Goal: Task Accomplishment & Management: Use online tool/utility

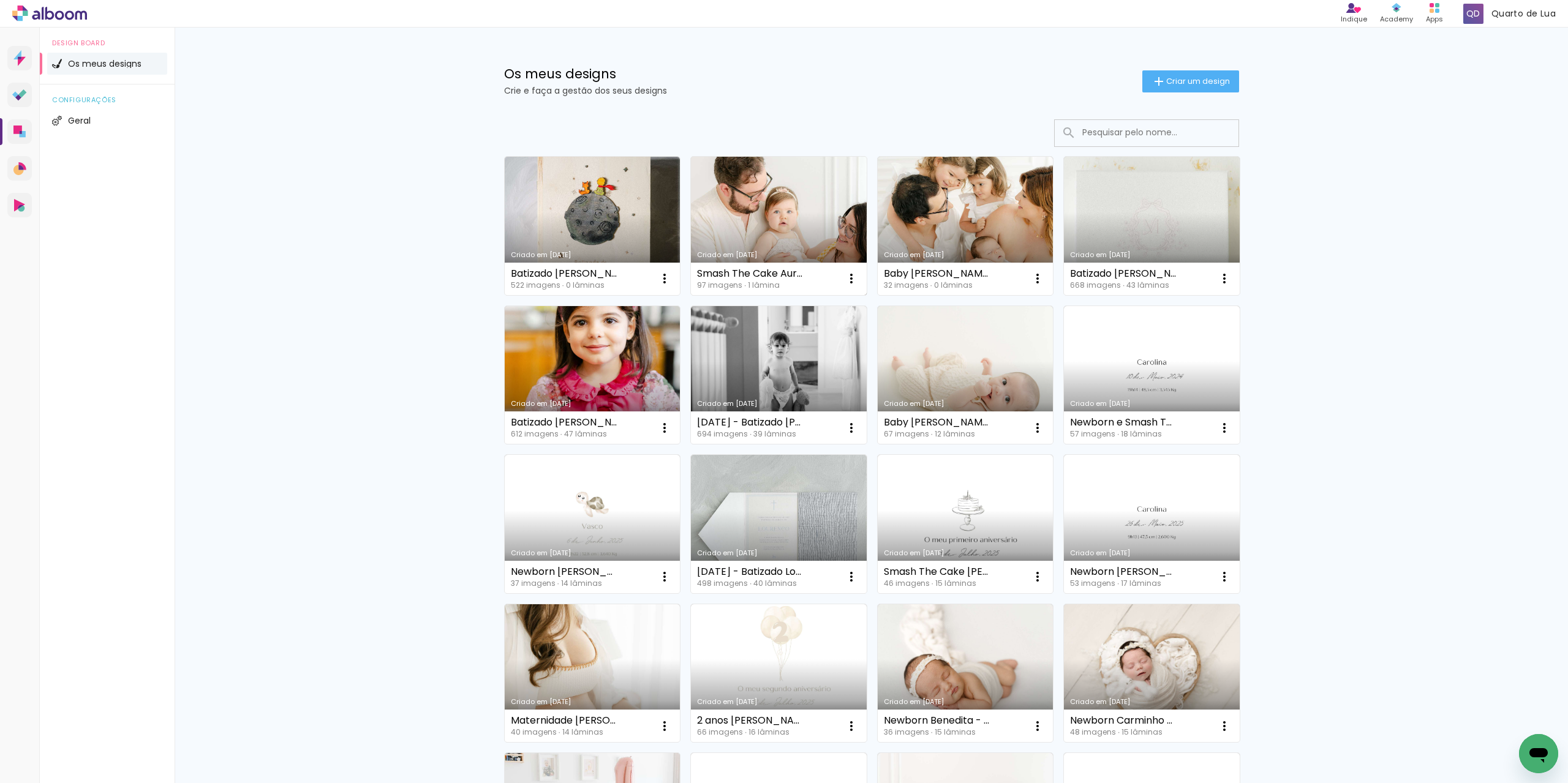
click at [775, 273] on div "Smash The Cake Aura - [PERSON_NAME]" at bounding box center [750, 274] width 107 height 10
click at [800, 239] on link "Criado em [DATE]" at bounding box center [778, 225] width 176 height 138
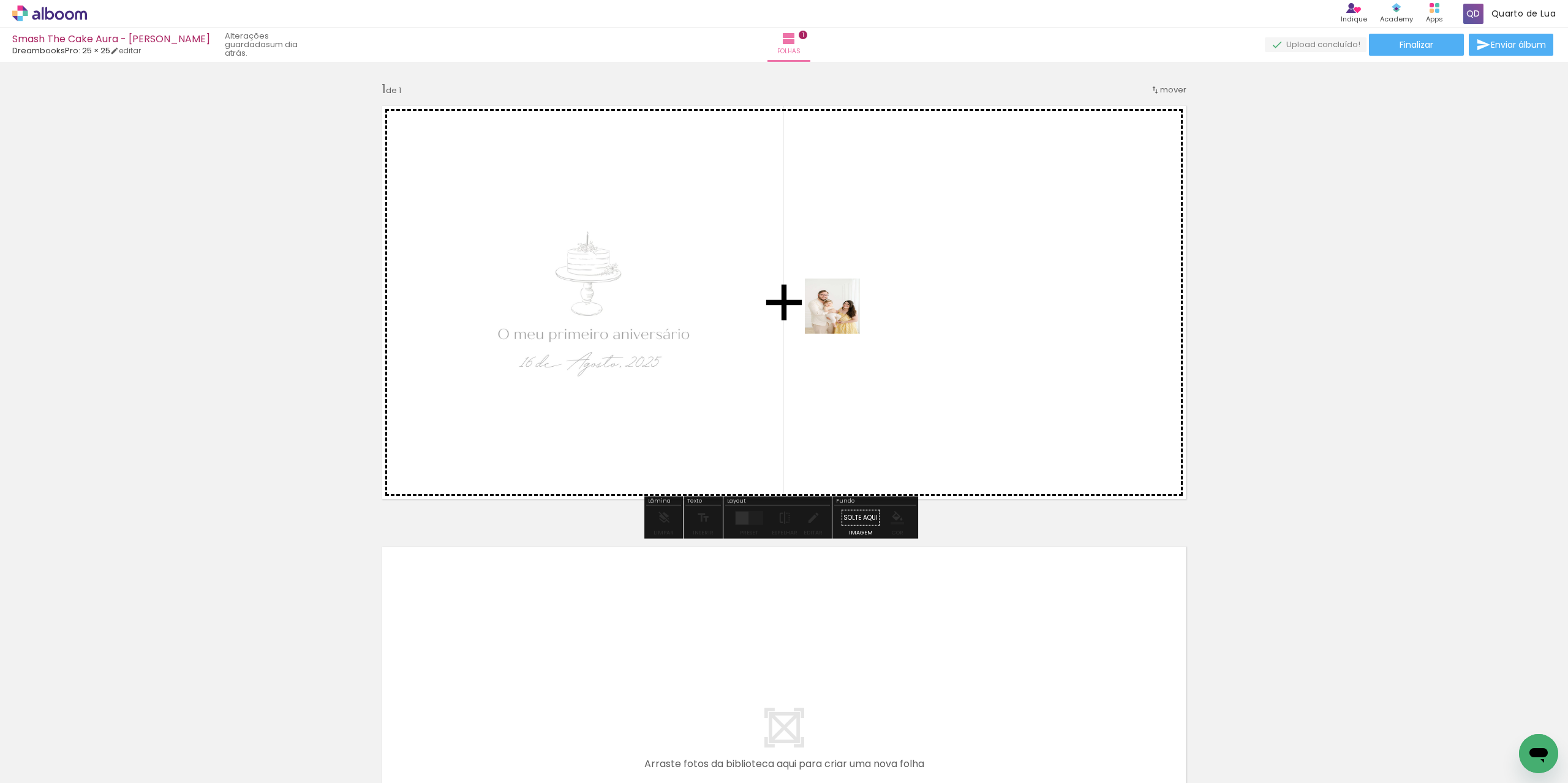
drag, startPoint x: 331, startPoint y: 745, endPoint x: 902, endPoint y: 292, distance: 728.9
click at [902, 292] on quentale-workspace at bounding box center [784, 392] width 1568 height 783
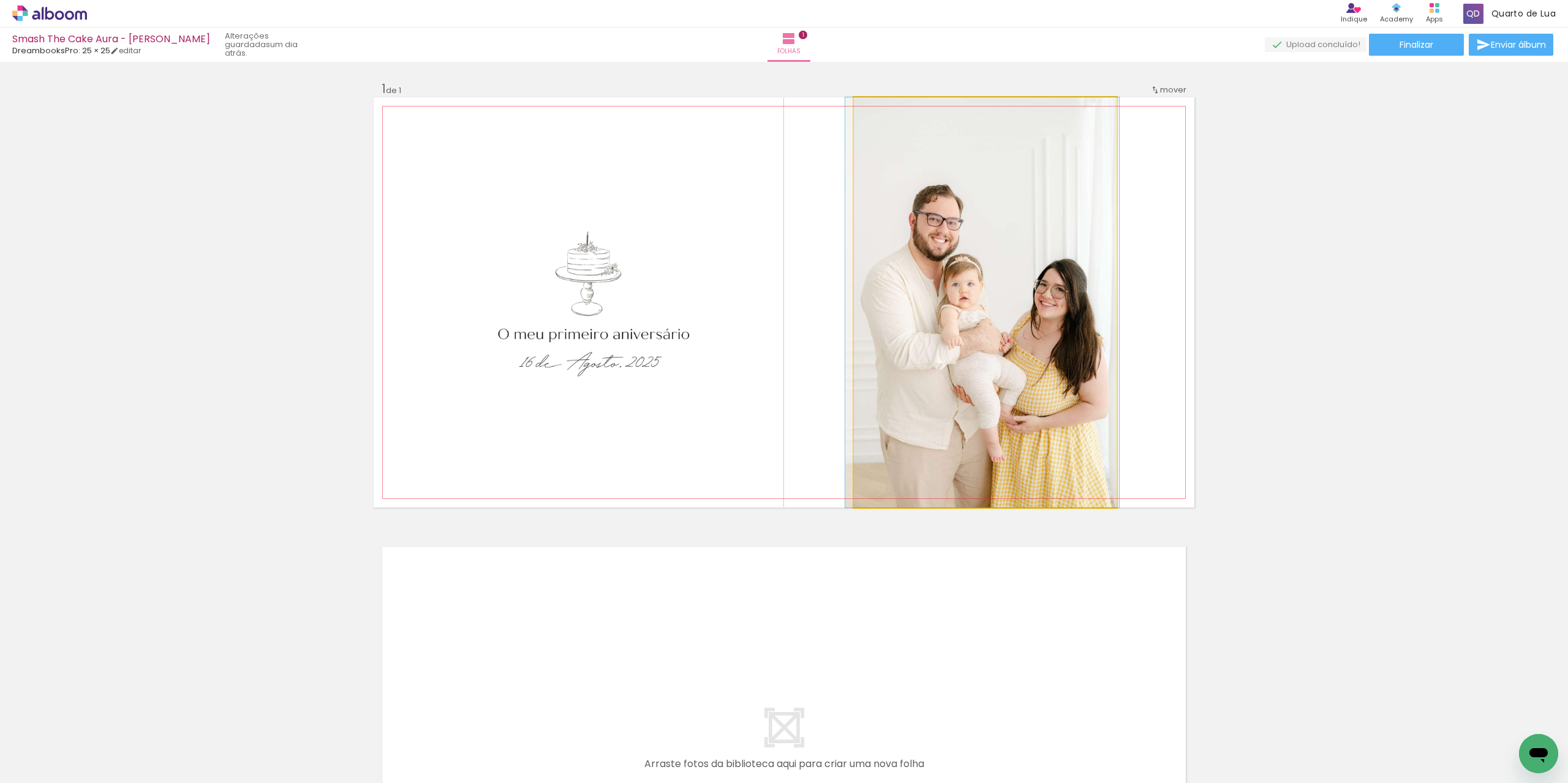
drag, startPoint x: 982, startPoint y: 300, endPoint x: 978, endPoint y: 324, distance: 24.3
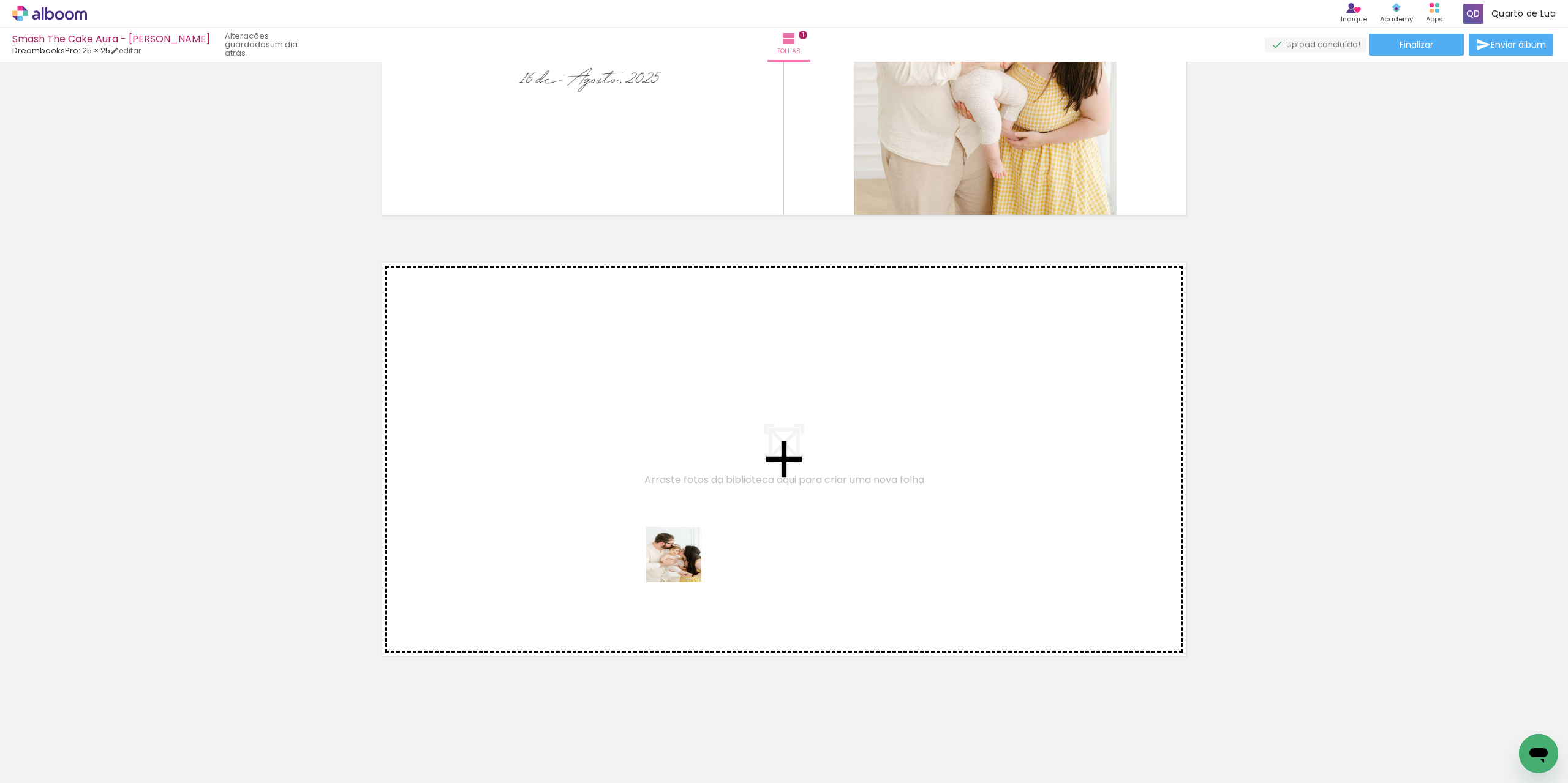
drag, startPoint x: 269, startPoint y: 760, endPoint x: 684, endPoint y: 563, distance: 459.4
click at [684, 563] on quentale-workspace at bounding box center [784, 392] width 1568 height 783
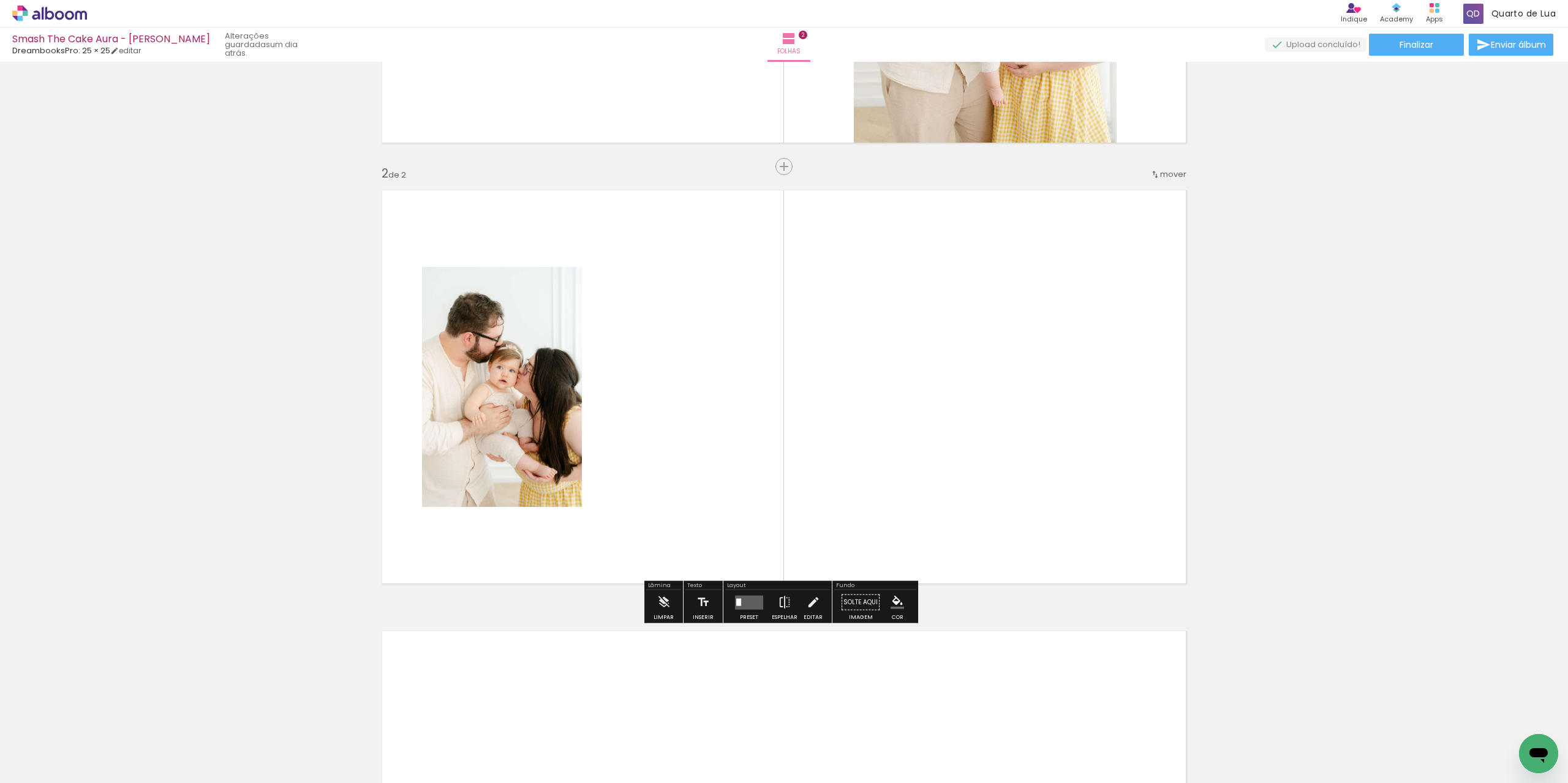
scroll to position [359, 0]
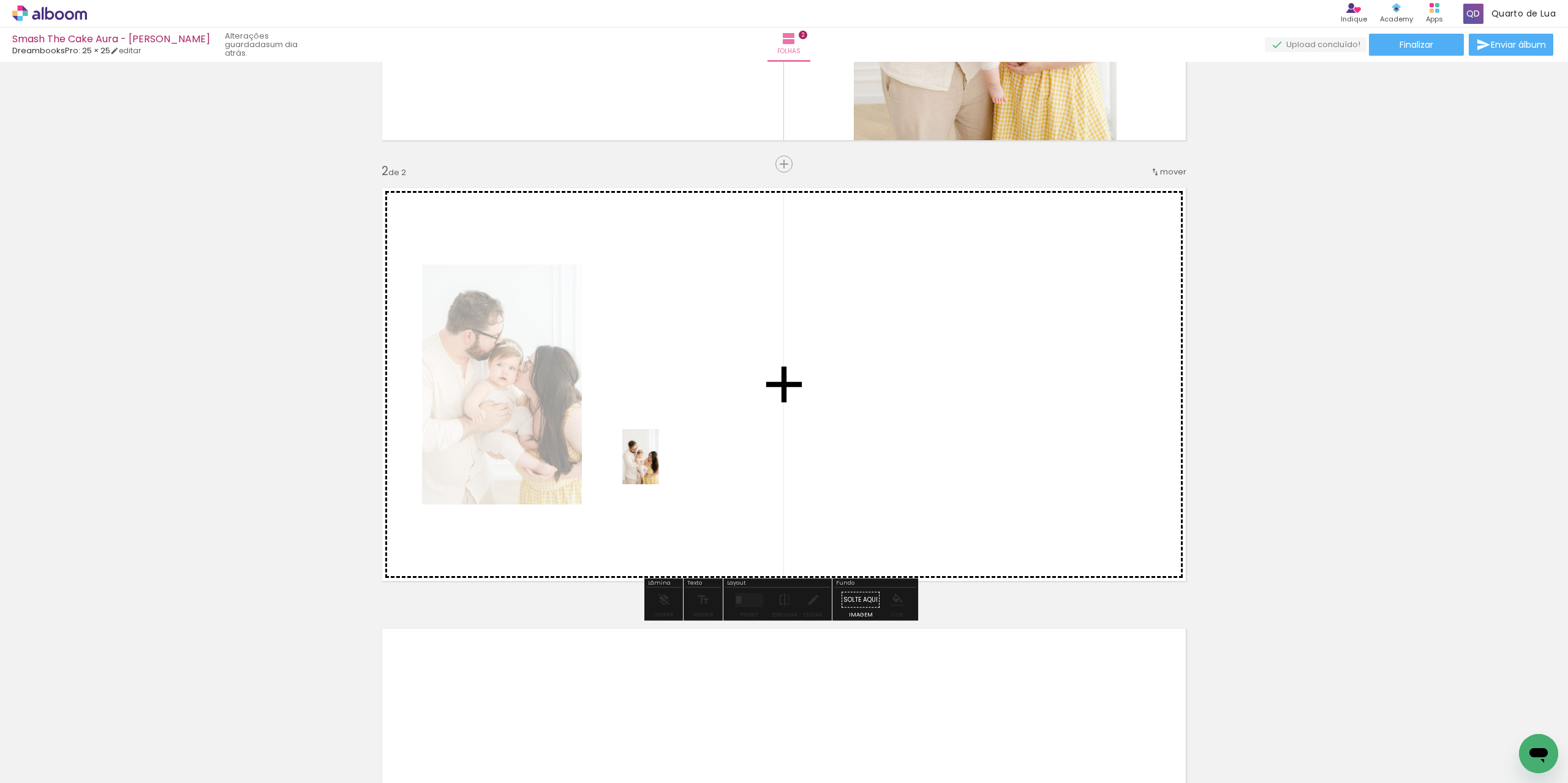
drag, startPoint x: 405, startPoint y: 747, endPoint x: 675, endPoint y: 449, distance: 402.1
click at [675, 449] on quentale-workspace at bounding box center [784, 392] width 1568 height 783
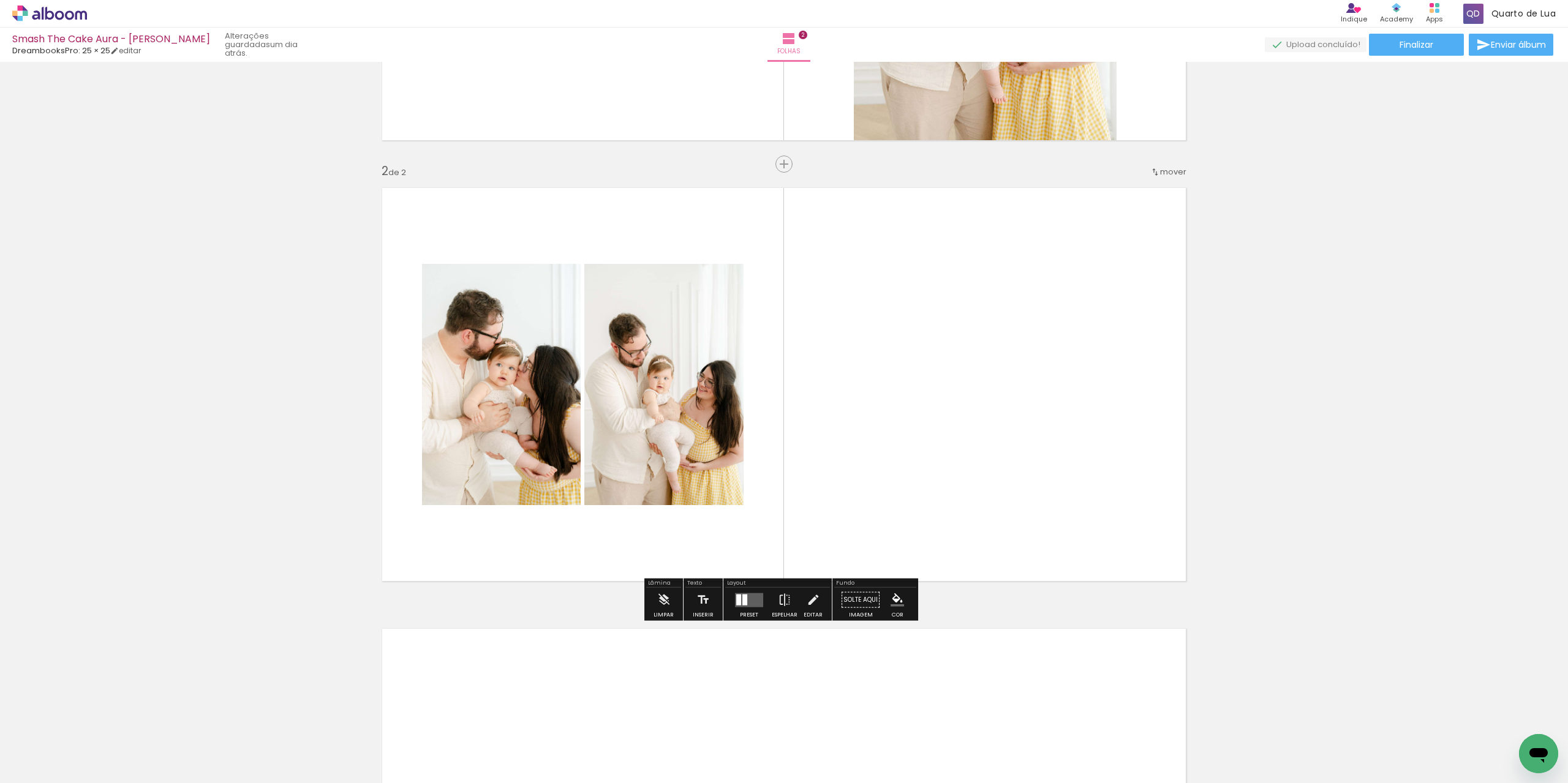
click at [677, 434] on quentale-photo at bounding box center [663, 385] width 159 height 241
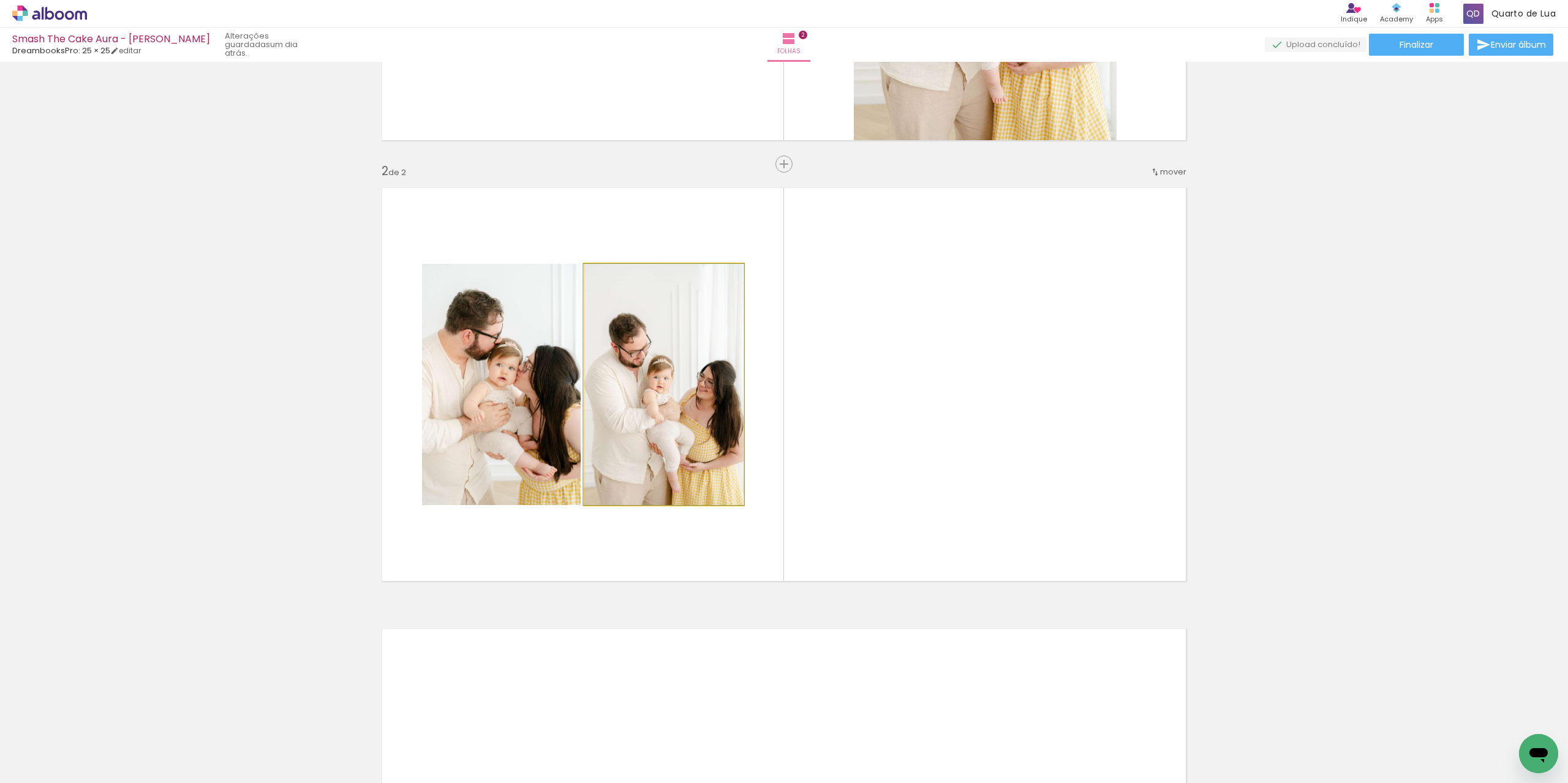
drag, startPoint x: 677, startPoint y: 434, endPoint x: 650, endPoint y: 407, distance: 38.2
click at [650, 407] on quentale-photo at bounding box center [663, 385] width 159 height 241
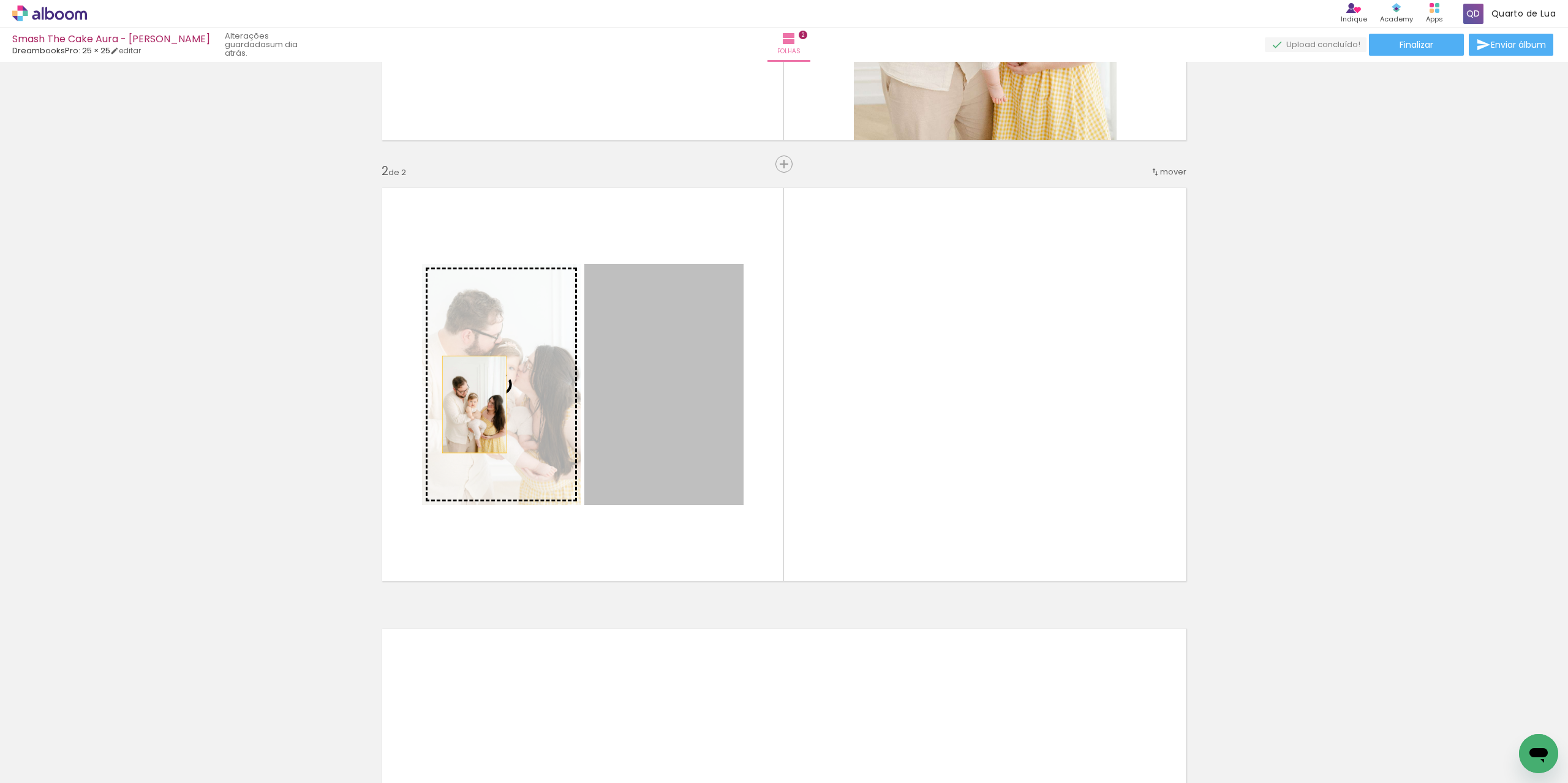
drag, startPoint x: 652, startPoint y: 406, endPoint x: 300, endPoint y: 408, distance: 352.0
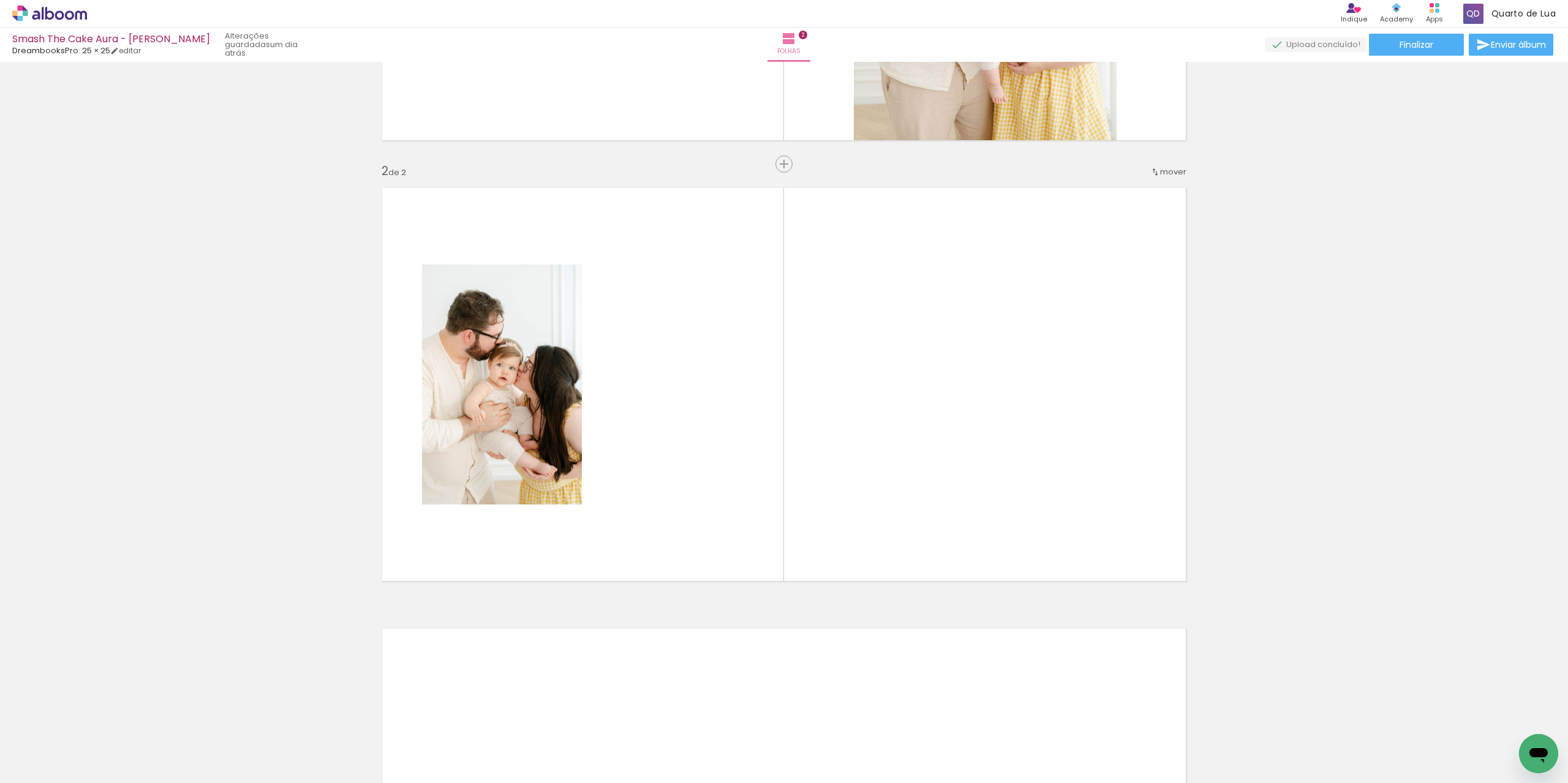
scroll to position [0, 163]
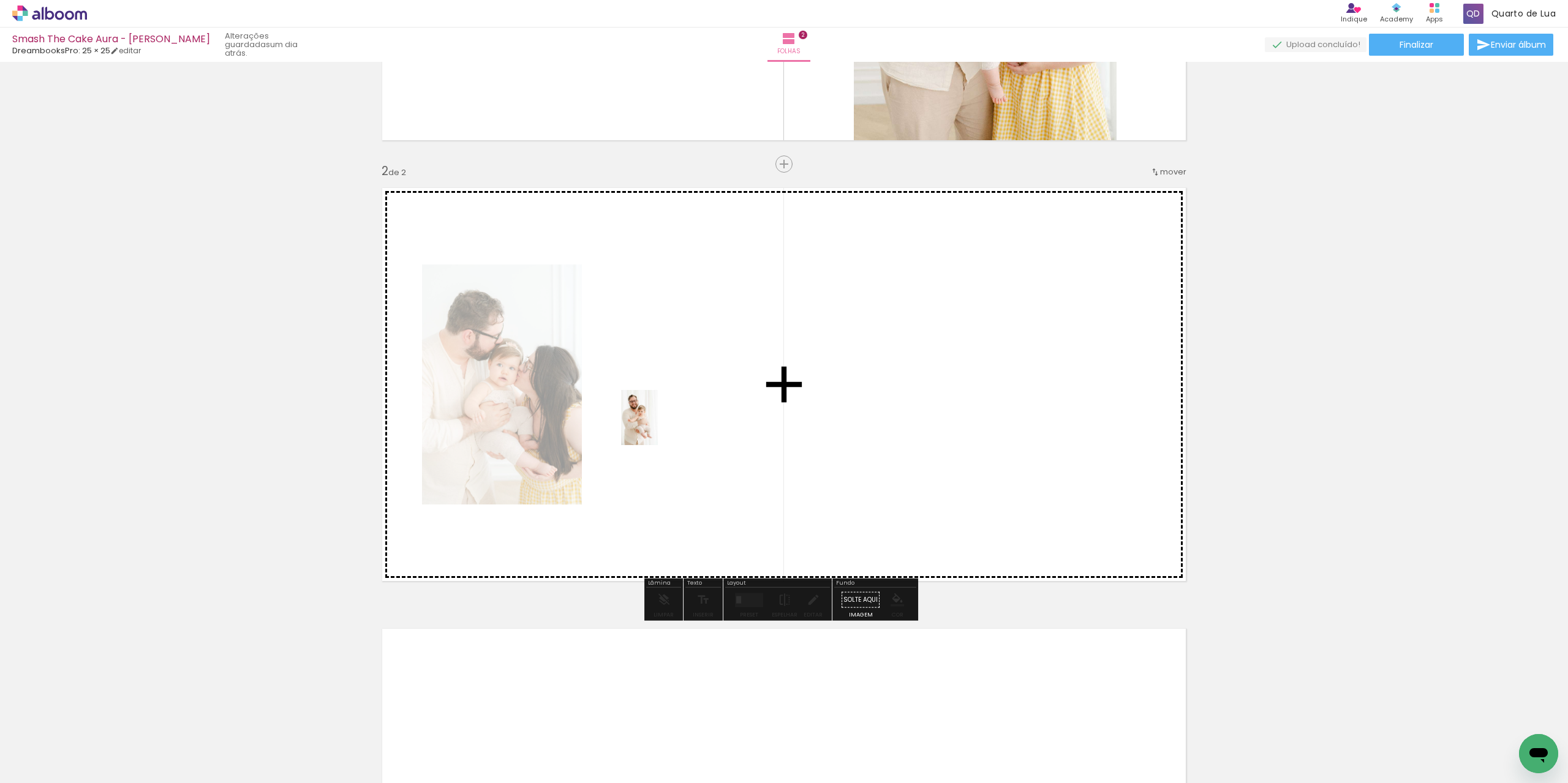
drag, startPoint x: 586, startPoint y: 750, endPoint x: 658, endPoint y: 427, distance: 330.9
click at [658, 427] on quentale-workspace at bounding box center [784, 392] width 1568 height 783
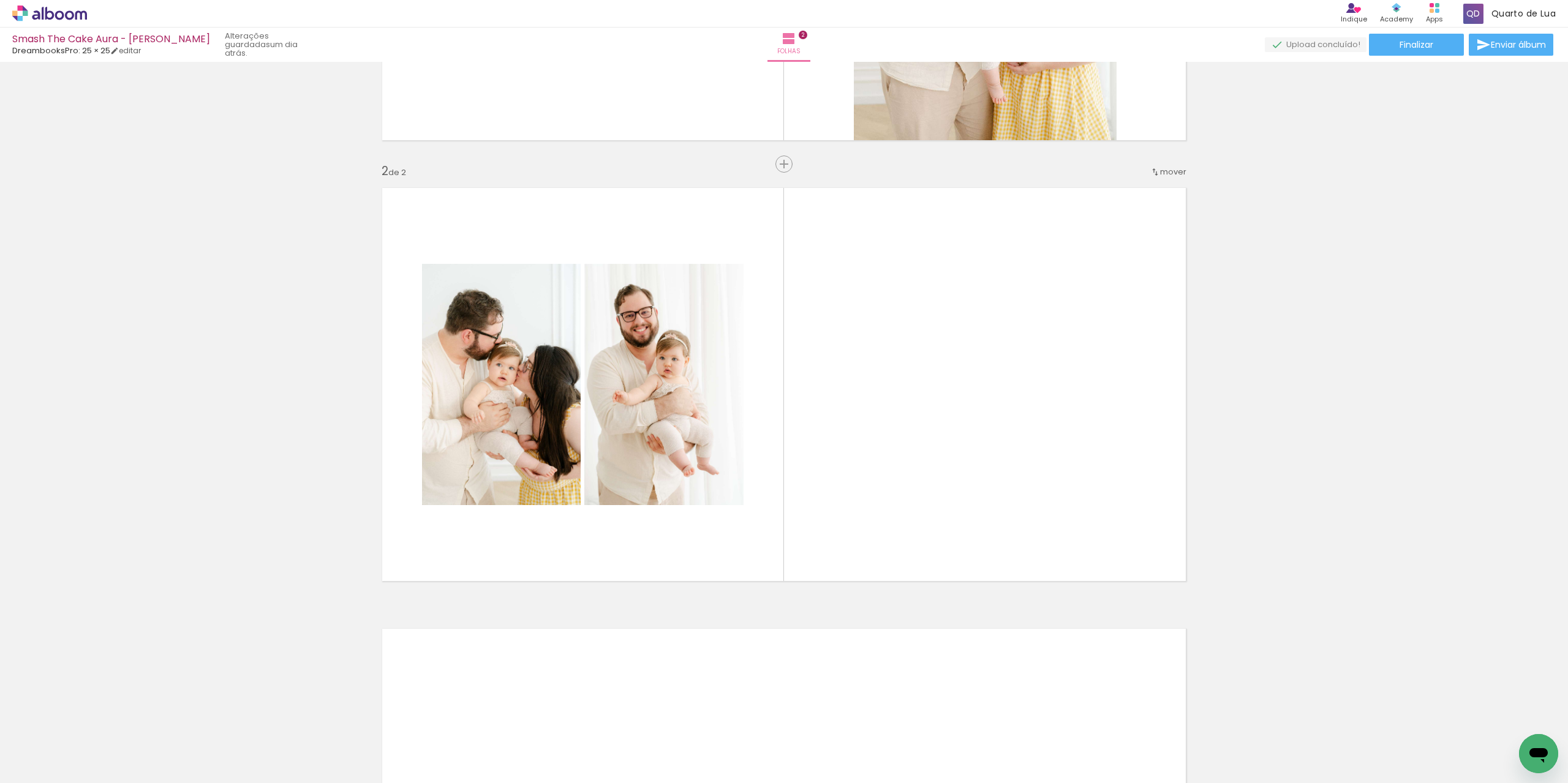
scroll to position [0, 227]
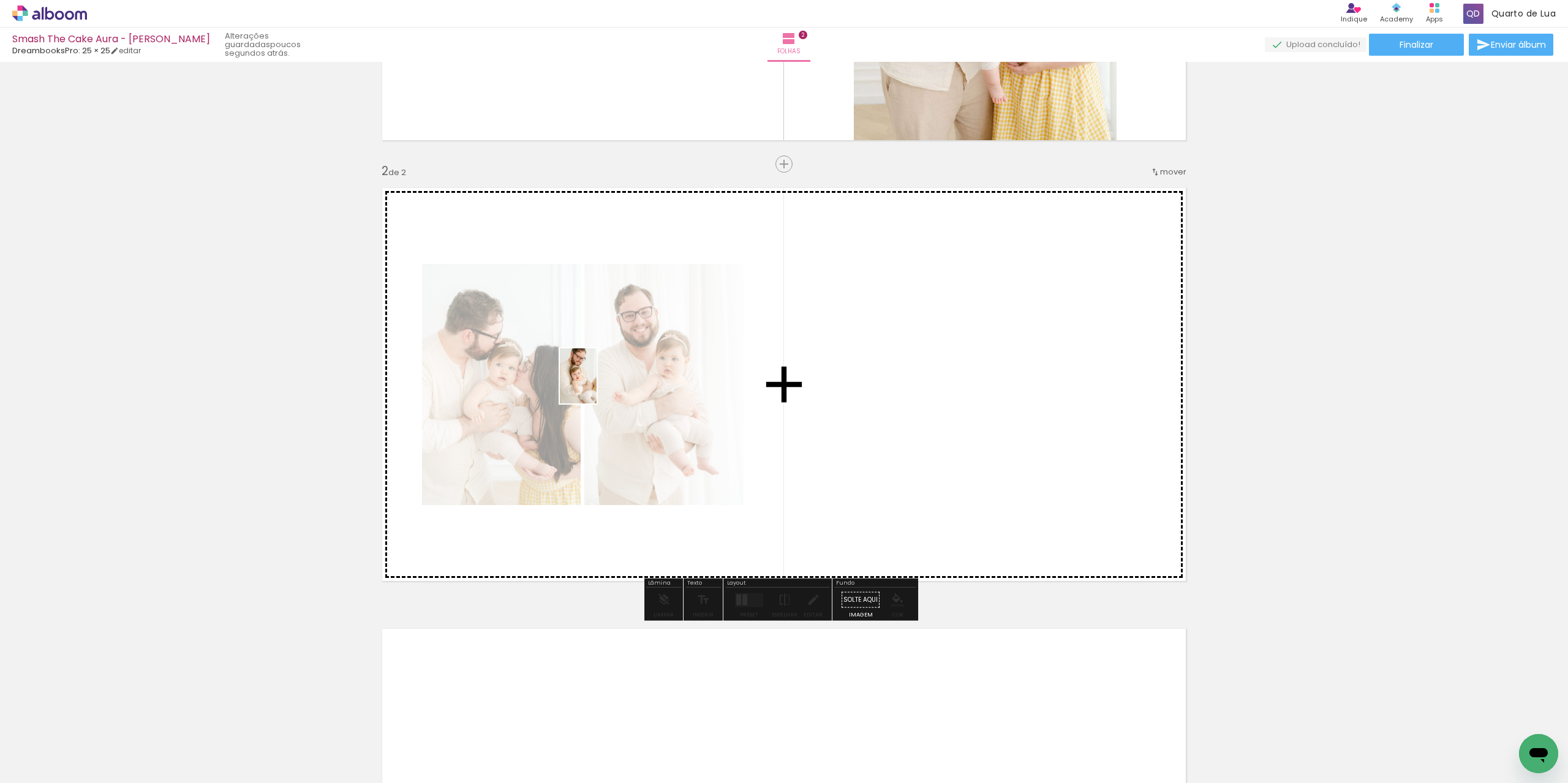
drag, startPoint x: 387, startPoint y: 750, endPoint x: 597, endPoint y: 385, distance: 421.1
click at [597, 385] on quentale-workspace at bounding box center [784, 392] width 1568 height 783
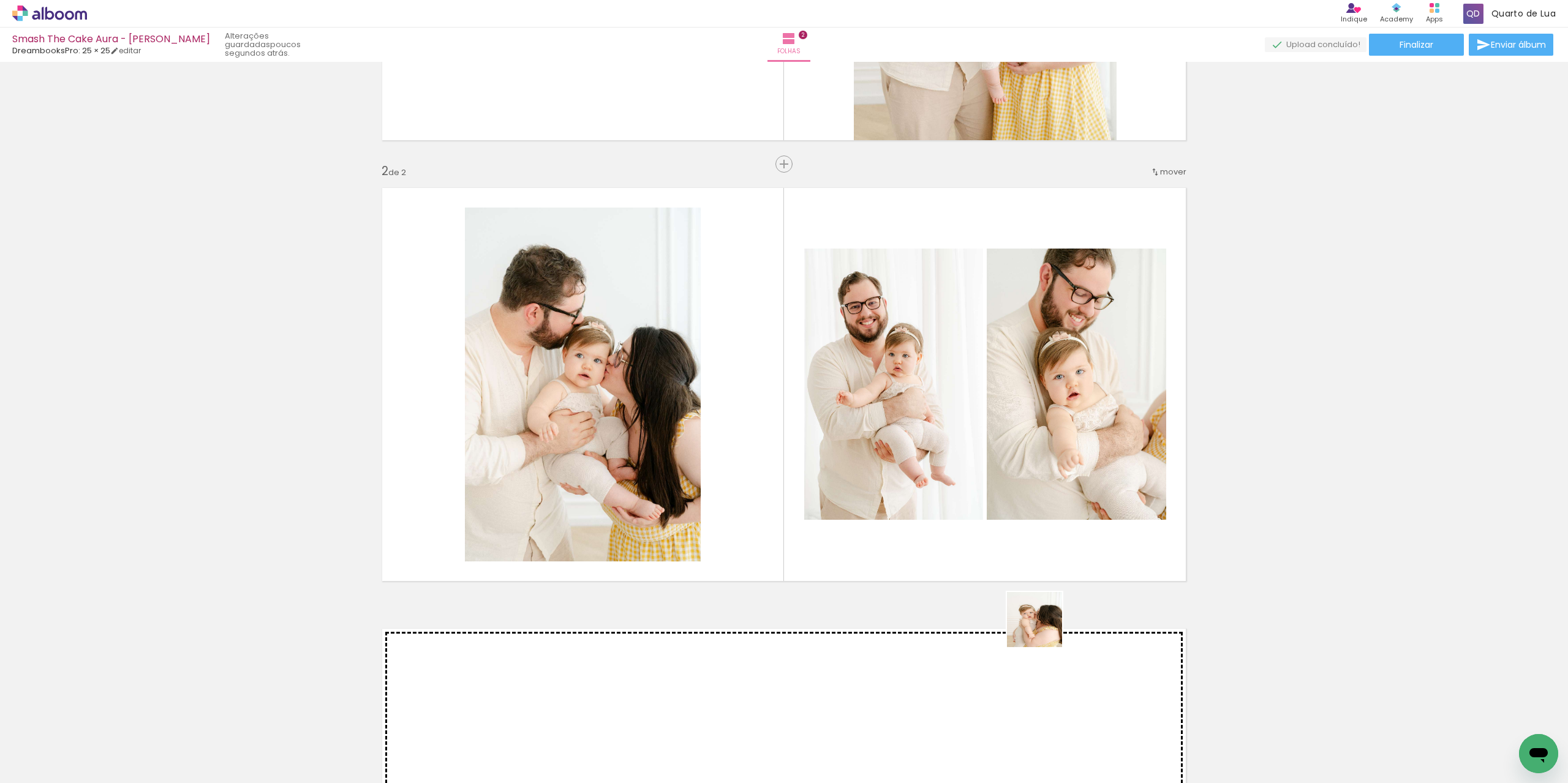
drag, startPoint x: 1137, startPoint y: 755, endPoint x: 961, endPoint y: 522, distance: 292.0
click at [967, 512] on quentale-workspace at bounding box center [784, 392] width 1568 height 783
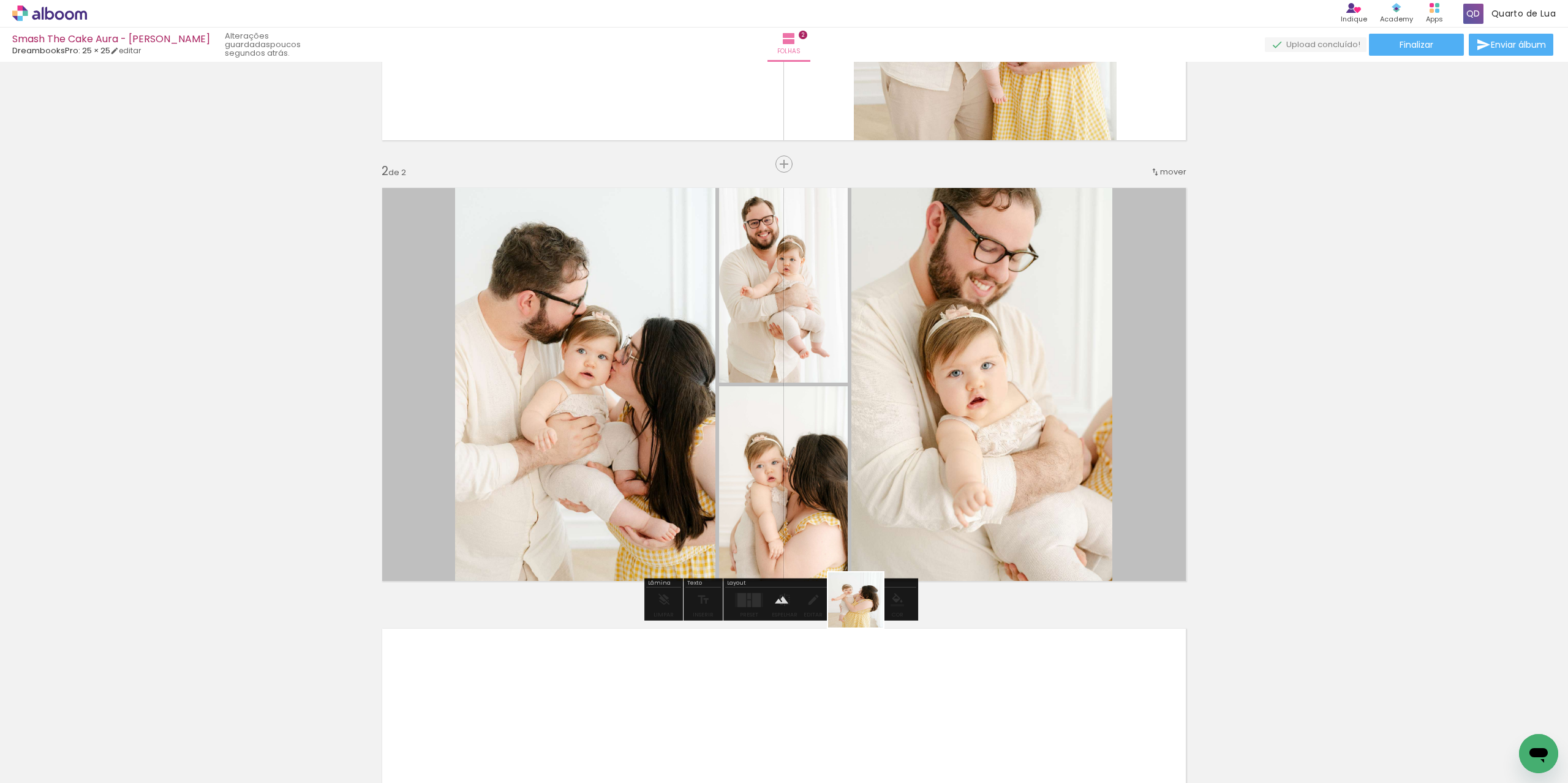
drag, startPoint x: 861, startPoint y: 759, endPoint x: 880, endPoint y: 483, distance: 276.7
click at [893, 476] on quentale-workspace at bounding box center [784, 392] width 1568 height 783
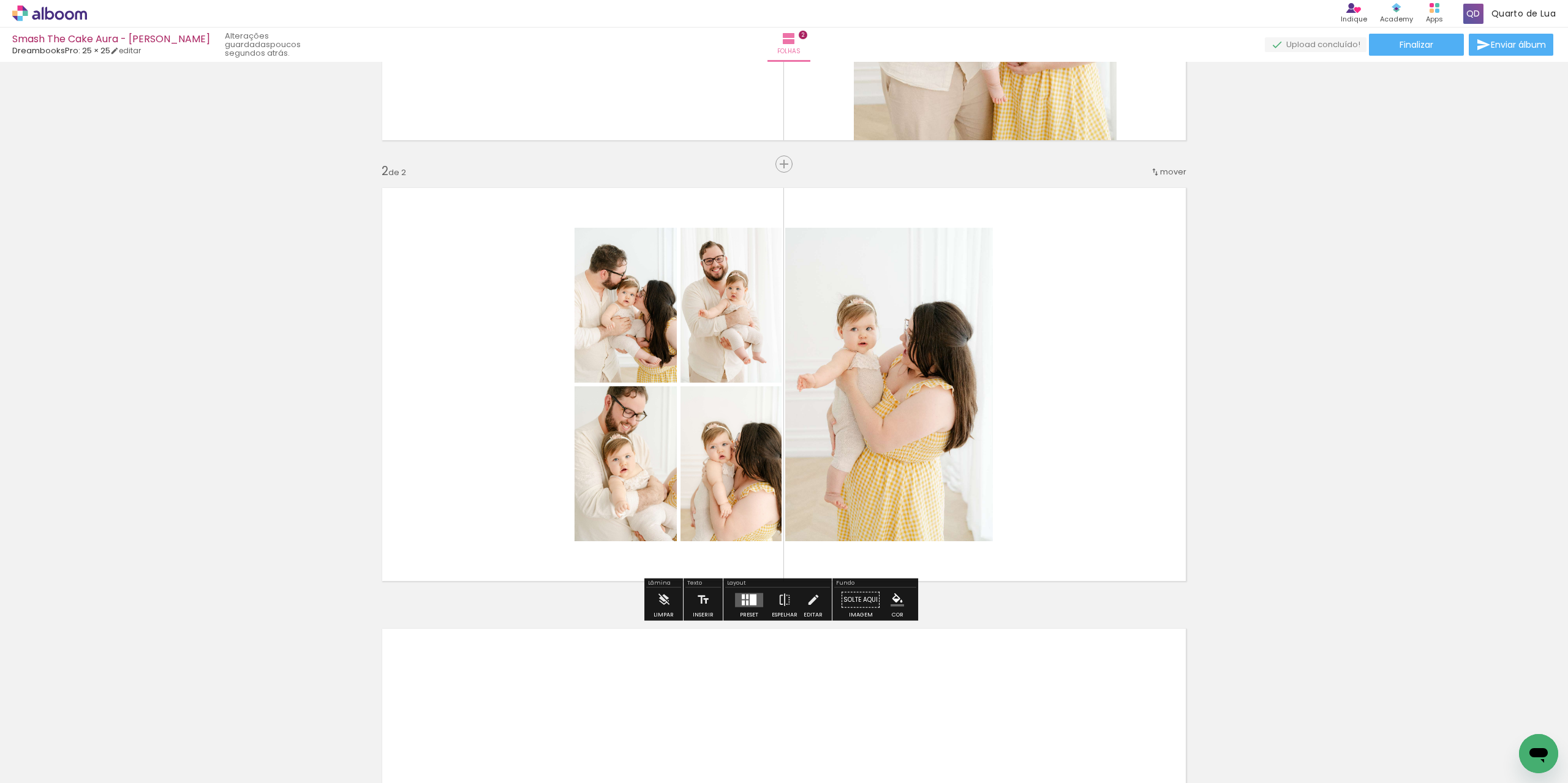
click at [747, 606] on div at bounding box center [749, 599] width 33 height 24
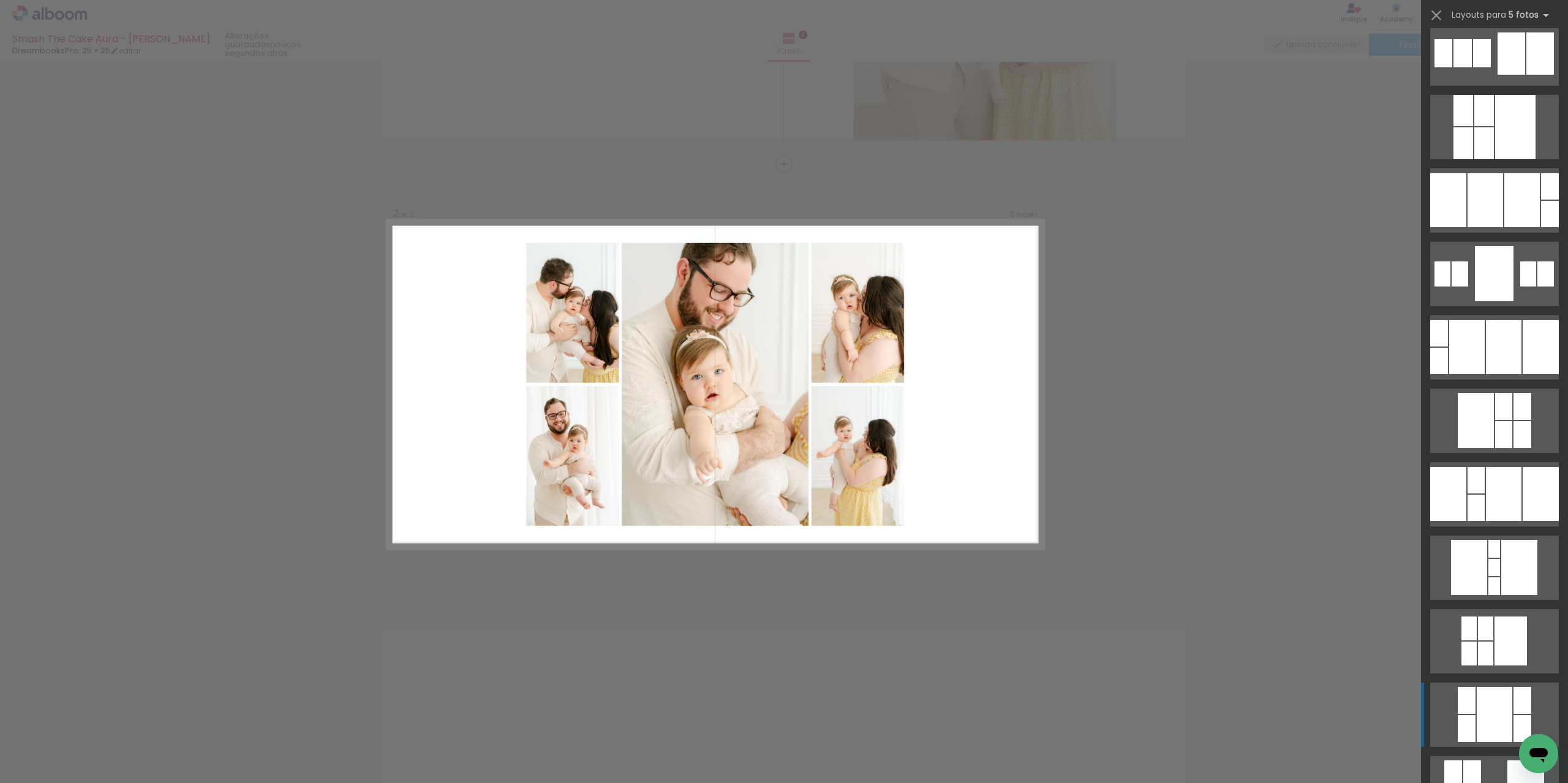
scroll to position [326, 0]
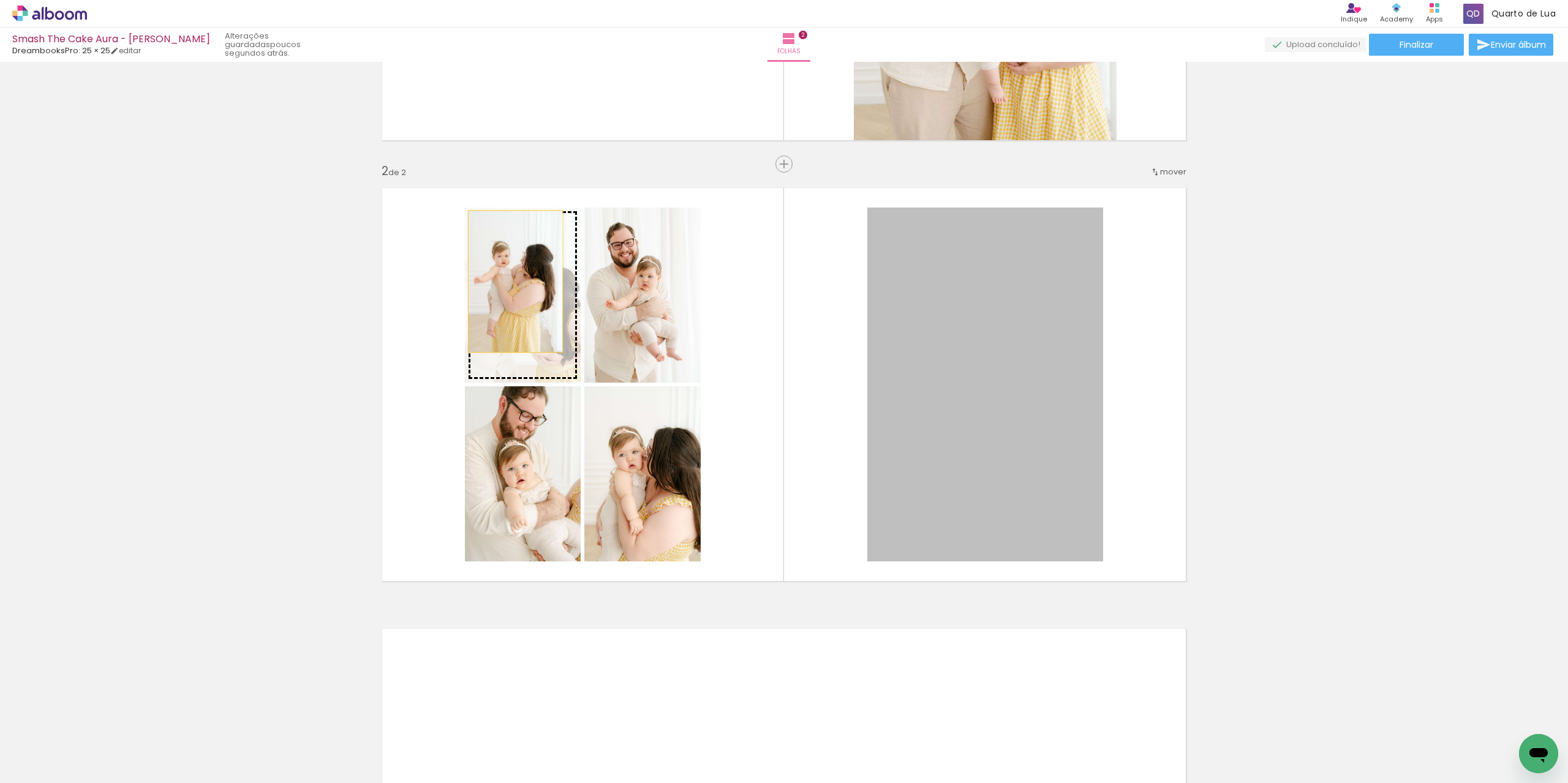
drag, startPoint x: 992, startPoint y: 321, endPoint x: 510, endPoint y: 281, distance: 483.7
click at [0, 0] on slot at bounding box center [0, 0] width 0 height 0
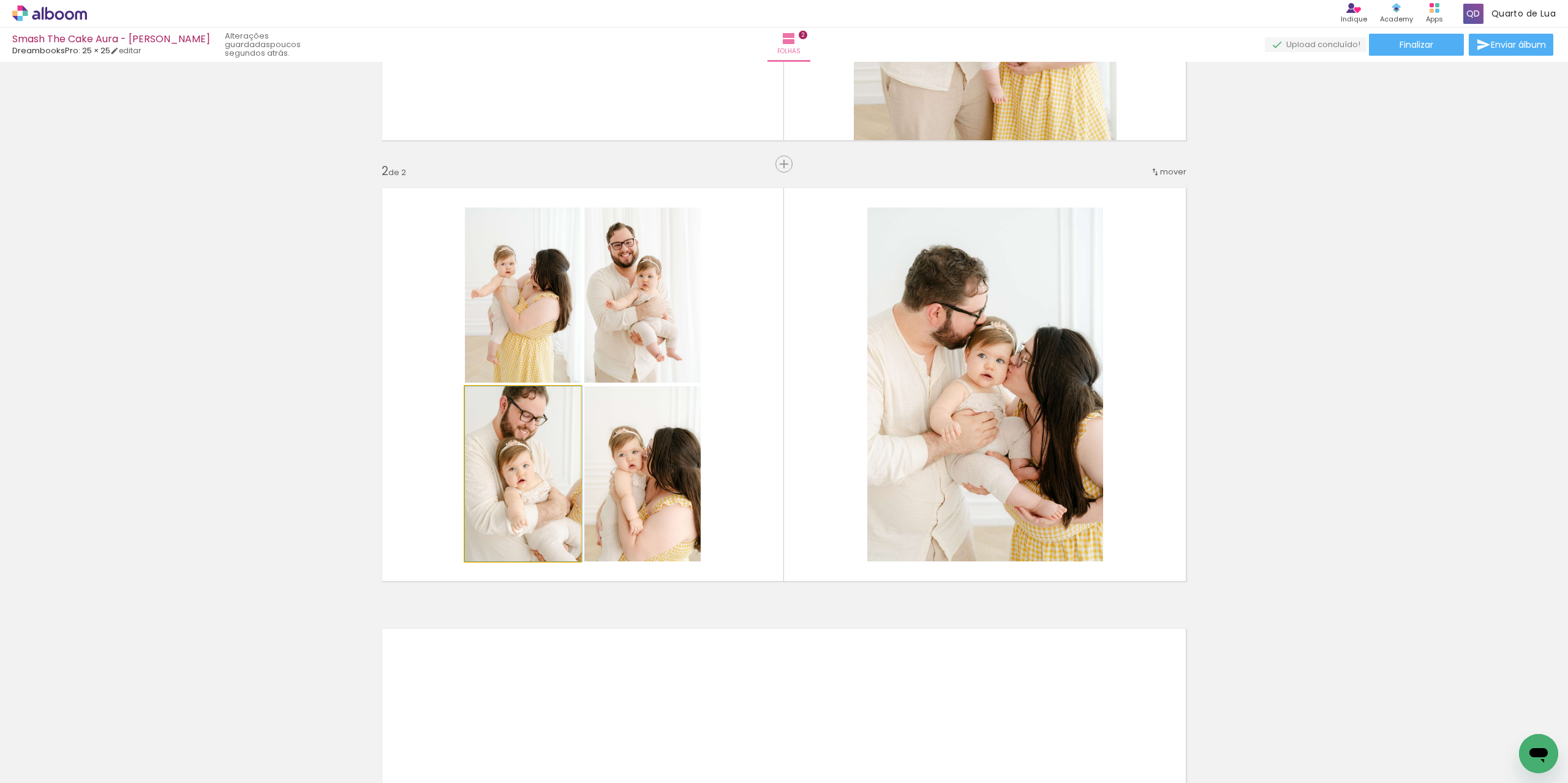
drag, startPoint x: 508, startPoint y: 446, endPoint x: 519, endPoint y: 478, distance: 33.8
drag, startPoint x: 634, startPoint y: 303, endPoint x: 647, endPoint y: 351, distance: 49.7
drag, startPoint x: 631, startPoint y: 450, endPoint x: 608, endPoint y: 449, distance: 23.0
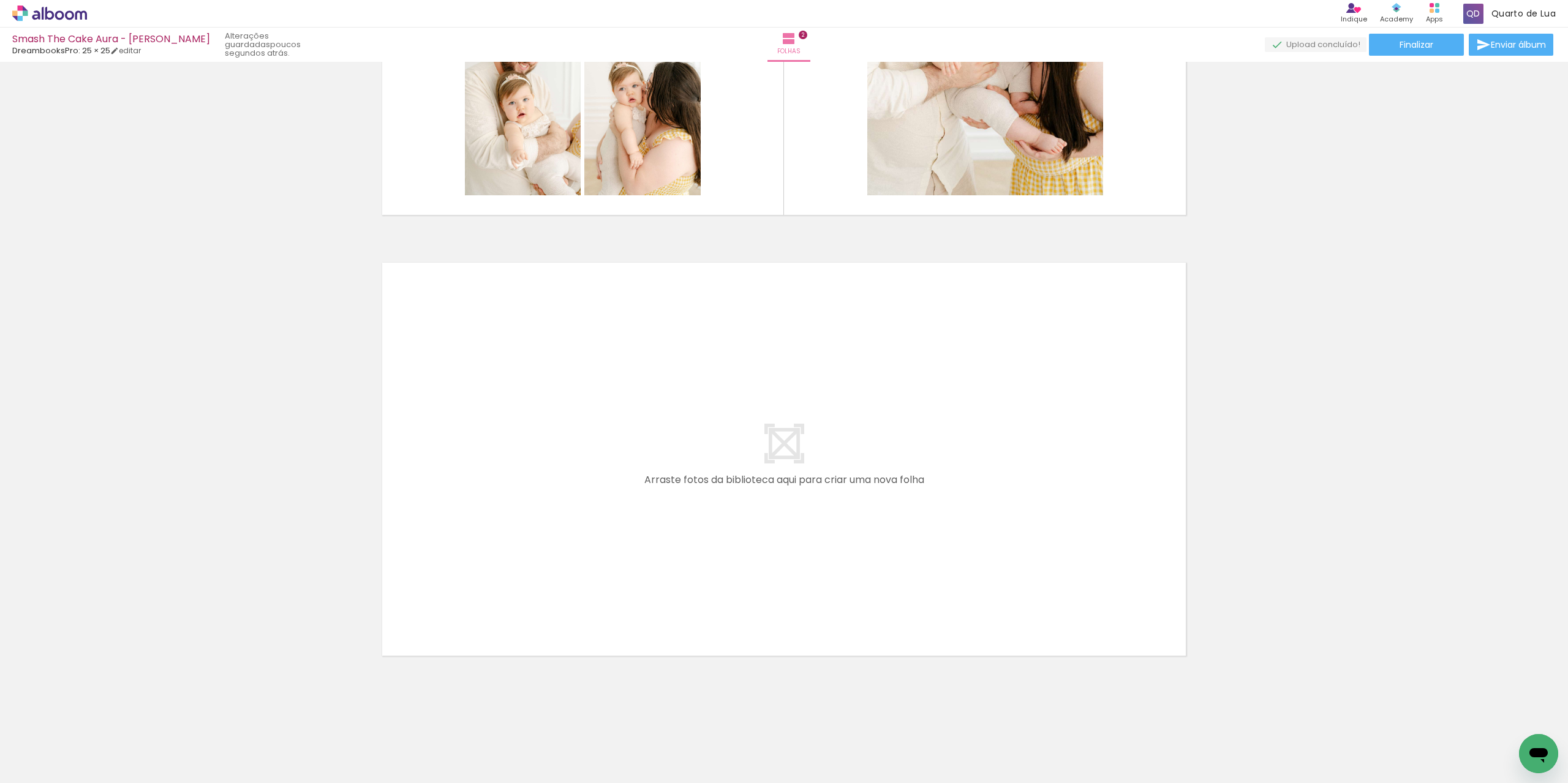
scroll to position [0, 1076]
drag, startPoint x: 628, startPoint y: 757, endPoint x: 629, endPoint y: 750, distance: 7.1
click at [629, 750] on div at bounding box center [623, 741] width 40 height 60
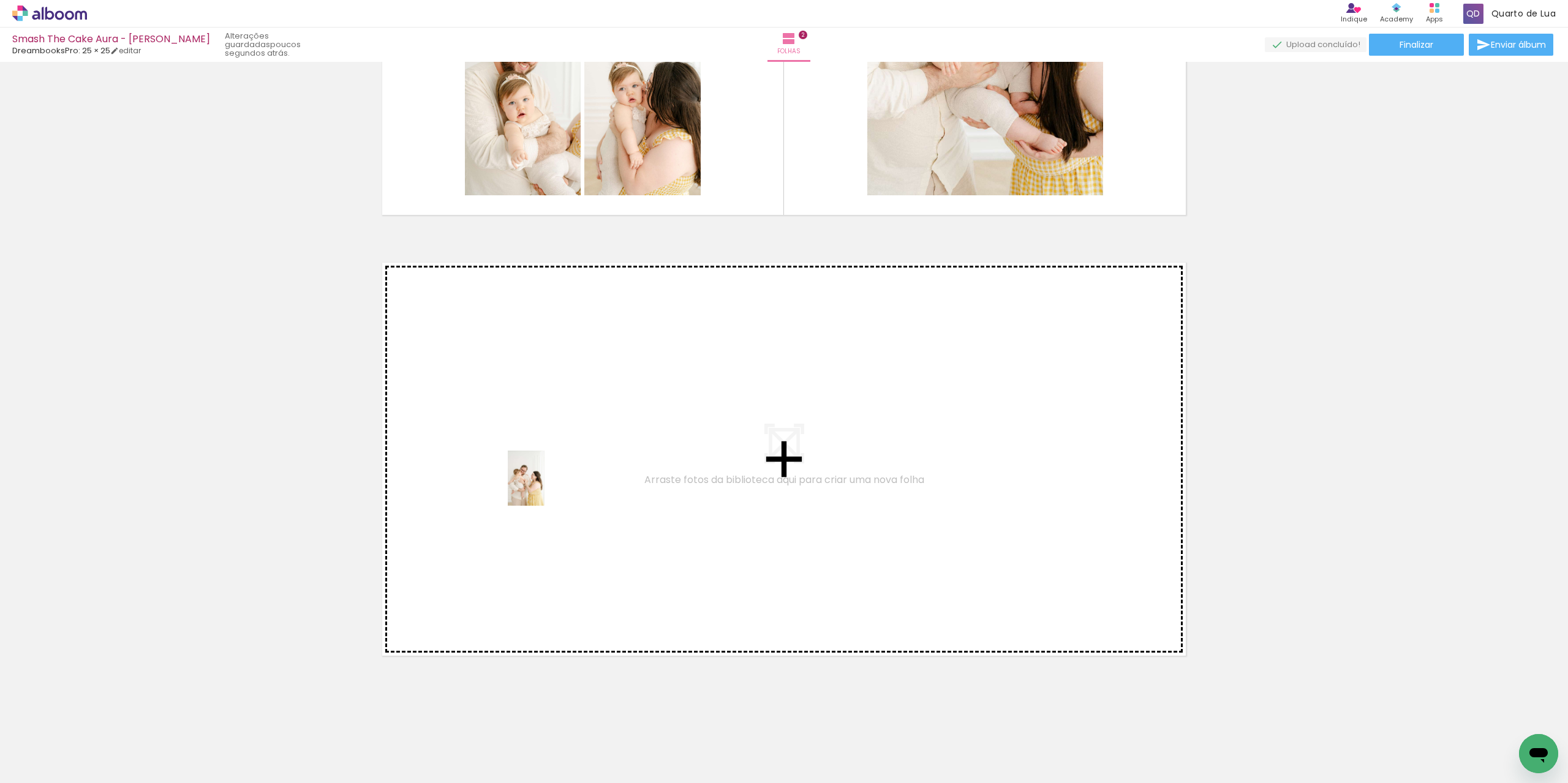
drag, startPoint x: 415, startPoint y: 752, endPoint x: 547, endPoint y: 481, distance: 301.4
click at [547, 481] on quentale-workspace at bounding box center [784, 392] width 1568 height 783
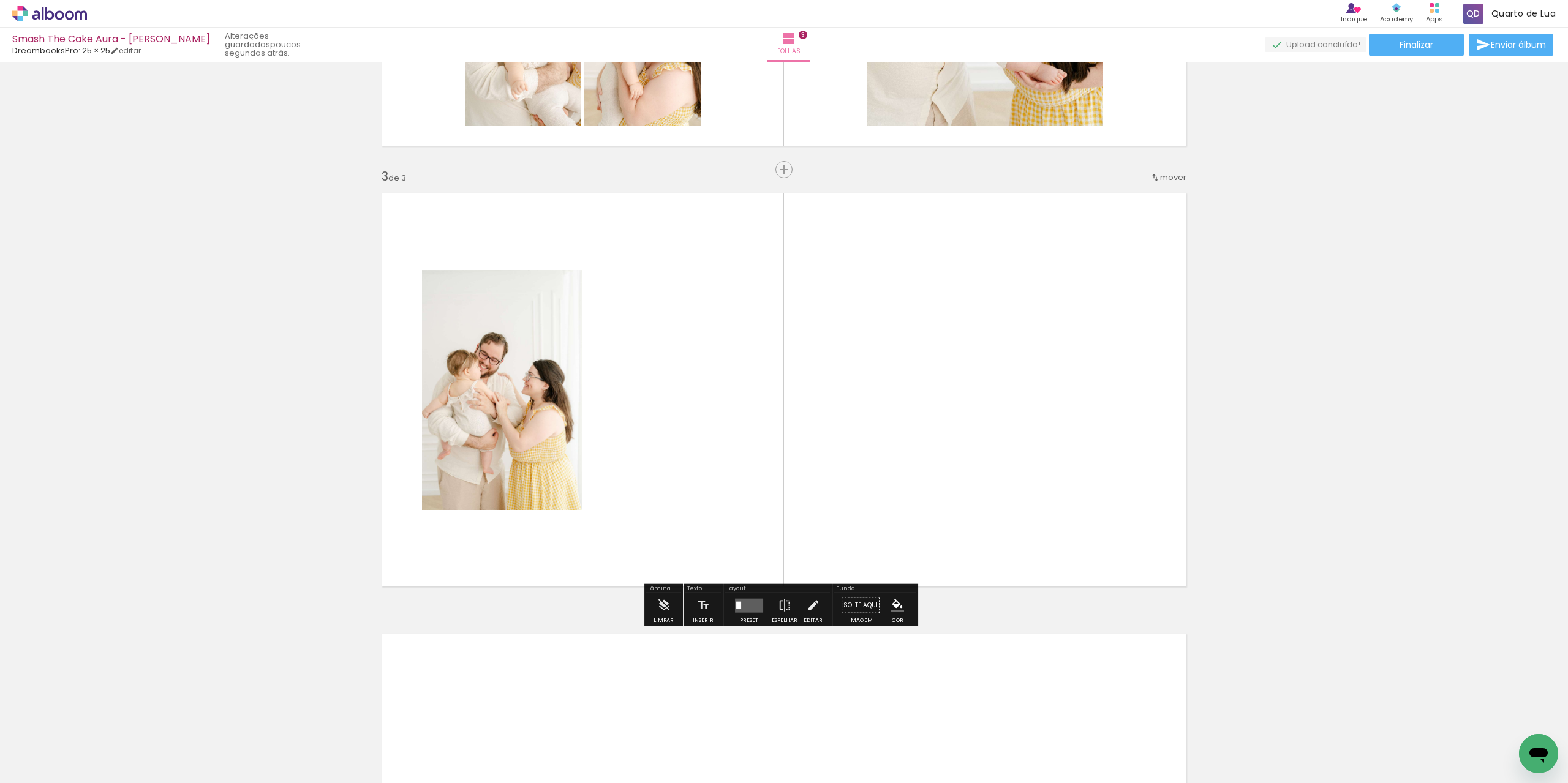
scroll to position [800, 0]
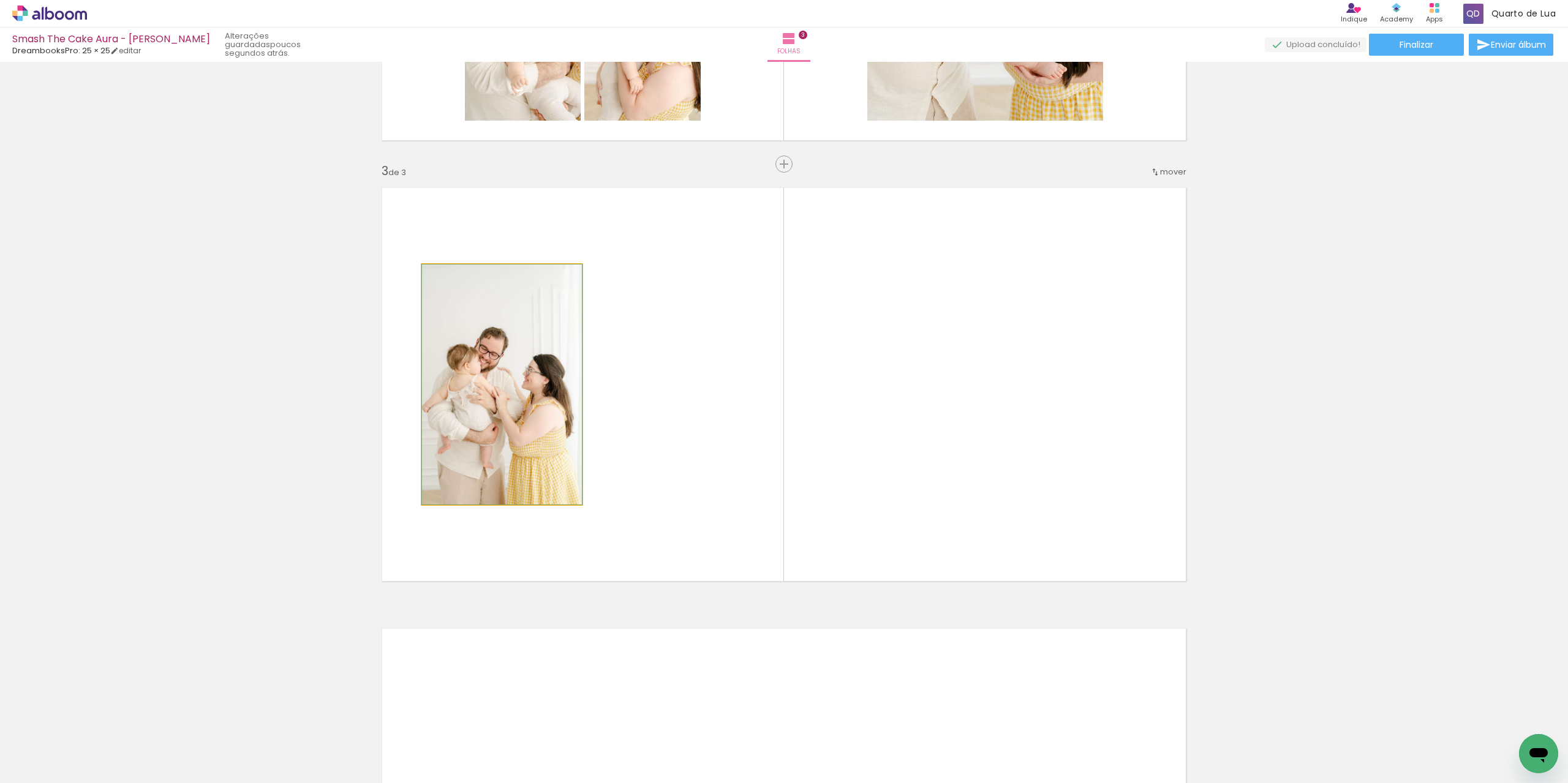
drag, startPoint x: 524, startPoint y: 461, endPoint x: 500, endPoint y: 469, distance: 25.3
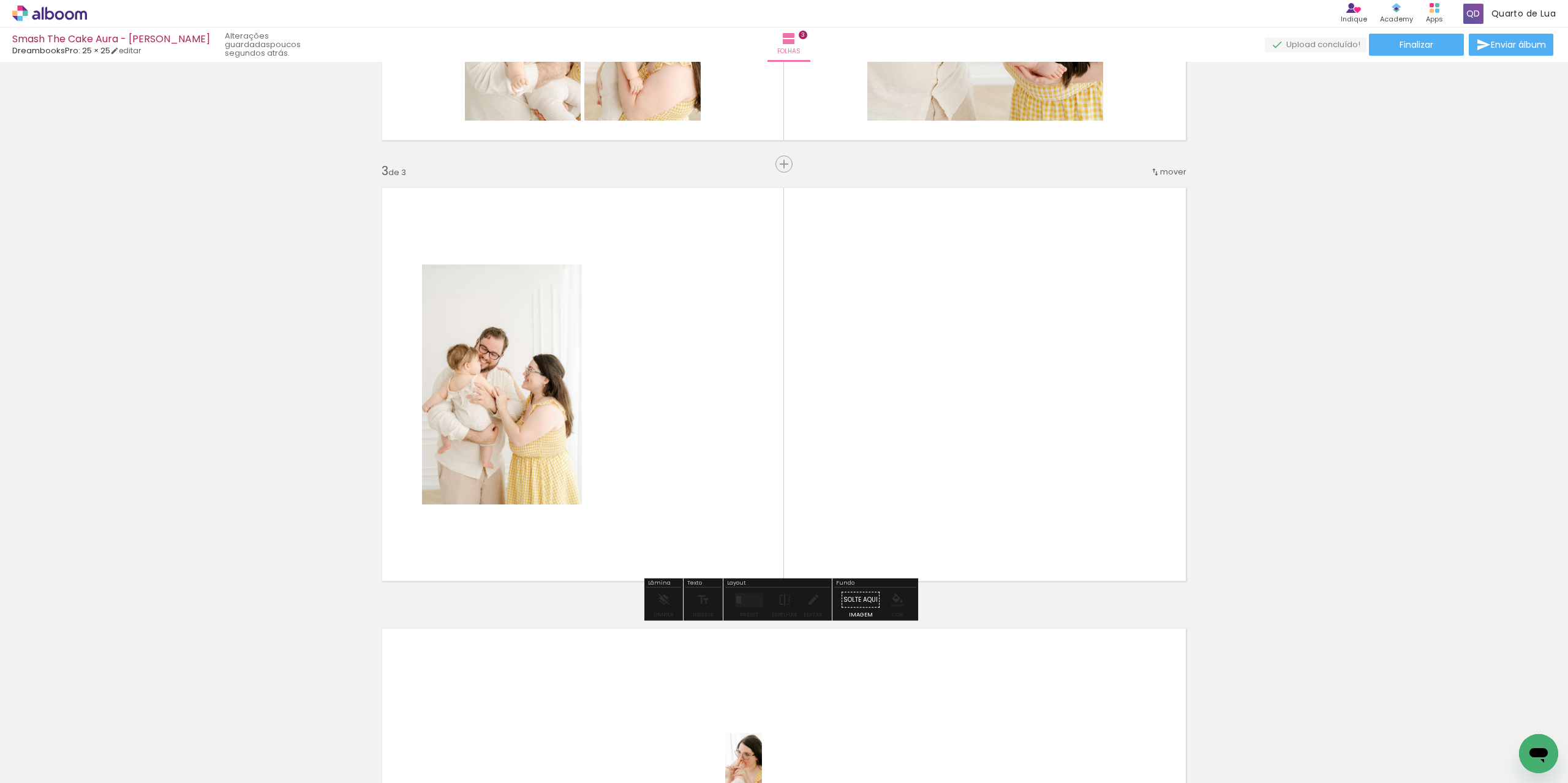
drag, startPoint x: 766, startPoint y: 754, endPoint x: 774, endPoint y: 768, distance: 16.1
click at [763, 770] on div at bounding box center [761, 741] width 40 height 60
drag, startPoint x: 843, startPoint y: 770, endPoint x: 704, endPoint y: 394, distance: 400.9
click at [704, 394] on quentale-workspace at bounding box center [784, 392] width 1568 height 783
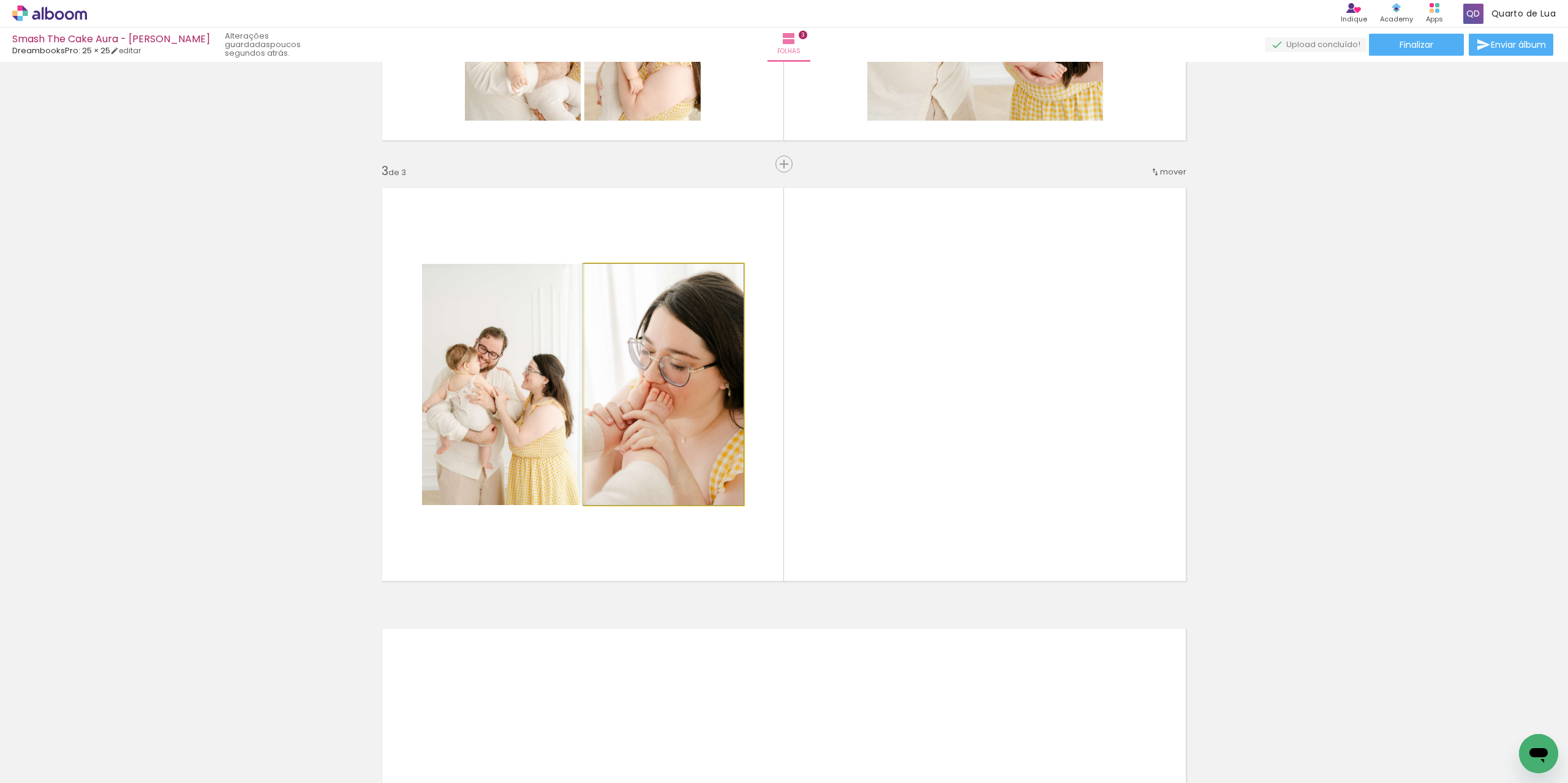
drag, startPoint x: 690, startPoint y: 403, endPoint x: 679, endPoint y: 419, distance: 19.4
drag, startPoint x: 540, startPoint y: 745, endPoint x: 917, endPoint y: 393, distance: 515.8
click at [917, 393] on quentale-workspace at bounding box center [784, 392] width 1568 height 783
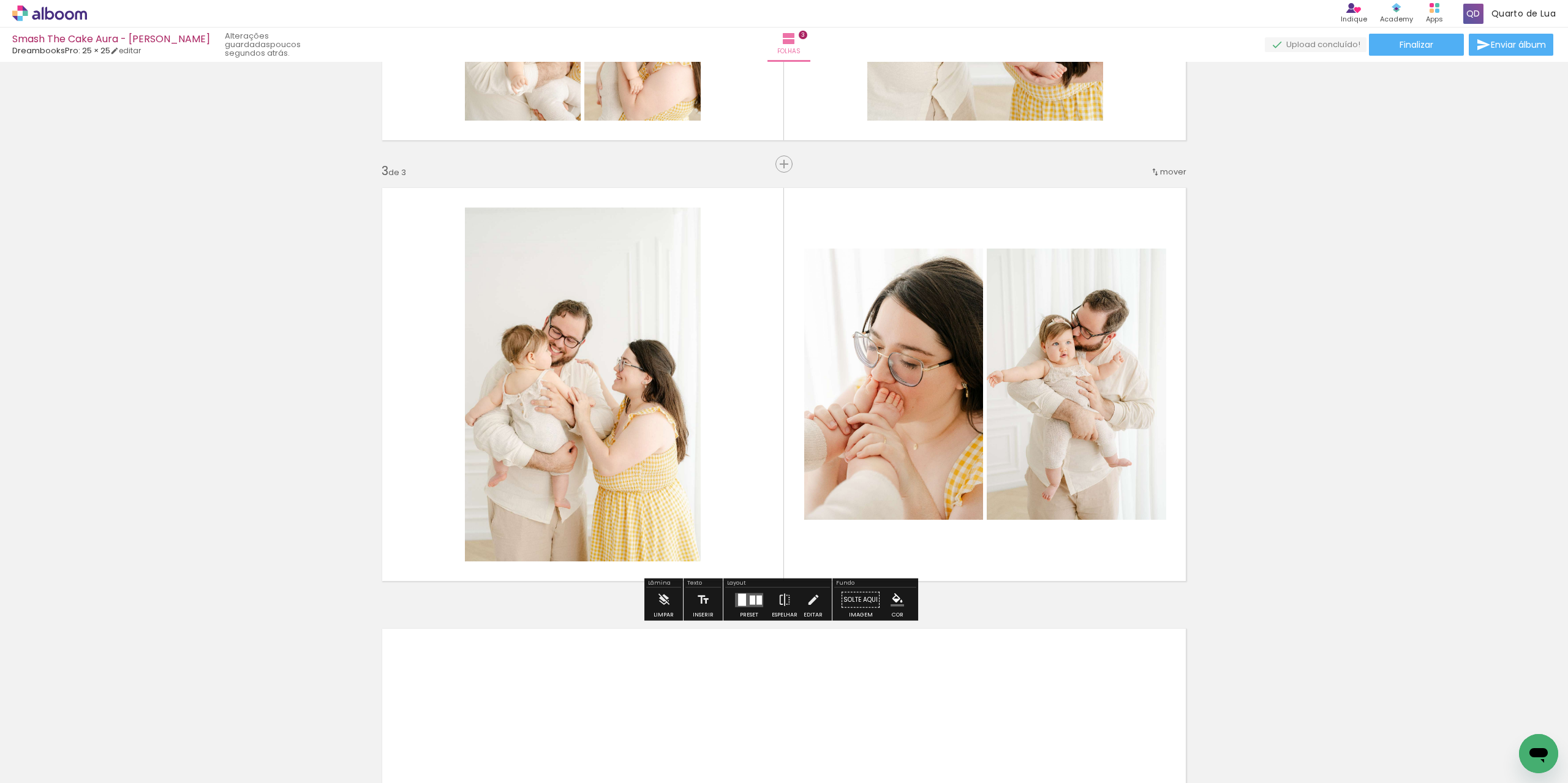
click at [752, 601] on div at bounding box center [752, 599] width 6 height 9
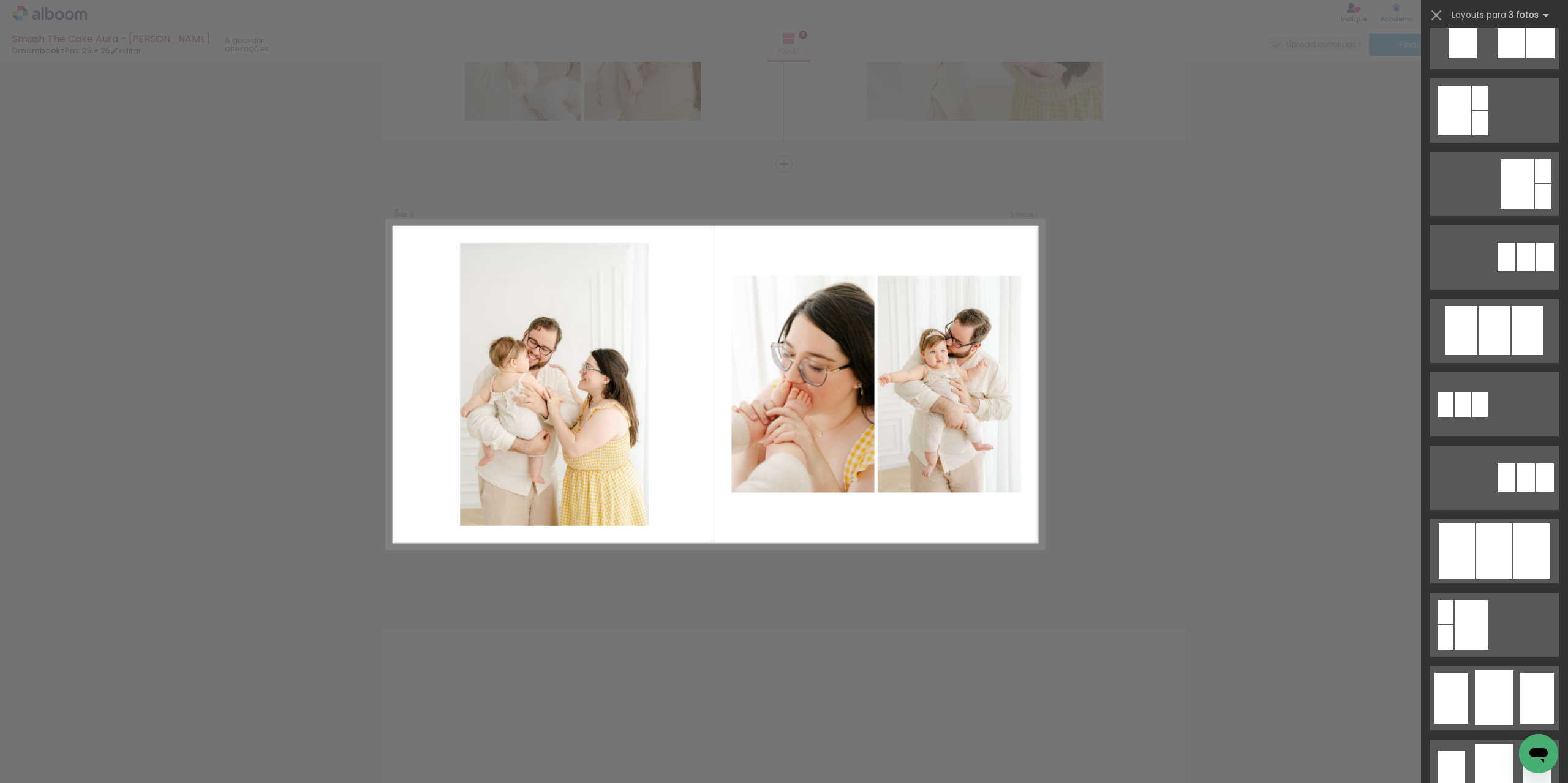
scroll to position [0, 0]
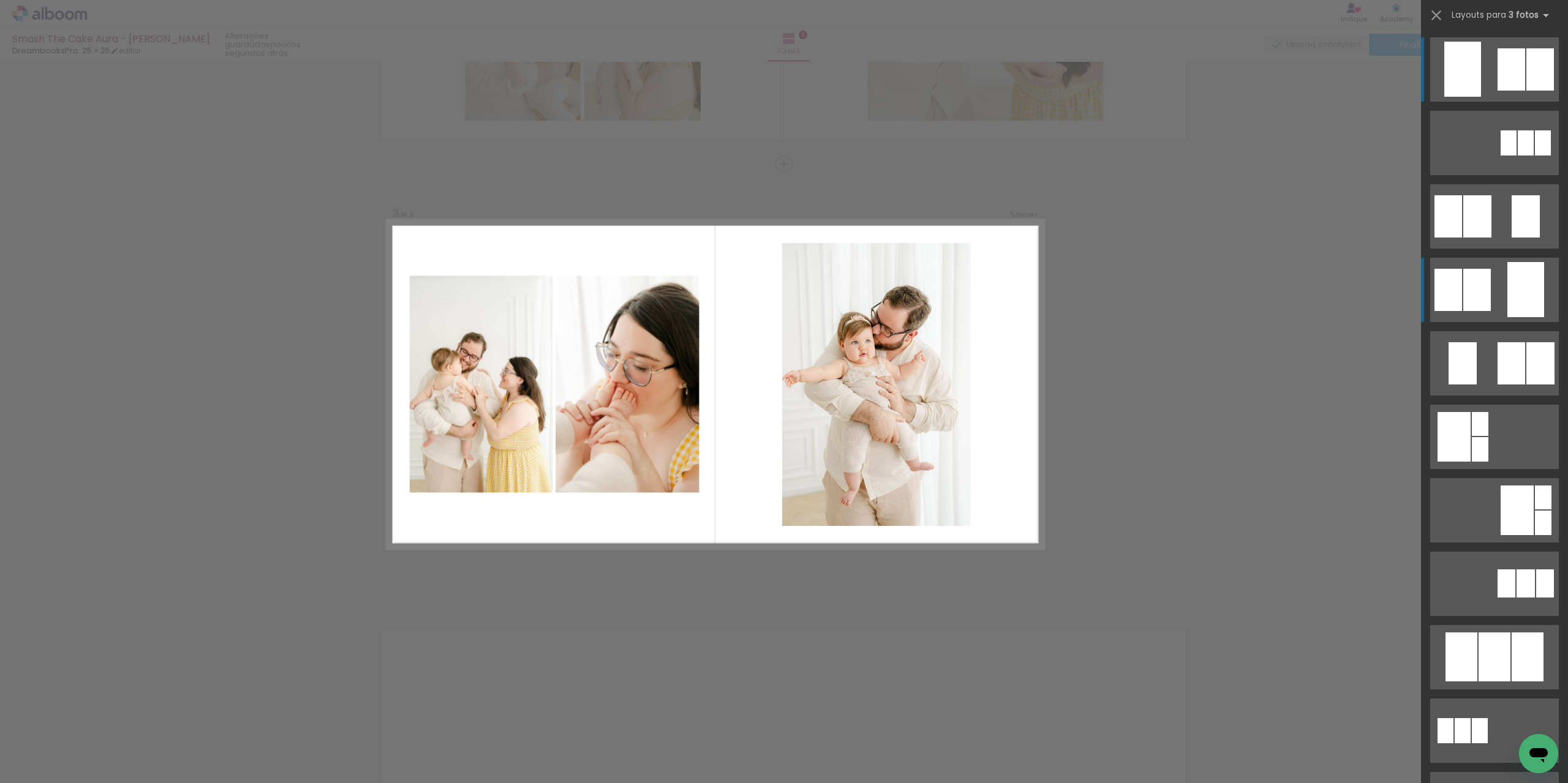
click at [1526, 90] on div at bounding box center [1540, 70] width 28 height 42
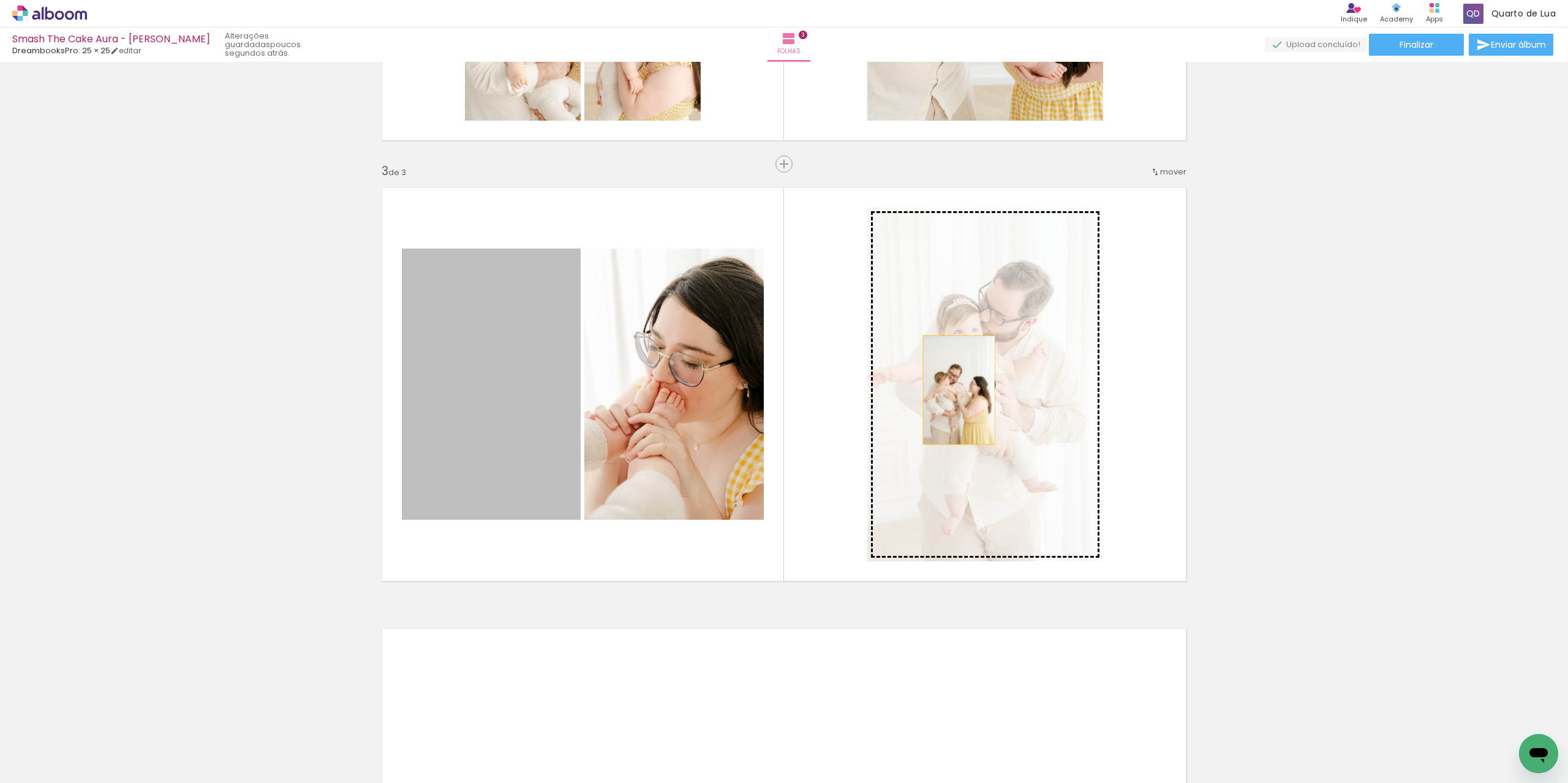
drag, startPoint x: 496, startPoint y: 412, endPoint x: 955, endPoint y: 390, distance: 459.5
click at [0, 0] on slot at bounding box center [0, 0] width 0 height 0
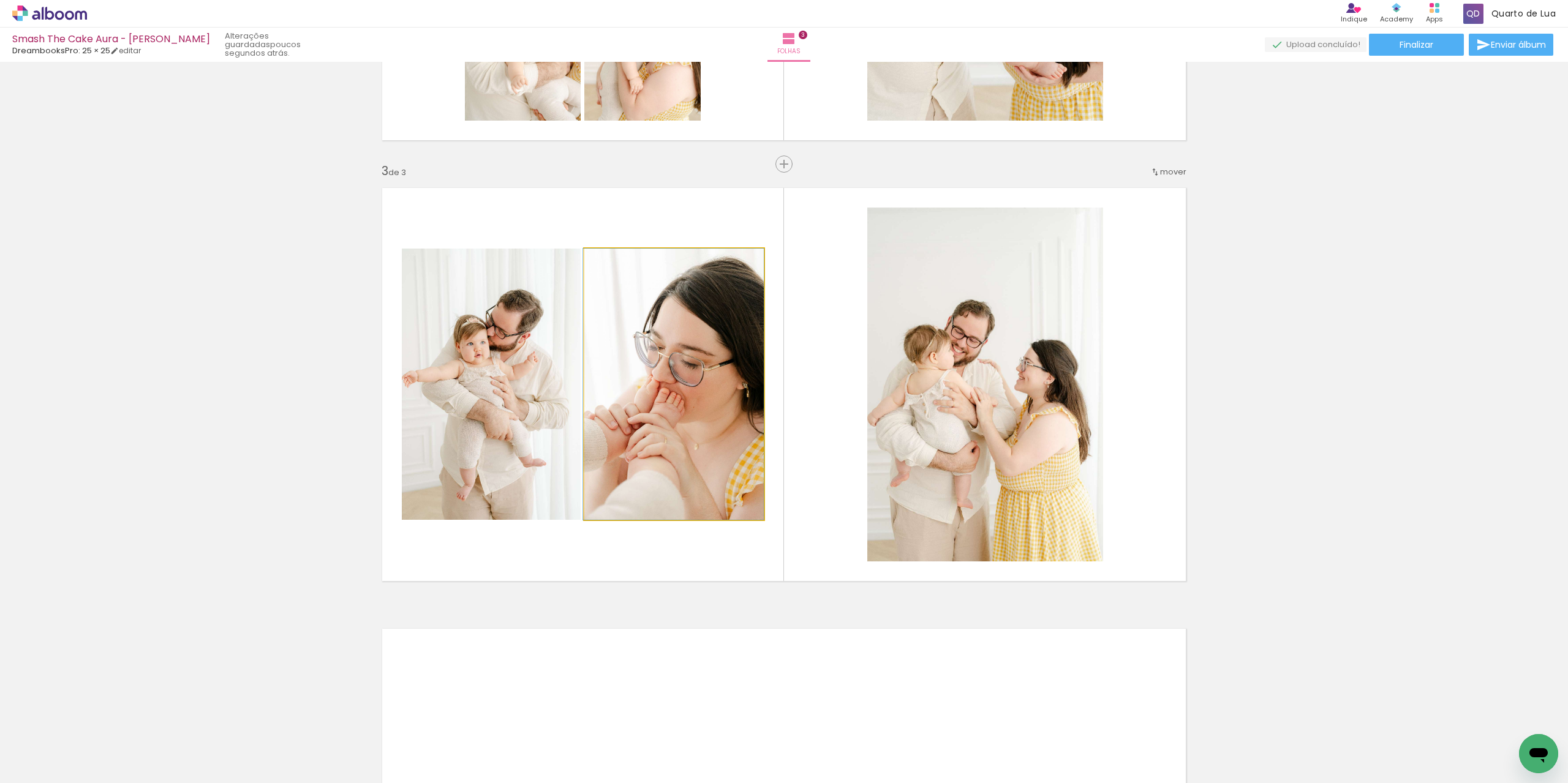
drag, startPoint x: 683, startPoint y: 409, endPoint x: 654, endPoint y: 410, distance: 29.0
drag, startPoint x: 520, startPoint y: 419, endPoint x: 486, endPoint y: 424, distance: 34.4
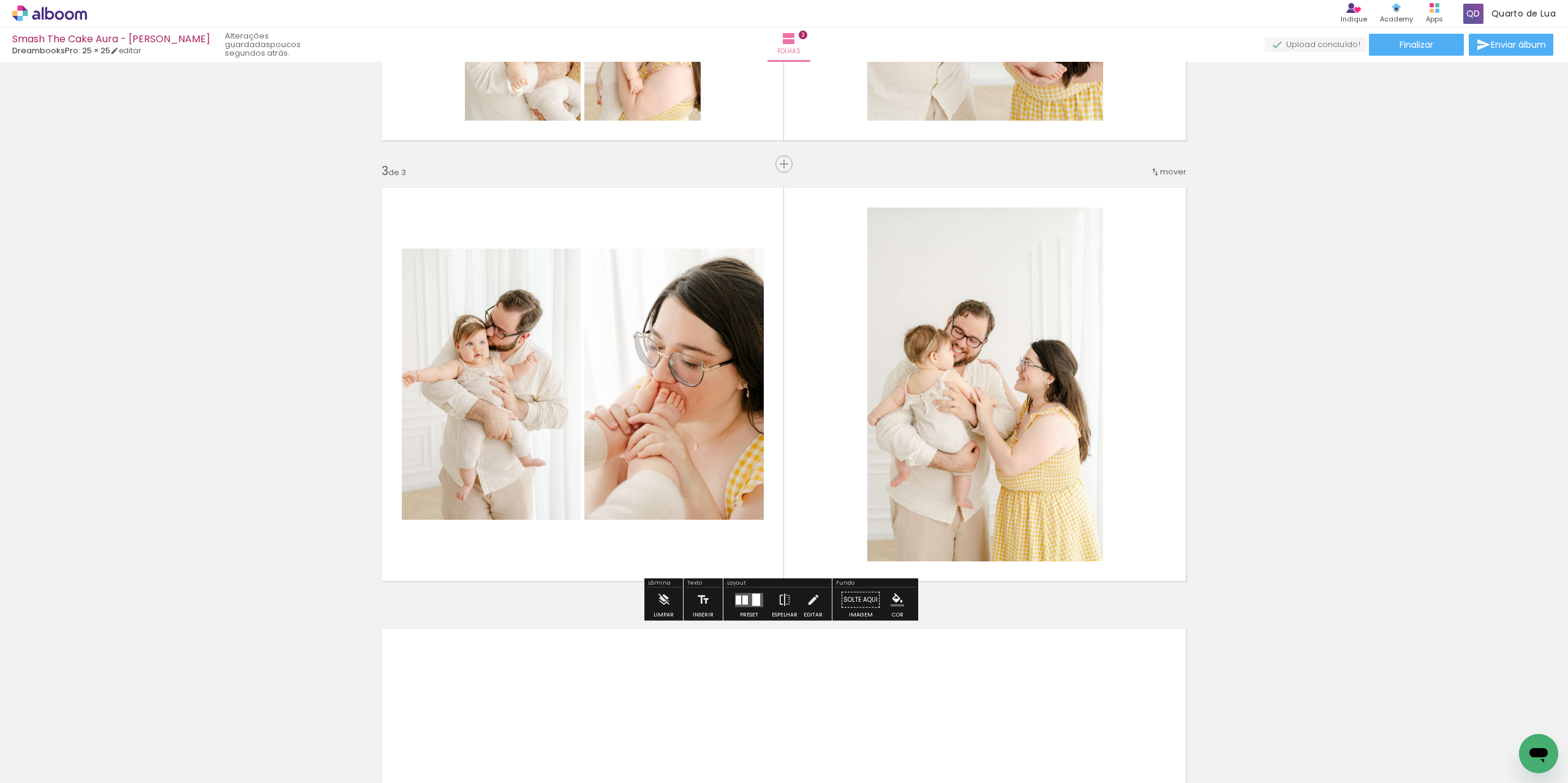
click at [756, 603] on div at bounding box center [755, 599] width 8 height 13
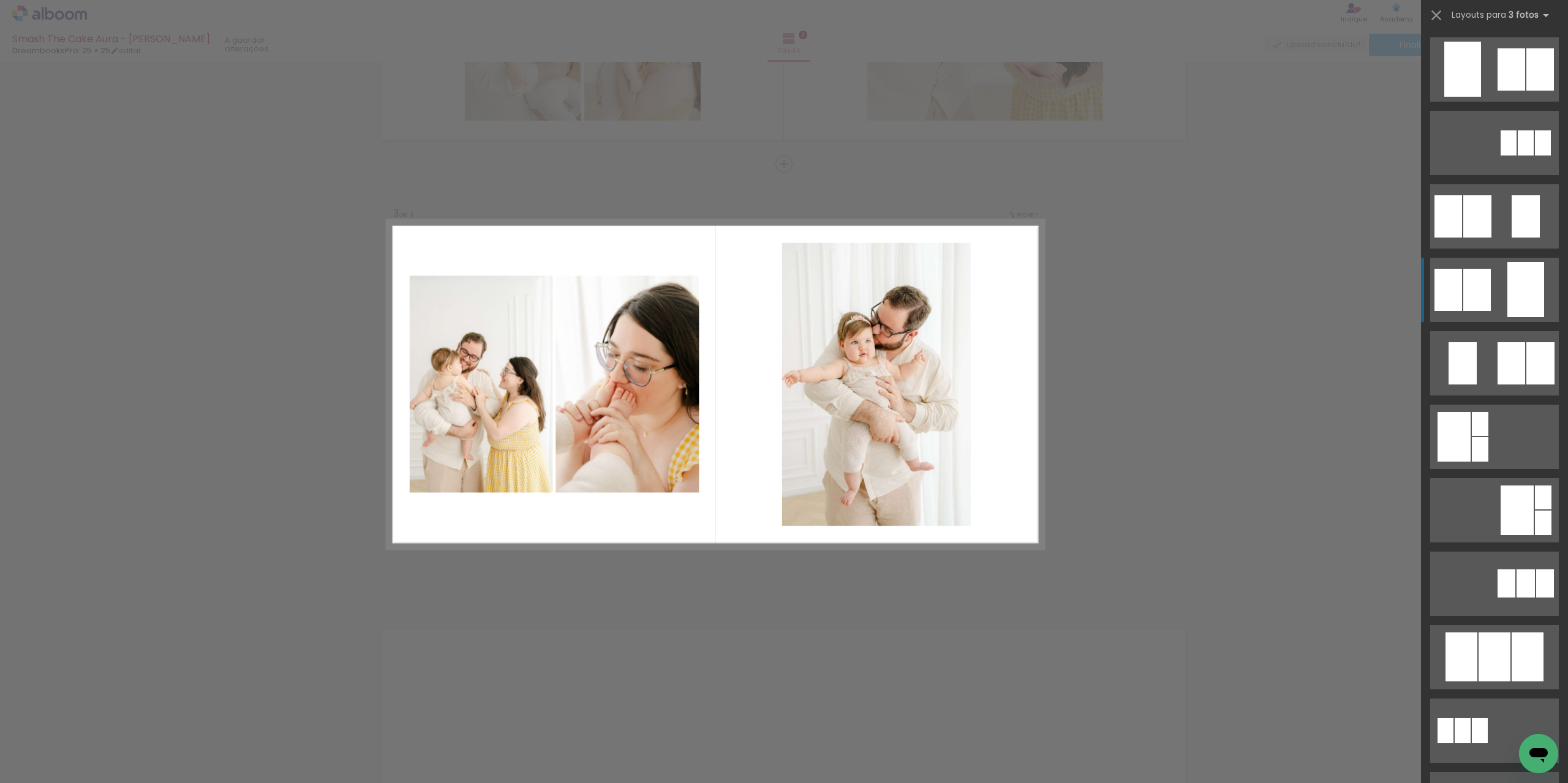
scroll to position [220, 0]
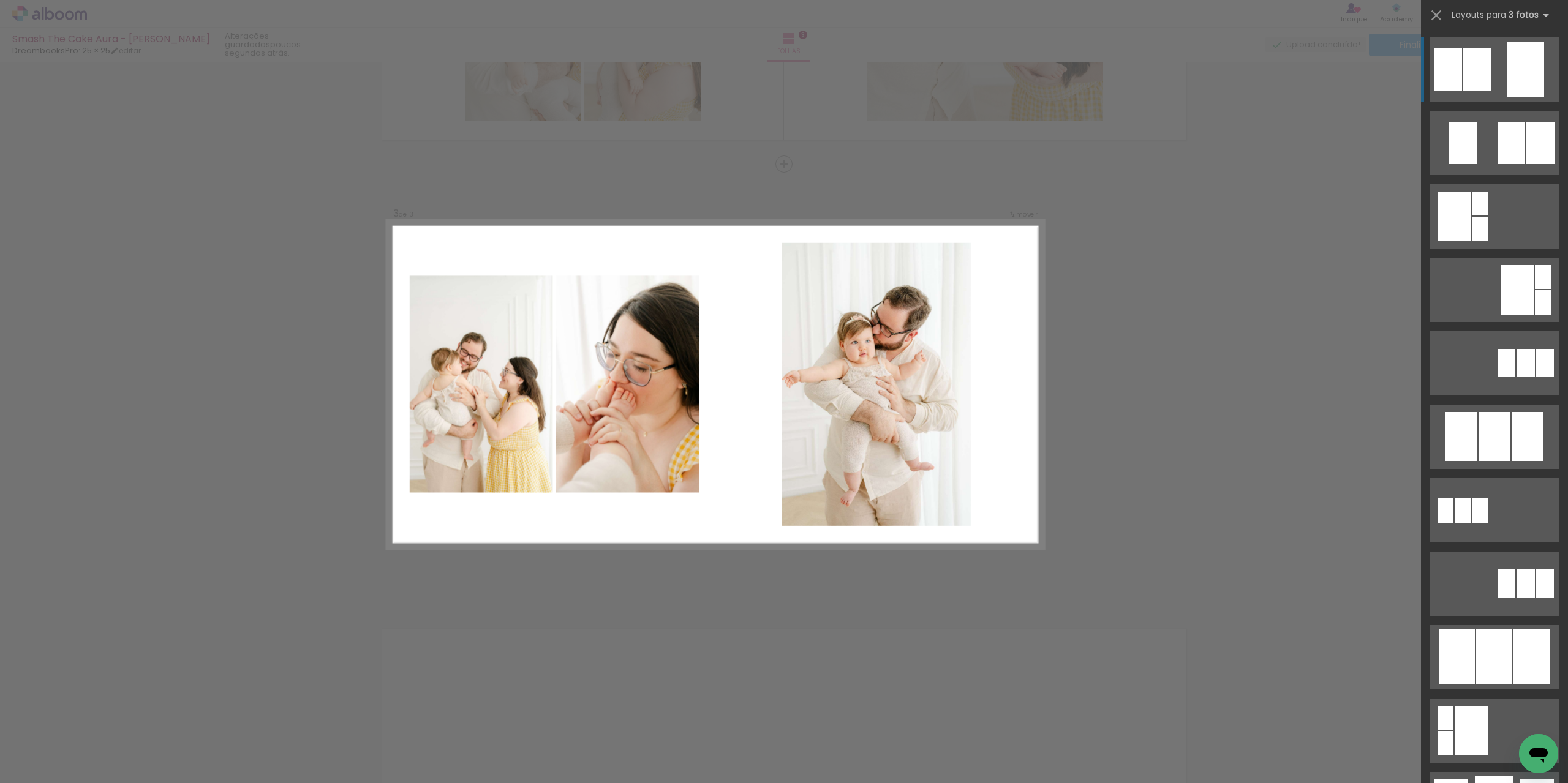
click at [1179, 485] on div "Confirmar Cancelar" at bounding box center [784, 159] width 1568 height 1793
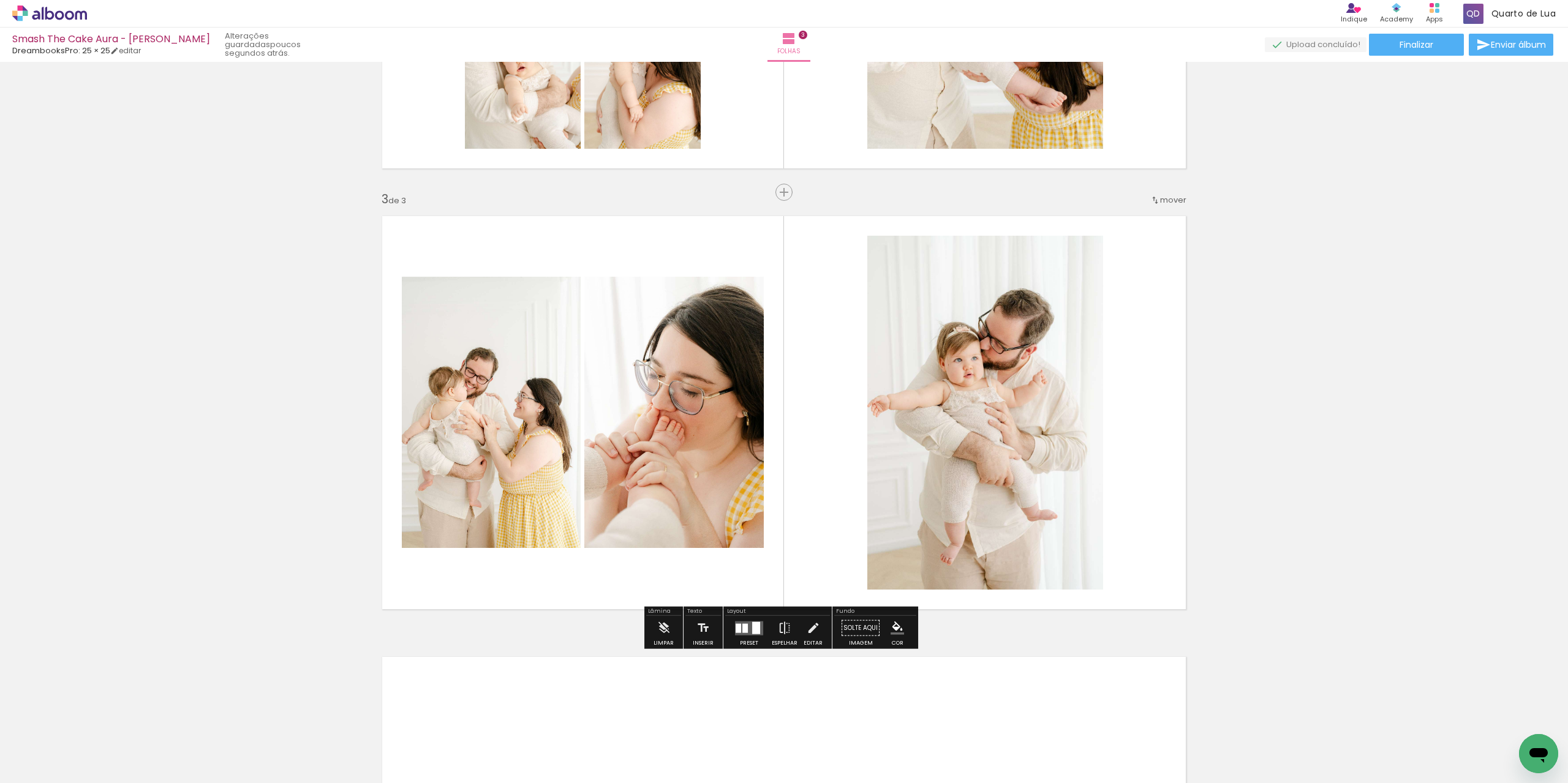
scroll to position [800, 0]
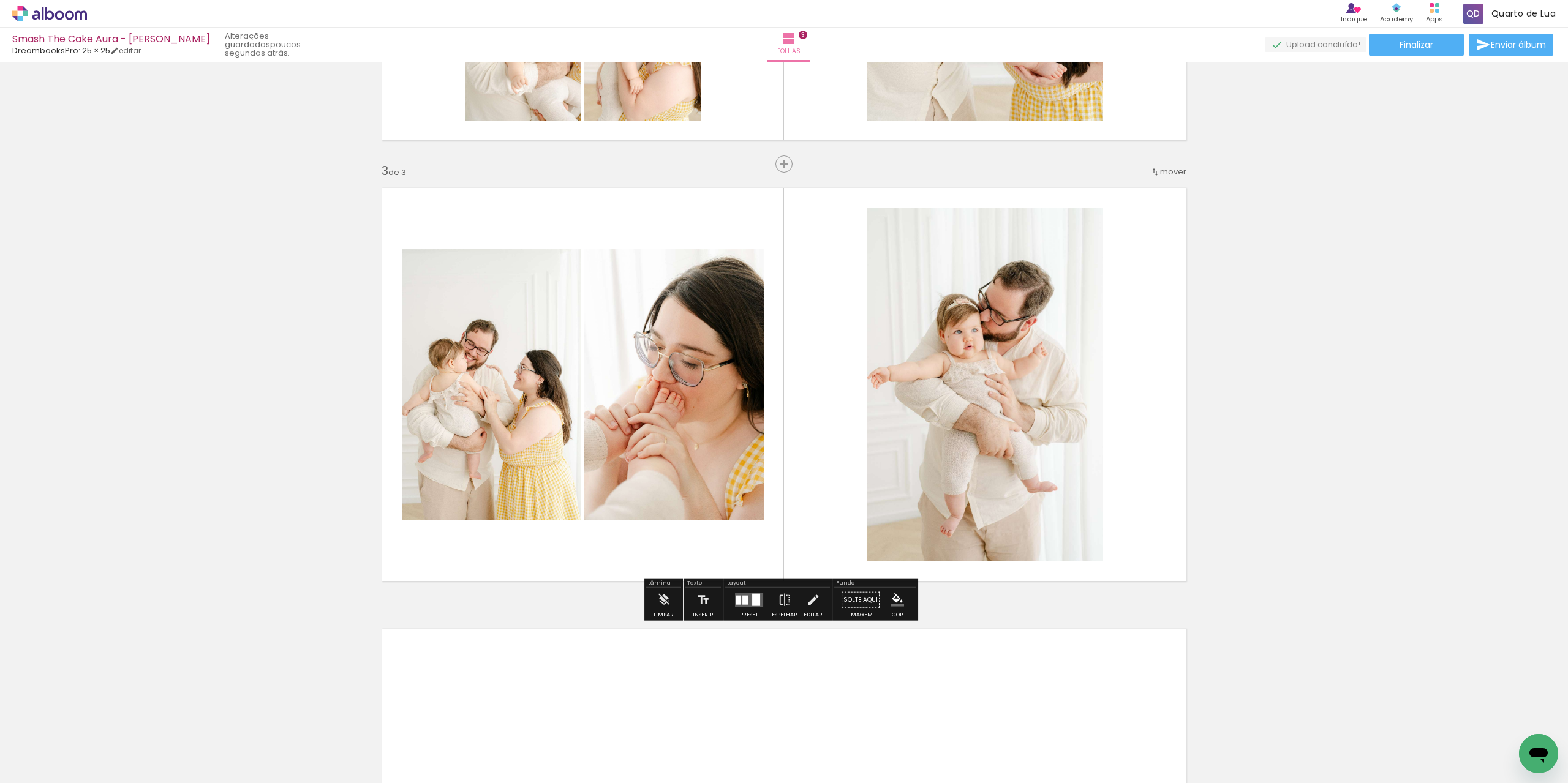
click at [745, 609] on div at bounding box center [749, 599] width 33 height 24
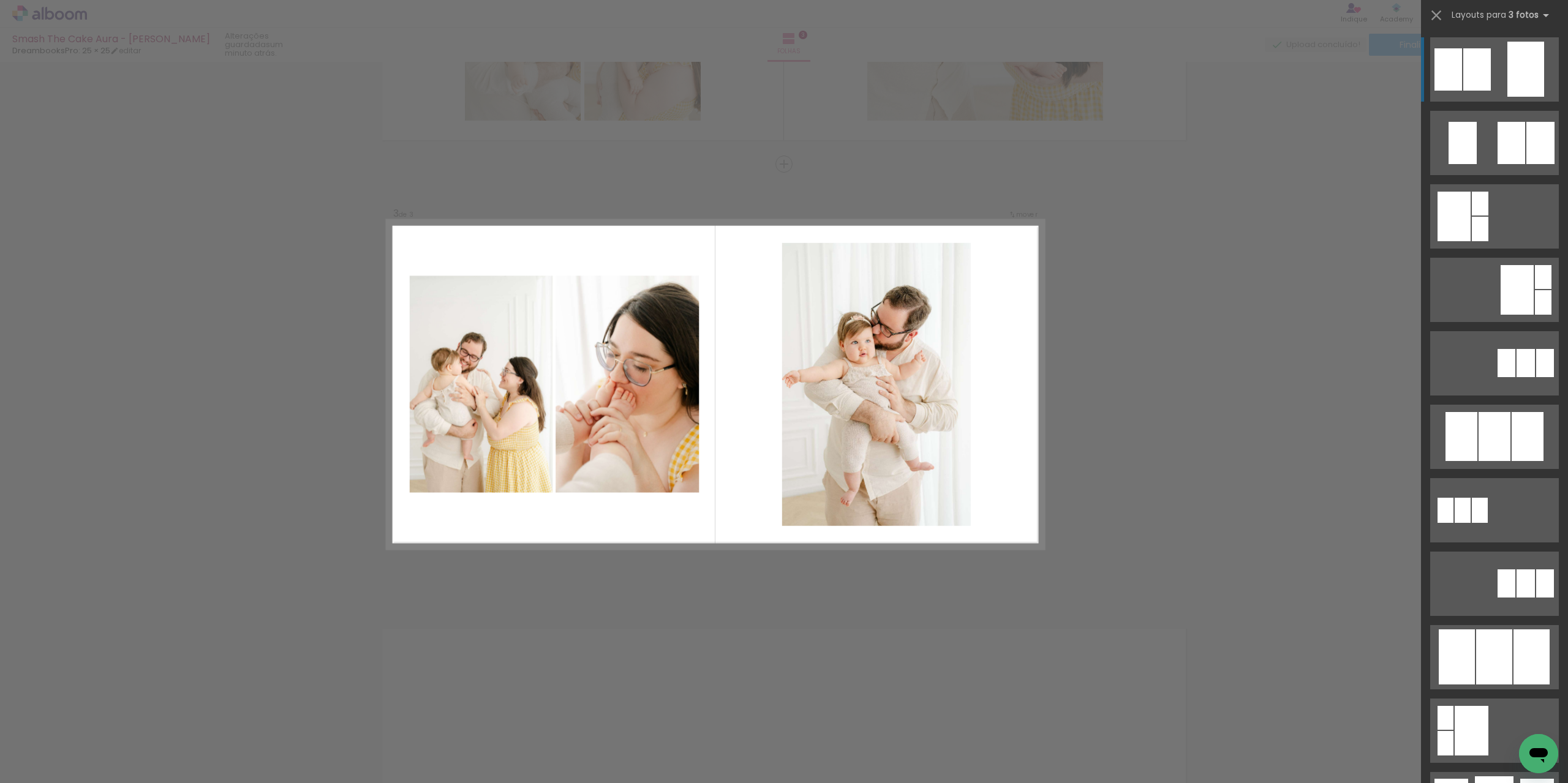
click at [762, 600] on div "Confirmar Cancelar" at bounding box center [784, 159] width 1568 height 1793
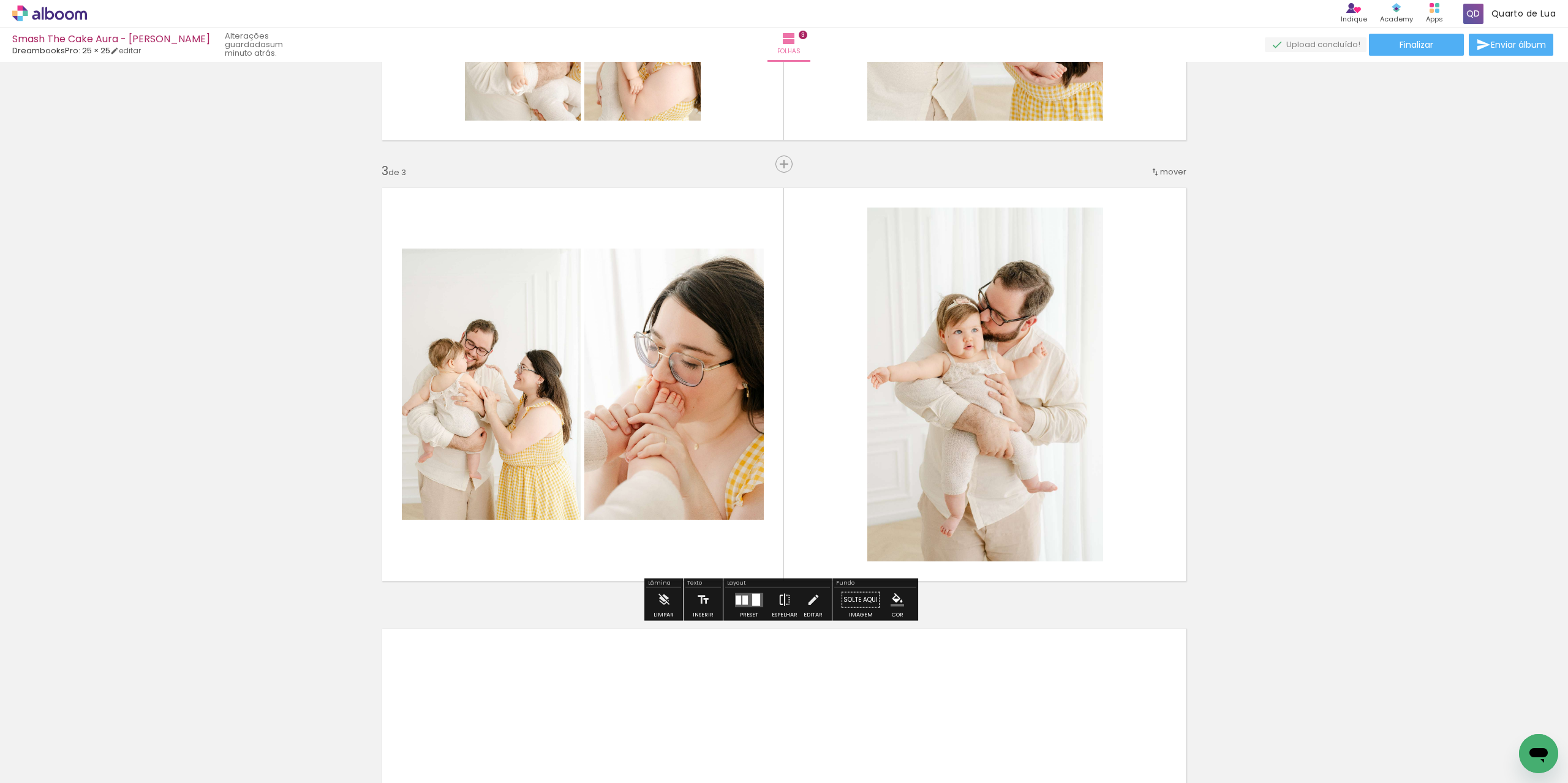
click at [785, 602] on iron-icon at bounding box center [784, 599] width 13 height 24
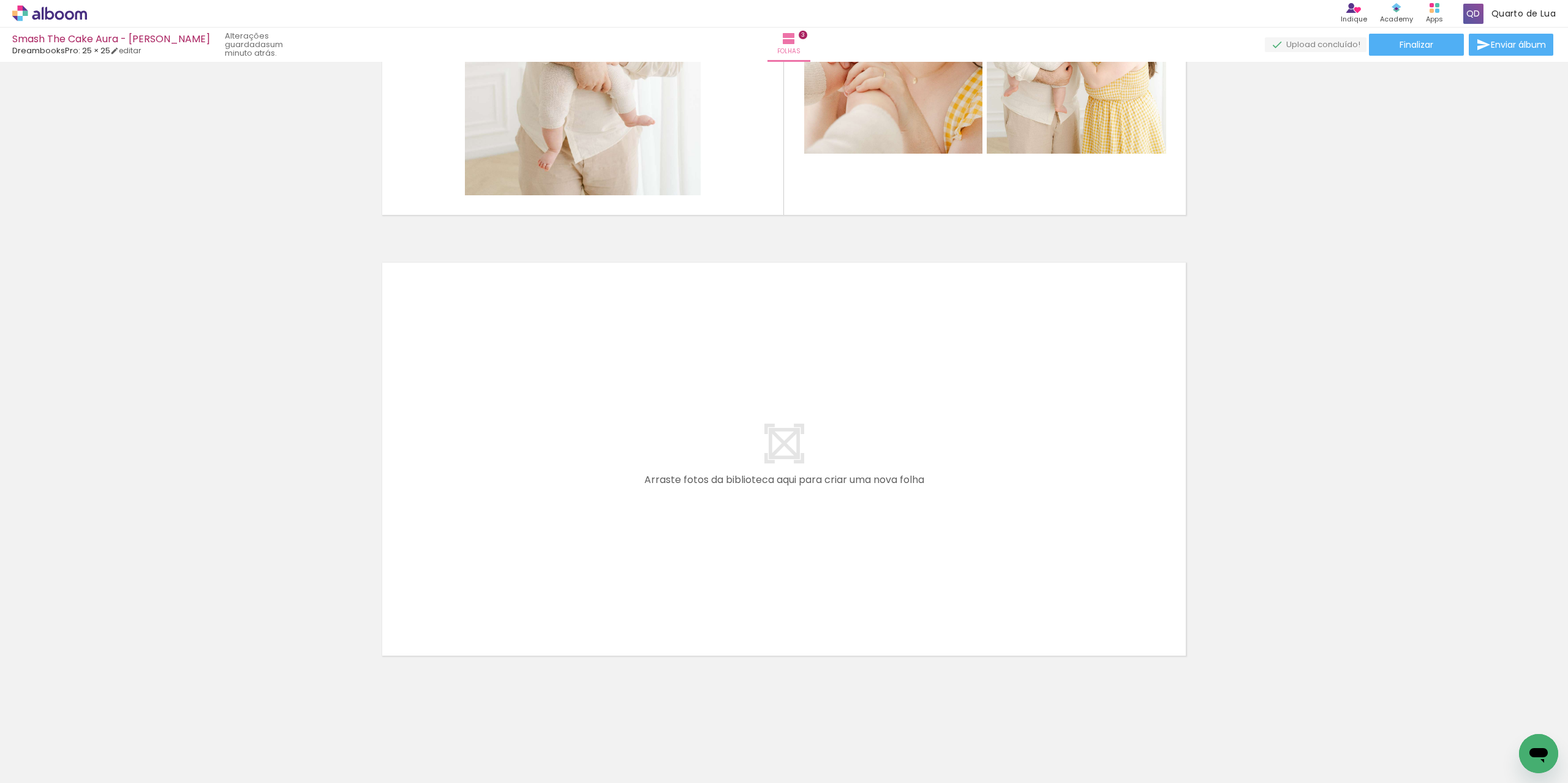
scroll to position [0, 1804]
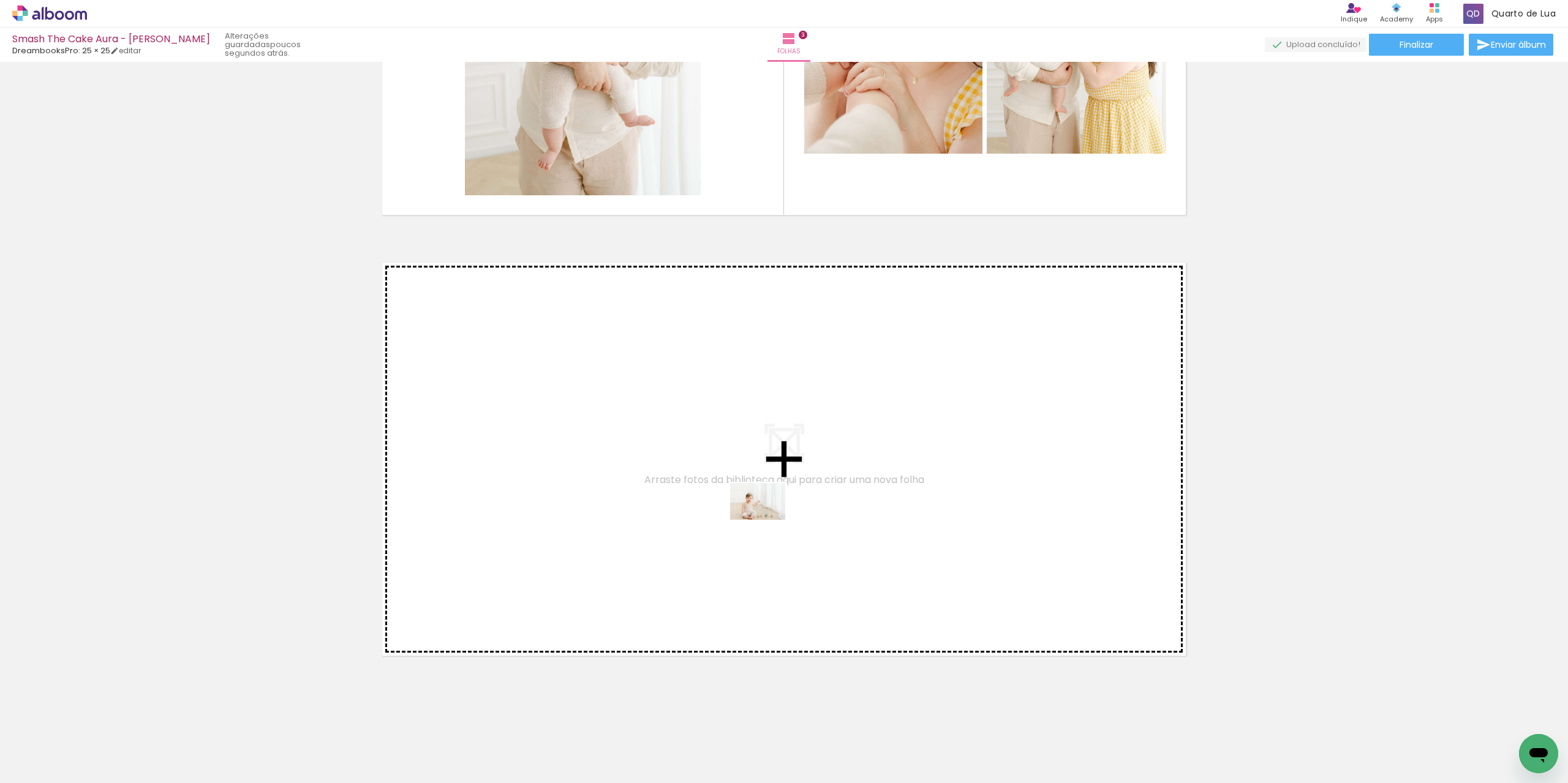
drag, startPoint x: 856, startPoint y: 757, endPoint x: 766, endPoint y: 512, distance: 261.0
click at [766, 512] on quentale-workspace at bounding box center [784, 392] width 1568 height 783
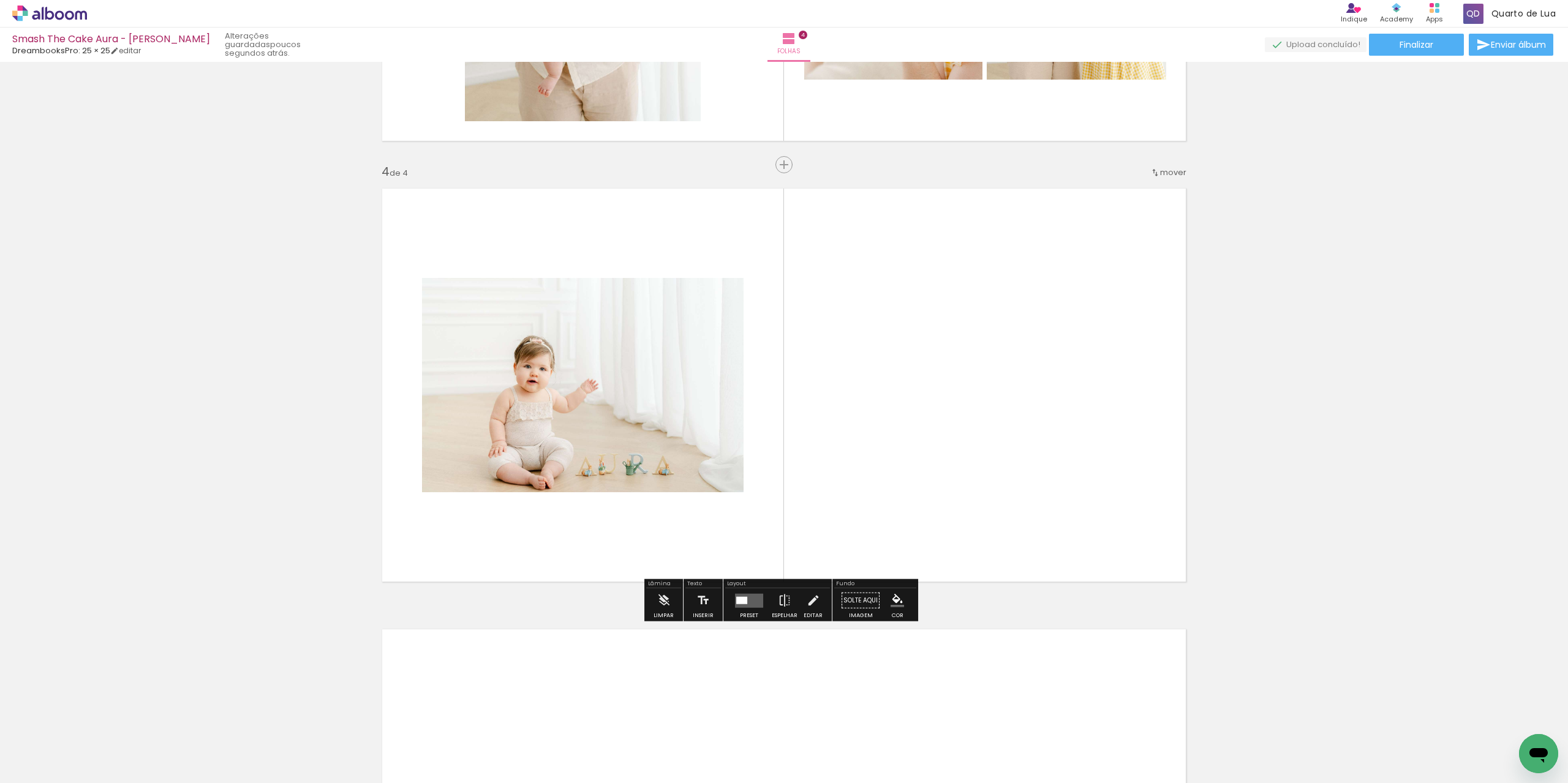
scroll to position [1241, 0]
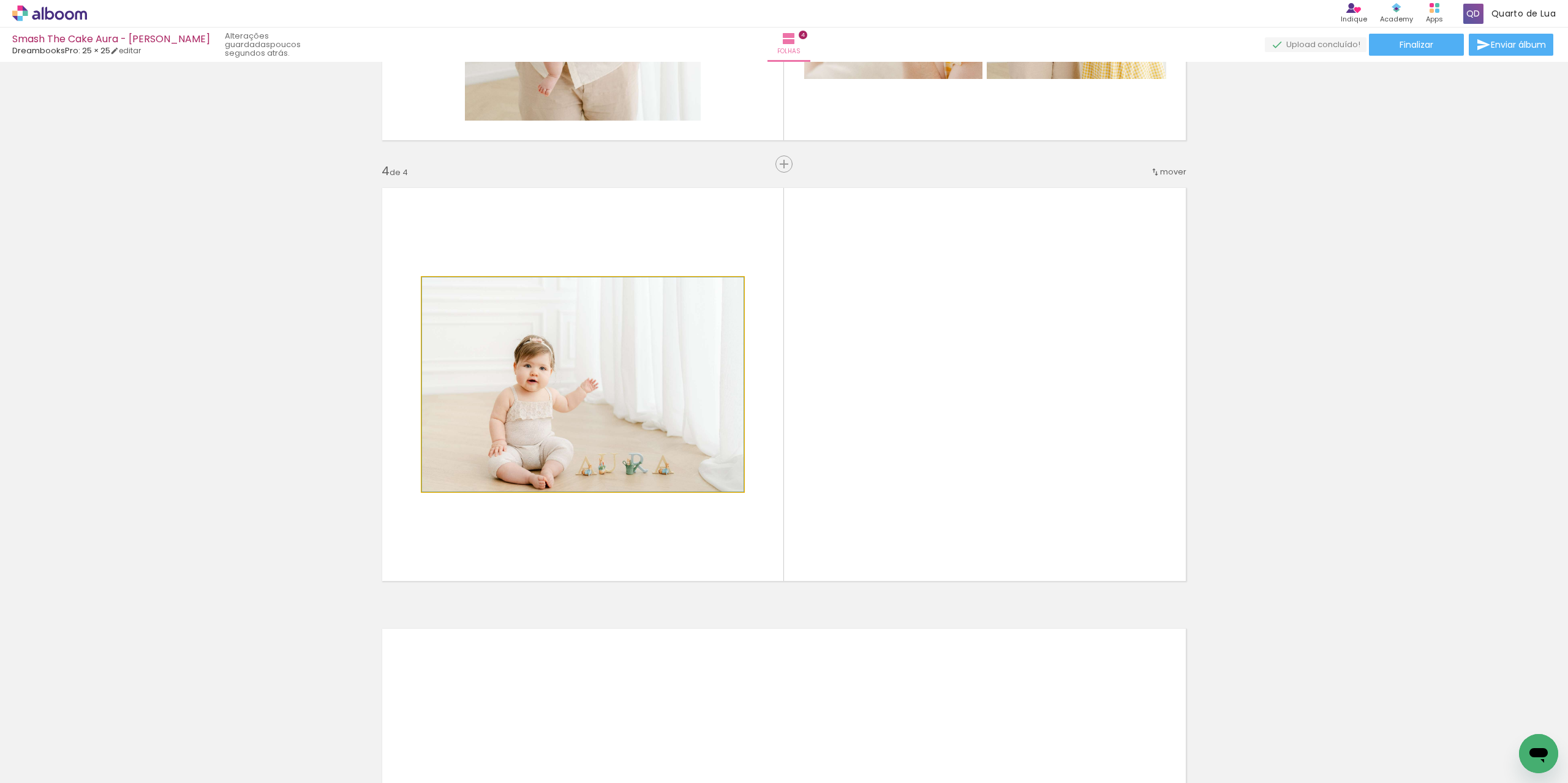
drag, startPoint x: 677, startPoint y: 420, endPoint x: 649, endPoint y: 438, distance: 33.3
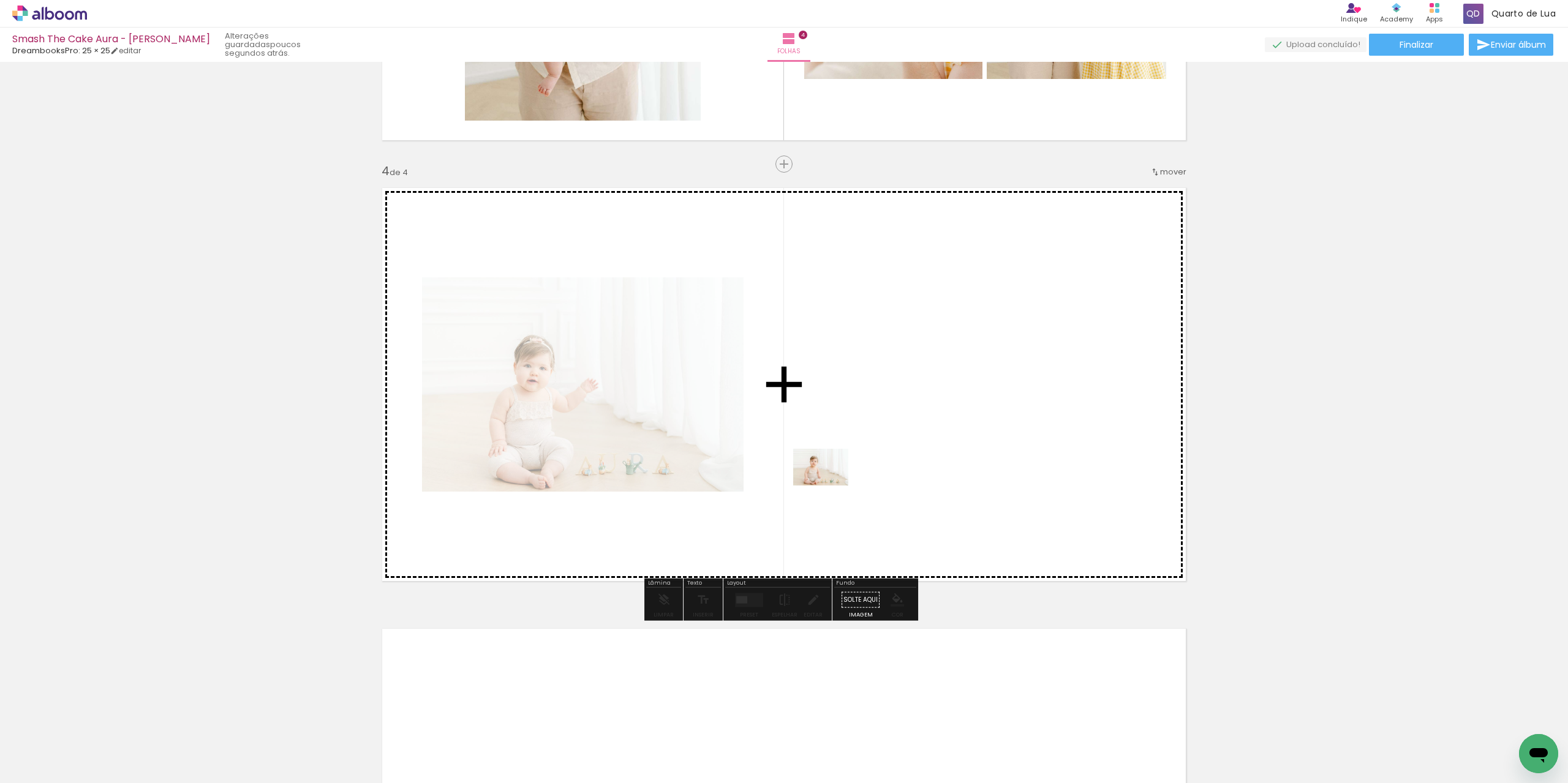
drag, startPoint x: 713, startPoint y: 752, endPoint x: 855, endPoint y: 426, distance: 355.6
click at [855, 426] on quentale-workspace at bounding box center [784, 392] width 1568 height 783
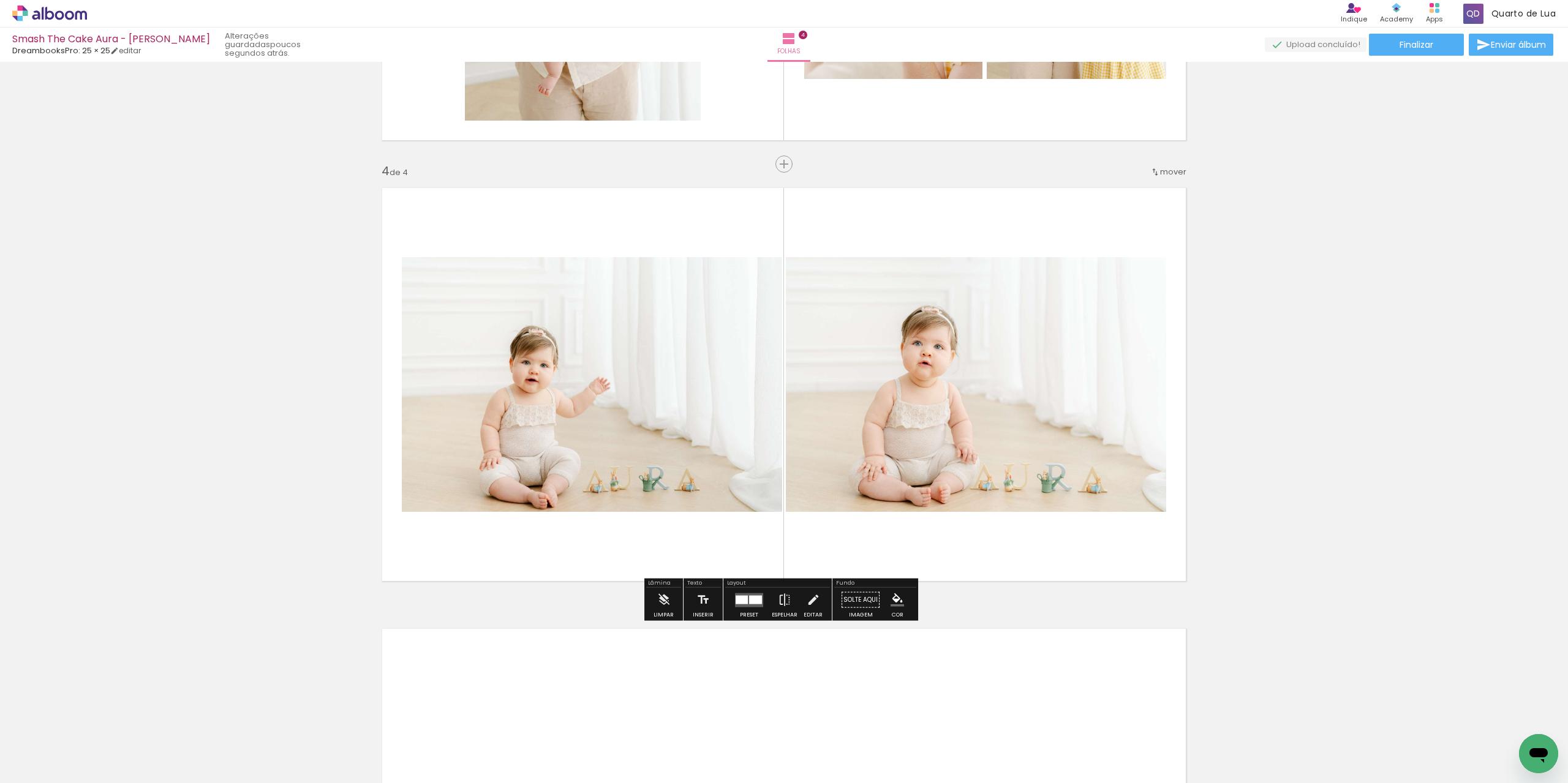
scroll to position [0, 2023]
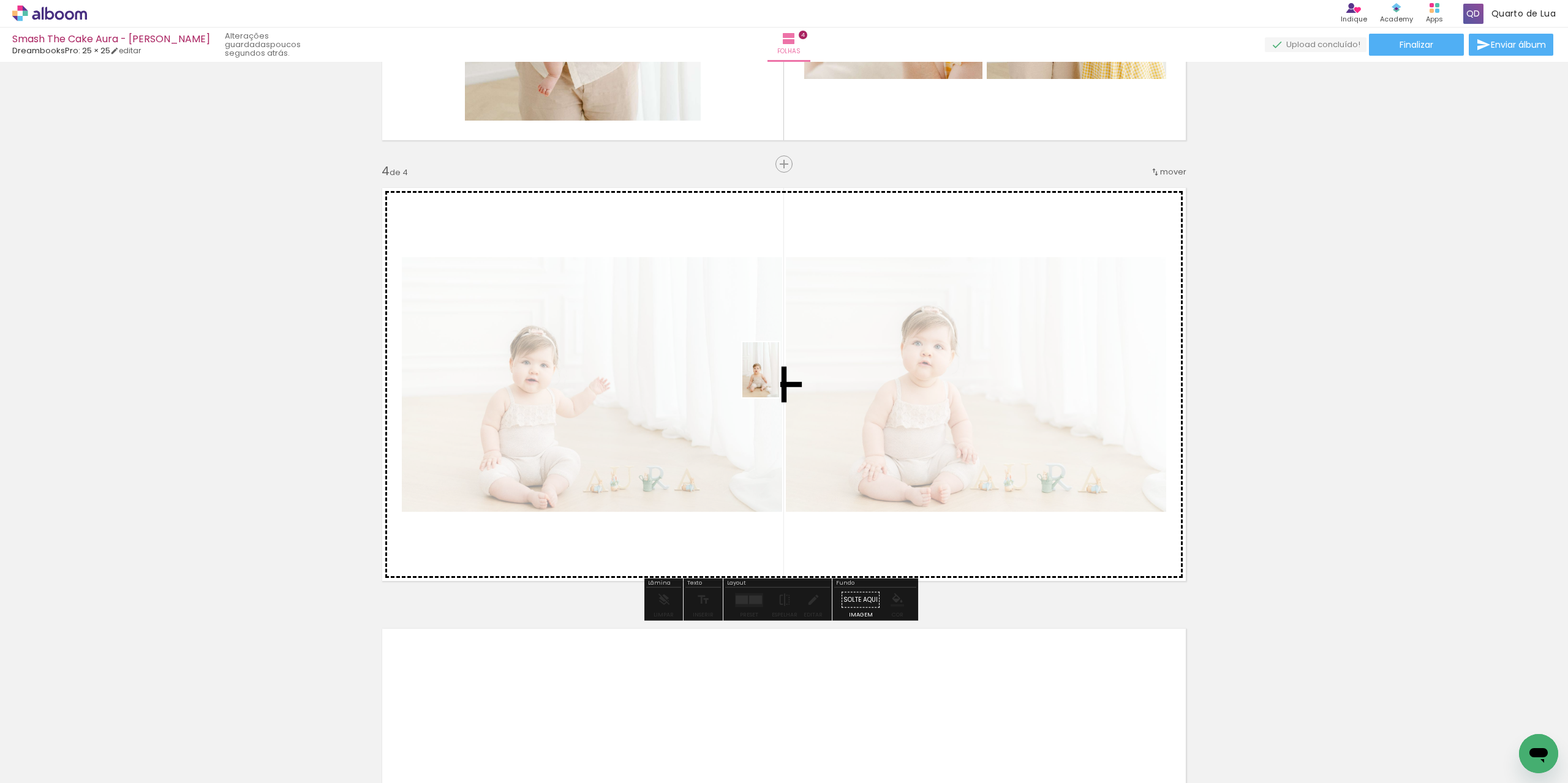
drag, startPoint x: 785, startPoint y: 767, endPoint x: 802, endPoint y: 460, distance: 307.5
click at [781, 360] on quentale-workspace at bounding box center [784, 392] width 1568 height 783
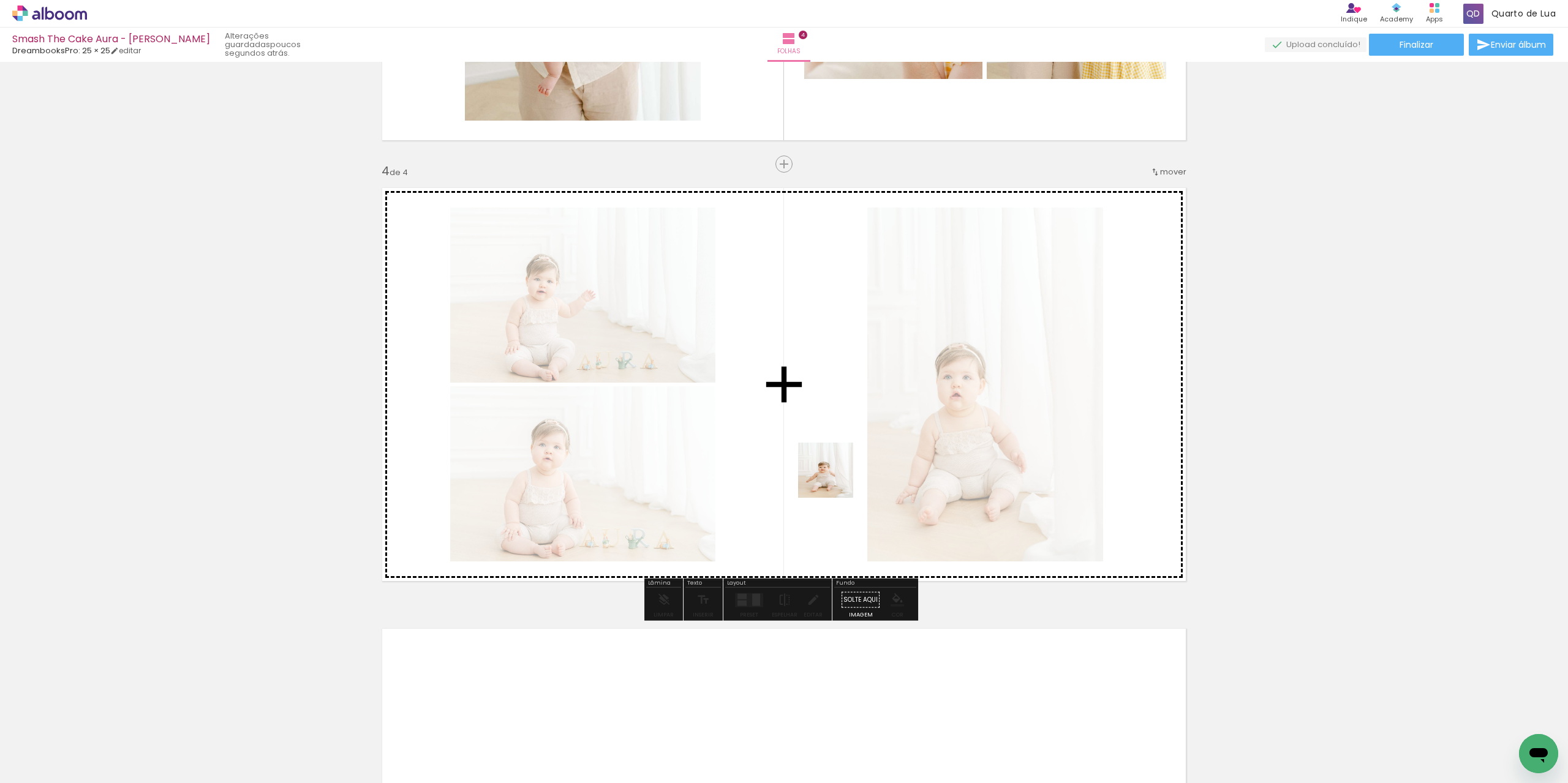
drag, startPoint x: 846, startPoint y: 757, endPoint x: 838, endPoint y: 410, distance: 347.1
click at [838, 410] on quentale-workspace at bounding box center [784, 392] width 1568 height 783
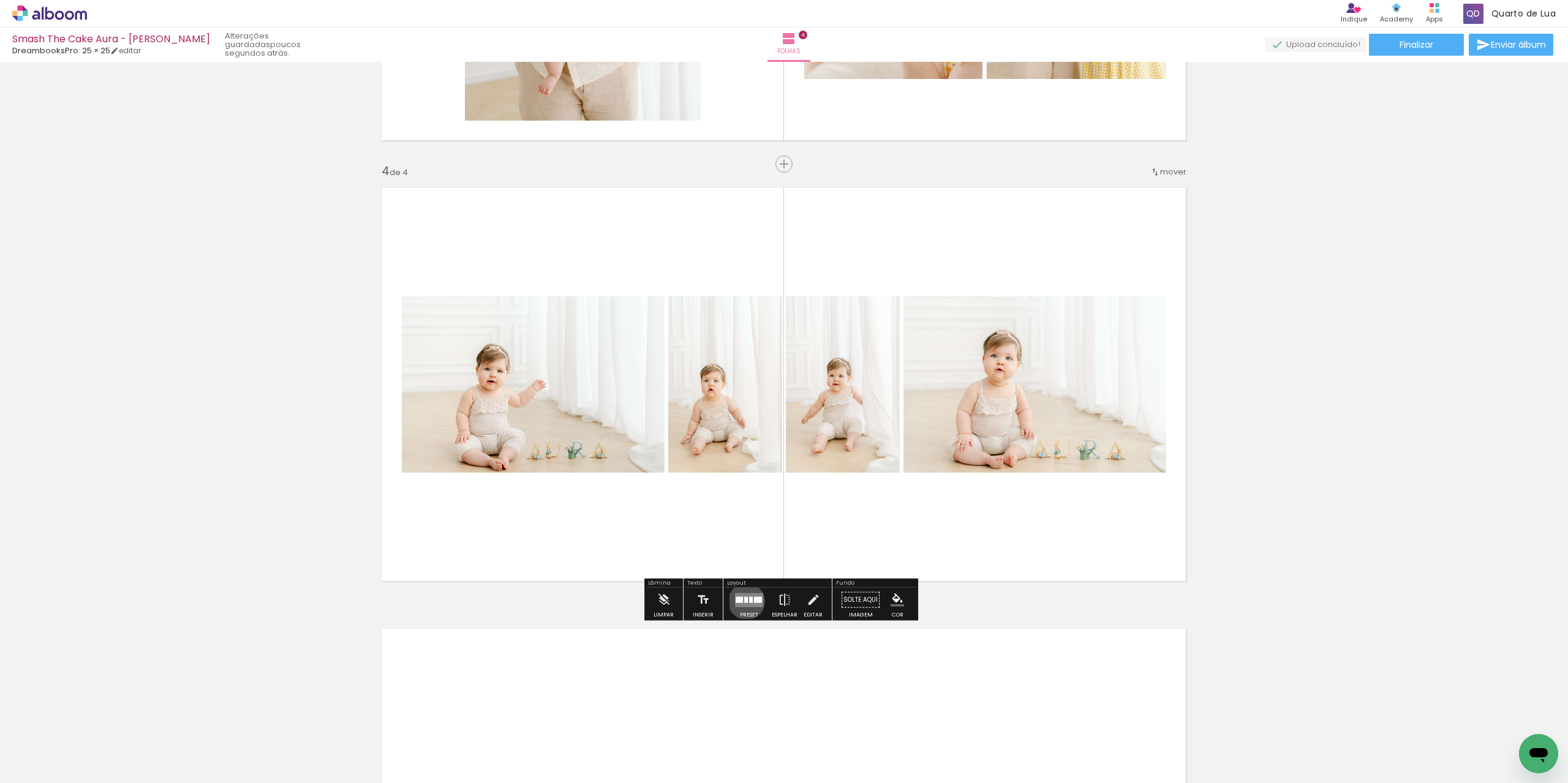
click at [744, 601] on div at bounding box center [745, 599] width 3 height 6
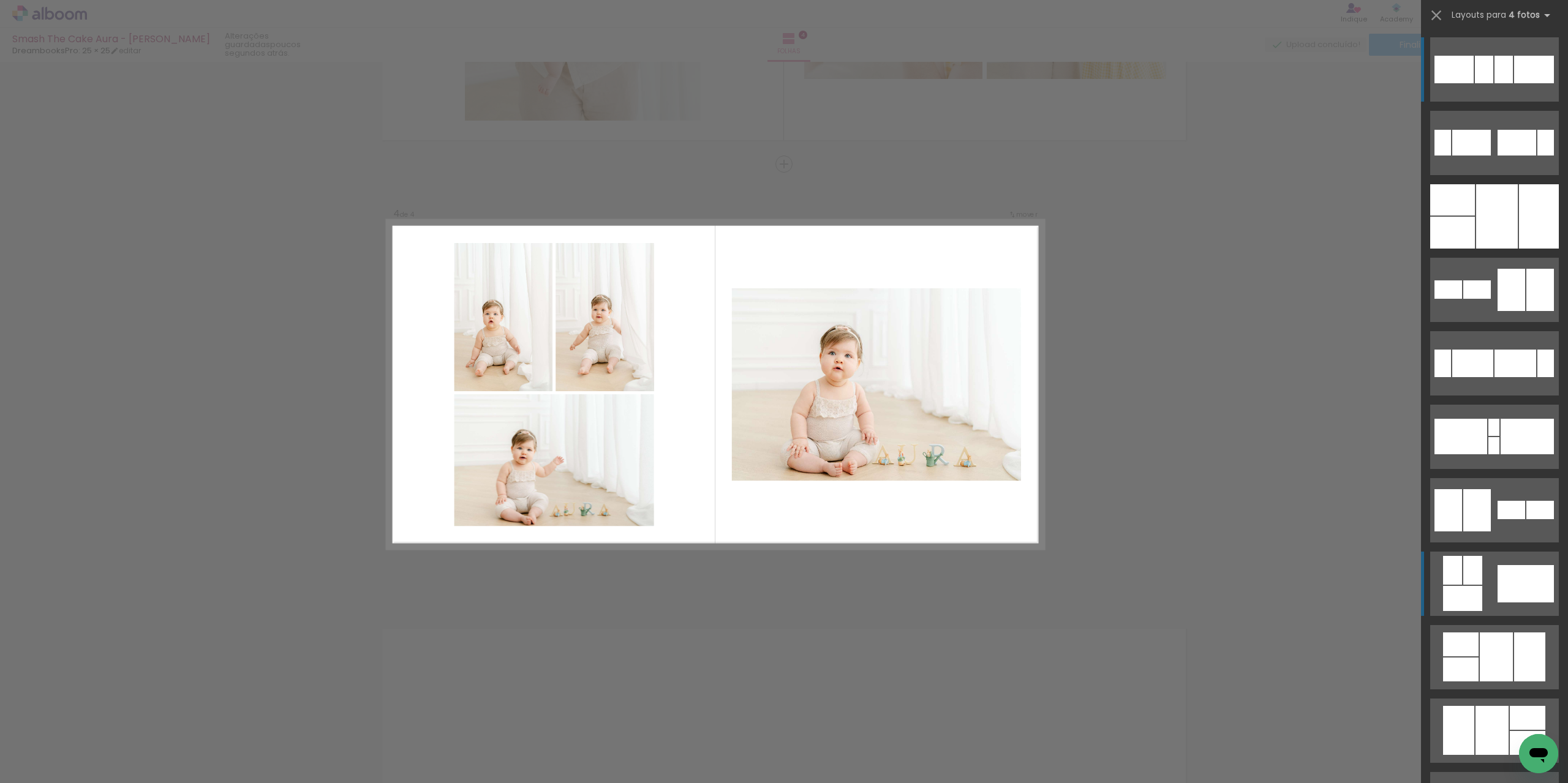
click at [1527, 83] on div at bounding box center [1533, 70] width 40 height 28
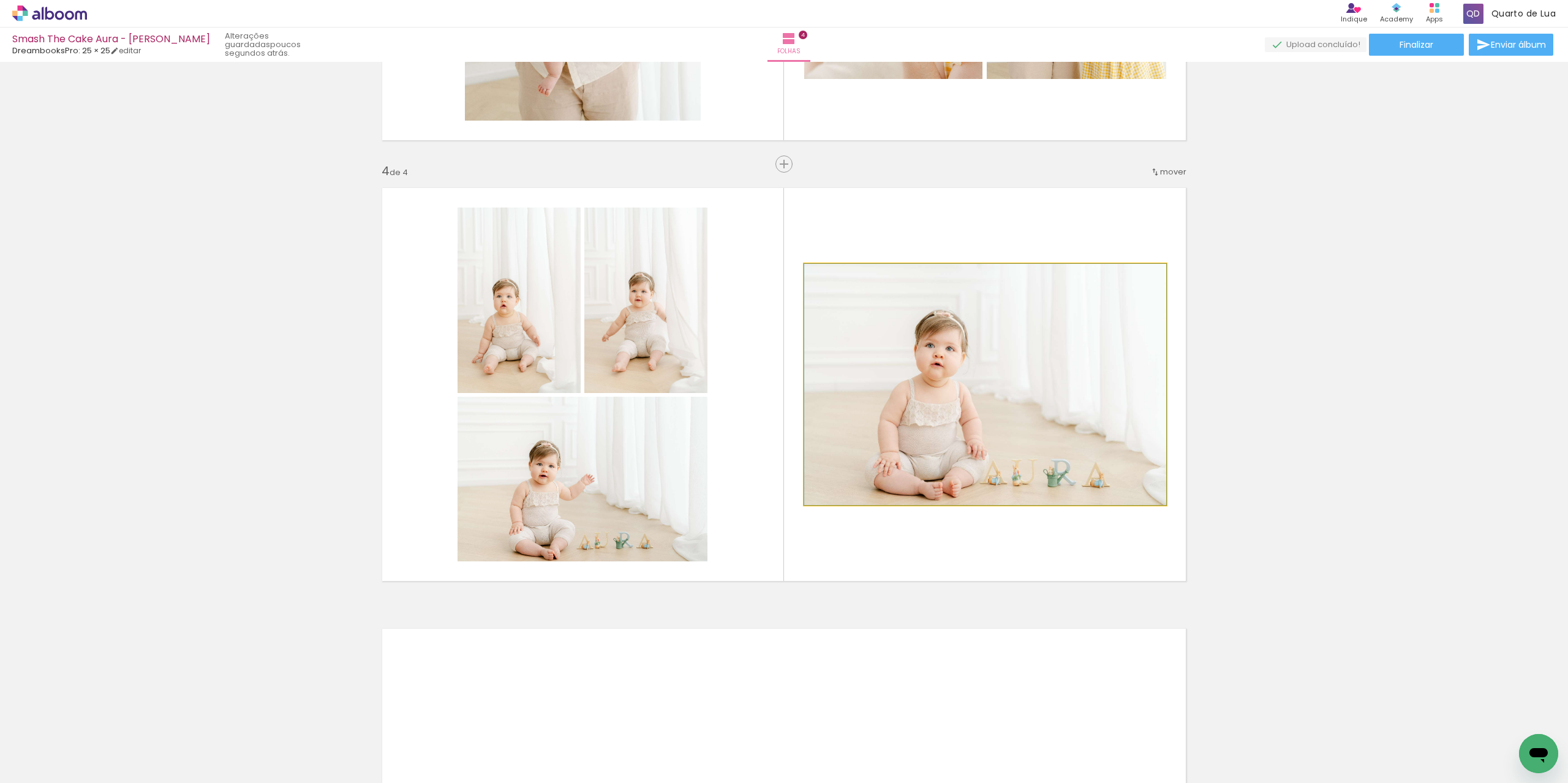
drag, startPoint x: 1033, startPoint y: 418, endPoint x: 992, endPoint y: 413, distance: 41.3
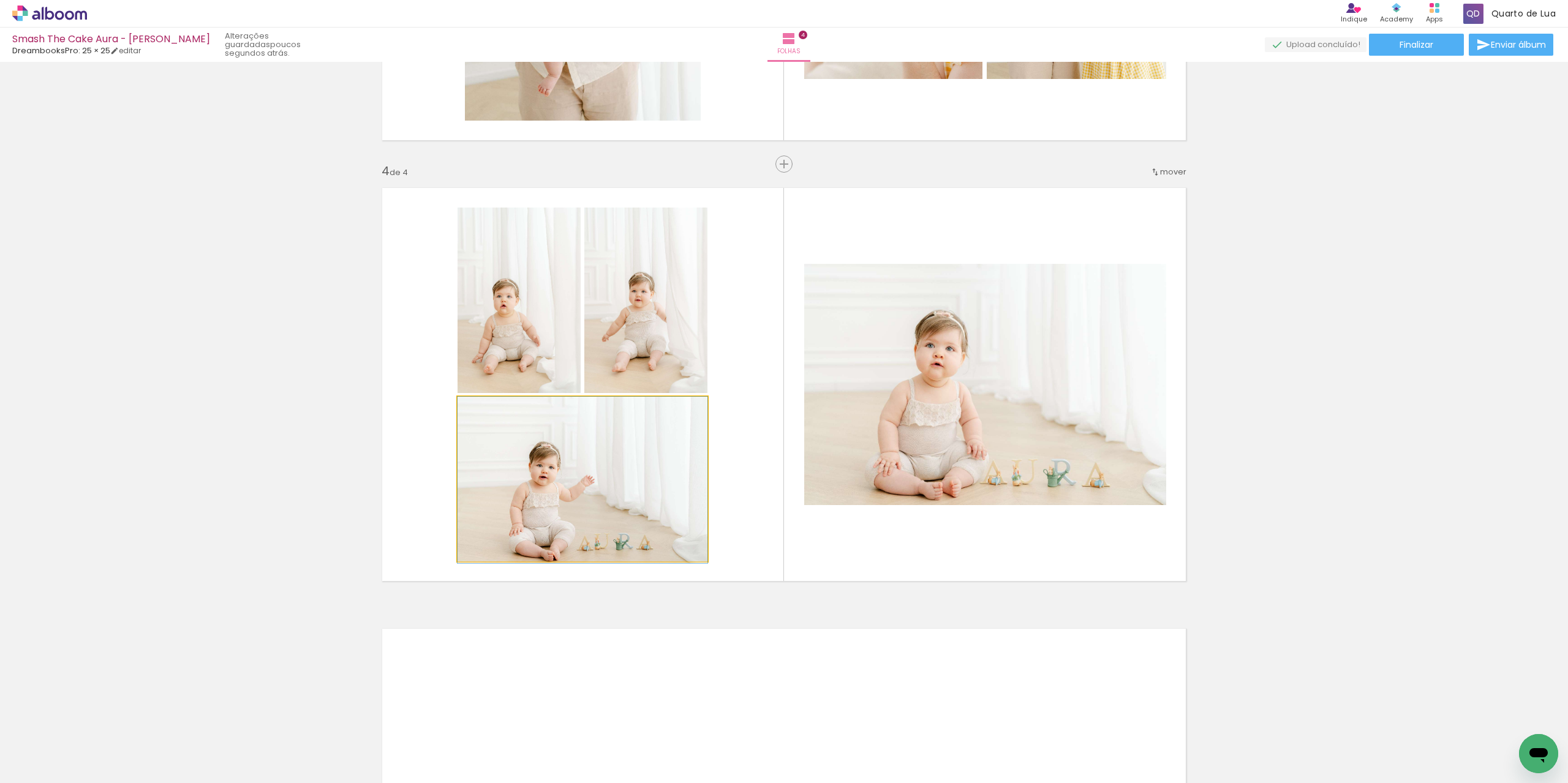
drag, startPoint x: 639, startPoint y: 499, endPoint x: 571, endPoint y: 487, distance: 69.1
drag, startPoint x: 517, startPoint y: 341, endPoint x: 567, endPoint y: 329, distance: 51.4
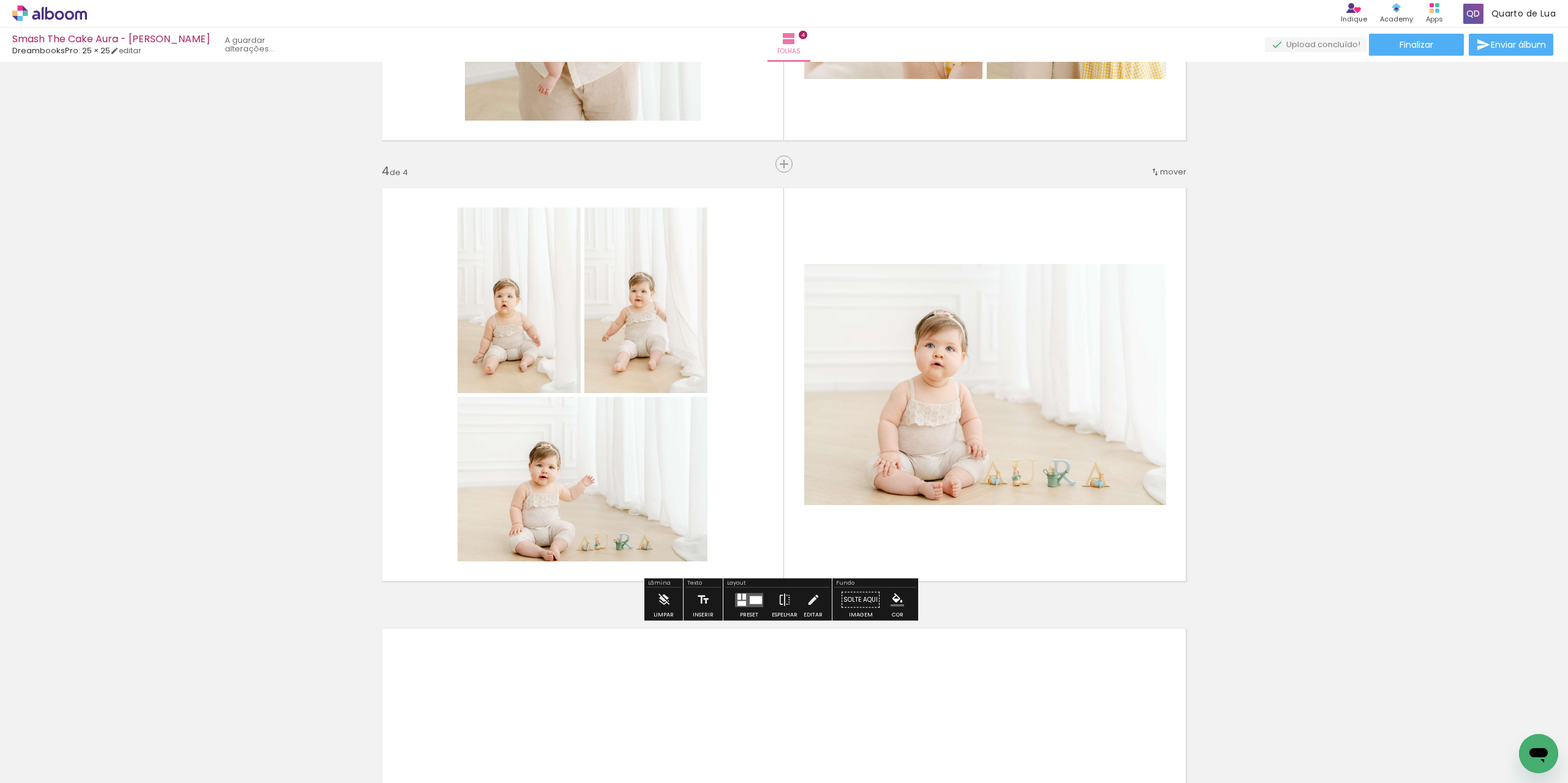
drag, startPoint x: 716, startPoint y: 331, endPoint x: 710, endPoint y: 345, distance: 15.2
click at [710, 345] on quentale-layouter at bounding box center [784, 385] width 821 height 410
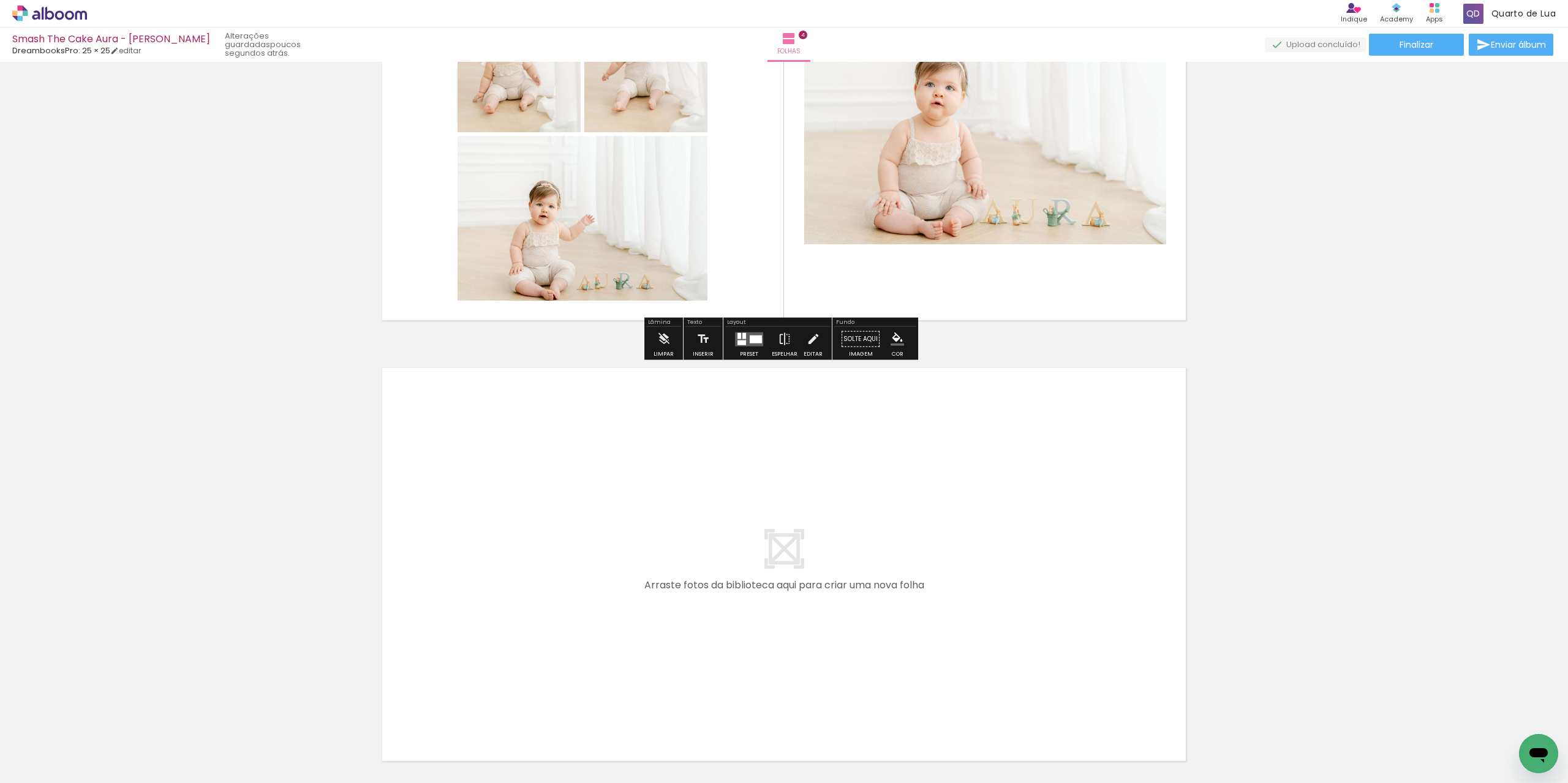
scroll to position [1568, 0]
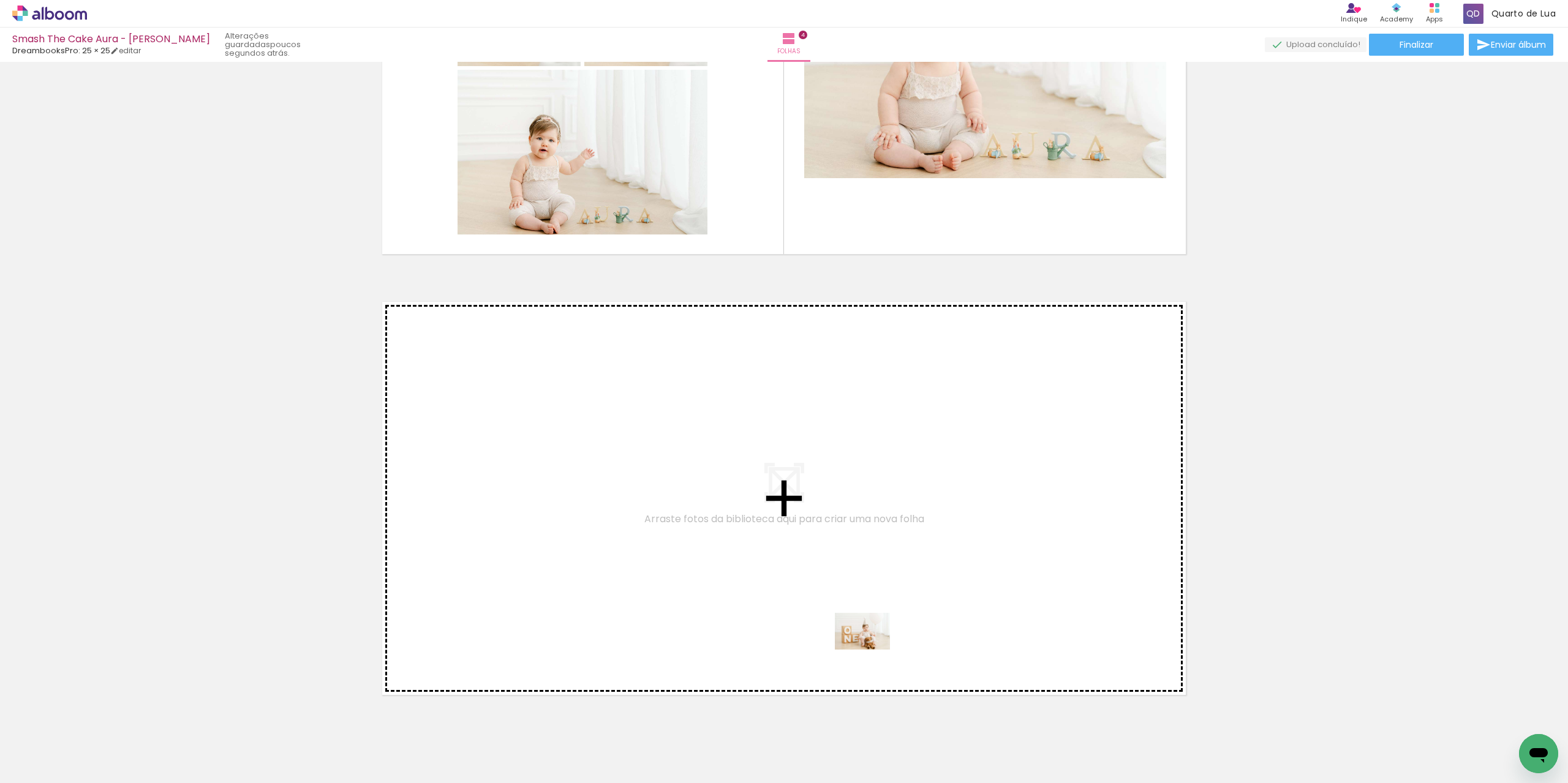
drag, startPoint x: 898, startPoint y: 747, endPoint x: 834, endPoint y: 509, distance: 246.5
click at [834, 509] on quentale-workspace at bounding box center [784, 392] width 1568 height 783
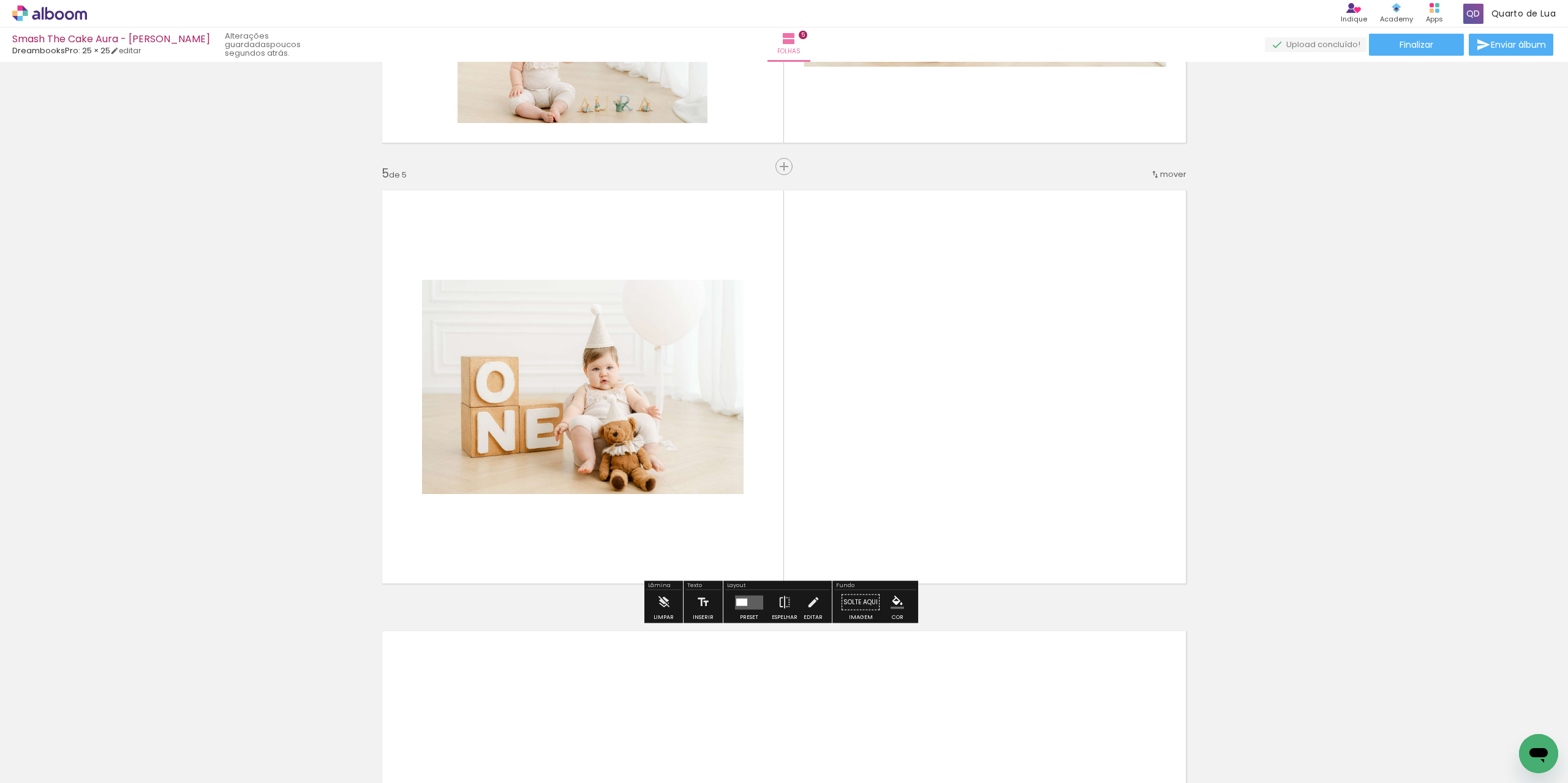
scroll to position [1681, 0]
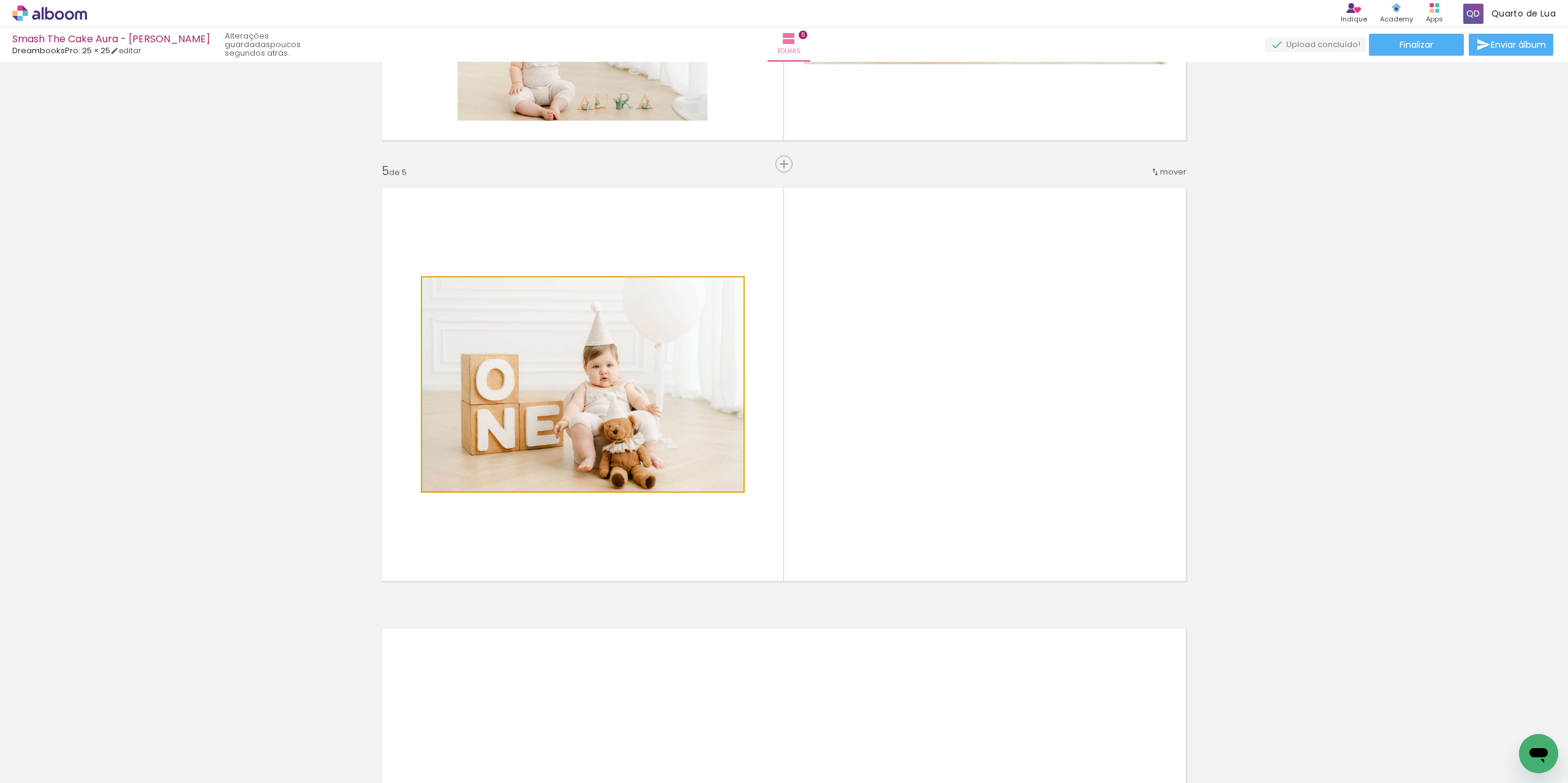
drag, startPoint x: 683, startPoint y: 382, endPoint x: 656, endPoint y: 400, distance: 32.4
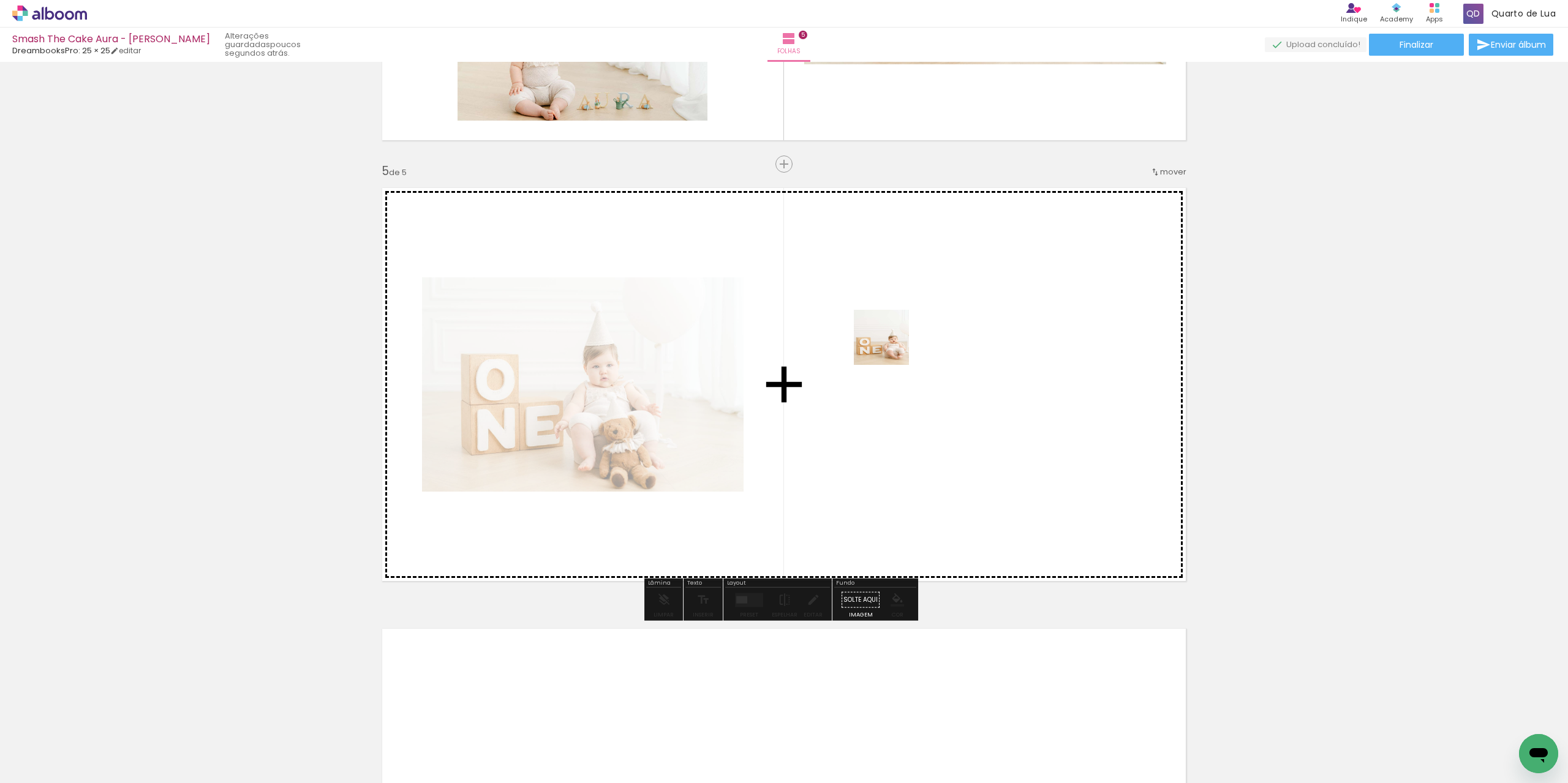
drag, startPoint x: 1204, startPoint y: 757, endPoint x: 884, endPoint y: 337, distance: 528.0
click at [884, 337] on quentale-workspace at bounding box center [784, 392] width 1568 height 783
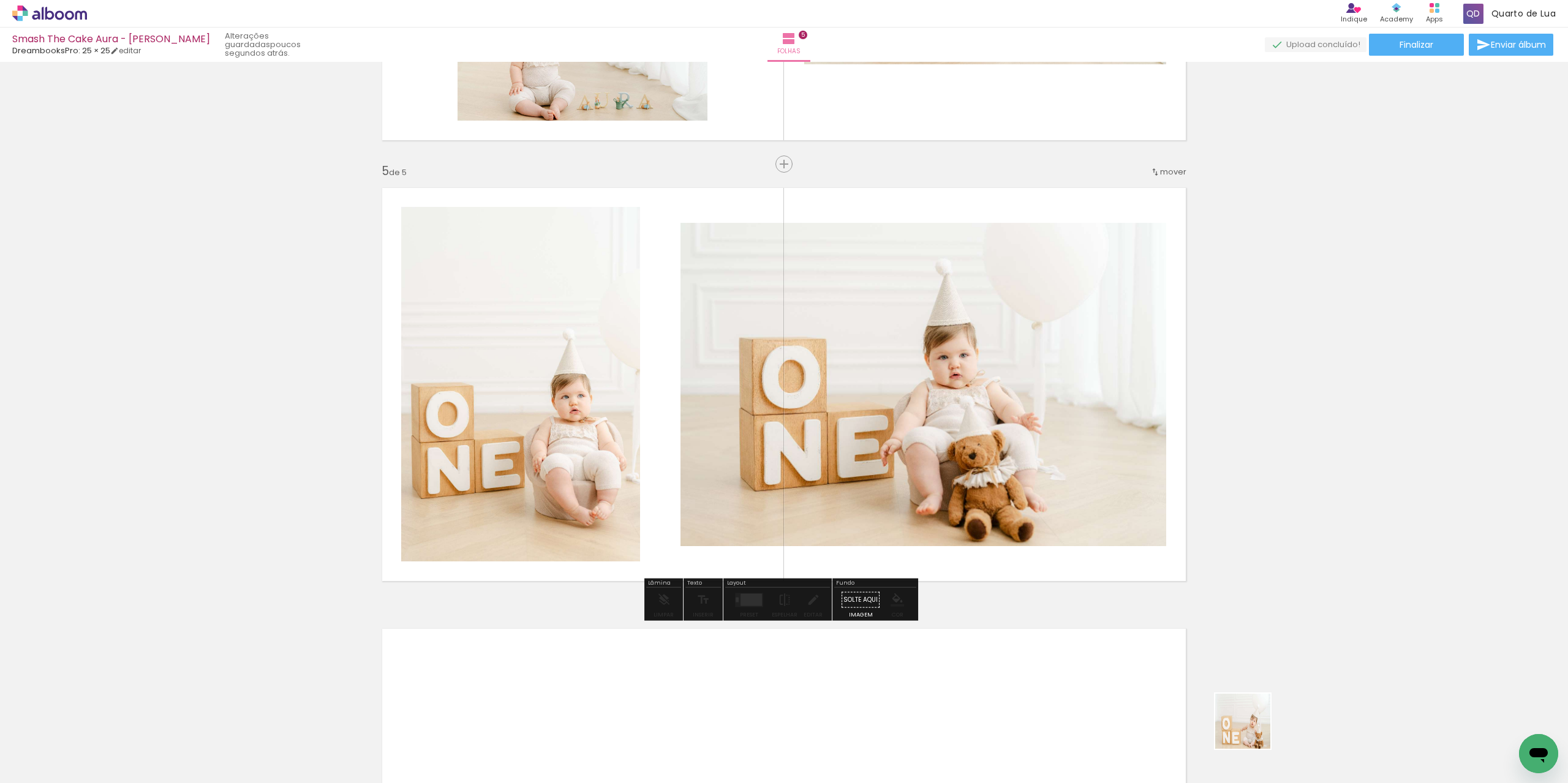
drag, startPoint x: 1269, startPoint y: 749, endPoint x: 1053, endPoint y: 475, distance: 348.9
click at [881, 342] on quentale-workspace at bounding box center [784, 392] width 1568 height 783
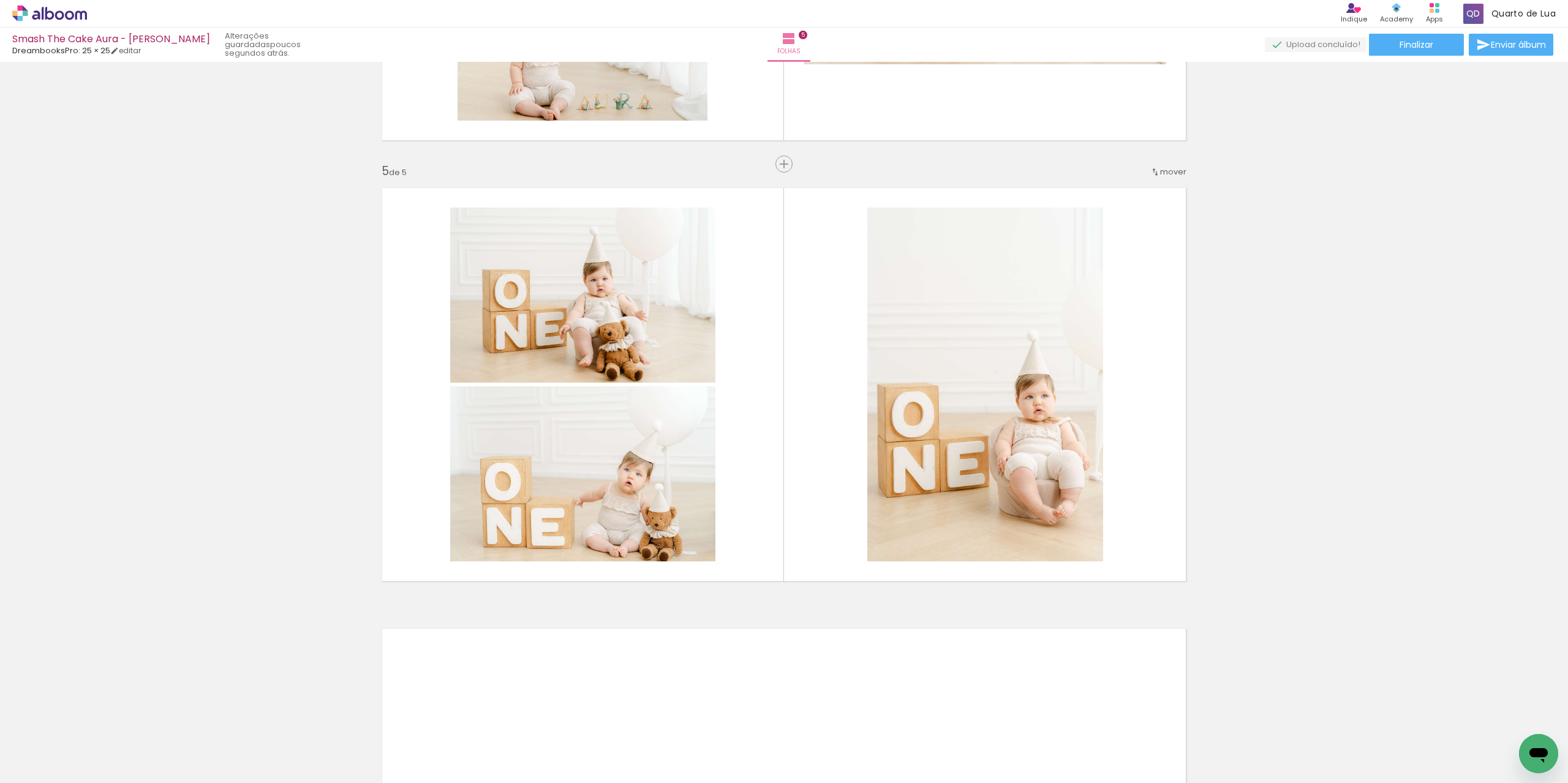
scroll to position [0, 2802]
drag, startPoint x: 656, startPoint y: 451, endPoint x: 583, endPoint y: 490, distance: 82.8
drag, startPoint x: 617, startPoint y: 273, endPoint x: 613, endPoint y: 328, distance: 55.1
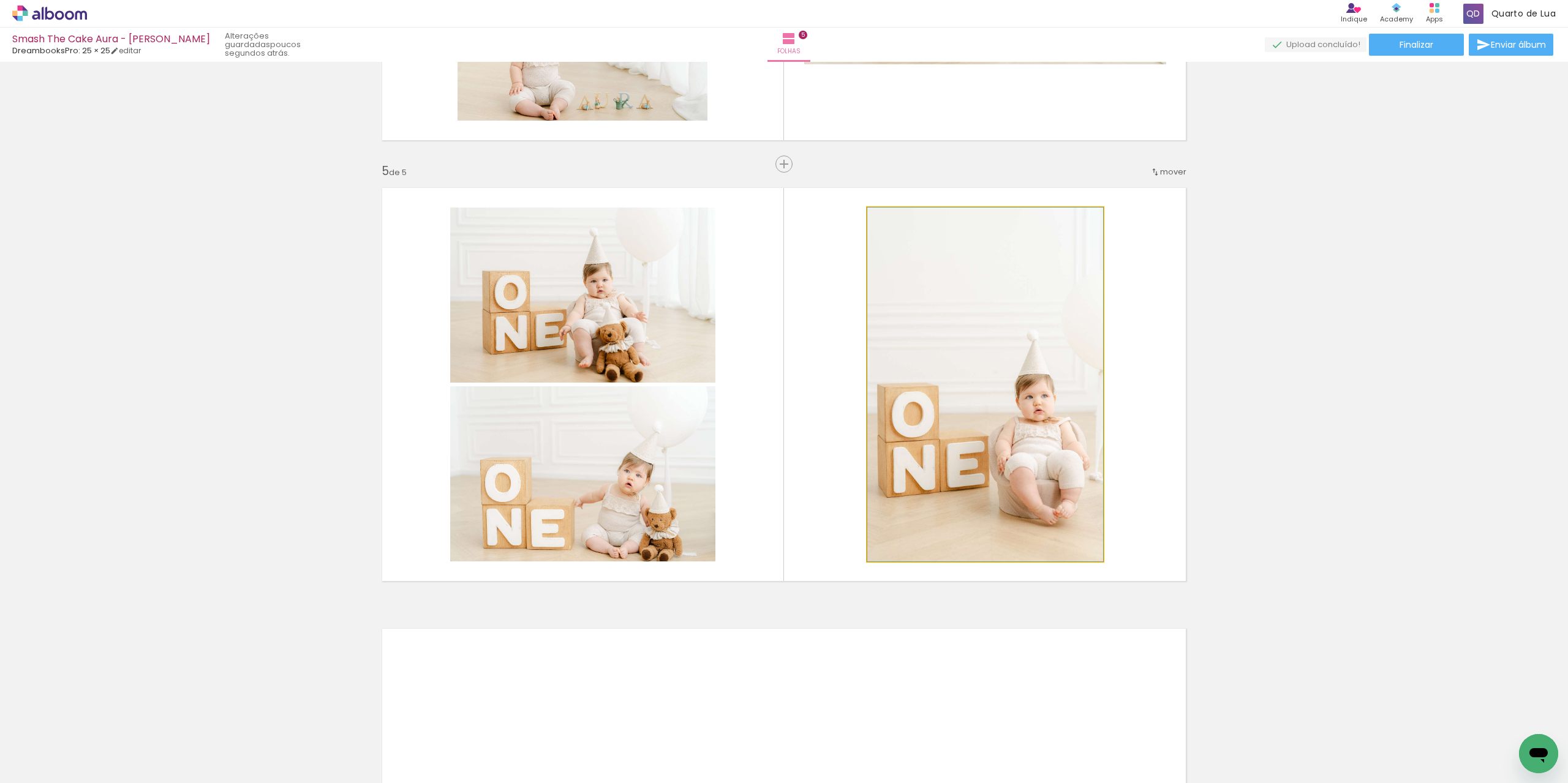
drag, startPoint x: 999, startPoint y: 437, endPoint x: 943, endPoint y: 443, distance: 56.3
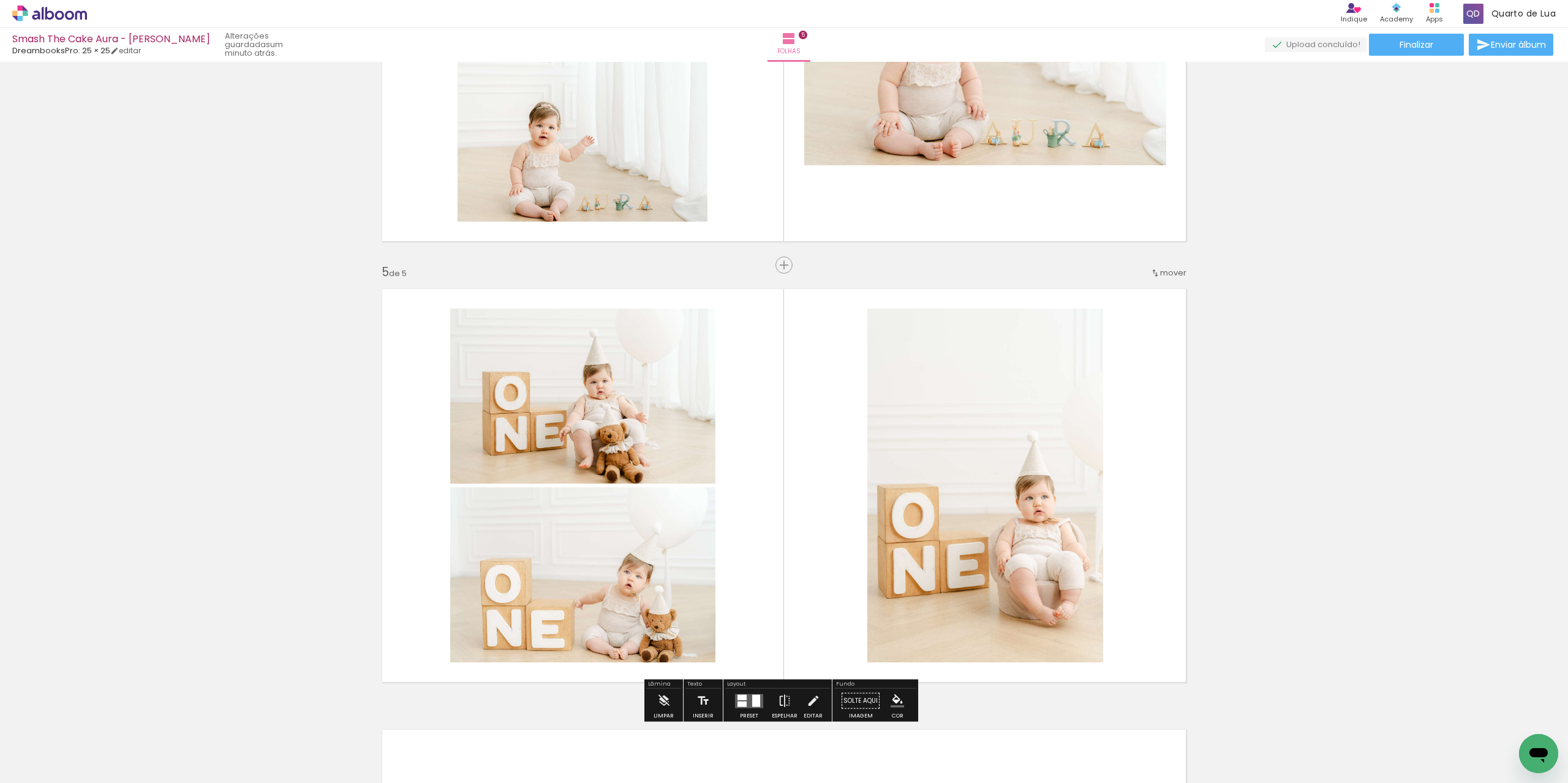
scroll to position [1600, 0]
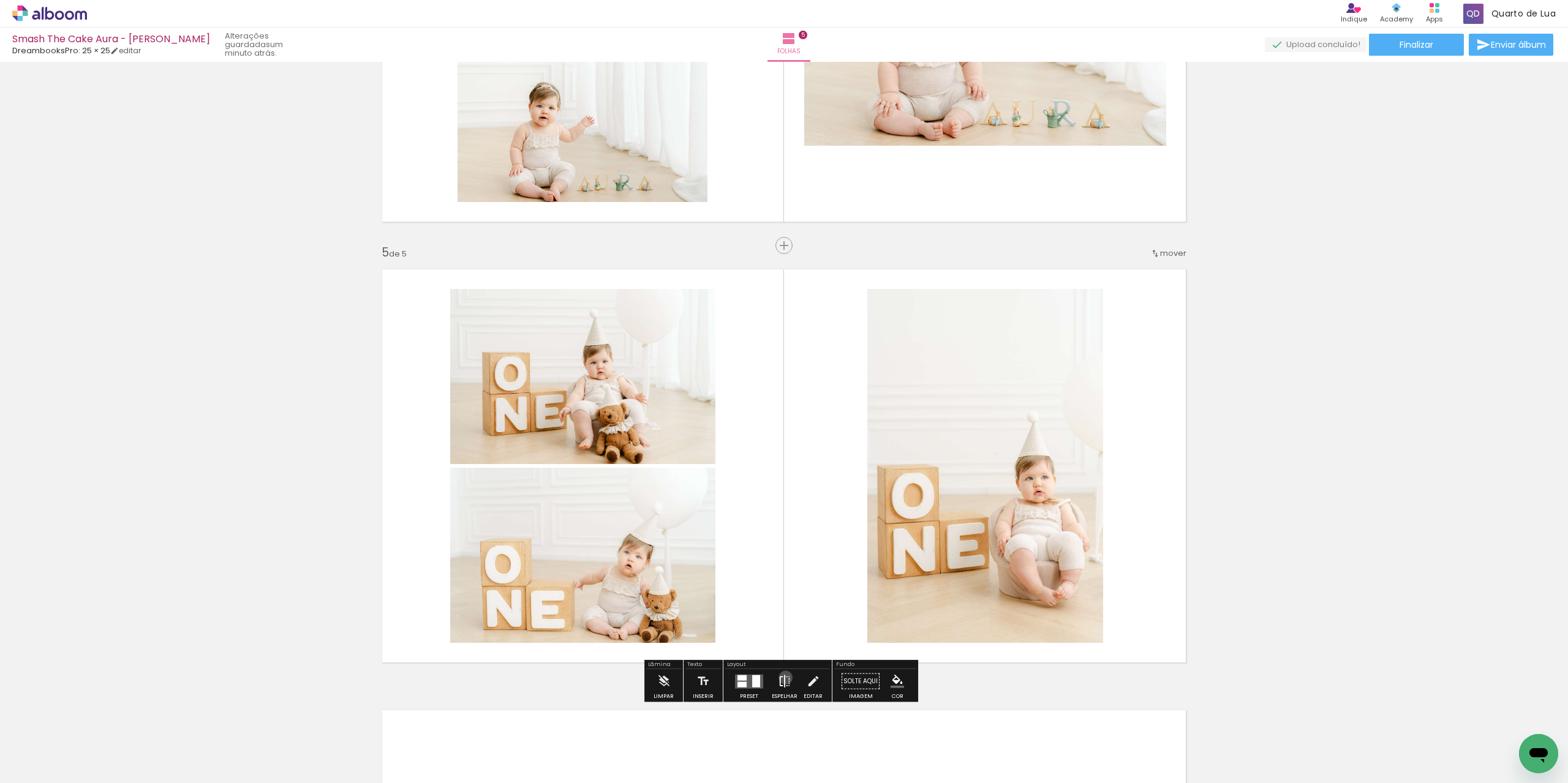
click at [783, 677] on iron-icon at bounding box center [784, 681] width 13 height 24
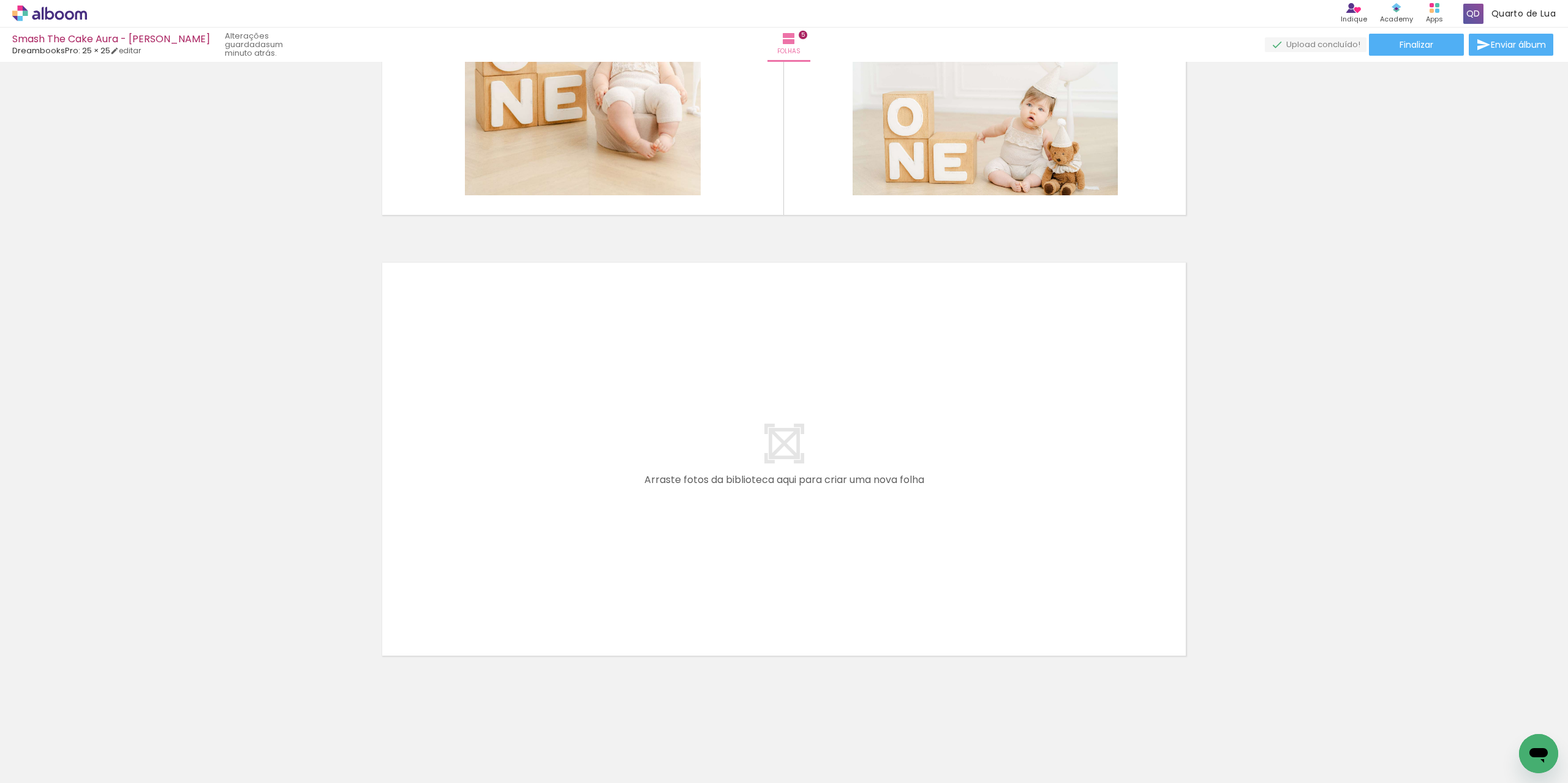
scroll to position [0, 2984]
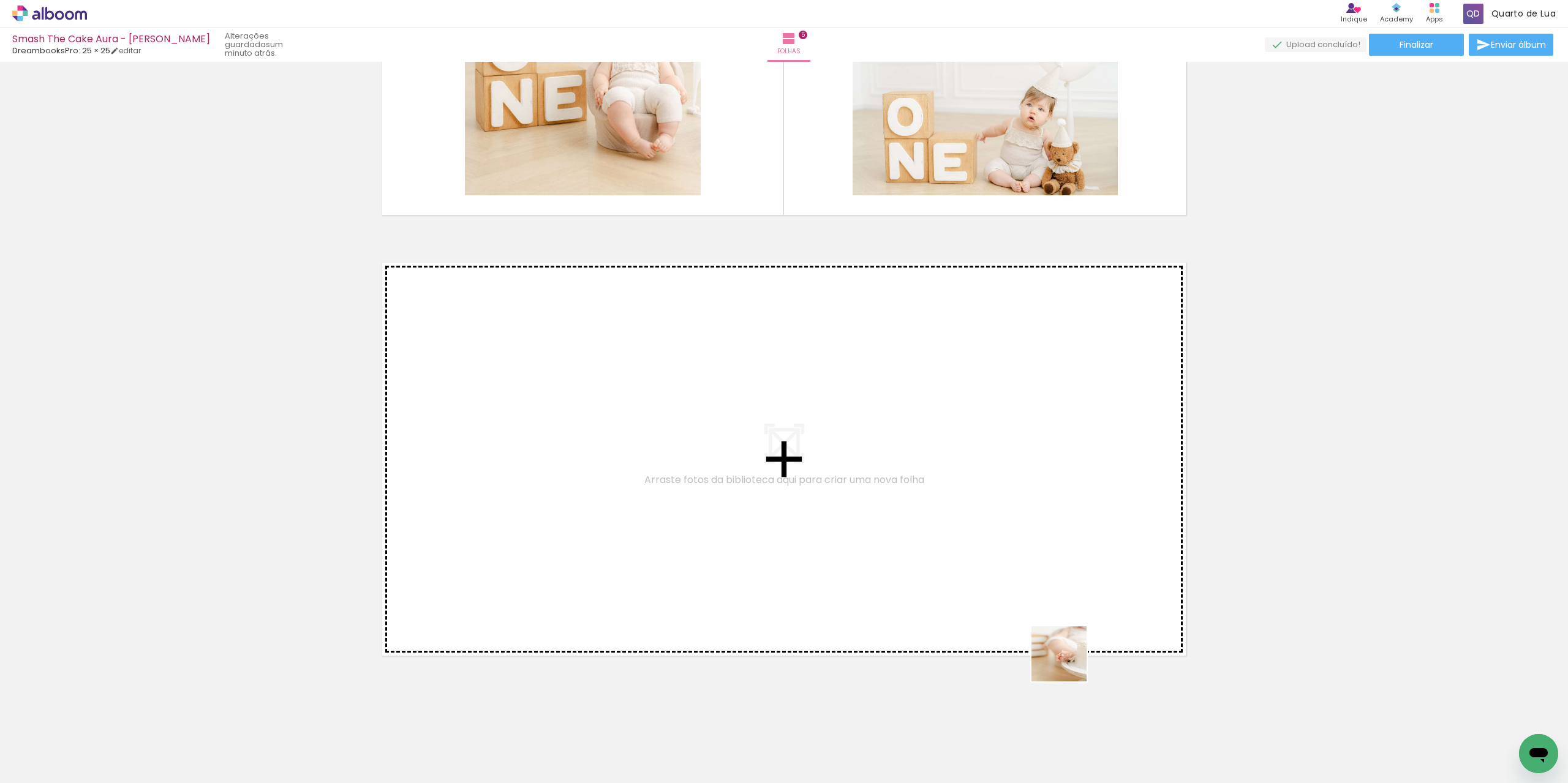
drag, startPoint x: 1118, startPoint y: 759, endPoint x: 999, endPoint y: 570, distance: 223.3
click at [999, 570] on quentale-workspace at bounding box center [784, 392] width 1568 height 783
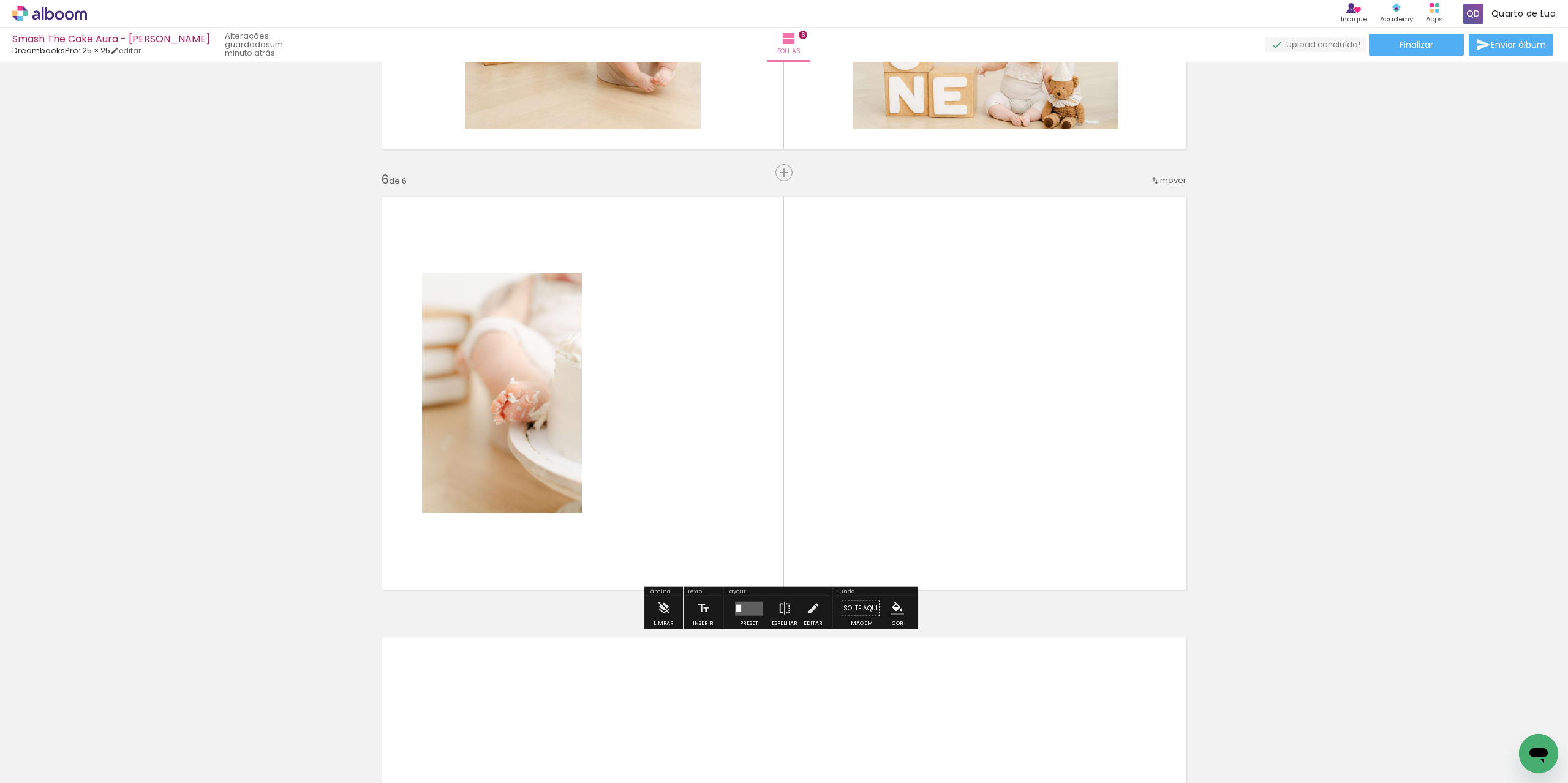
scroll to position [2122, 0]
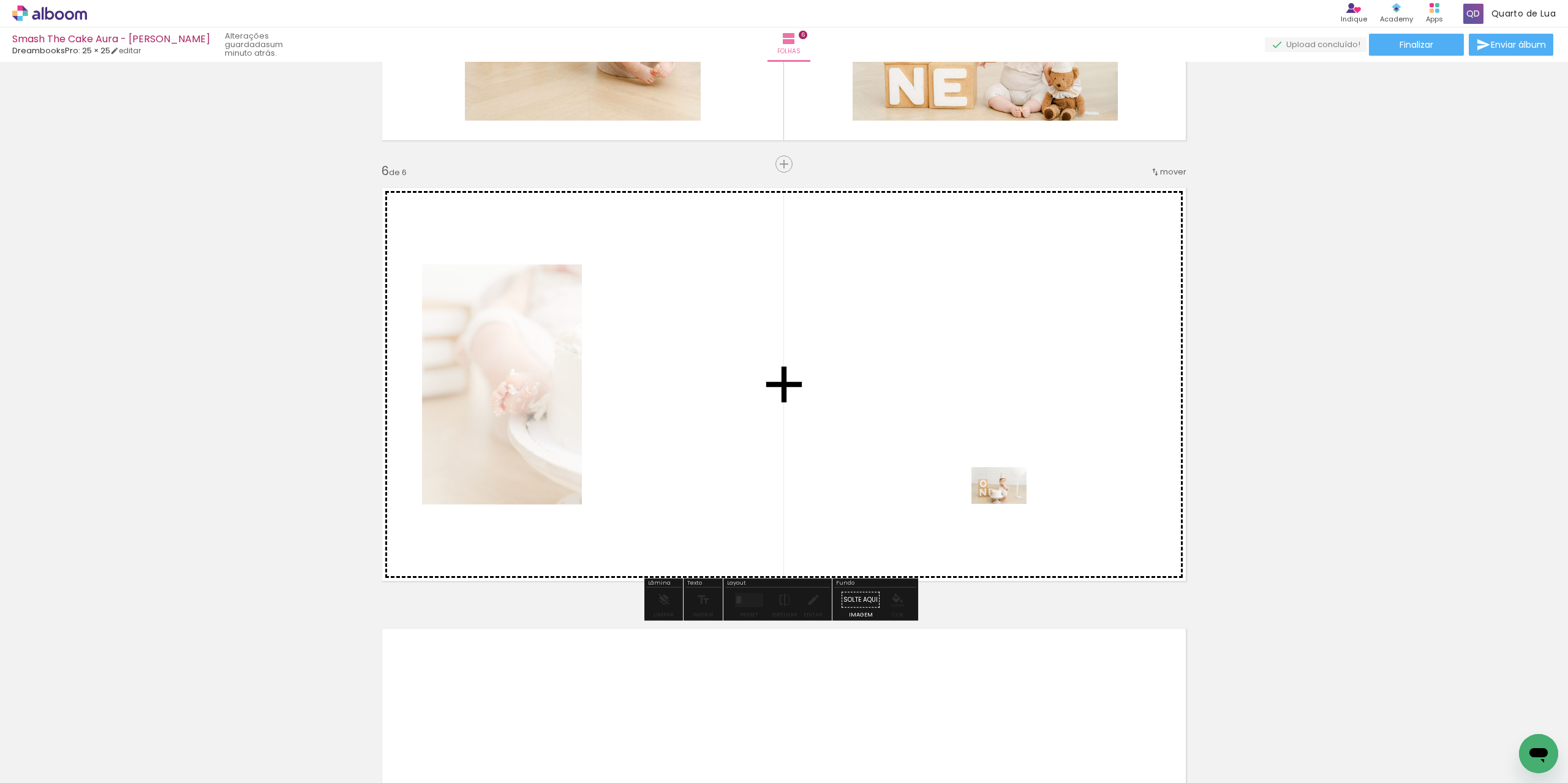
drag, startPoint x: 1405, startPoint y: 753, endPoint x: 973, endPoint y: 478, distance: 512.1
click at [973, 478] on quentale-workspace at bounding box center [784, 392] width 1568 height 783
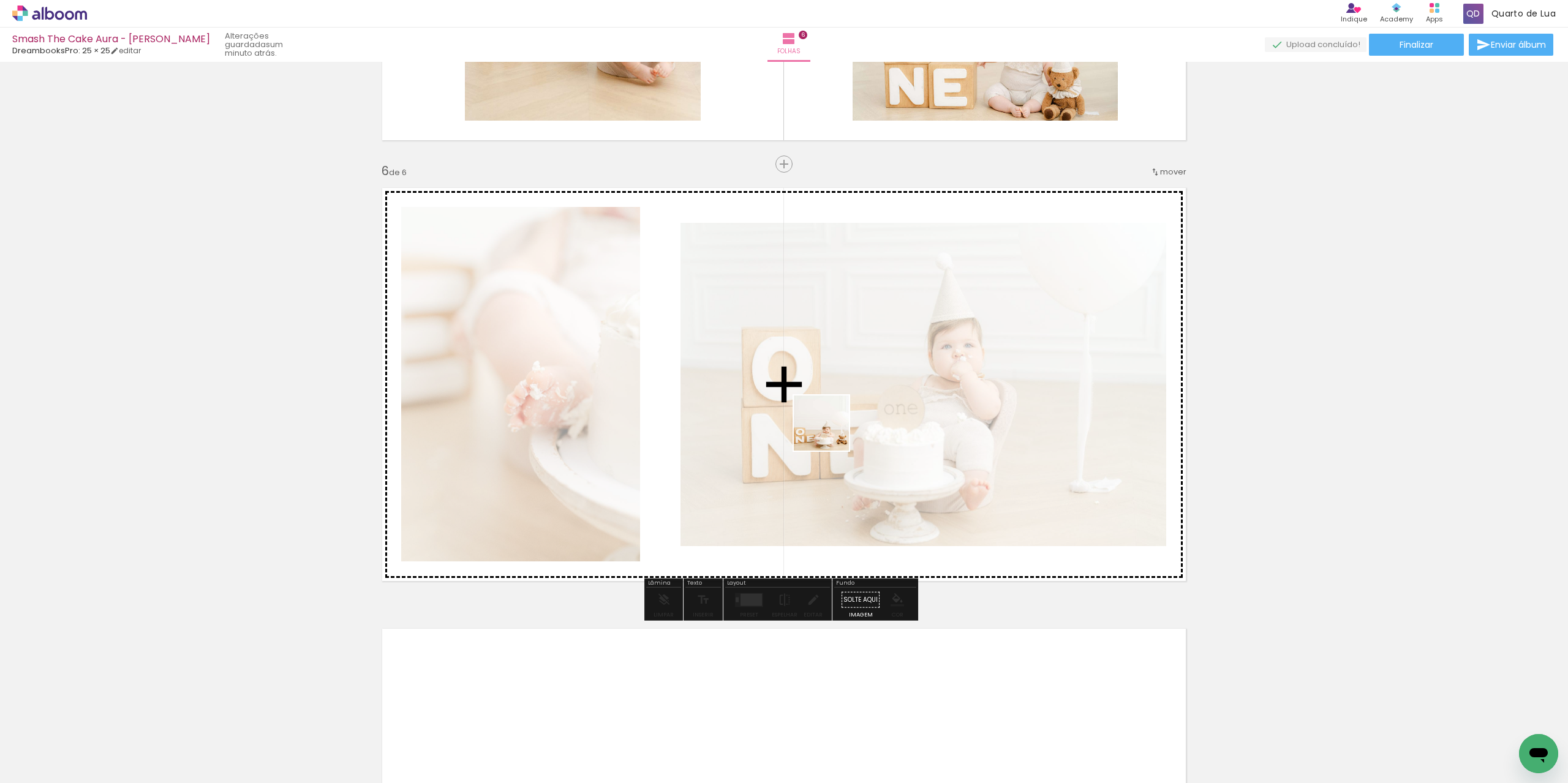
drag, startPoint x: 921, startPoint y: 752, endPoint x: 822, endPoint y: 401, distance: 364.7
click at [822, 401] on quentale-workspace at bounding box center [784, 392] width 1568 height 783
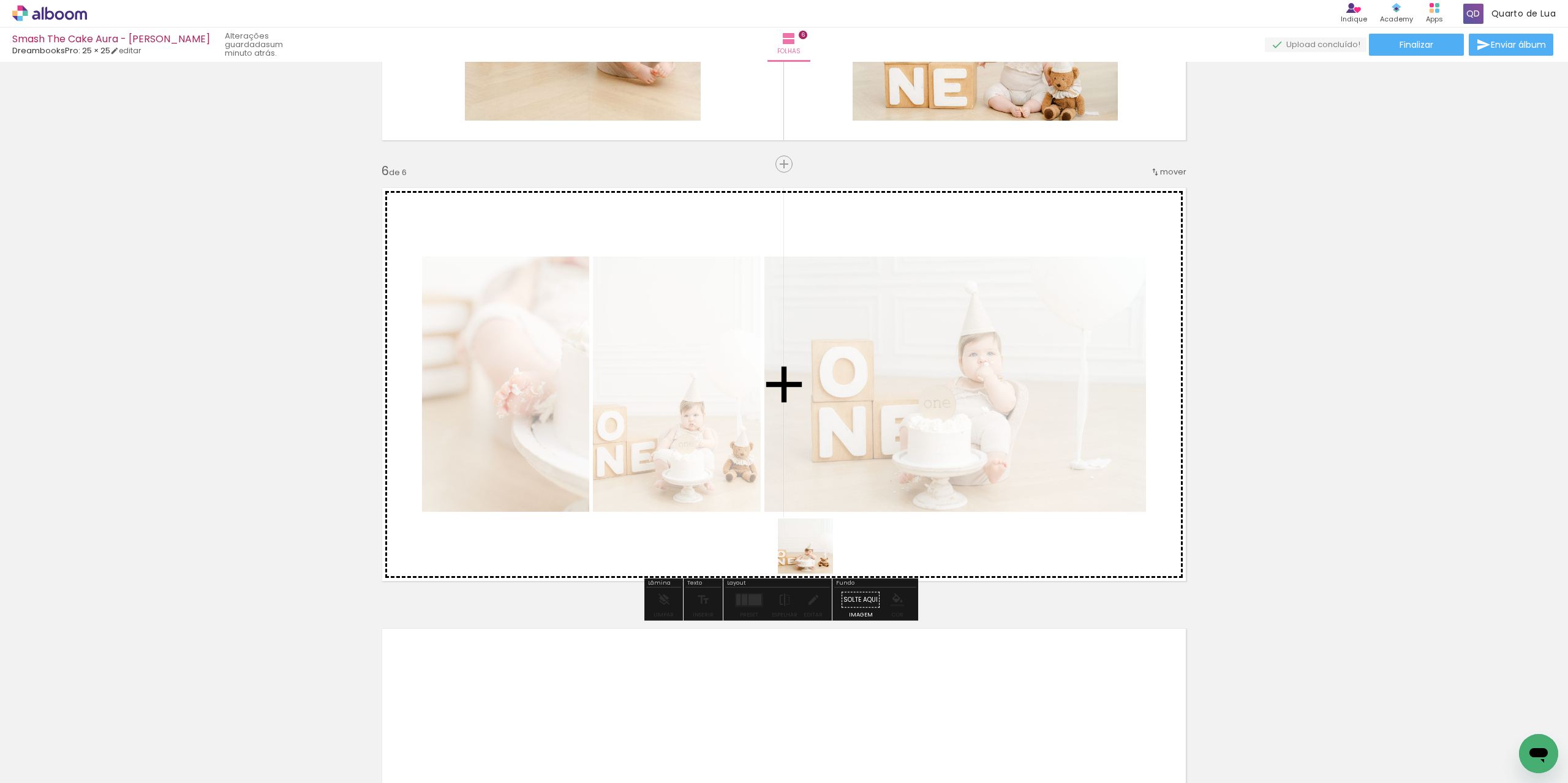
drag, startPoint x: 859, startPoint y: 752, endPoint x: 798, endPoint y: 421, distance: 336.6
click at [798, 399] on quentale-workspace at bounding box center [784, 392] width 1568 height 783
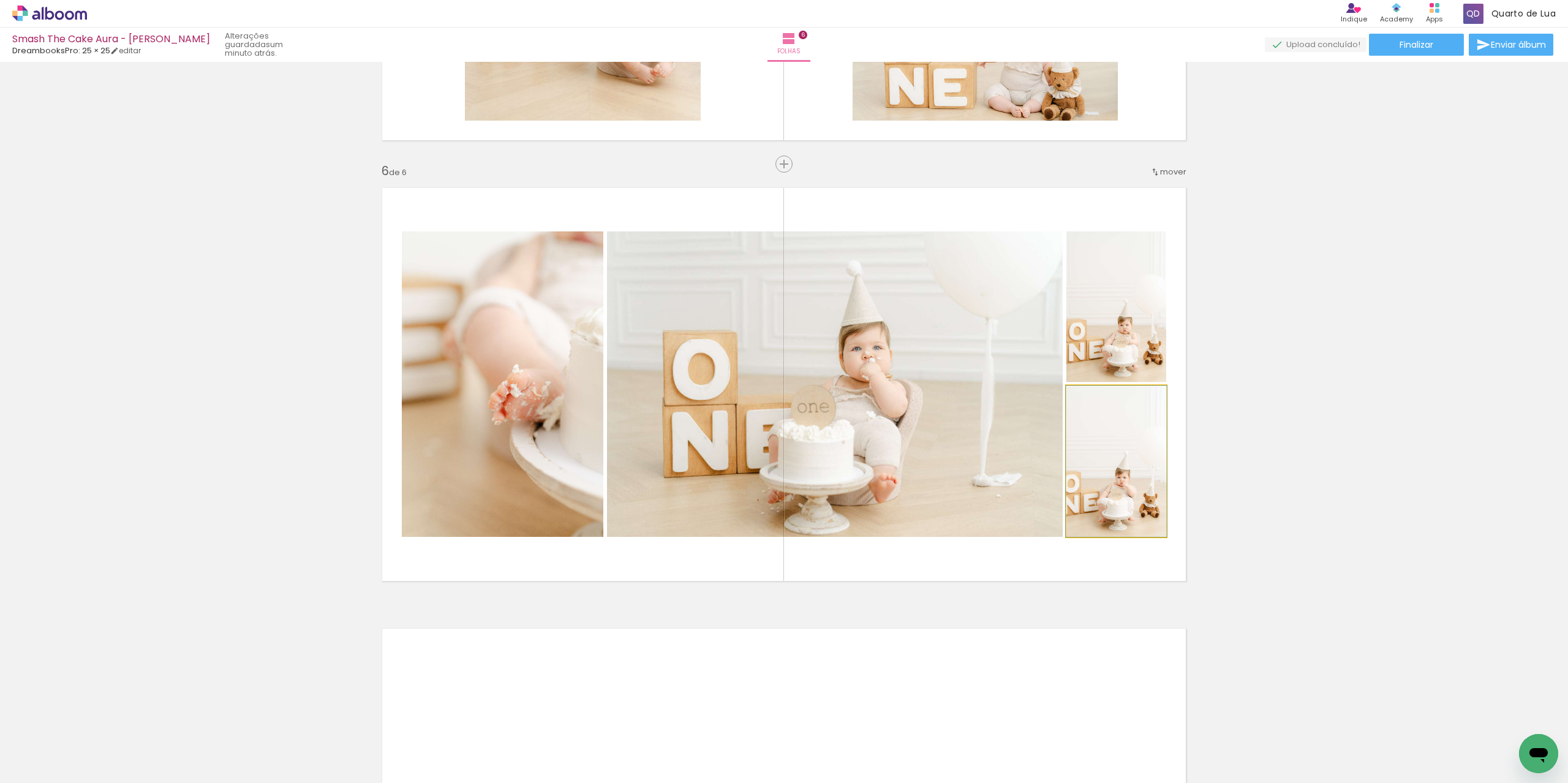
drag, startPoint x: 1122, startPoint y: 485, endPoint x: 1293, endPoint y: 439, distance: 177.1
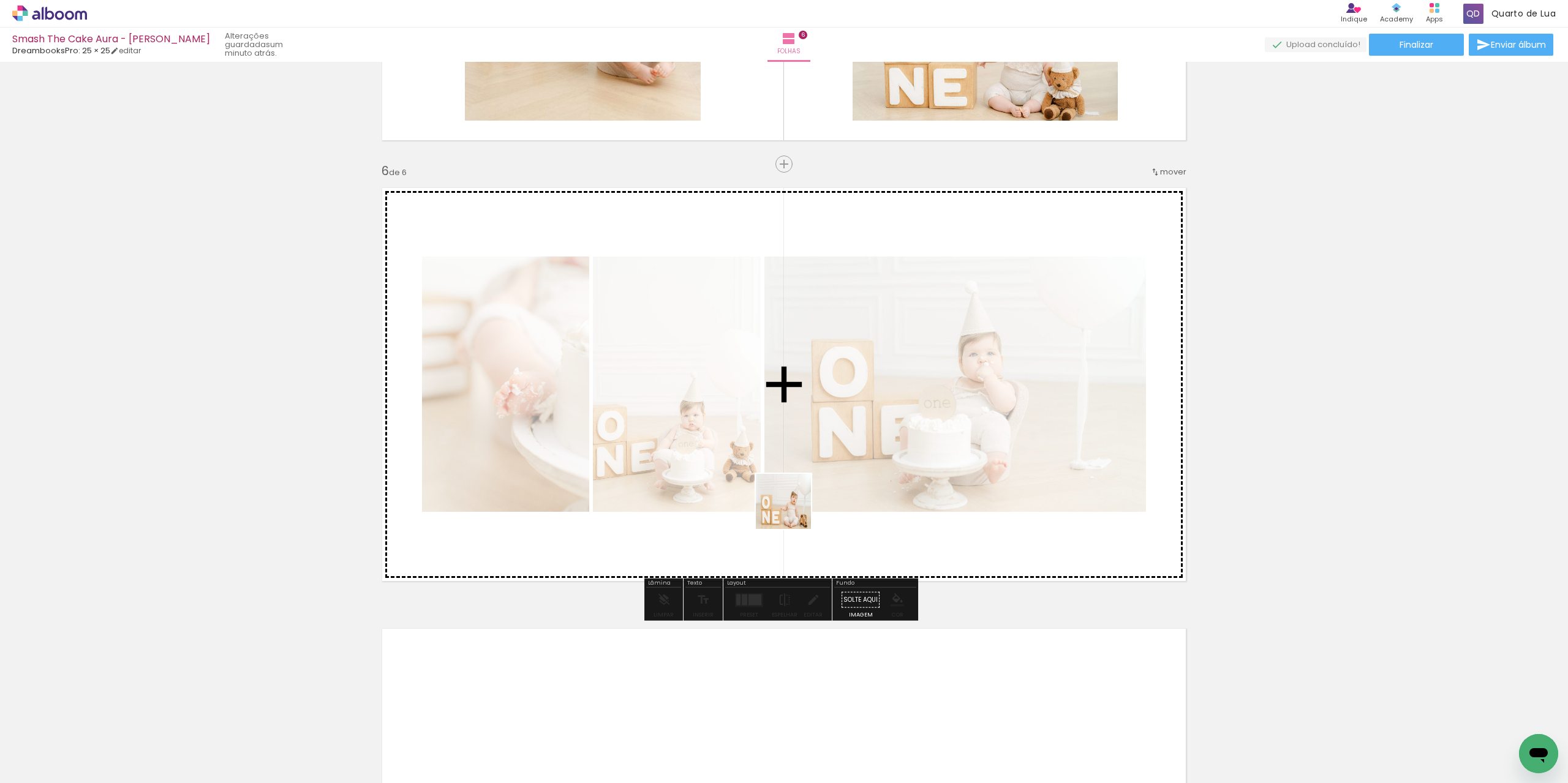
drag, startPoint x: 718, startPoint y: 751, endPoint x: 793, endPoint y: 501, distance: 261.0
click at [793, 508] on quentale-workspace at bounding box center [784, 392] width 1568 height 783
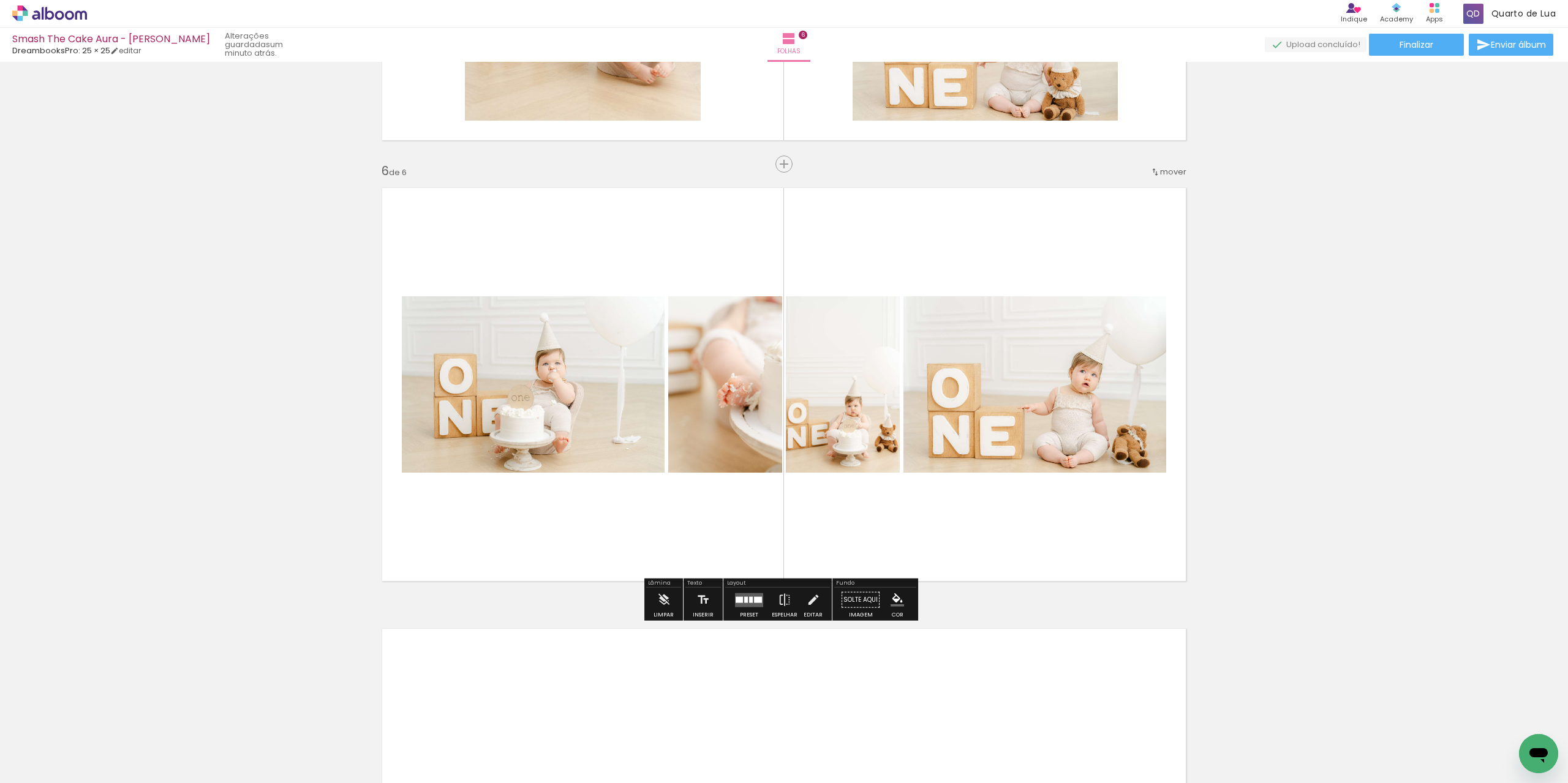
click at [750, 600] on div at bounding box center [750, 599] width 3 height 6
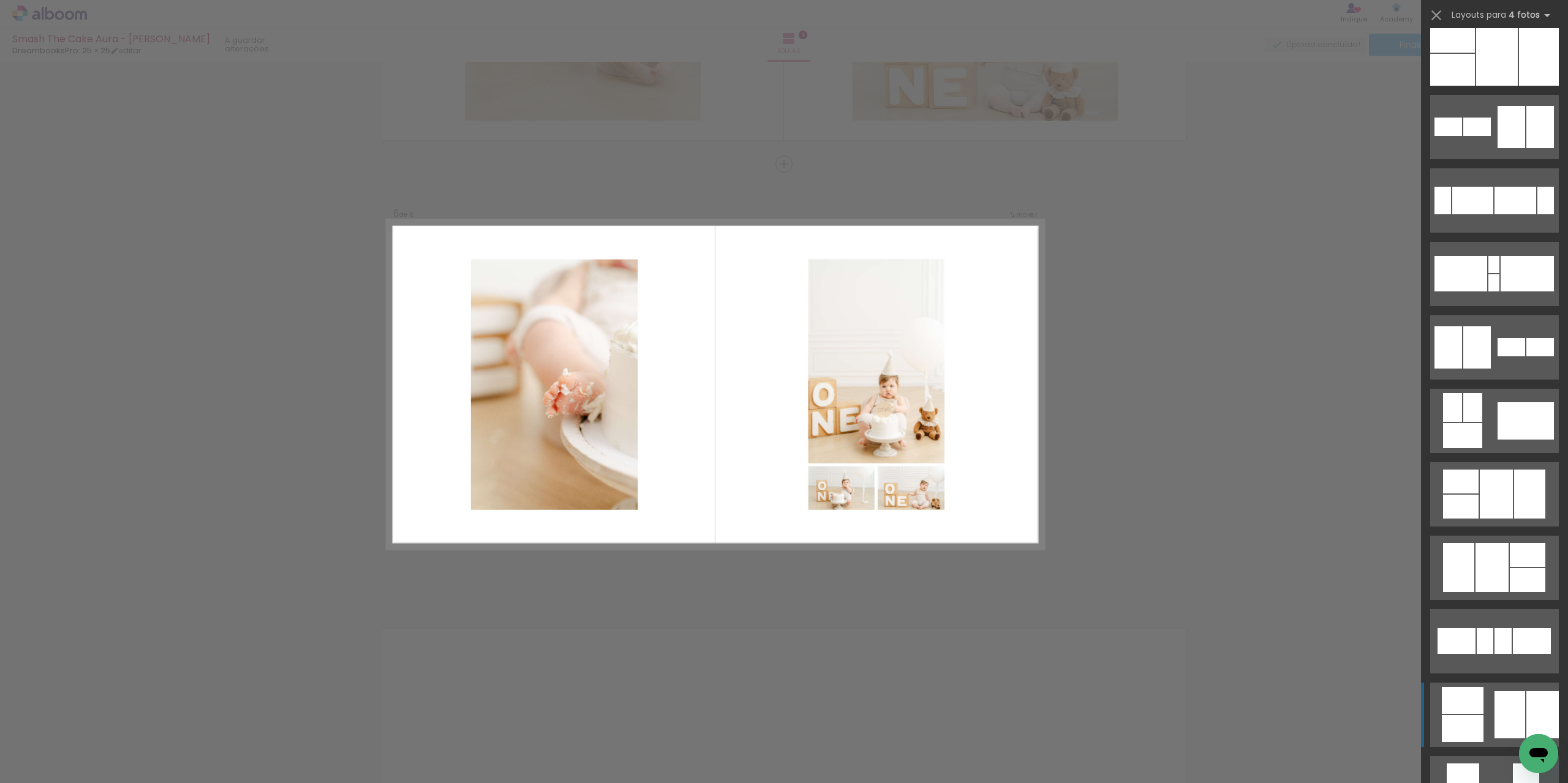
scroll to position [326, 0]
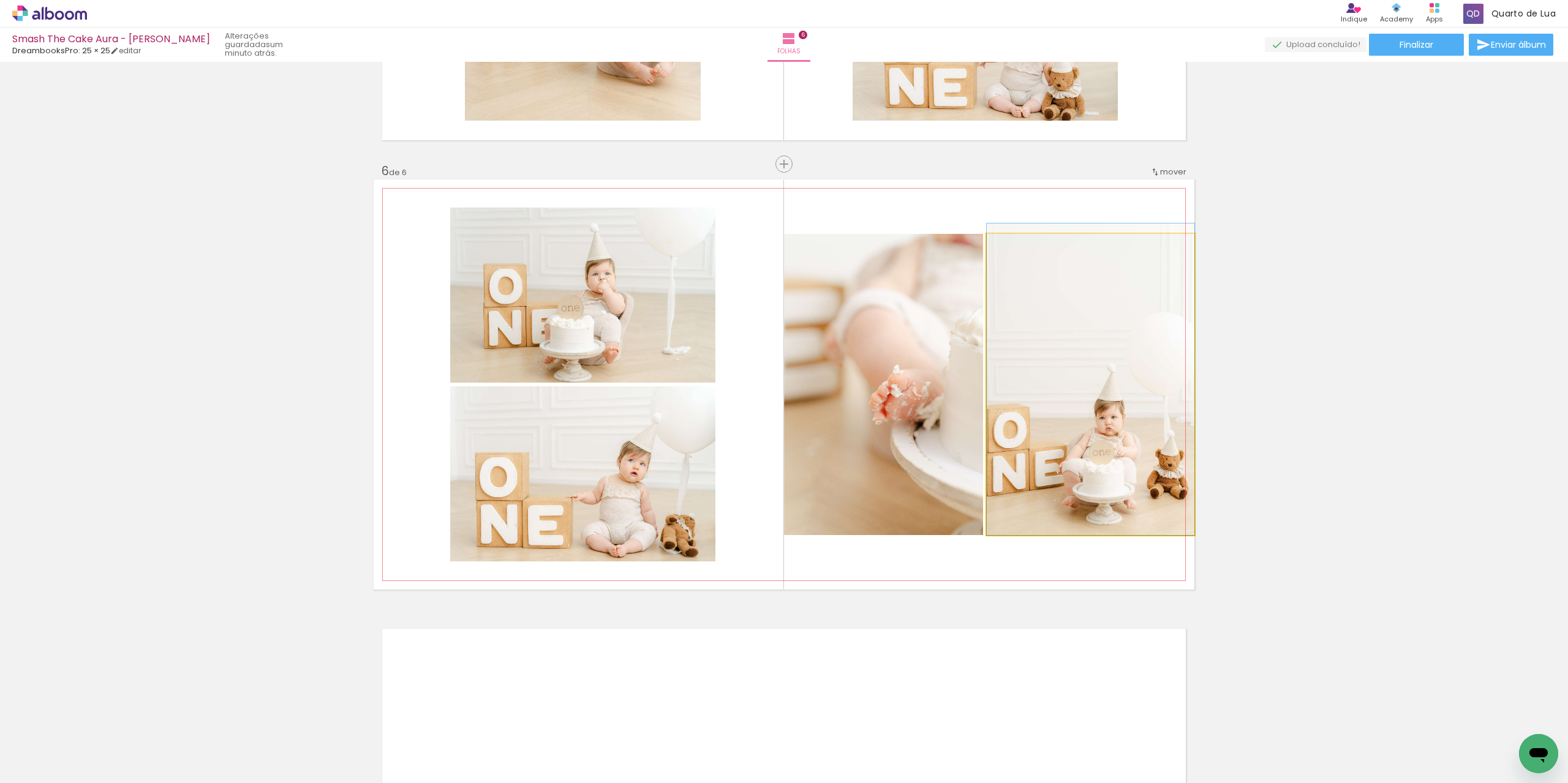
drag, startPoint x: 1115, startPoint y: 398, endPoint x: 1152, endPoint y: 296, distance: 108.5
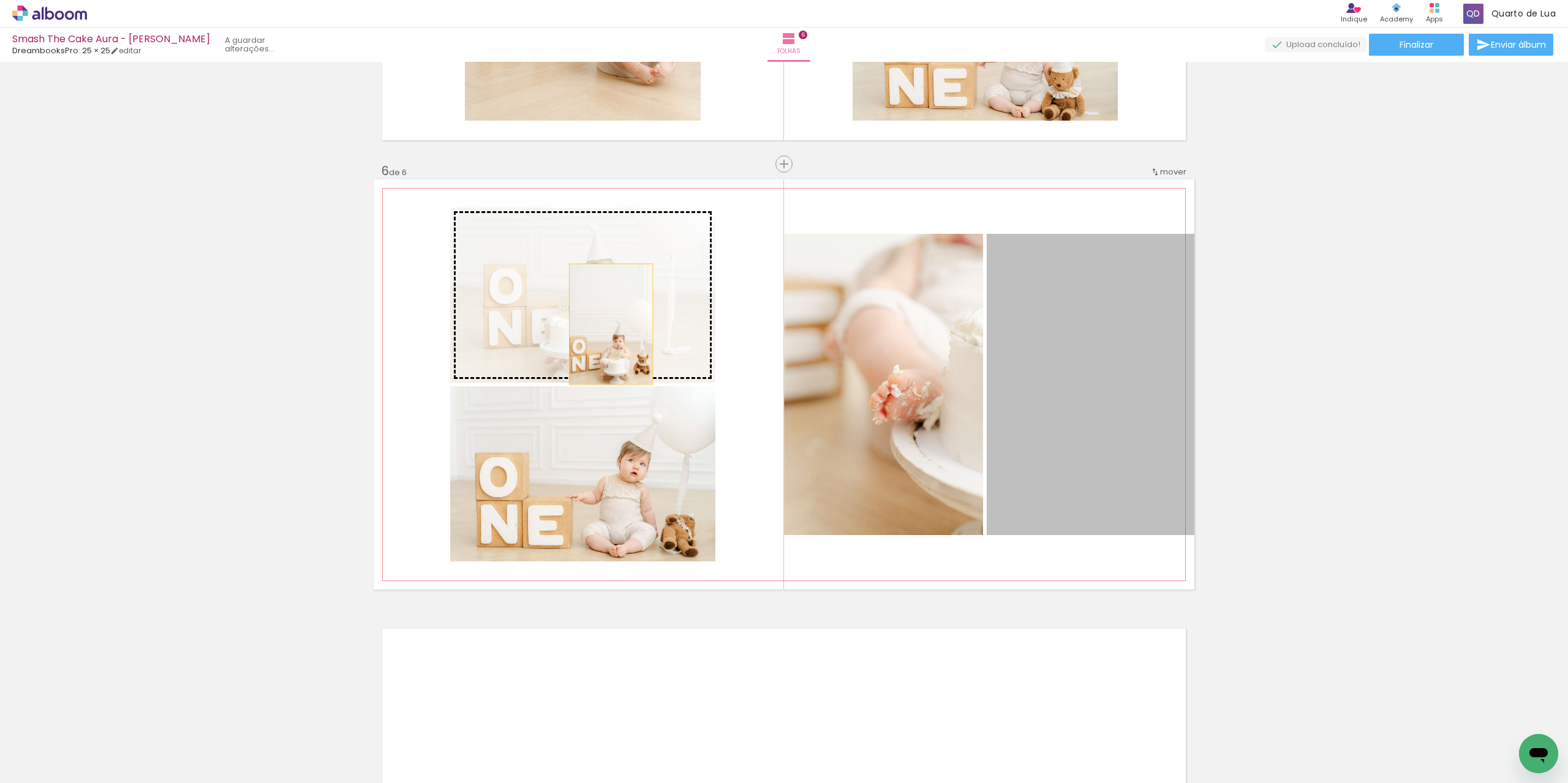
drag, startPoint x: 1106, startPoint y: 346, endPoint x: 606, endPoint y: 308, distance: 501.4
click at [0, 0] on slot at bounding box center [0, 0] width 0 height 0
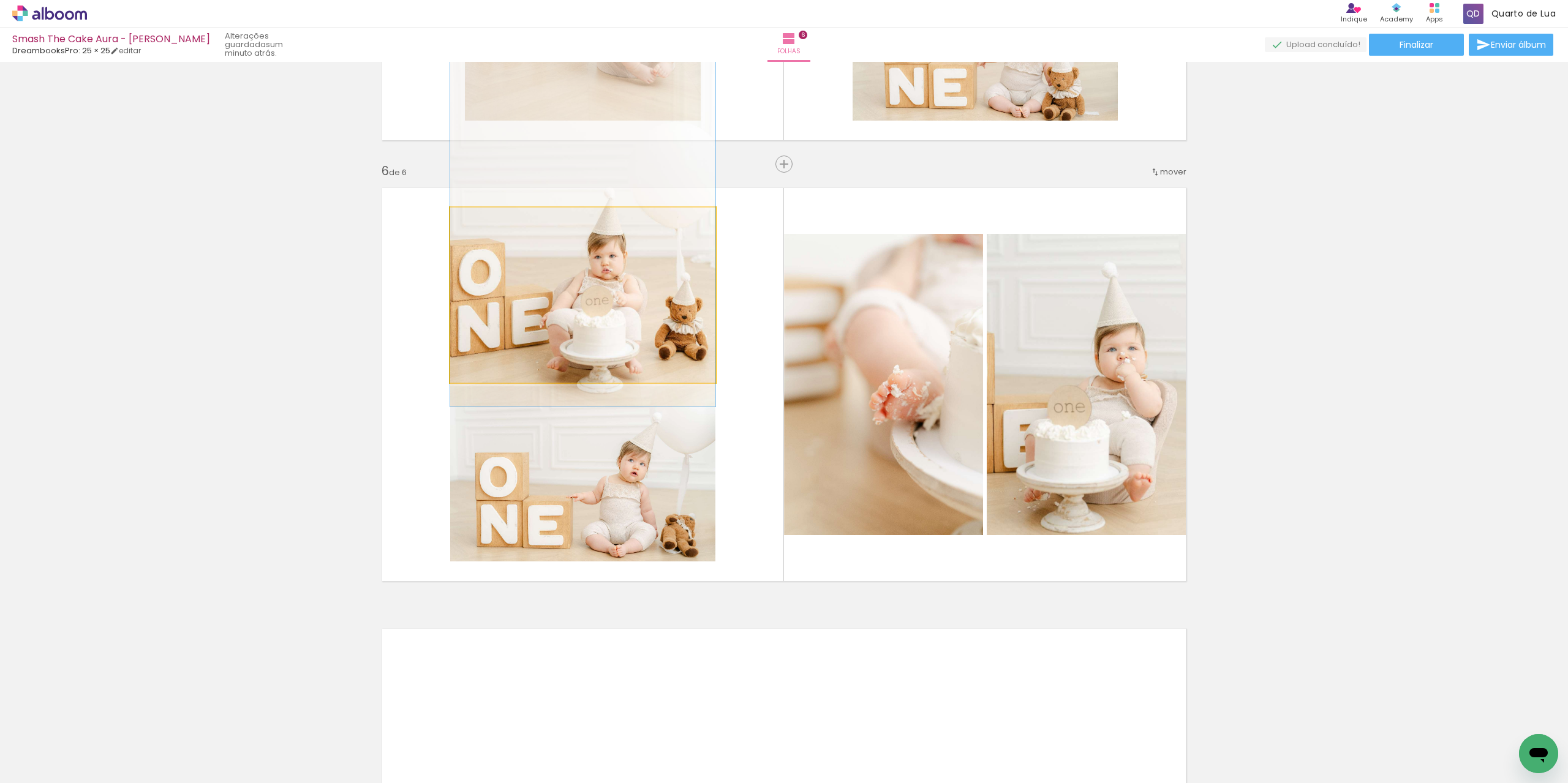
drag, startPoint x: 690, startPoint y: 353, endPoint x: 678, endPoint y: 266, distance: 87.8
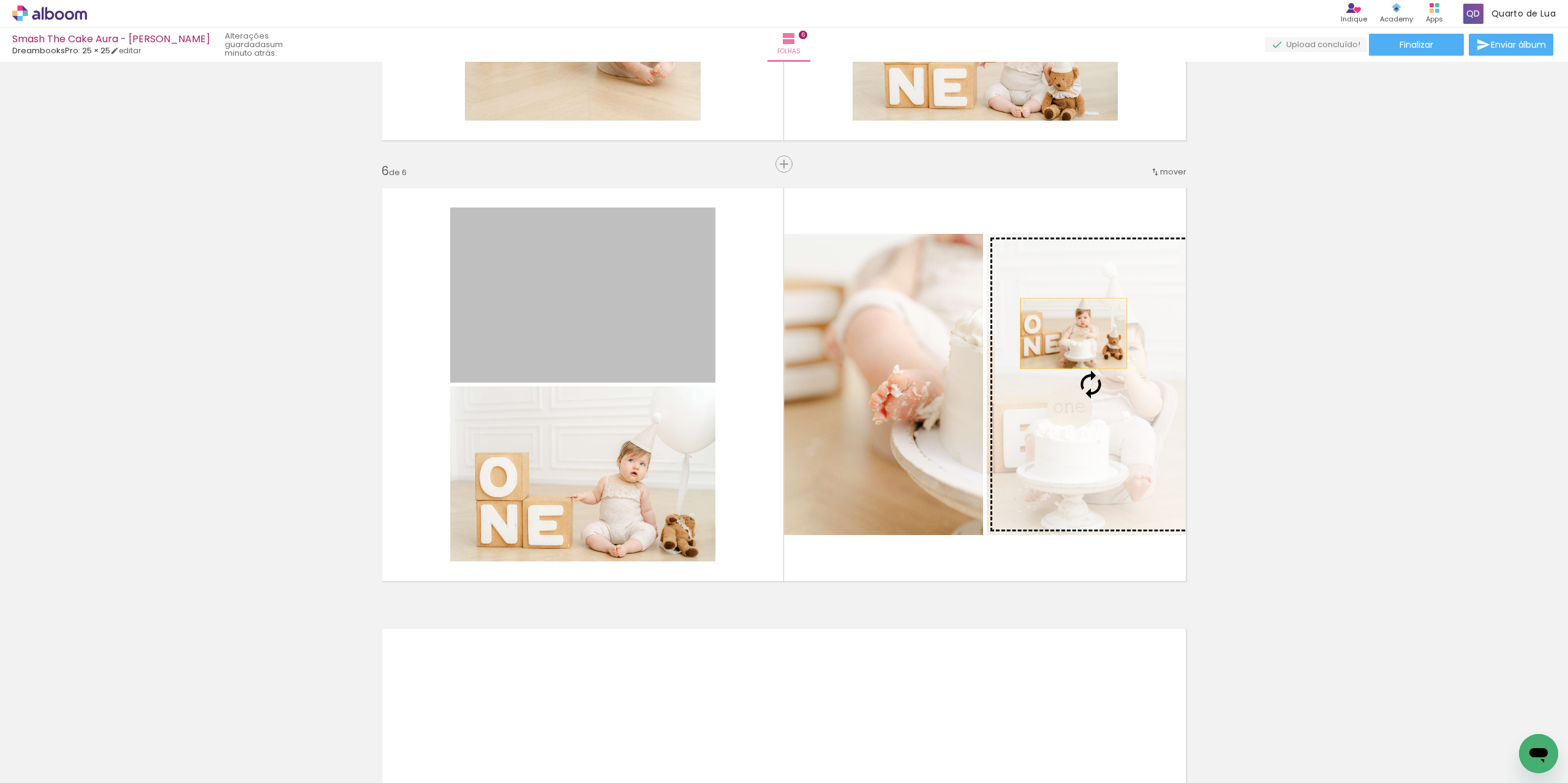
drag, startPoint x: 666, startPoint y: 283, endPoint x: 1069, endPoint y: 333, distance: 406.1
click at [0, 0] on slot at bounding box center [0, 0] width 0 height 0
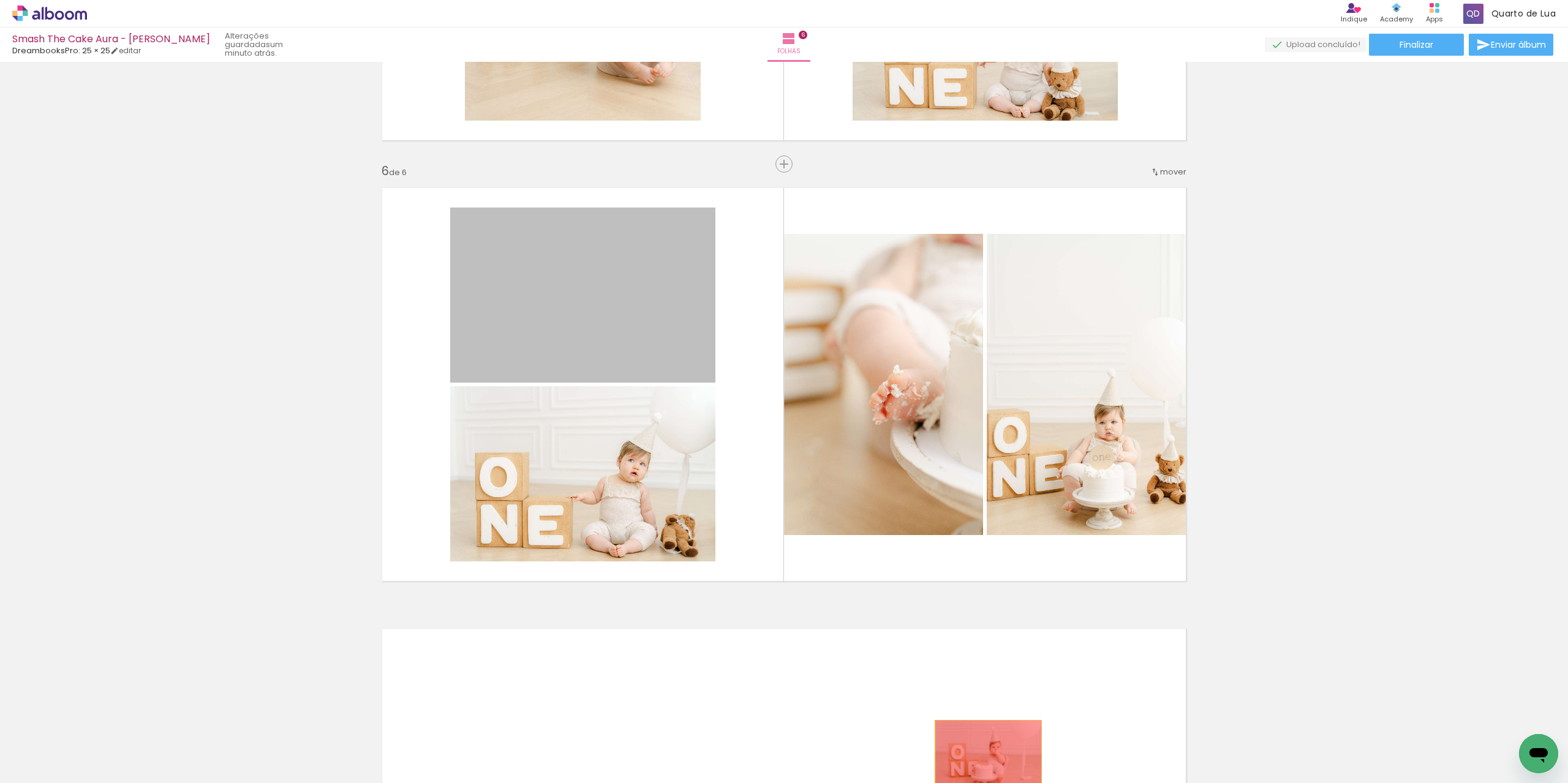
drag, startPoint x: 608, startPoint y: 302, endPoint x: 973, endPoint y: 763, distance: 588.0
click at [974, 763] on quentale-workspace at bounding box center [784, 392] width 1568 height 783
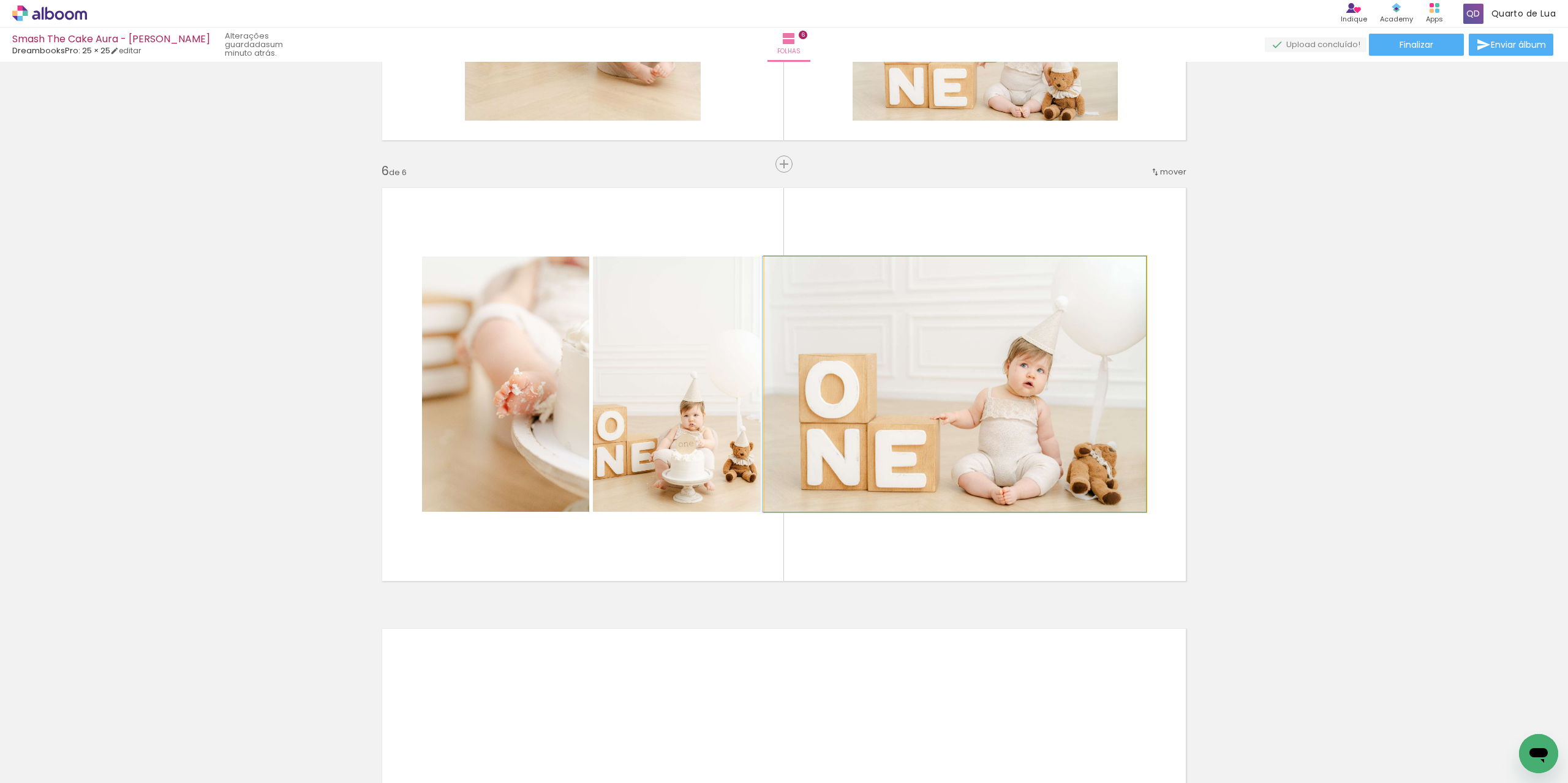
drag, startPoint x: 1014, startPoint y: 459, endPoint x: 921, endPoint y: 490, distance: 98.0
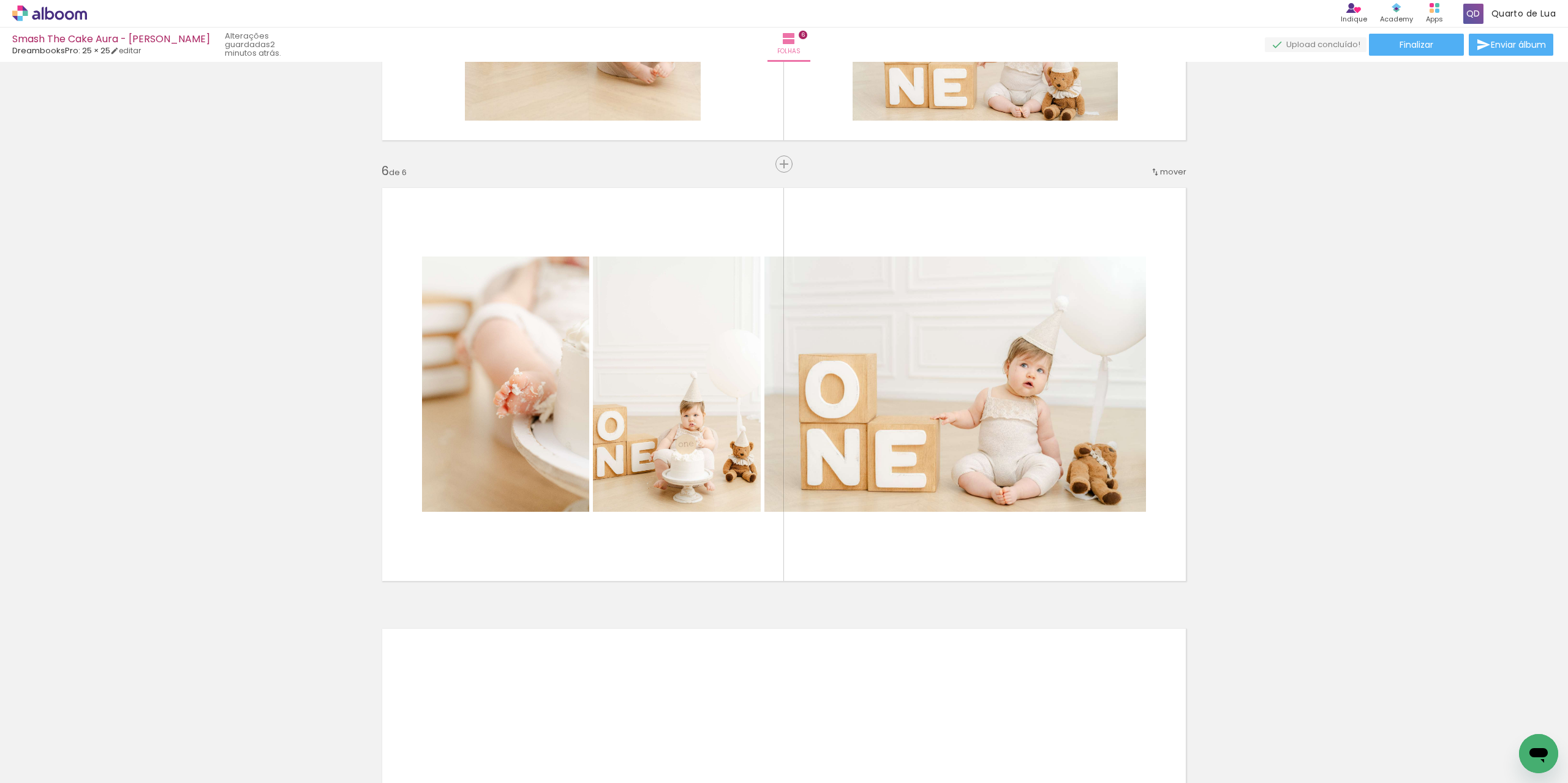
drag, startPoint x: 854, startPoint y: 745, endPoint x: 846, endPoint y: 514, distance: 231.1
click at [841, 499] on quentale-workspace at bounding box center [784, 392] width 1568 height 783
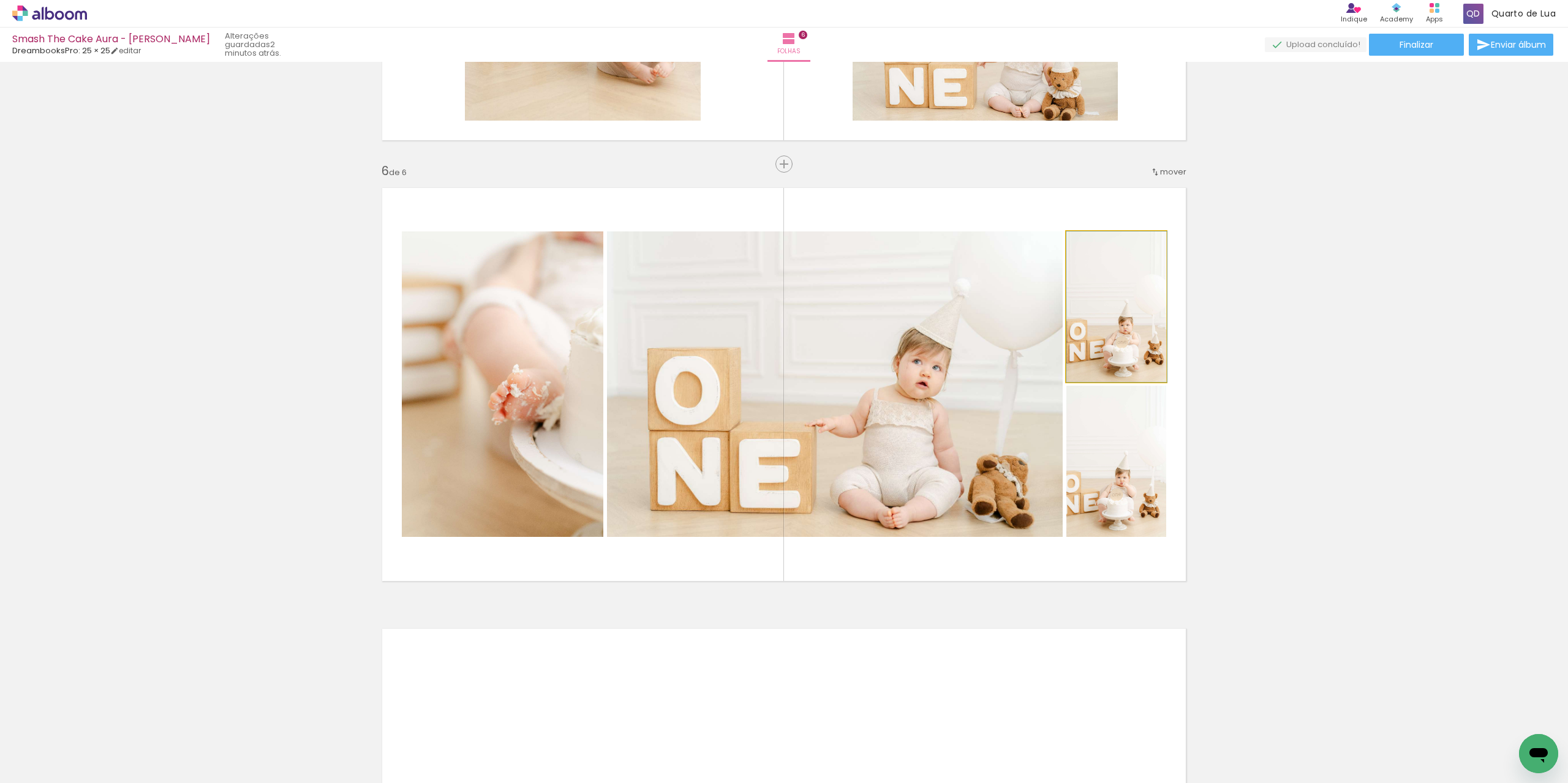
drag, startPoint x: 1122, startPoint y: 330, endPoint x: 1296, endPoint y: 336, distance: 174.1
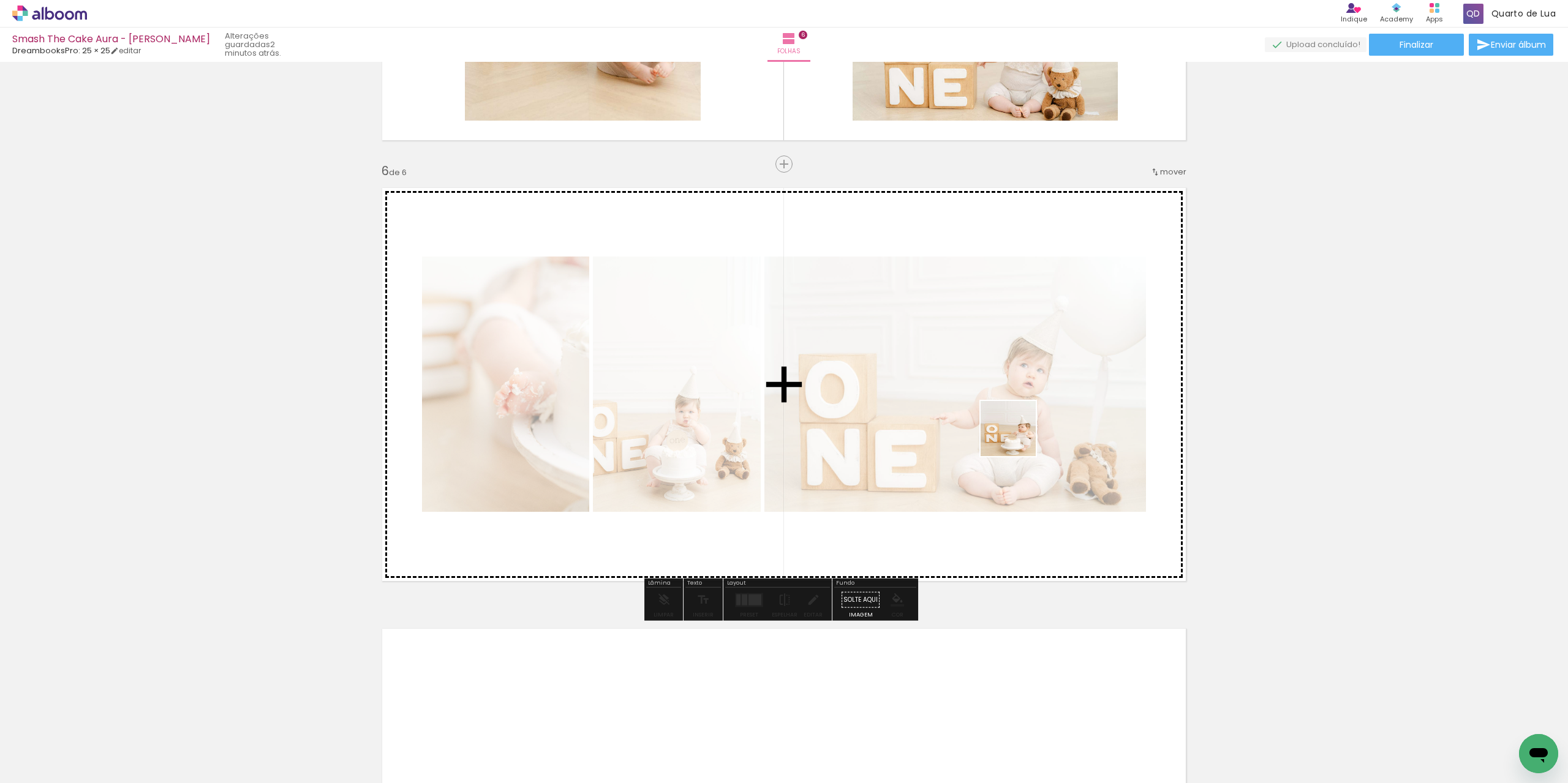
drag, startPoint x: 1259, startPoint y: 759, endPoint x: 1017, endPoint y: 438, distance: 402.0
click at [1017, 438] on quentale-workspace at bounding box center [784, 392] width 1568 height 783
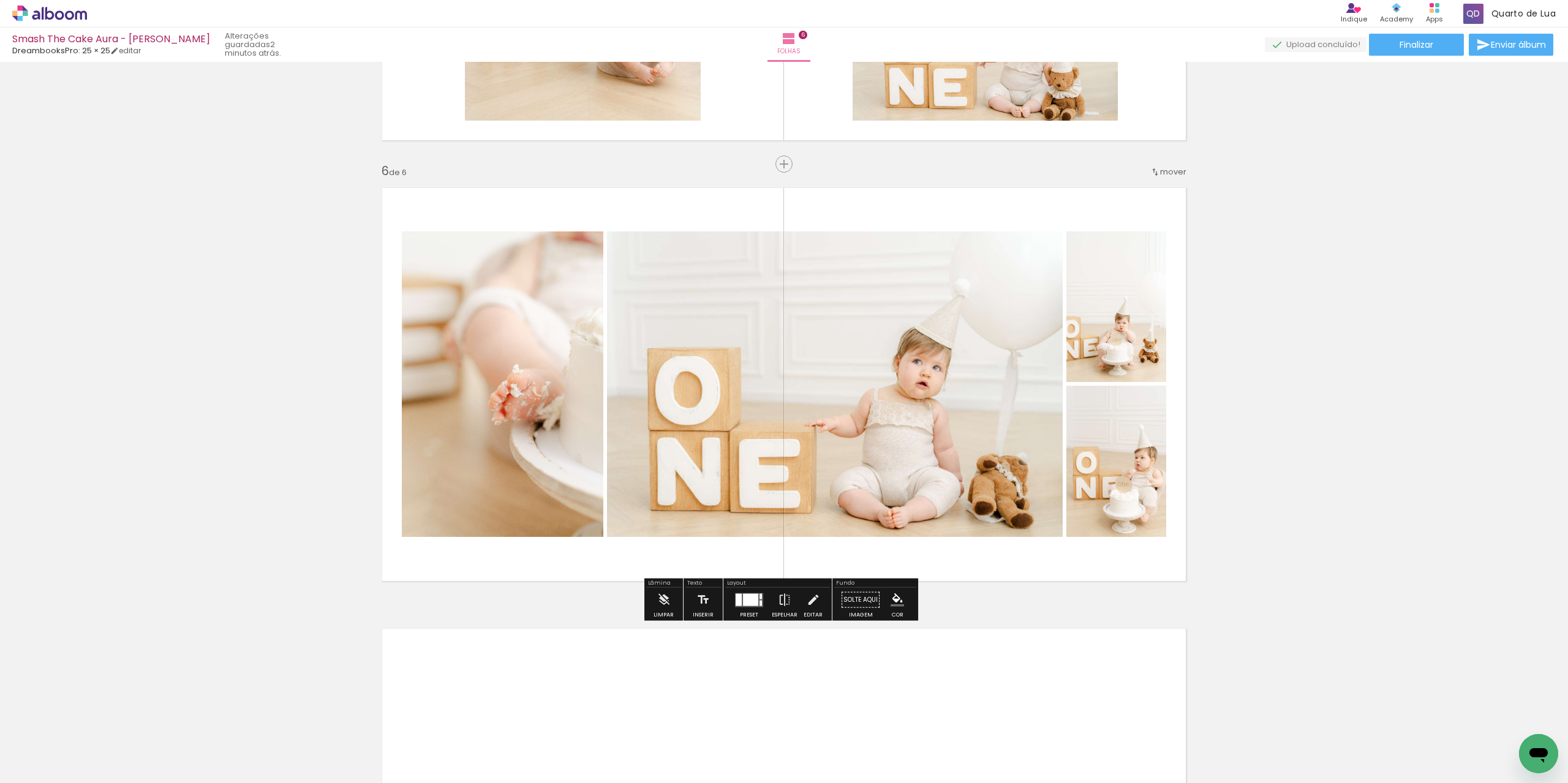
click at [759, 595] on div at bounding box center [761, 596] width 3 height 6
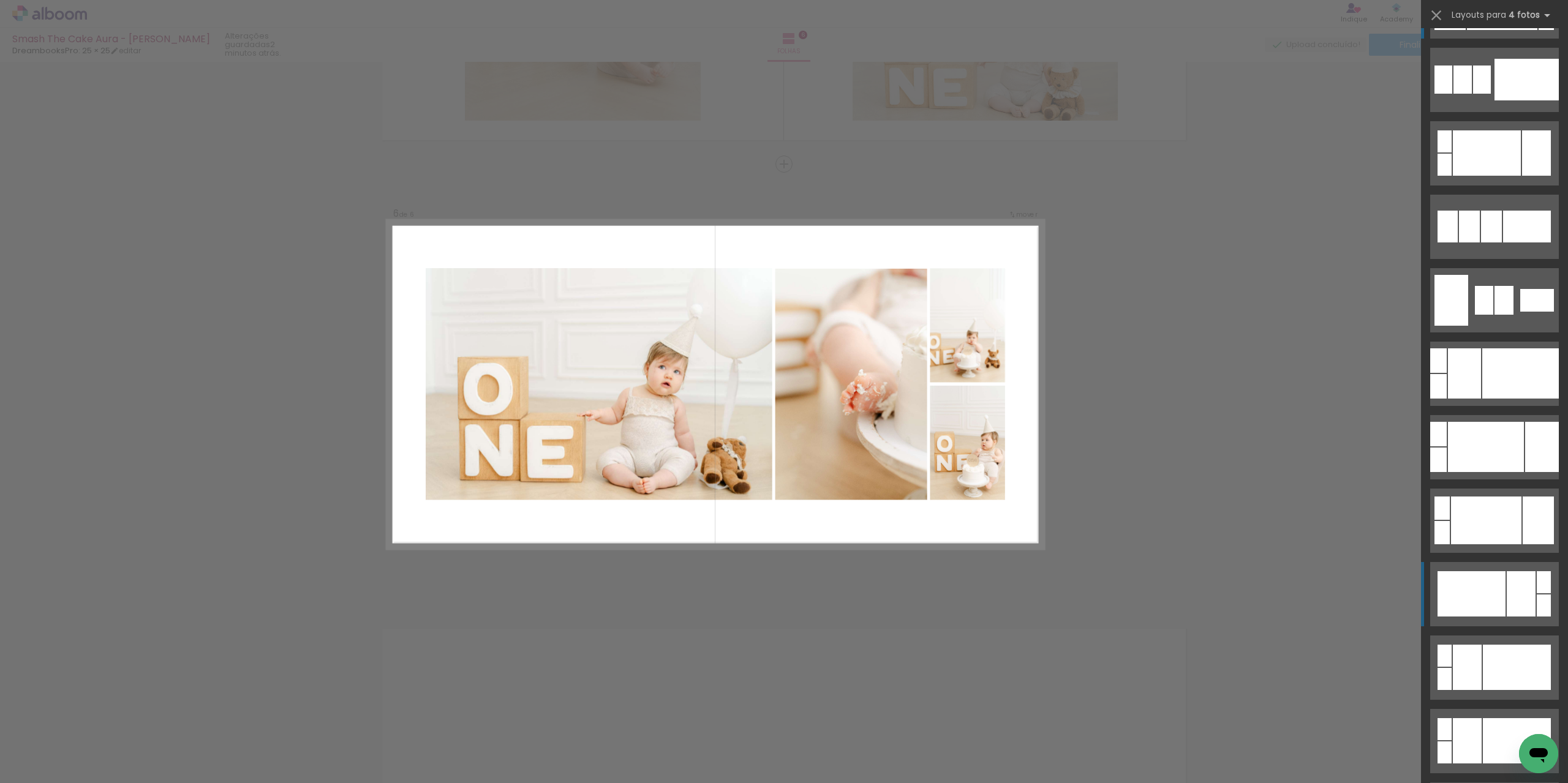
scroll to position [81, 0]
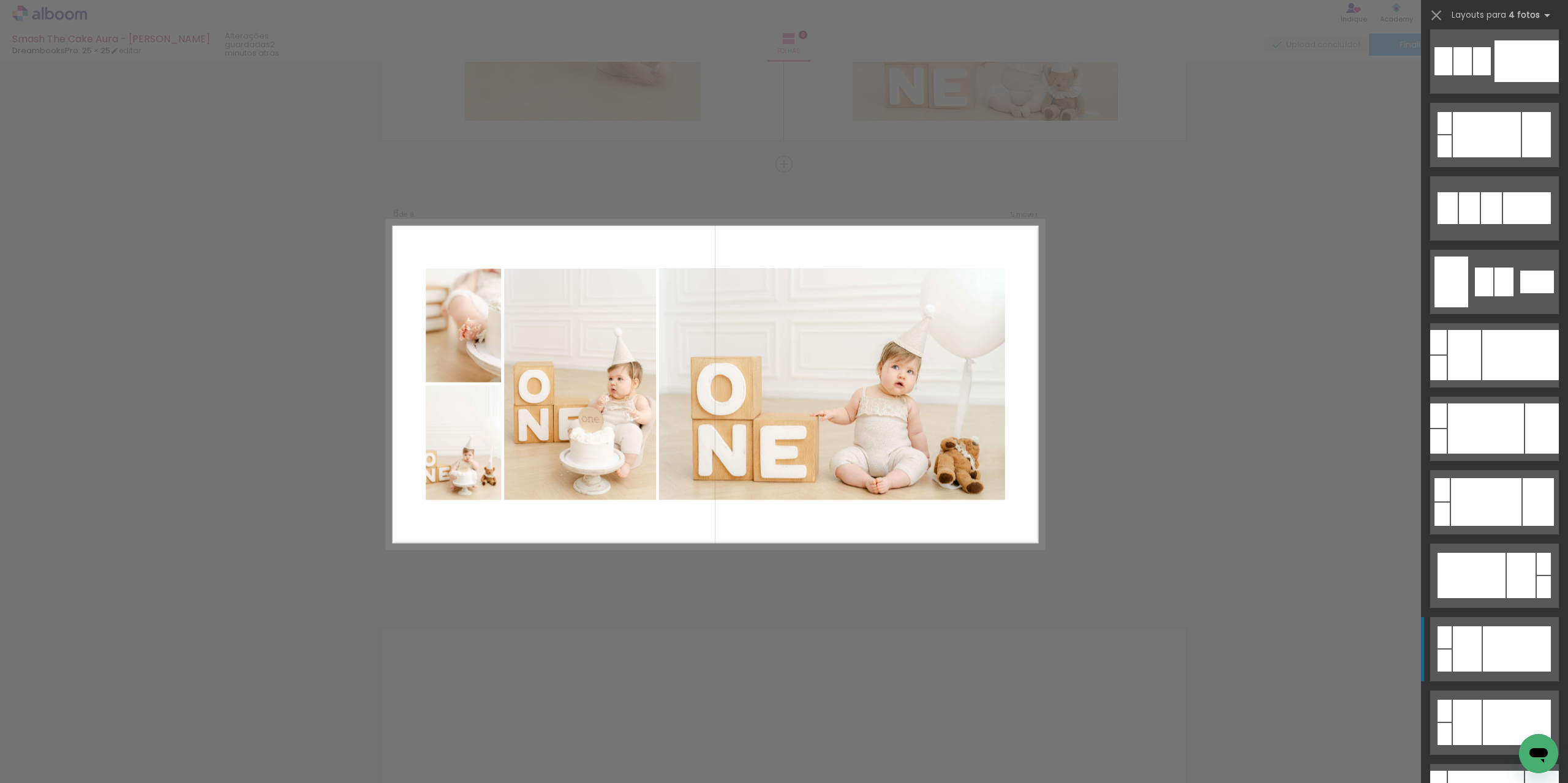
click at [1486, 654] on div at bounding box center [1517, 649] width 68 height 45
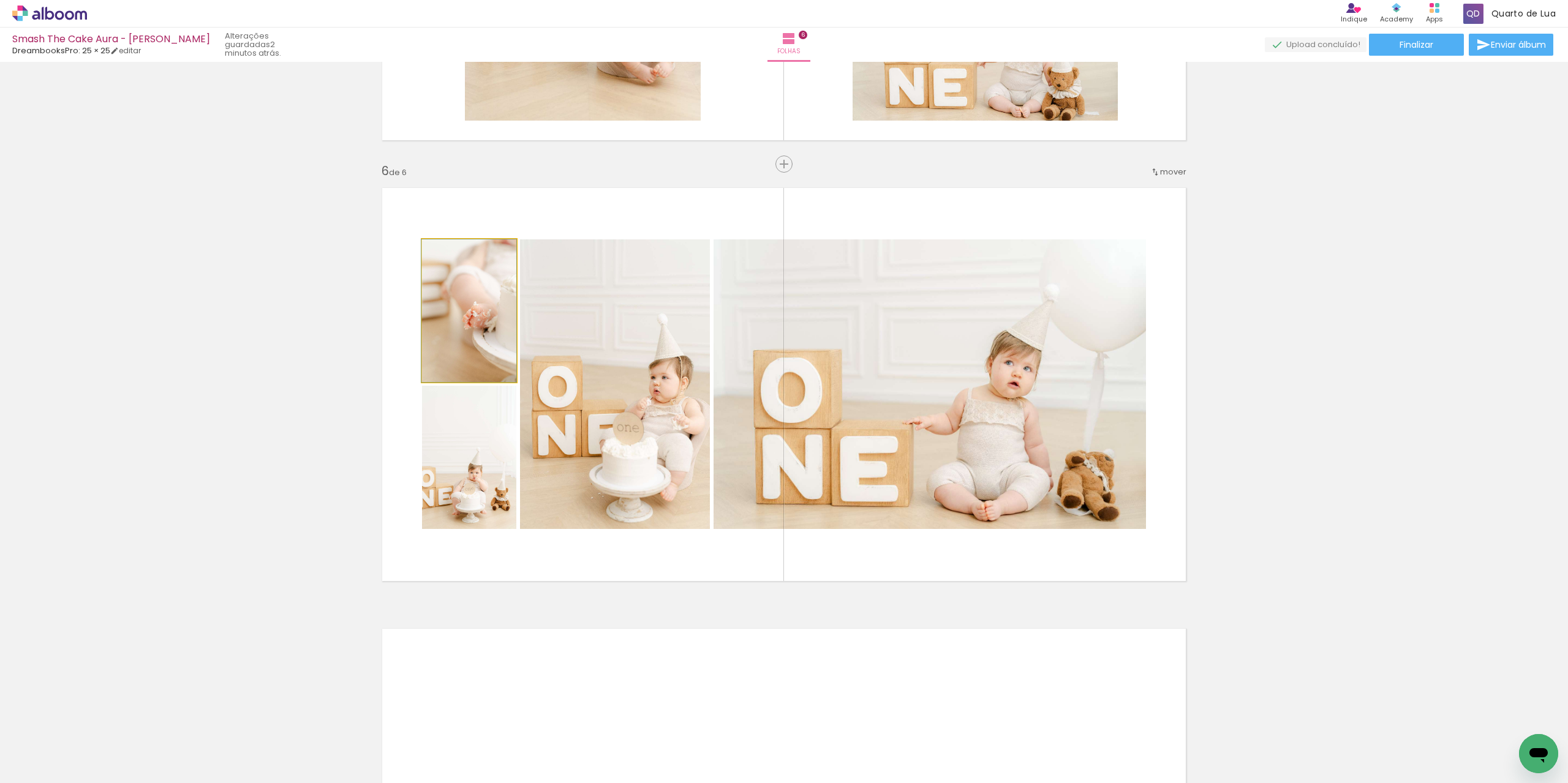
drag, startPoint x: 478, startPoint y: 334, endPoint x: 425, endPoint y: 340, distance: 53.3
drag, startPoint x: 478, startPoint y: 455, endPoint x: 484, endPoint y: 469, distance: 15.2
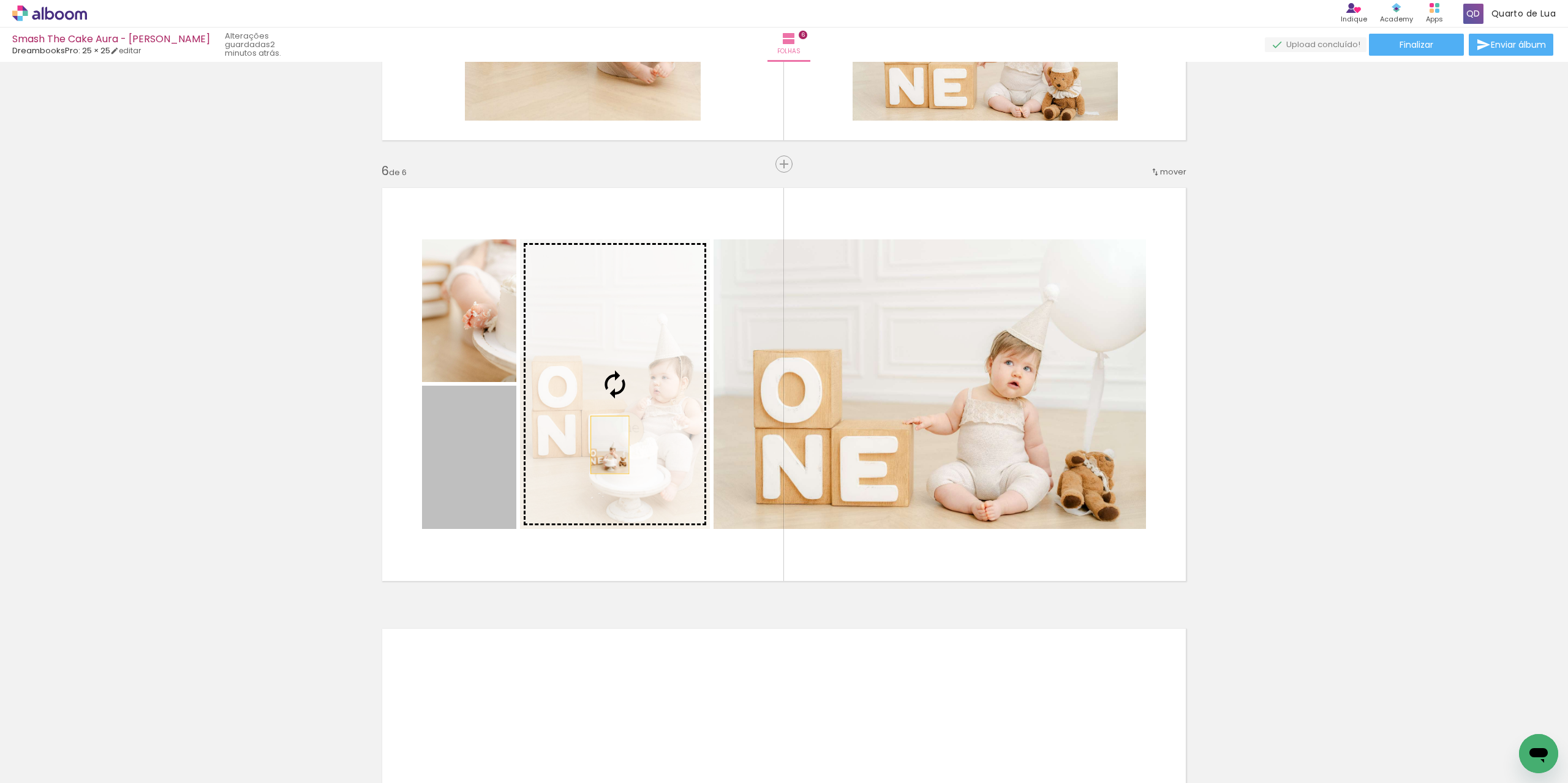
drag, startPoint x: 468, startPoint y: 470, endPoint x: 605, endPoint y: 444, distance: 139.4
click at [0, 0] on slot at bounding box center [0, 0] width 0 height 0
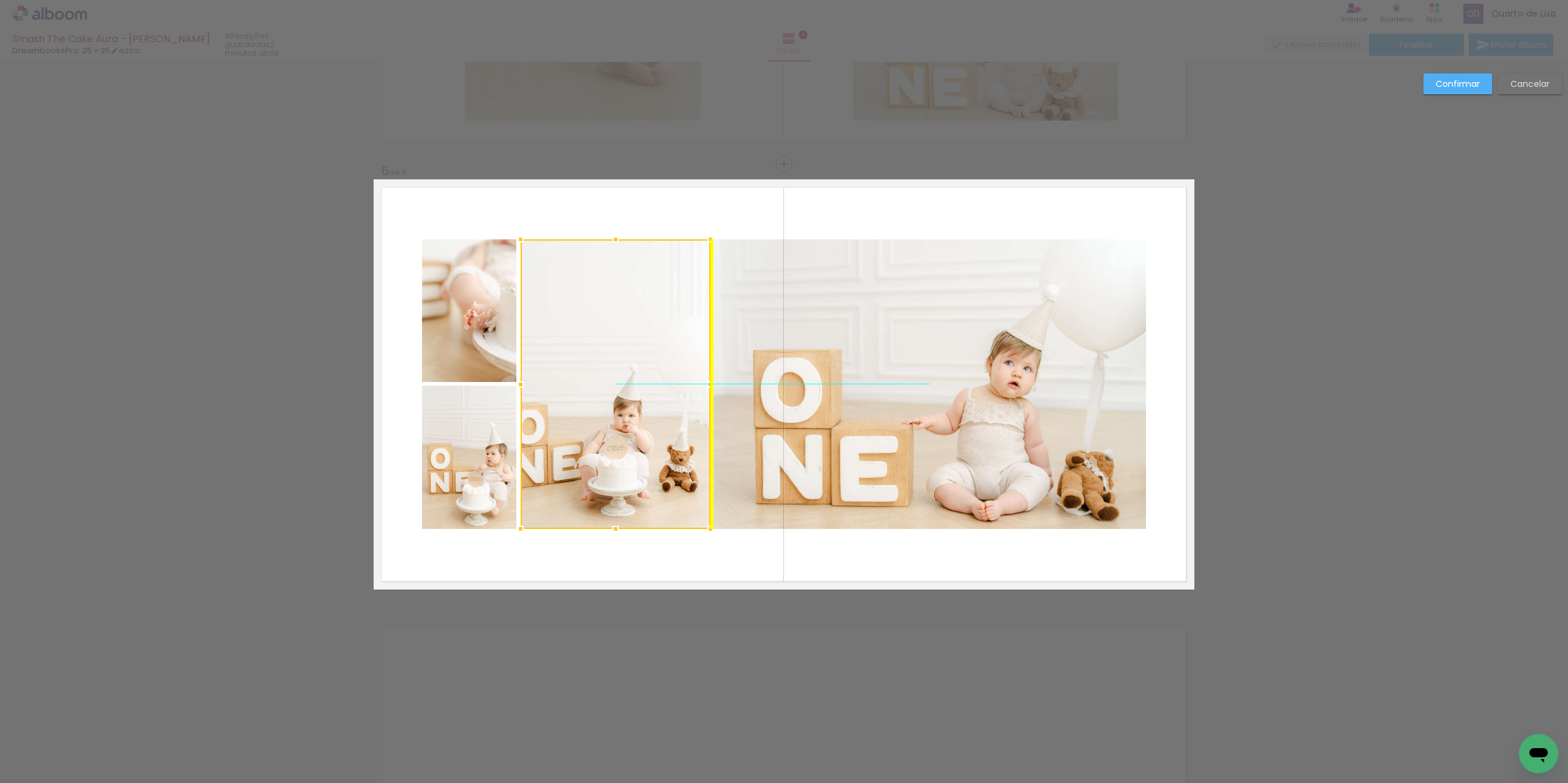
scroll to position [0, 2984]
drag, startPoint x: 598, startPoint y: 458, endPoint x: 590, endPoint y: 462, distance: 8.9
click at [590, 462] on div at bounding box center [615, 384] width 190 height 290
click at [597, 567] on quentale-layouter at bounding box center [784, 385] width 821 height 410
click at [620, 542] on quentale-layouter at bounding box center [784, 385] width 821 height 410
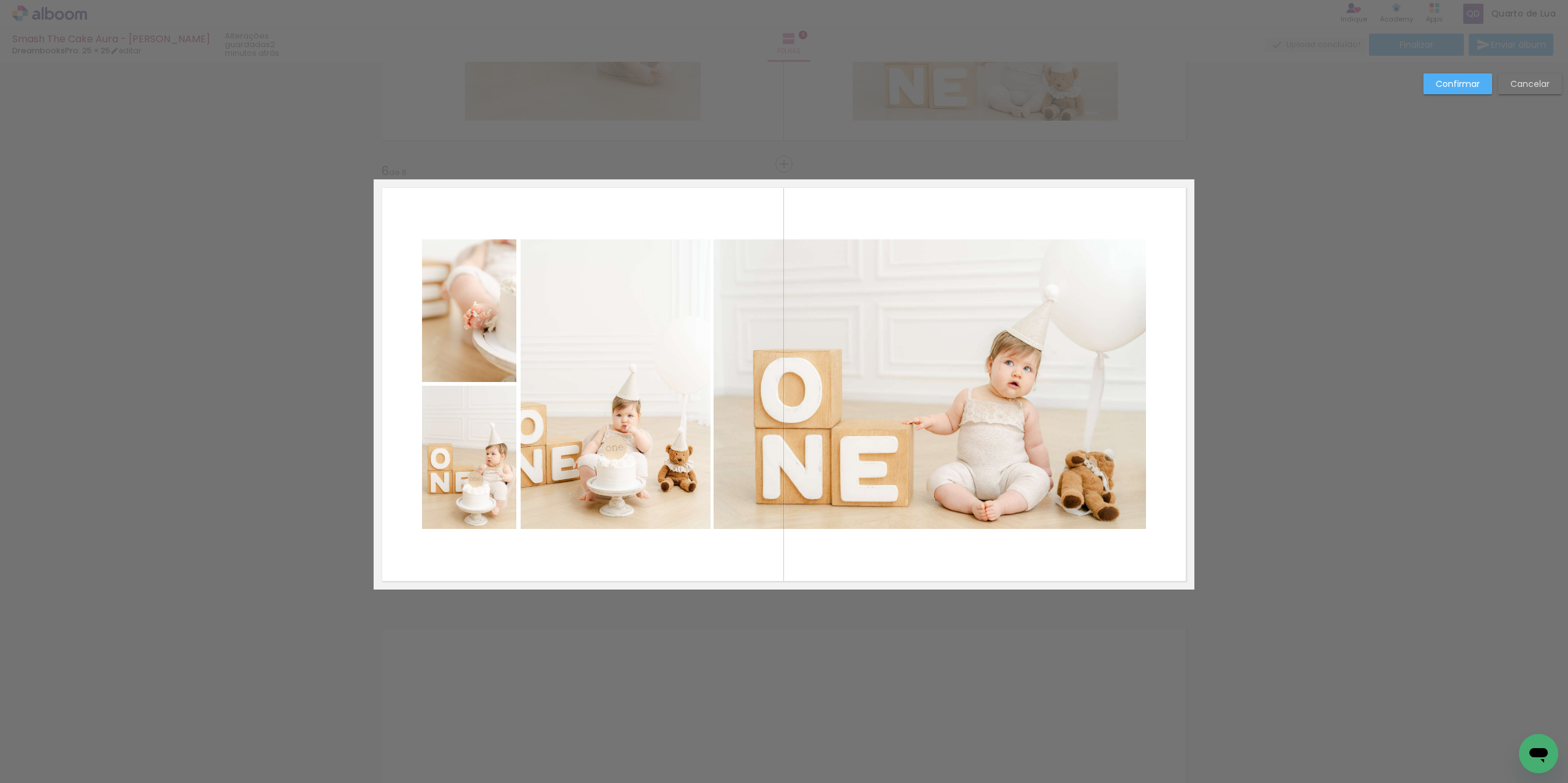
click at [624, 398] on quentale-photo at bounding box center [615, 384] width 190 height 290
click at [624, 398] on div at bounding box center [615, 384] width 190 height 290
click at [0, 0] on slot "Cancelar" at bounding box center [0, 0] width 0 height 0
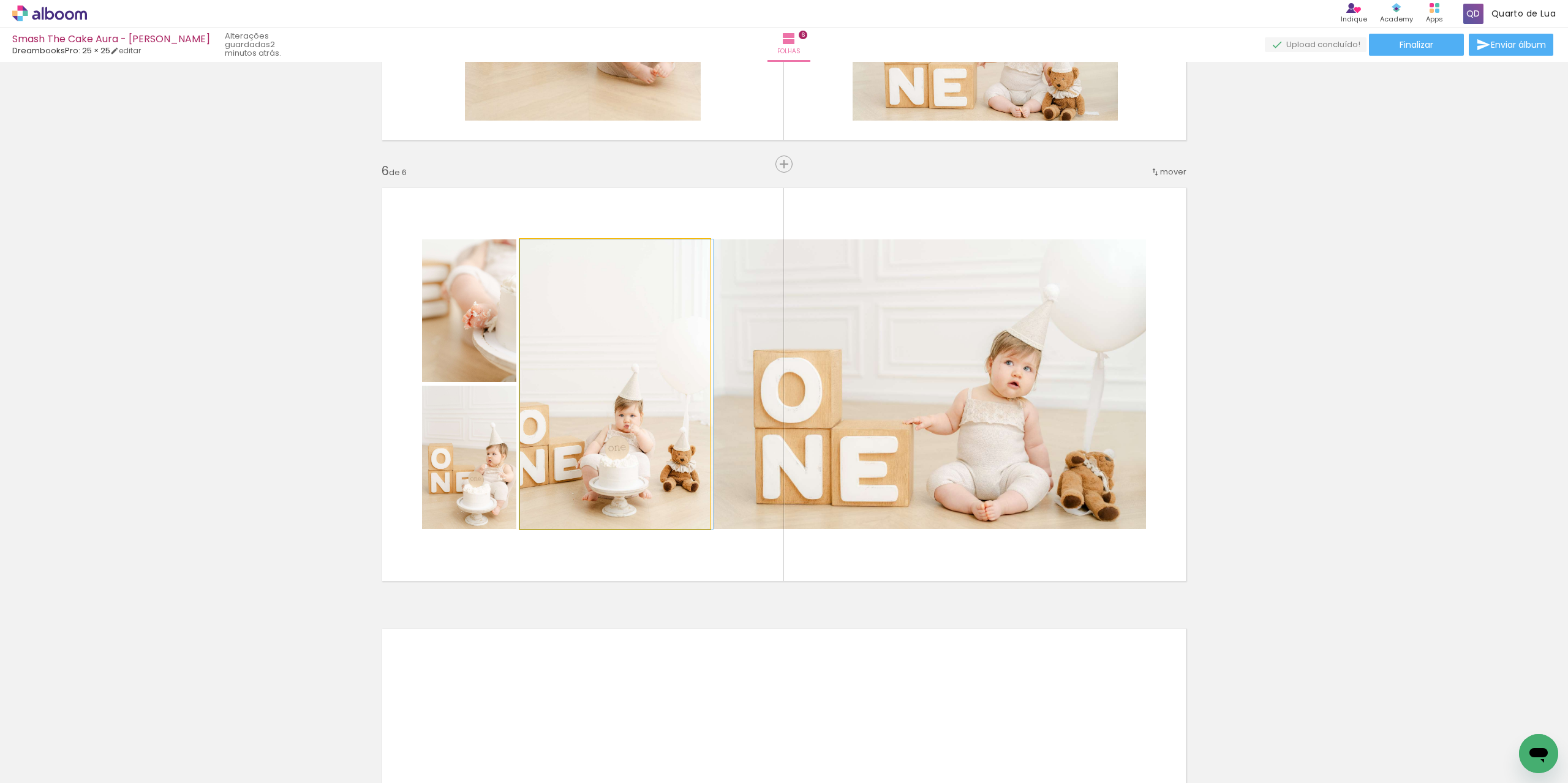
drag, startPoint x: 639, startPoint y: 360, endPoint x: 665, endPoint y: 362, distance: 26.1
drag, startPoint x: 577, startPoint y: 370, endPoint x: 594, endPoint y: 369, distance: 17.0
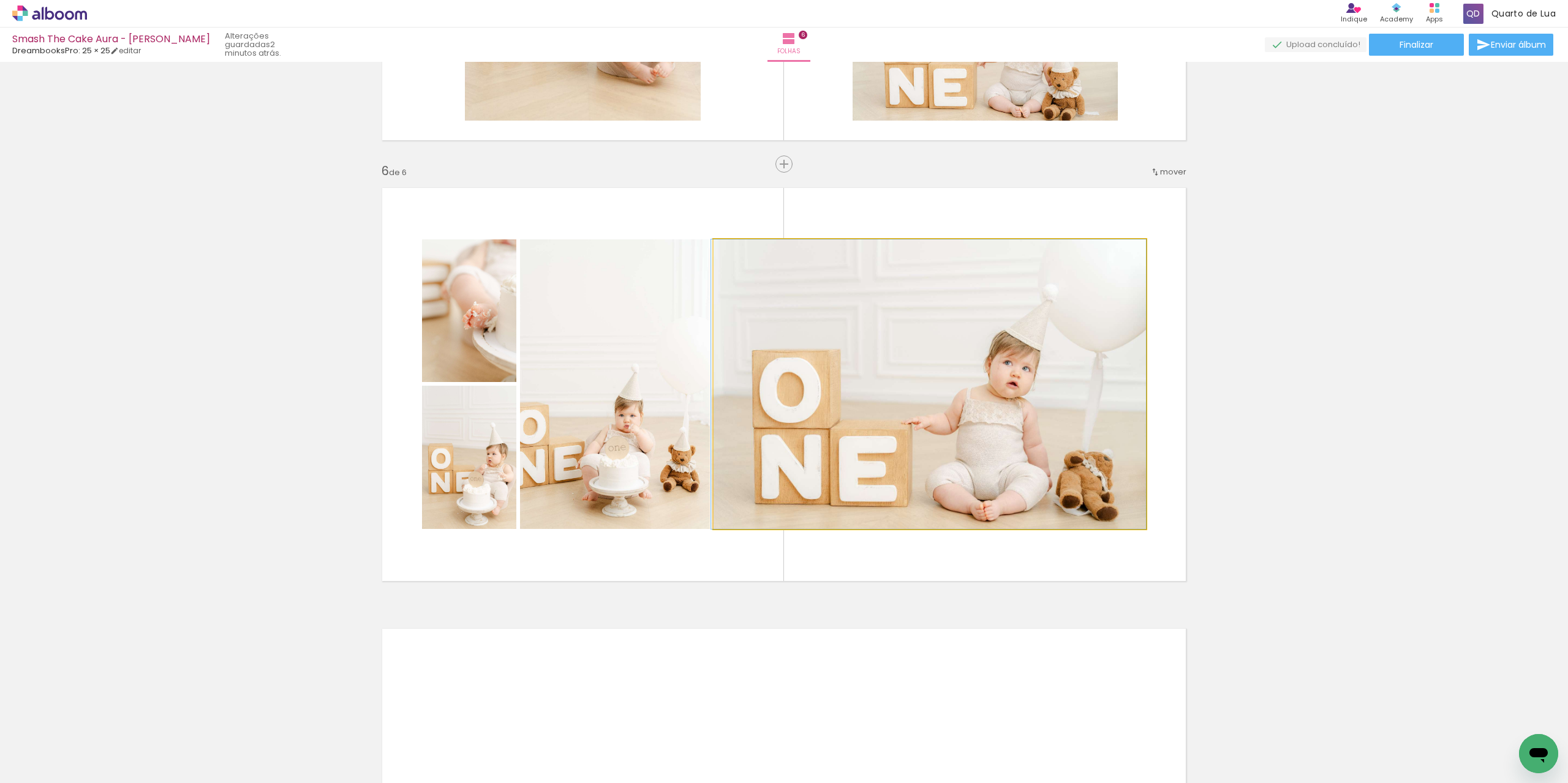
drag, startPoint x: 962, startPoint y: 418, endPoint x: 948, endPoint y: 418, distance: 14.0
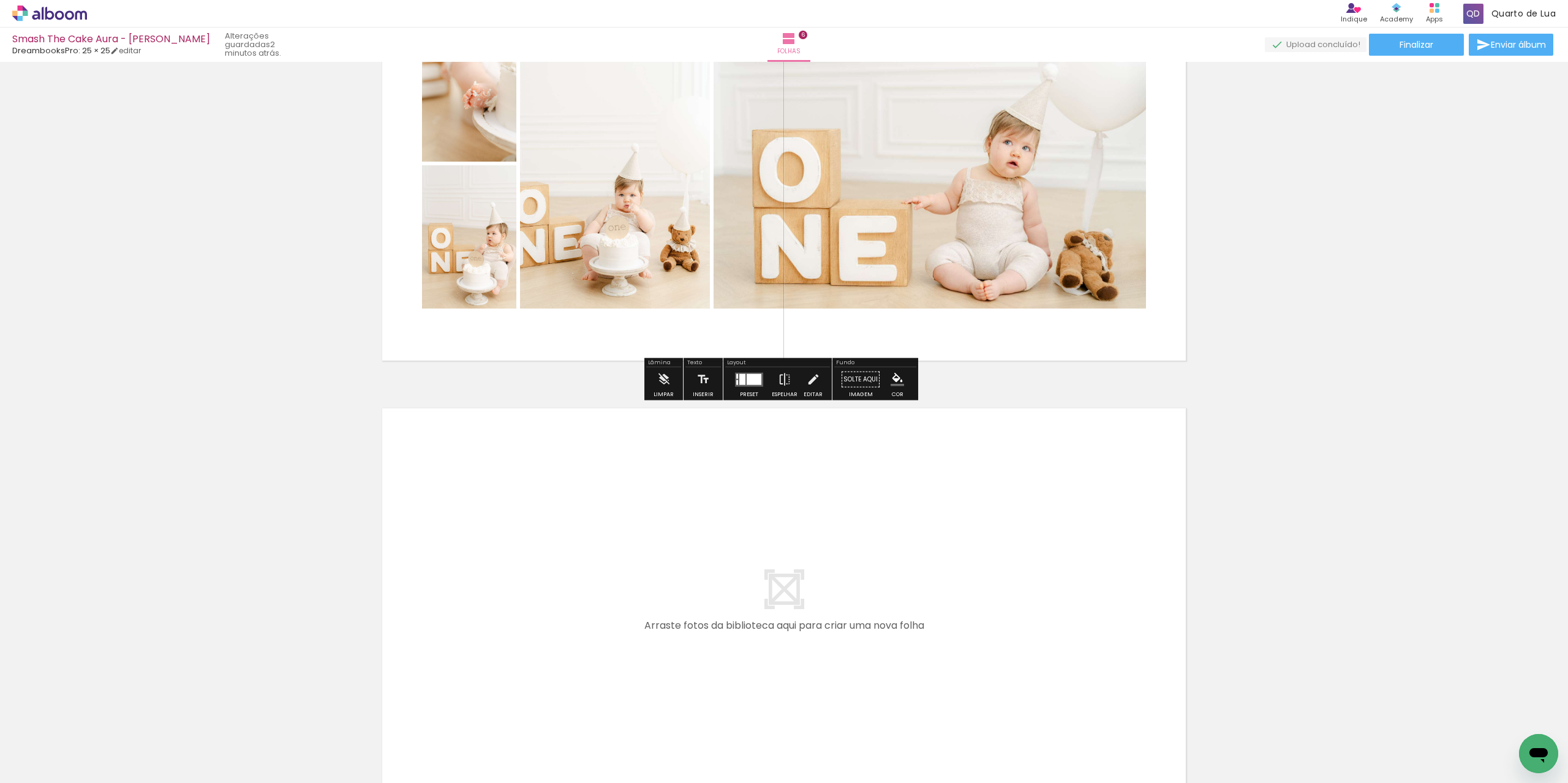
scroll to position [2368, 0]
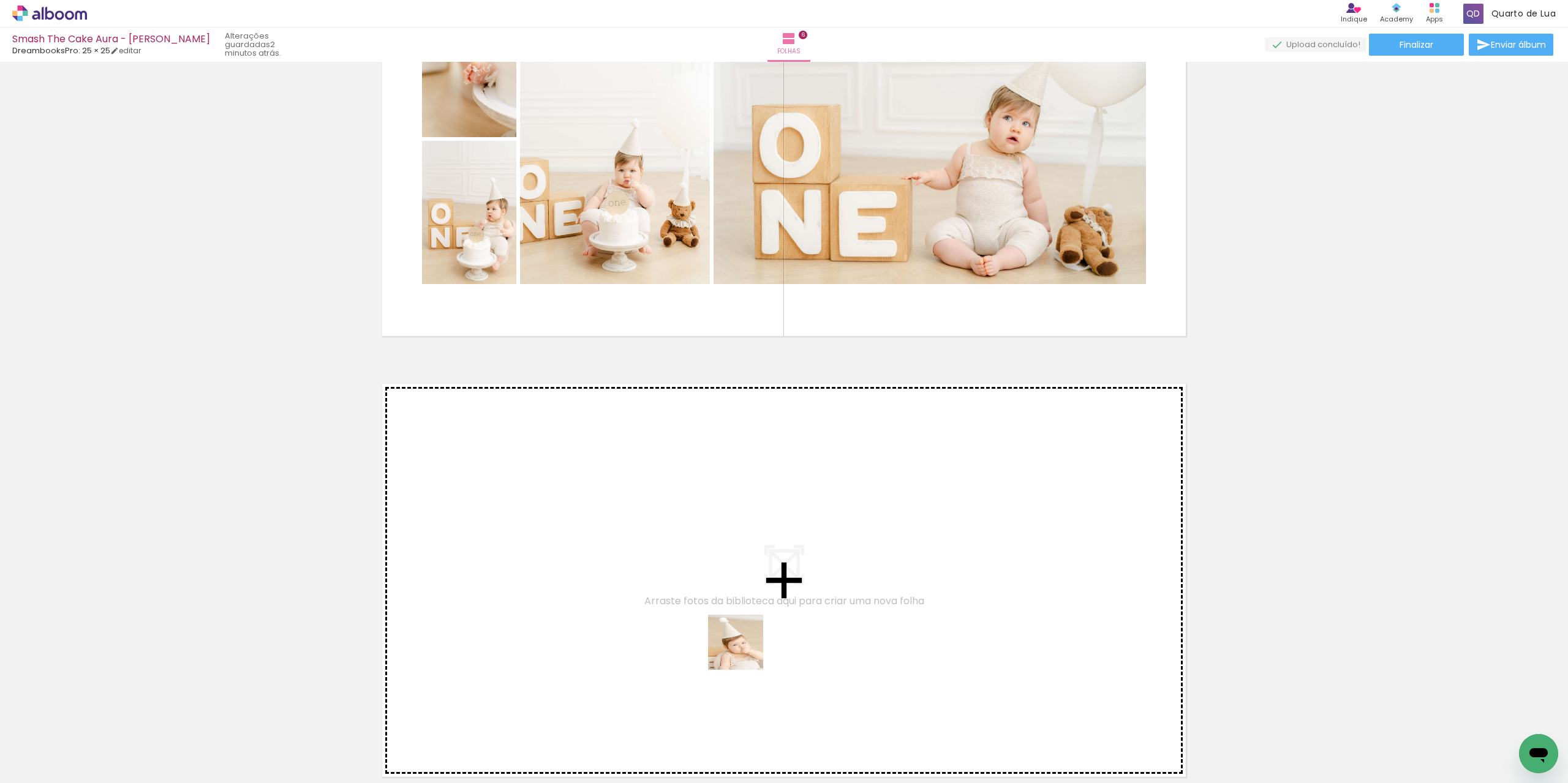
drag, startPoint x: 747, startPoint y: 732, endPoint x: 762, endPoint y: 594, distance: 138.8
click at [762, 594] on quentale-workspace at bounding box center [784, 392] width 1568 height 783
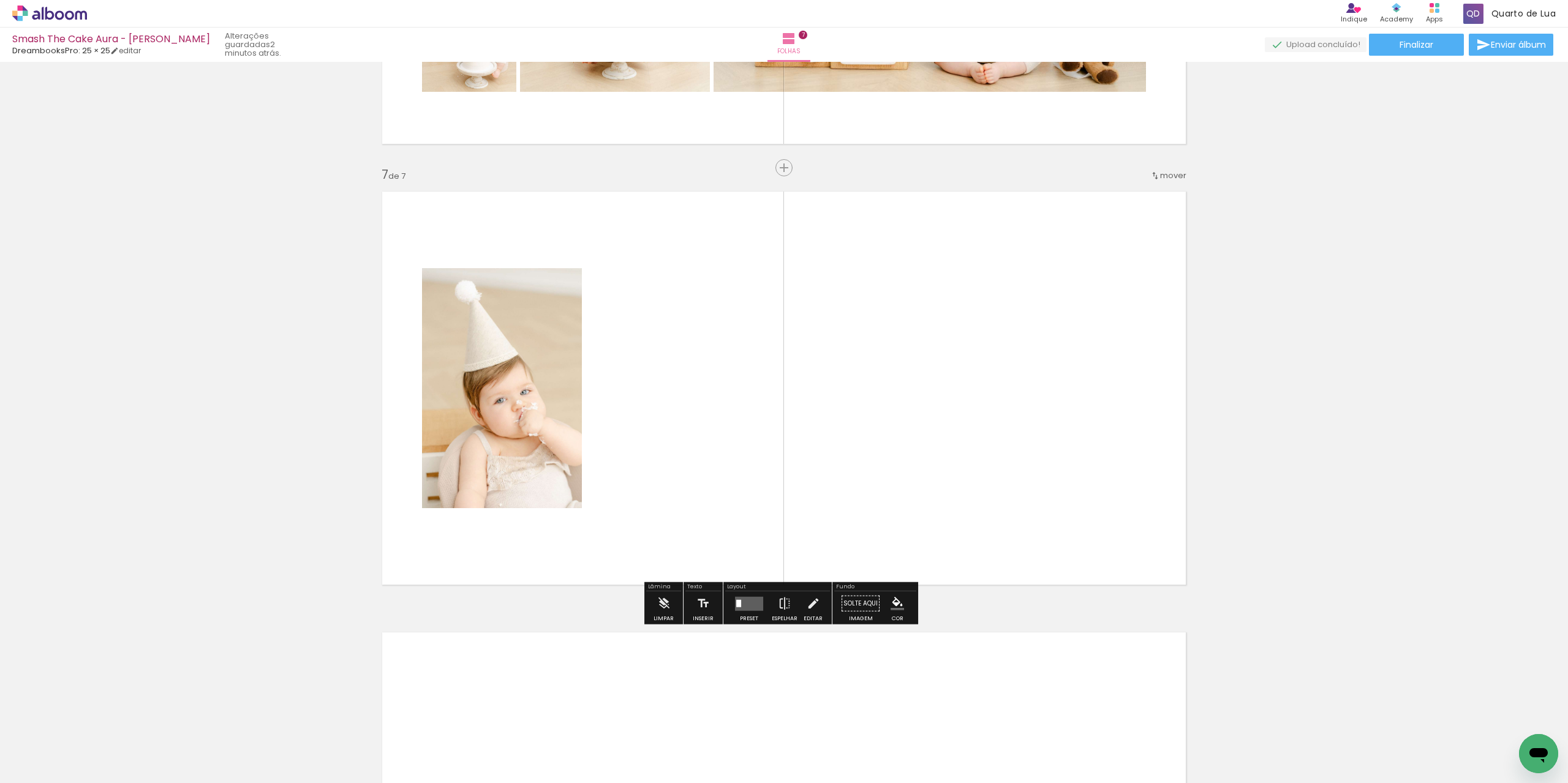
scroll to position [2564, 0]
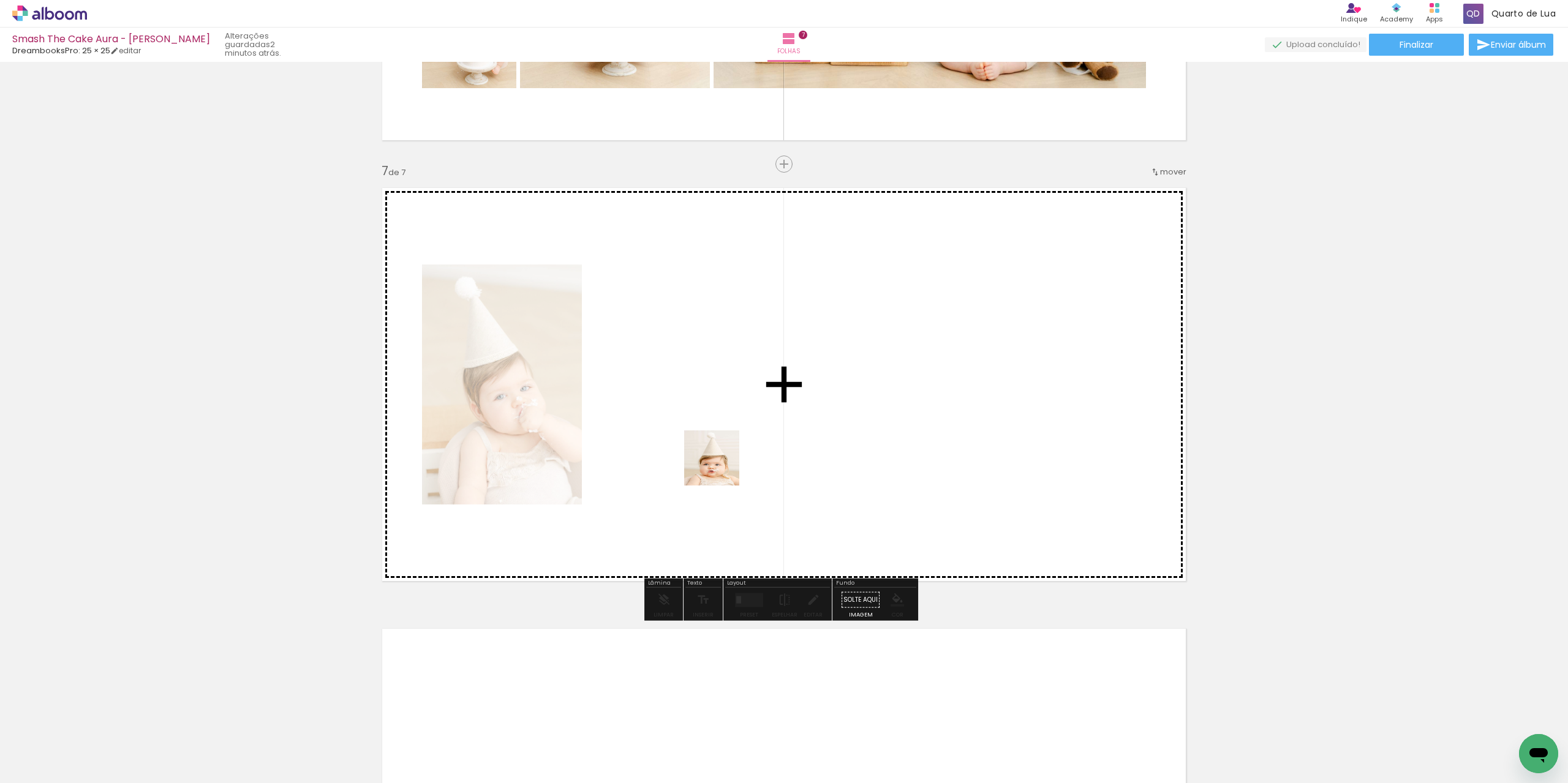
drag, startPoint x: 810, startPoint y: 741, endPoint x: 760, endPoint y: 530, distance: 216.8
click at [721, 466] on quentale-workspace at bounding box center [784, 392] width 1568 height 783
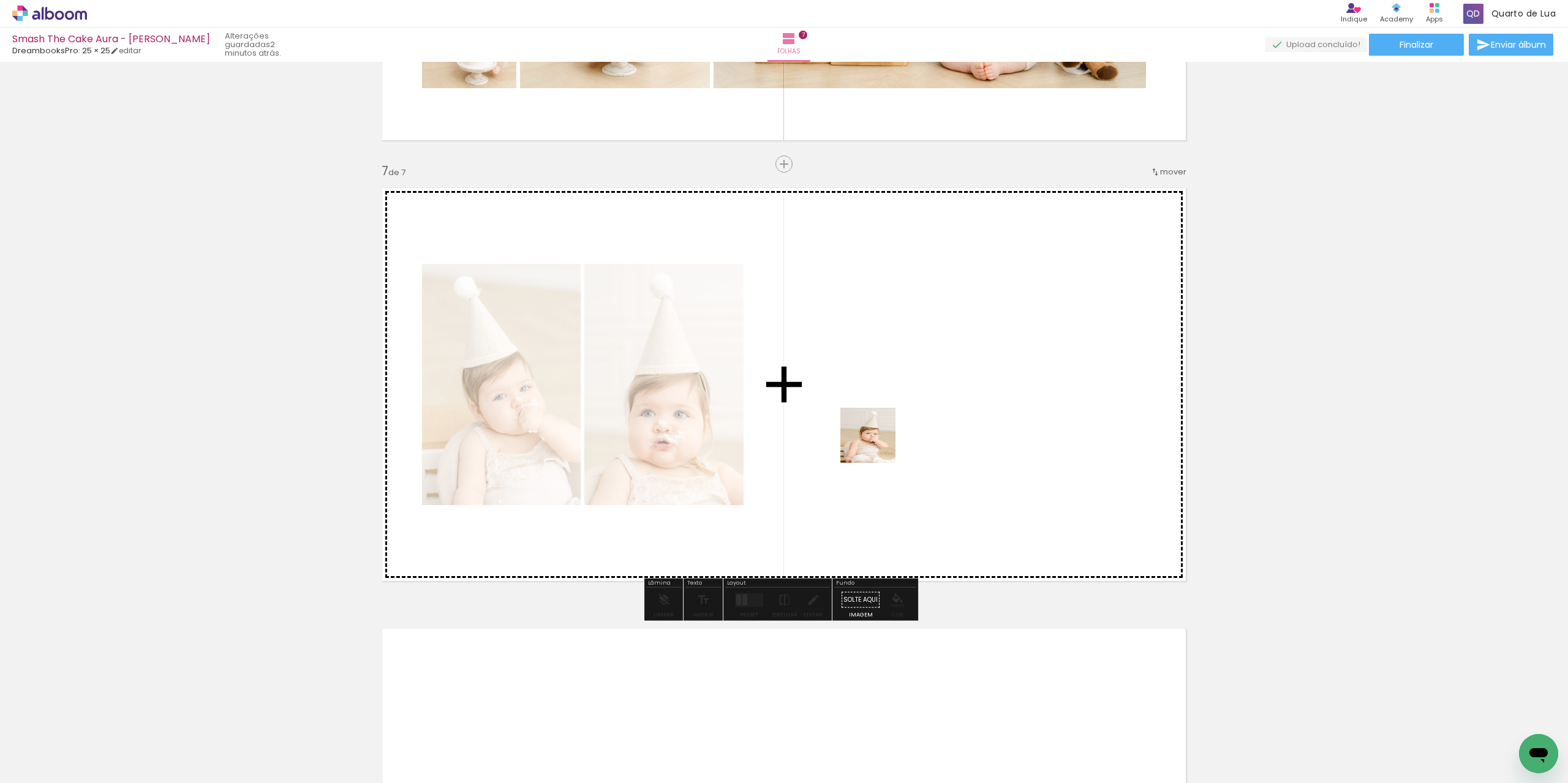
drag, startPoint x: 874, startPoint y: 748, endPoint x: 882, endPoint y: 449, distance: 299.1
click at [877, 444] on quentale-workspace at bounding box center [784, 392] width 1568 height 783
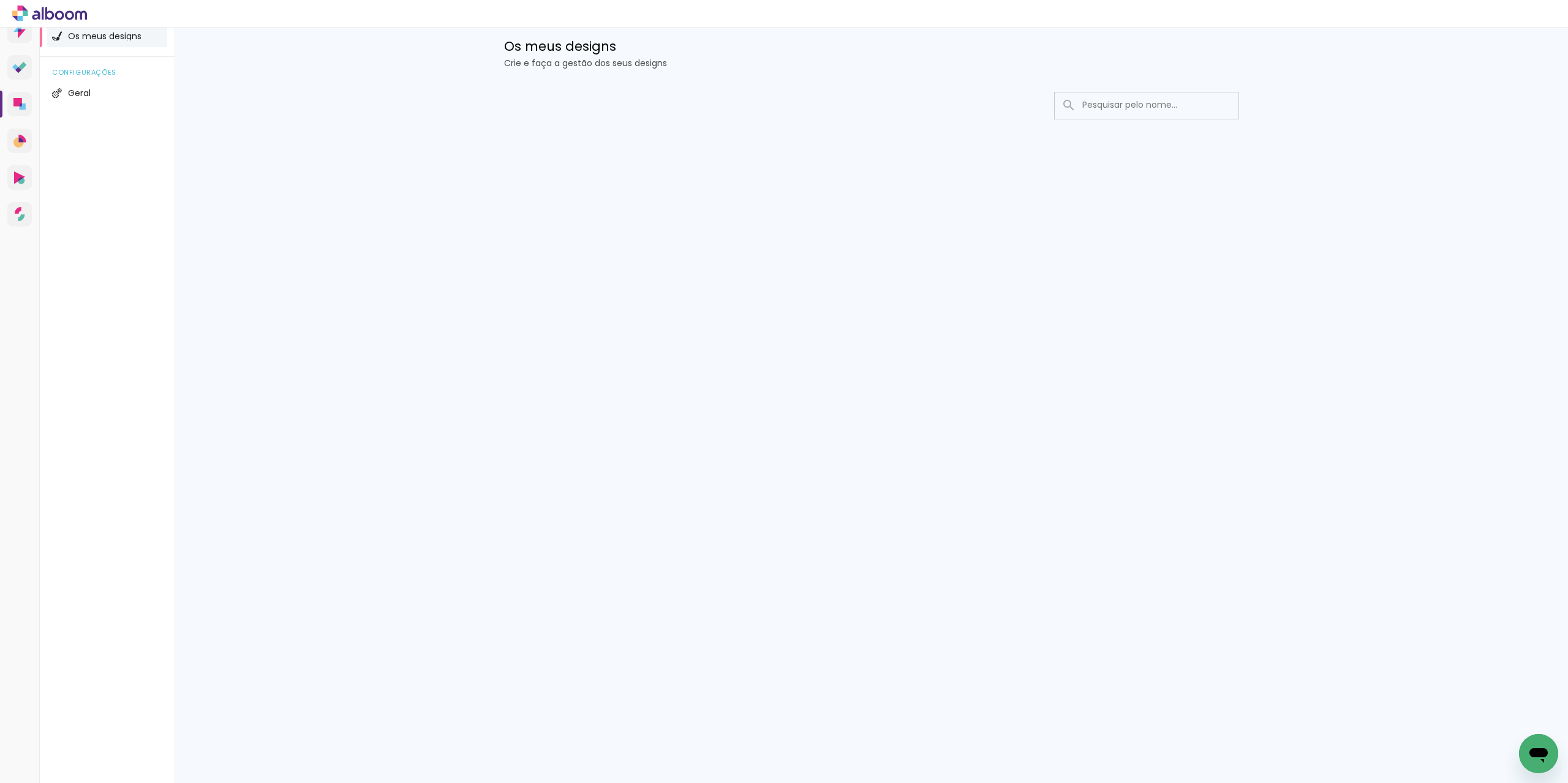
click at [72, 16] on icon at bounding box center [69, 15] width 9 height 9
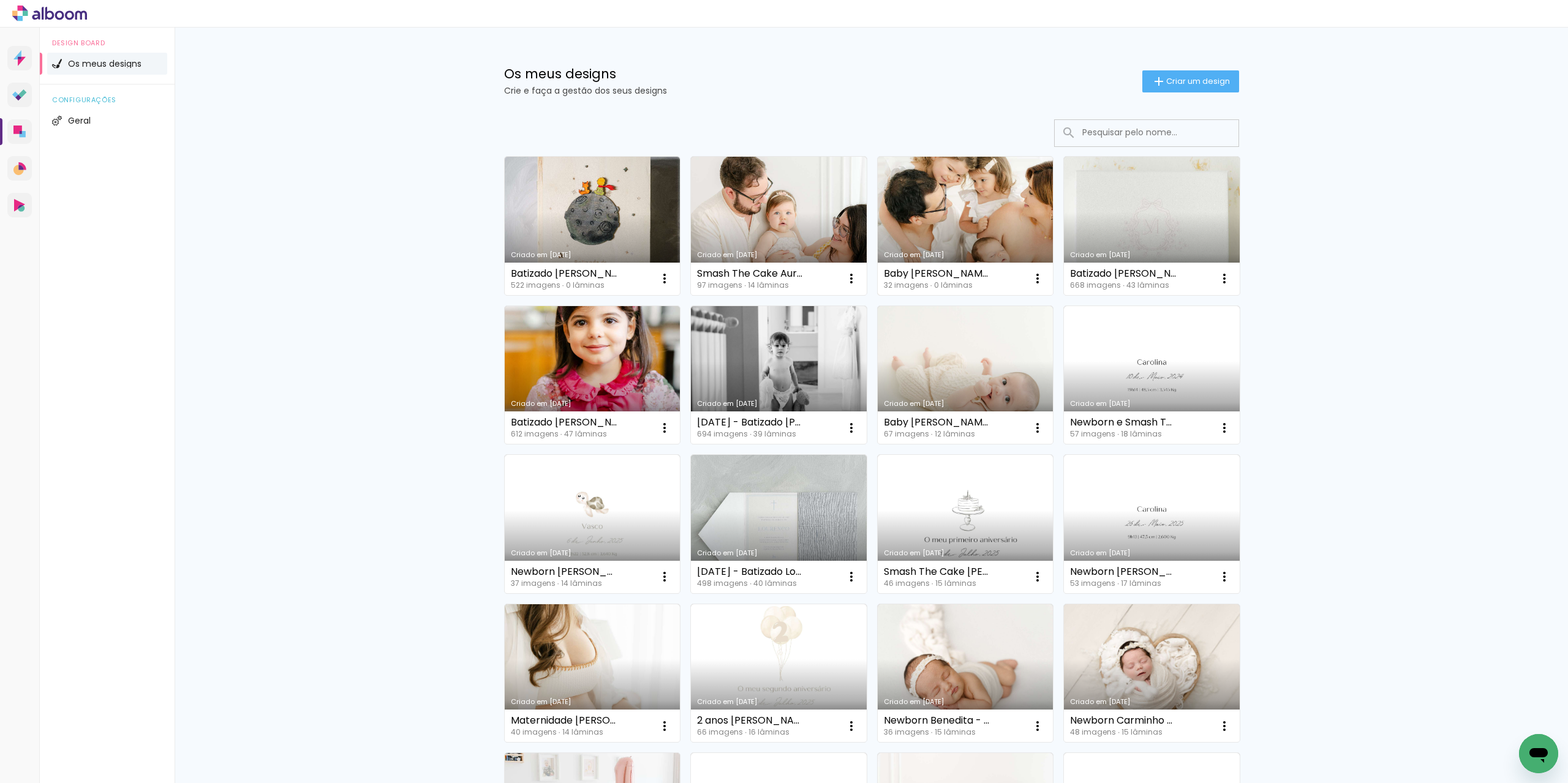
click at [949, 229] on link "Criado em [DATE]" at bounding box center [965, 225] width 176 height 138
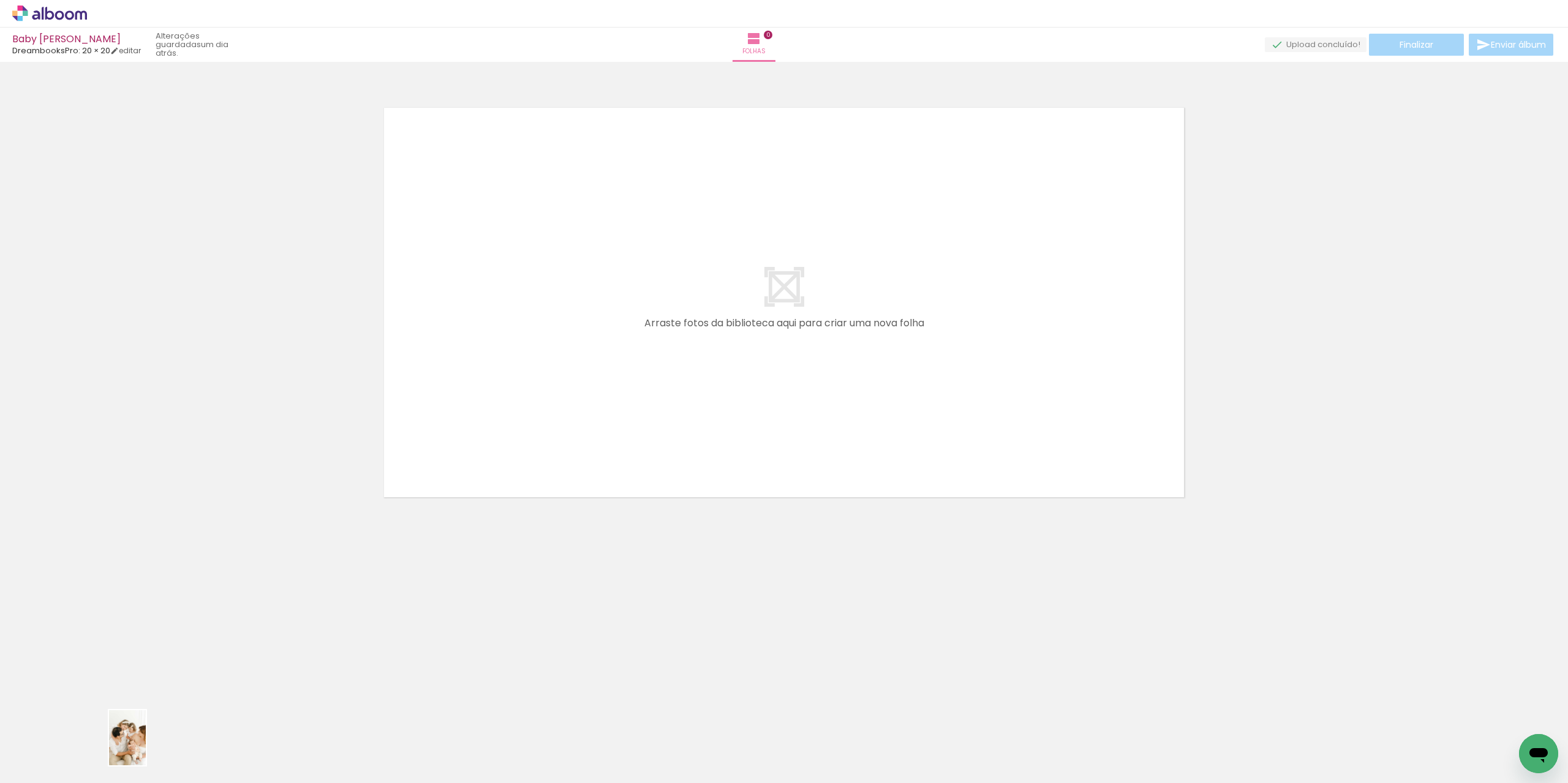
drag, startPoint x: 130, startPoint y: 740, endPoint x: 146, endPoint y: 746, distance: 17.1
click at [143, 747] on div at bounding box center [122, 741] width 40 height 60
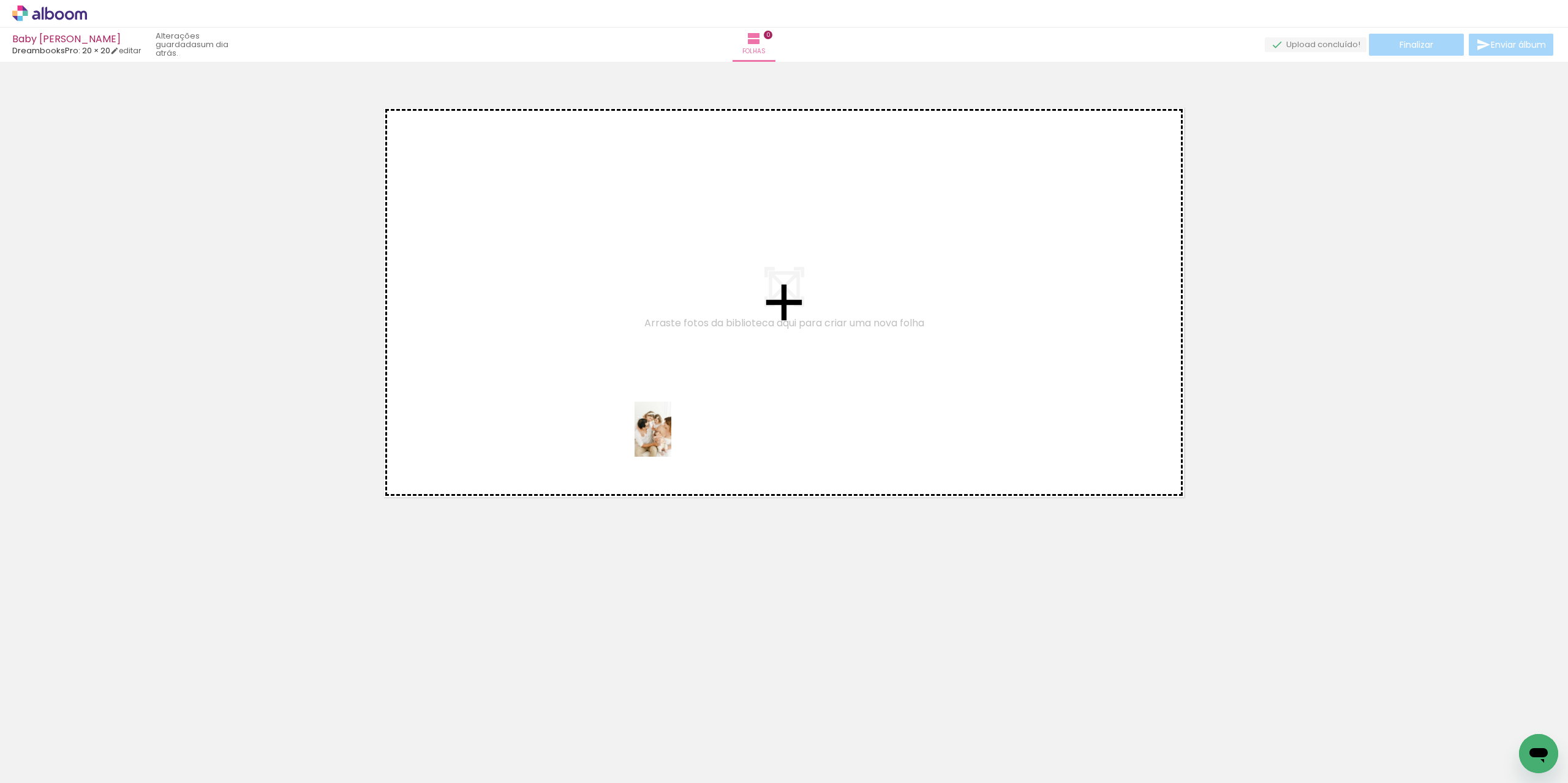
drag, startPoint x: 136, startPoint y: 752, endPoint x: 661, endPoint y: 451, distance: 605.2
click at [680, 419] on quentale-workspace at bounding box center [784, 392] width 1568 height 783
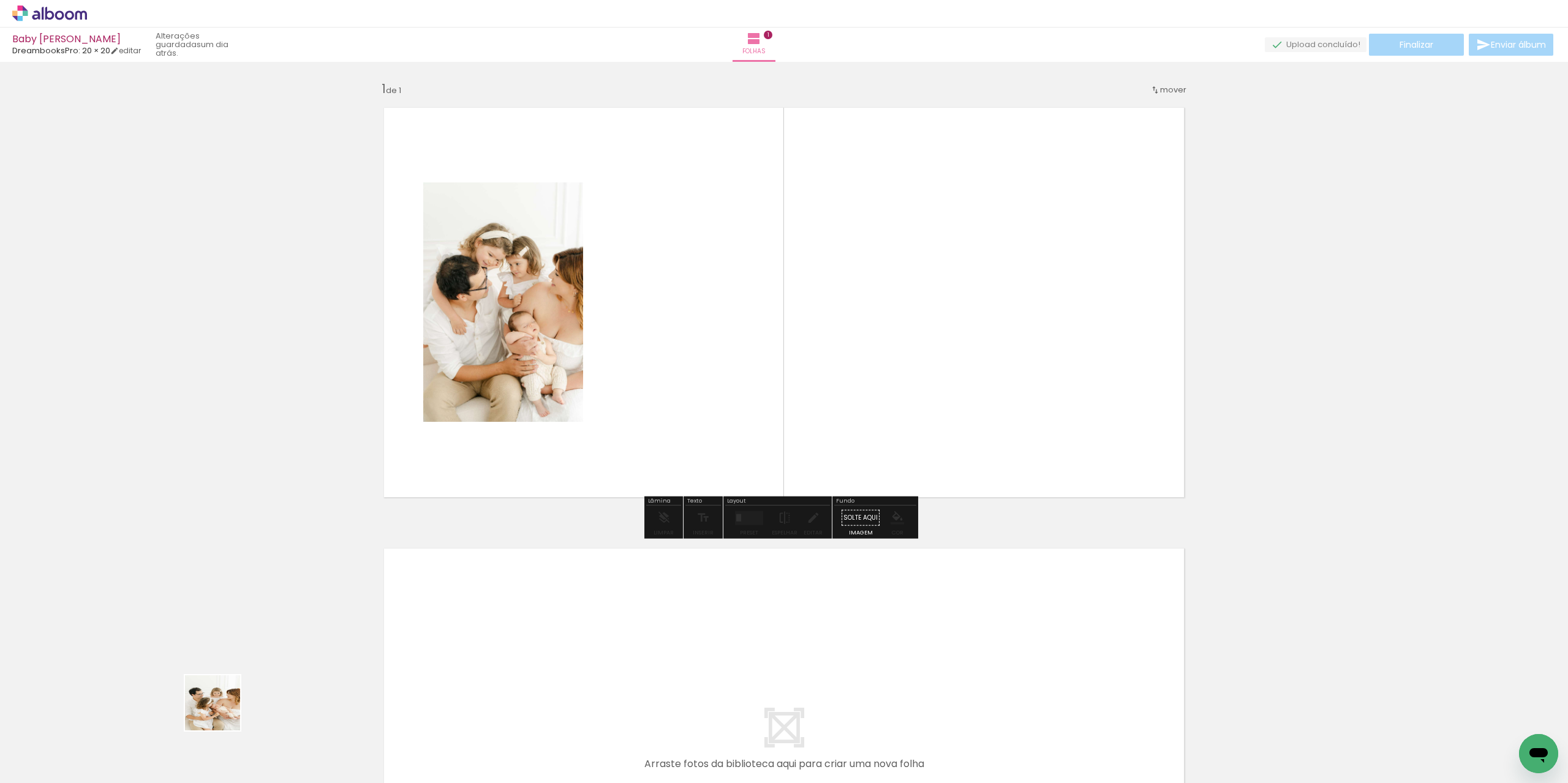
drag, startPoint x: 189, startPoint y: 732, endPoint x: 709, endPoint y: 275, distance: 692.3
click at [709, 275] on quentale-workspace at bounding box center [784, 392] width 1568 height 783
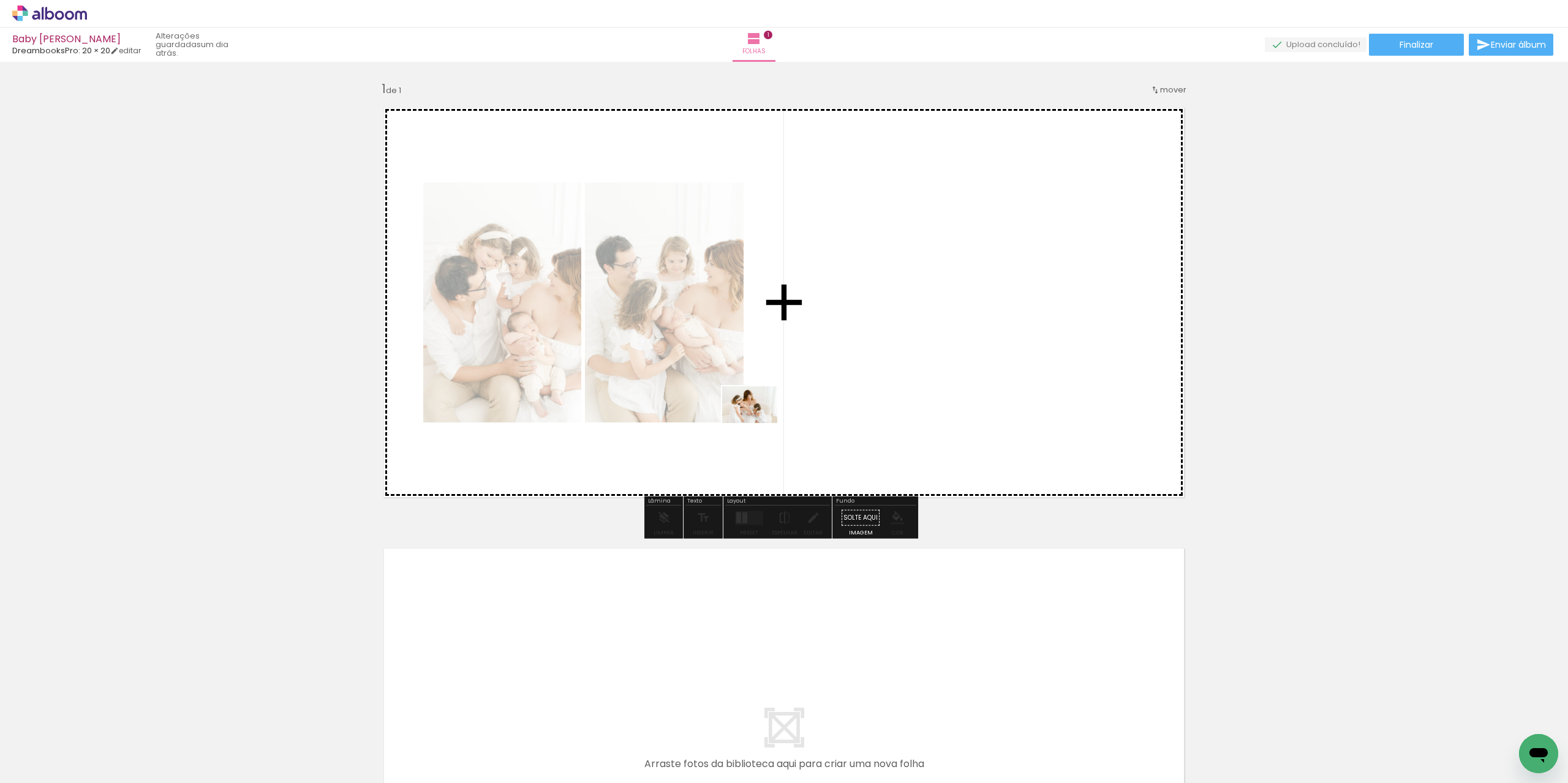
drag, startPoint x: 252, startPoint y: 757, endPoint x: 778, endPoint y: 385, distance: 644.3
click at [778, 385] on quentale-workspace at bounding box center [784, 392] width 1568 height 783
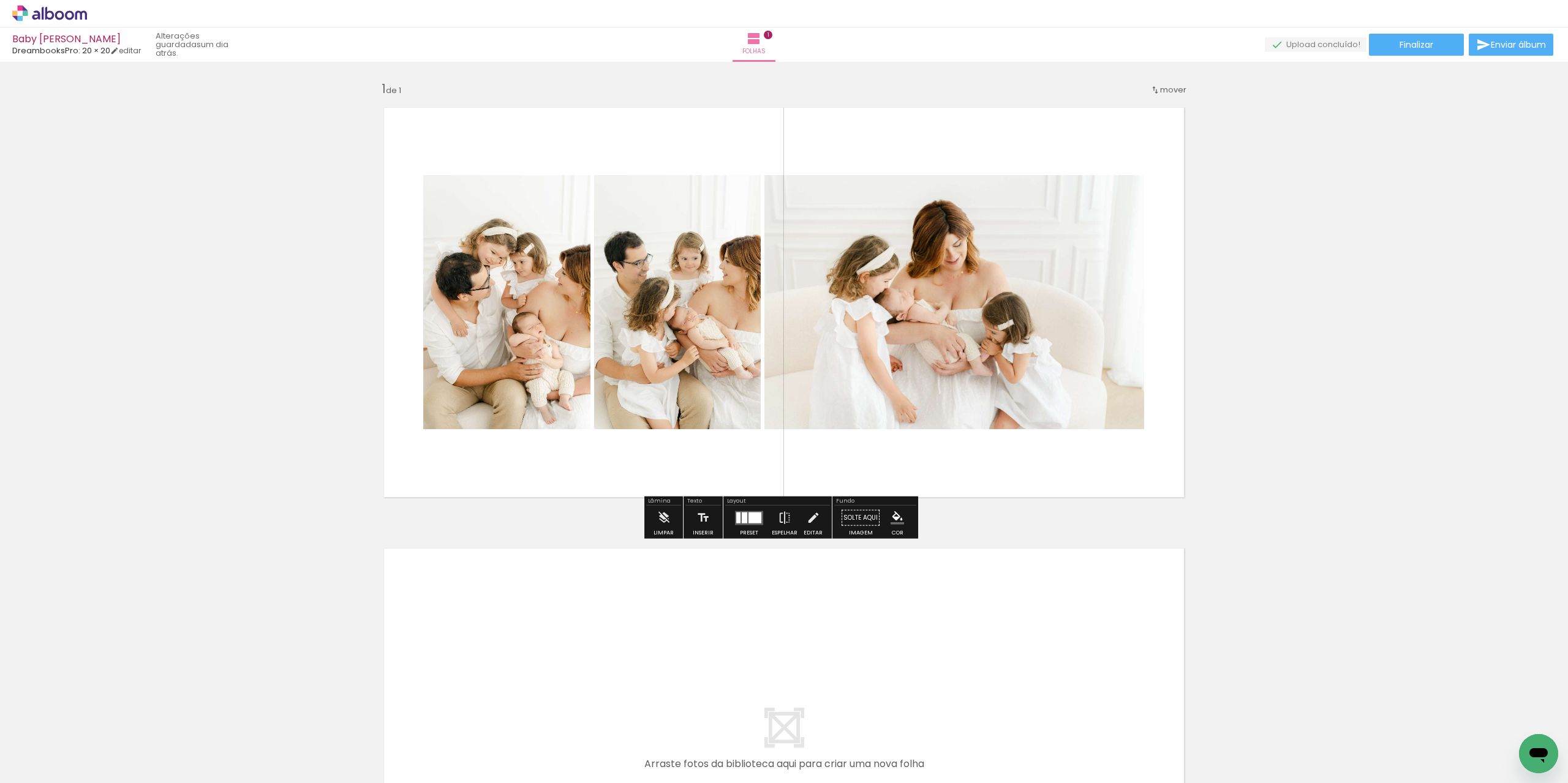
click at [748, 520] on div at bounding box center [754, 517] width 13 height 11
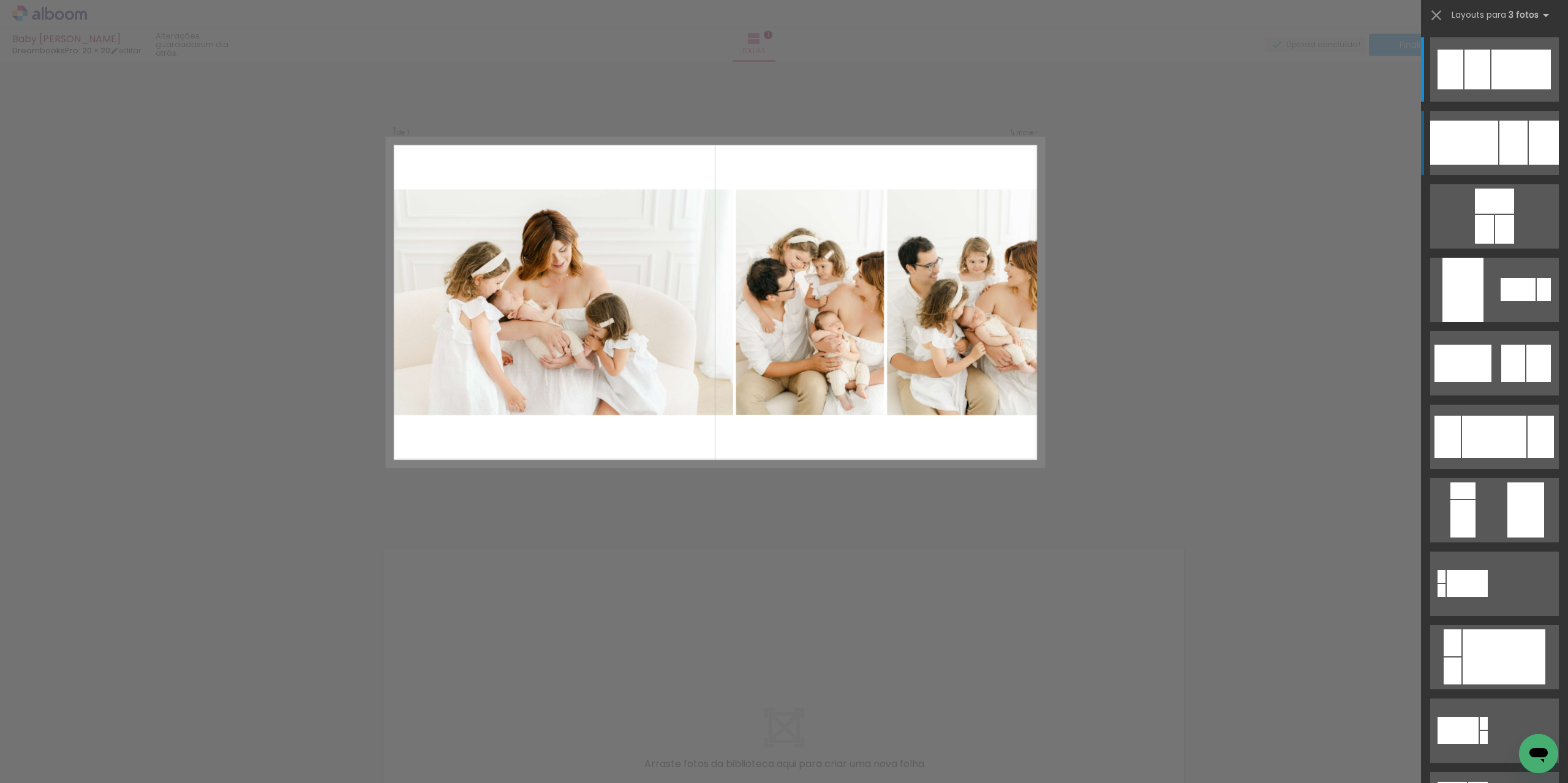
click at [1490, 90] on div at bounding box center [1477, 69] width 26 height 40
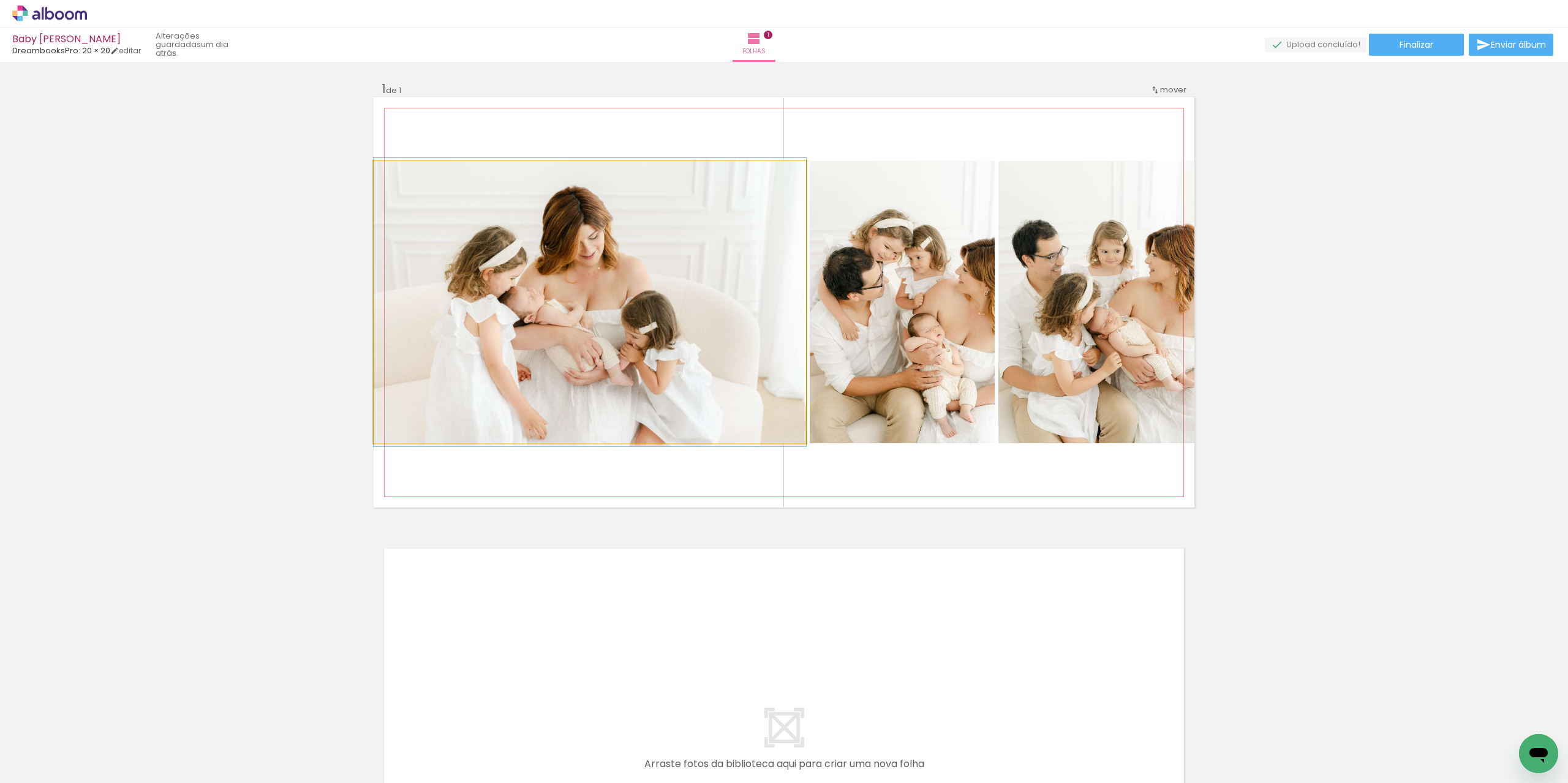
drag, startPoint x: 659, startPoint y: 291, endPoint x: 584, endPoint y: 294, distance: 75.1
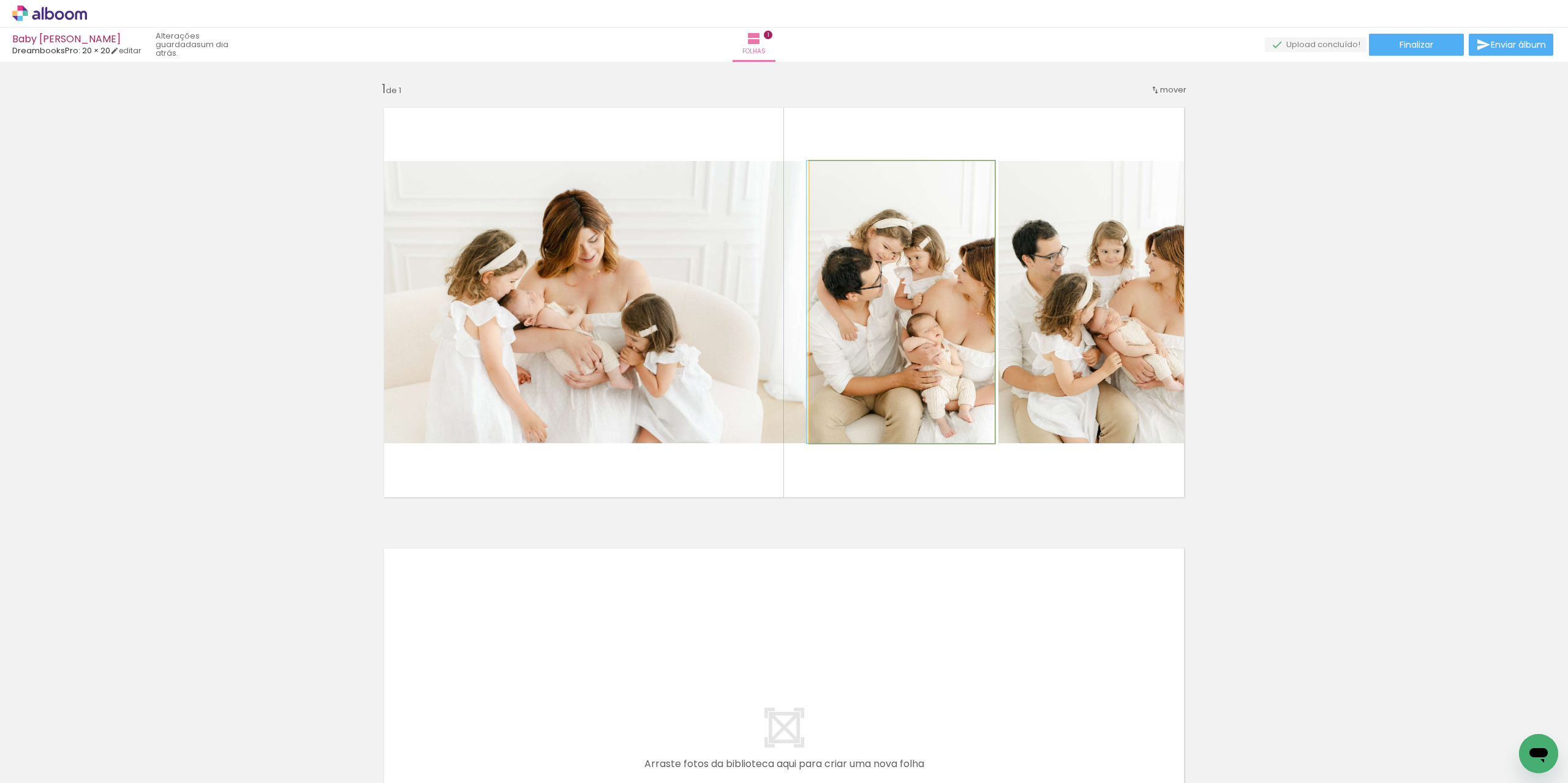
drag, startPoint x: 926, startPoint y: 314, endPoint x: 871, endPoint y: 352, distance: 66.9
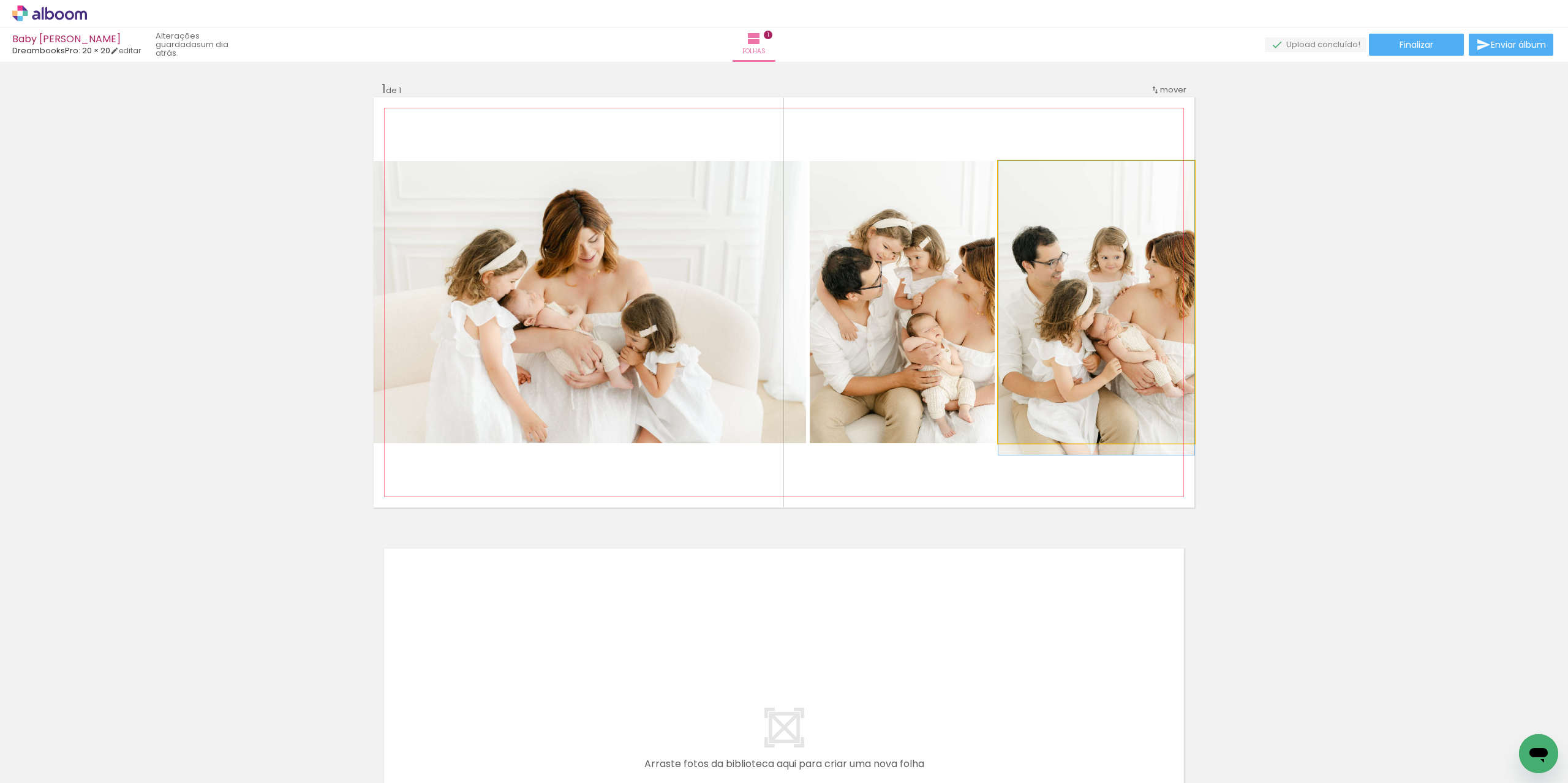
drag, startPoint x: 1085, startPoint y: 357, endPoint x: 1026, endPoint y: 366, distance: 59.7
click at [1026, 366] on quentale-photo at bounding box center [1097, 302] width 196 height 282
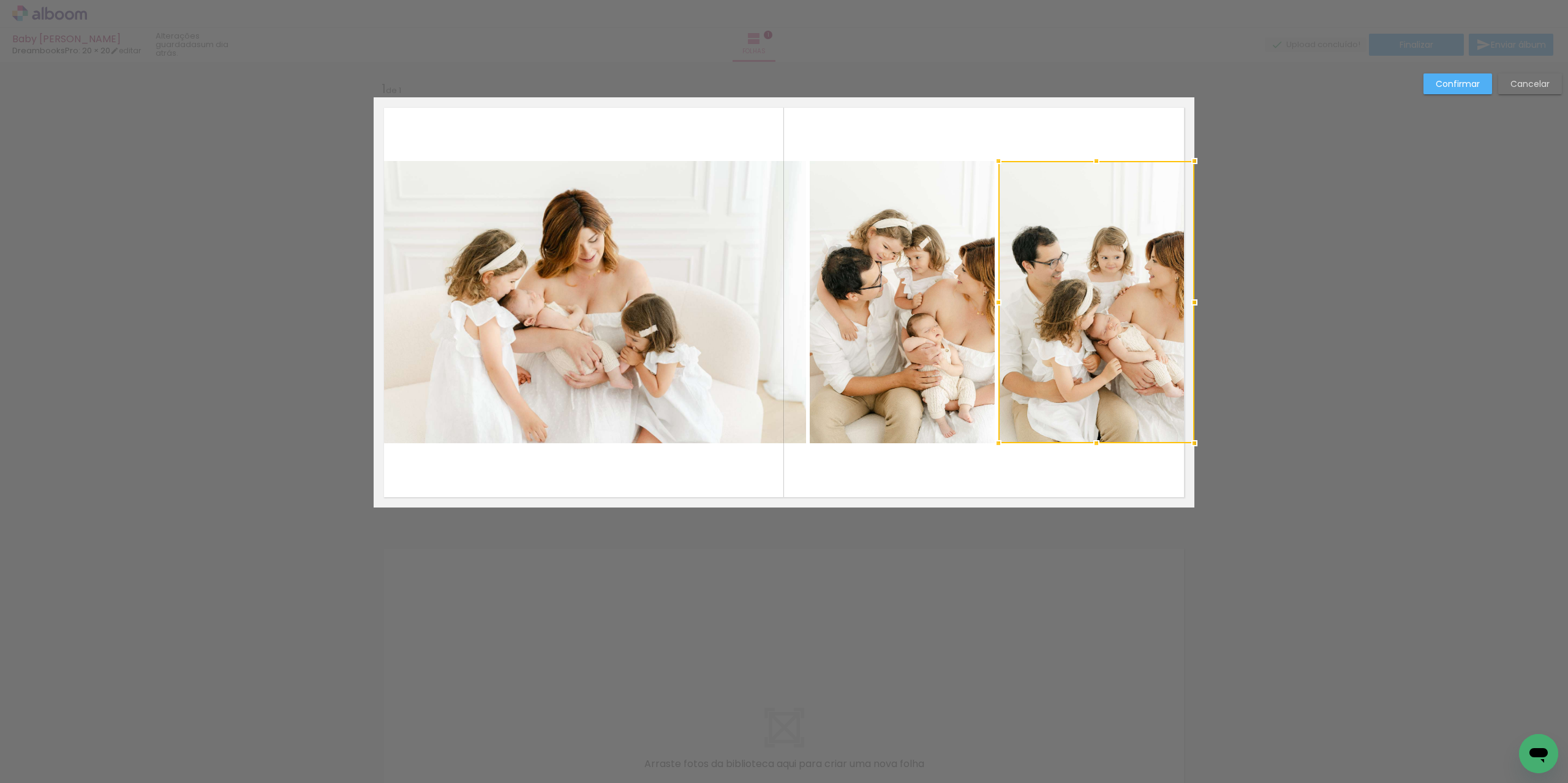
click at [1170, 336] on div at bounding box center [1097, 302] width 196 height 282
click at [1531, 74] on paper-button "Cancelar" at bounding box center [1530, 84] width 64 height 21
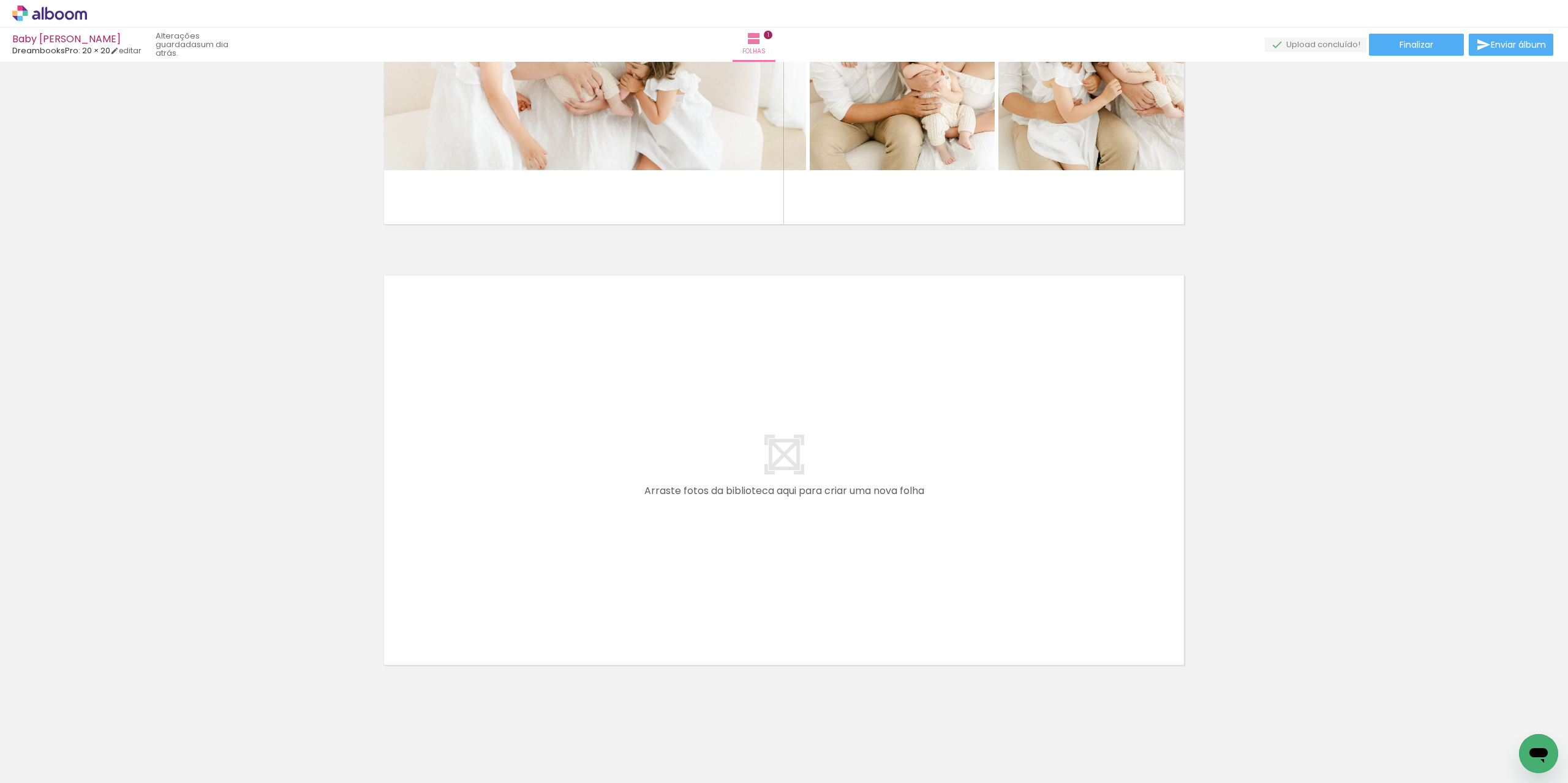
scroll to position [284, 0]
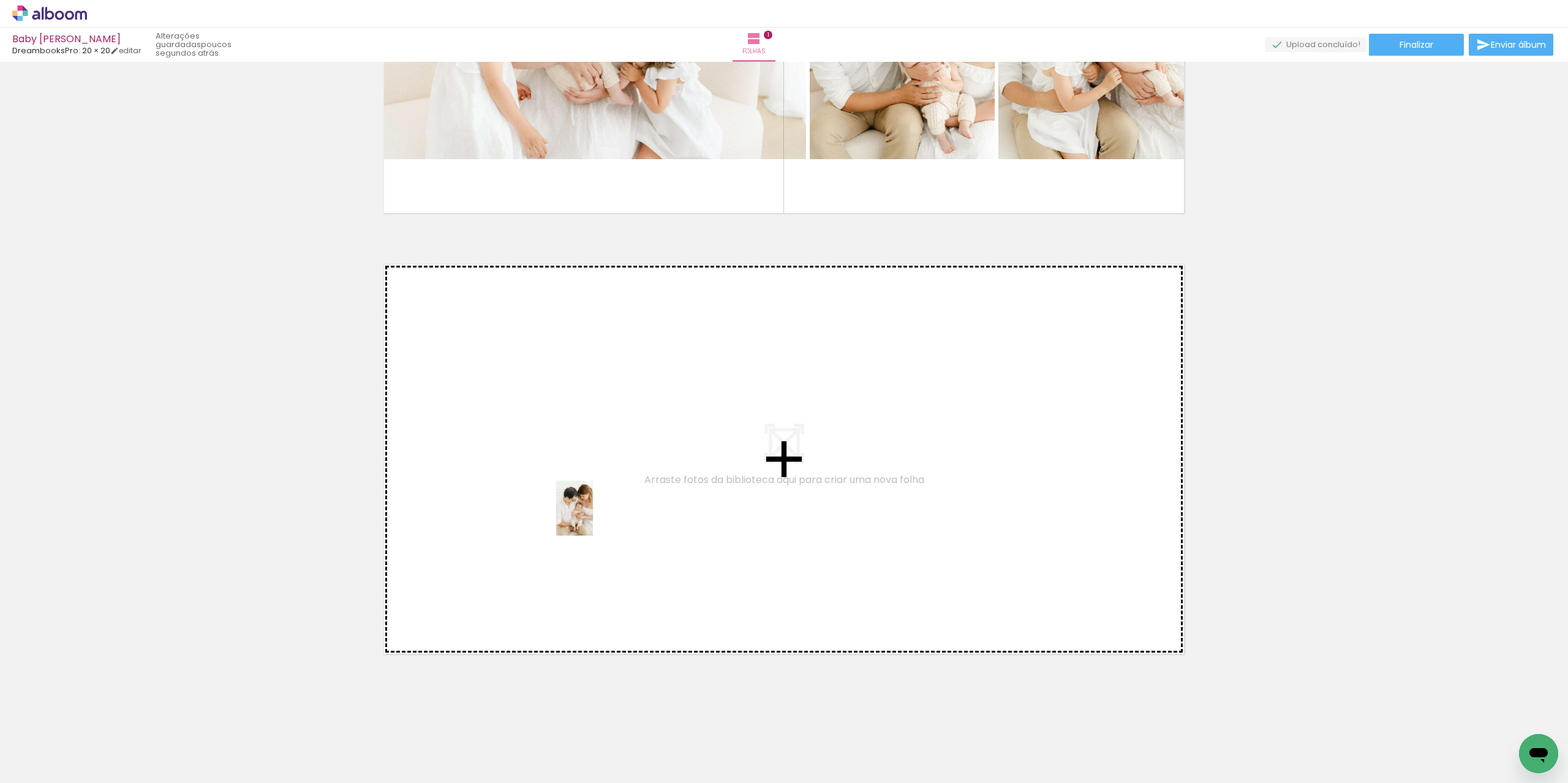
drag, startPoint x: 538, startPoint y: 759, endPoint x: 601, endPoint y: 467, distance: 298.7
click at [601, 467] on quentale-workspace at bounding box center [784, 392] width 1568 height 783
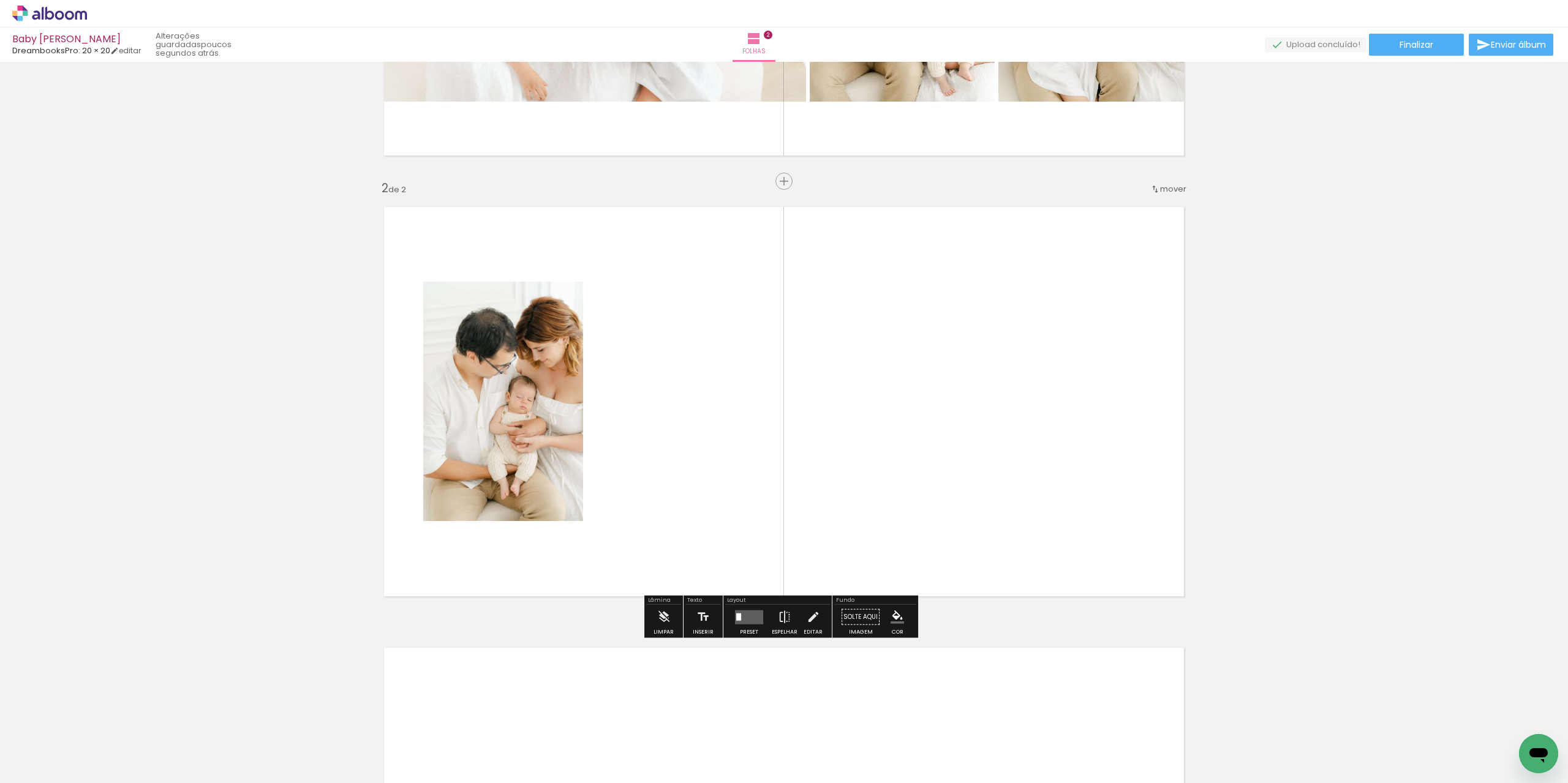
scroll to position [359, 0]
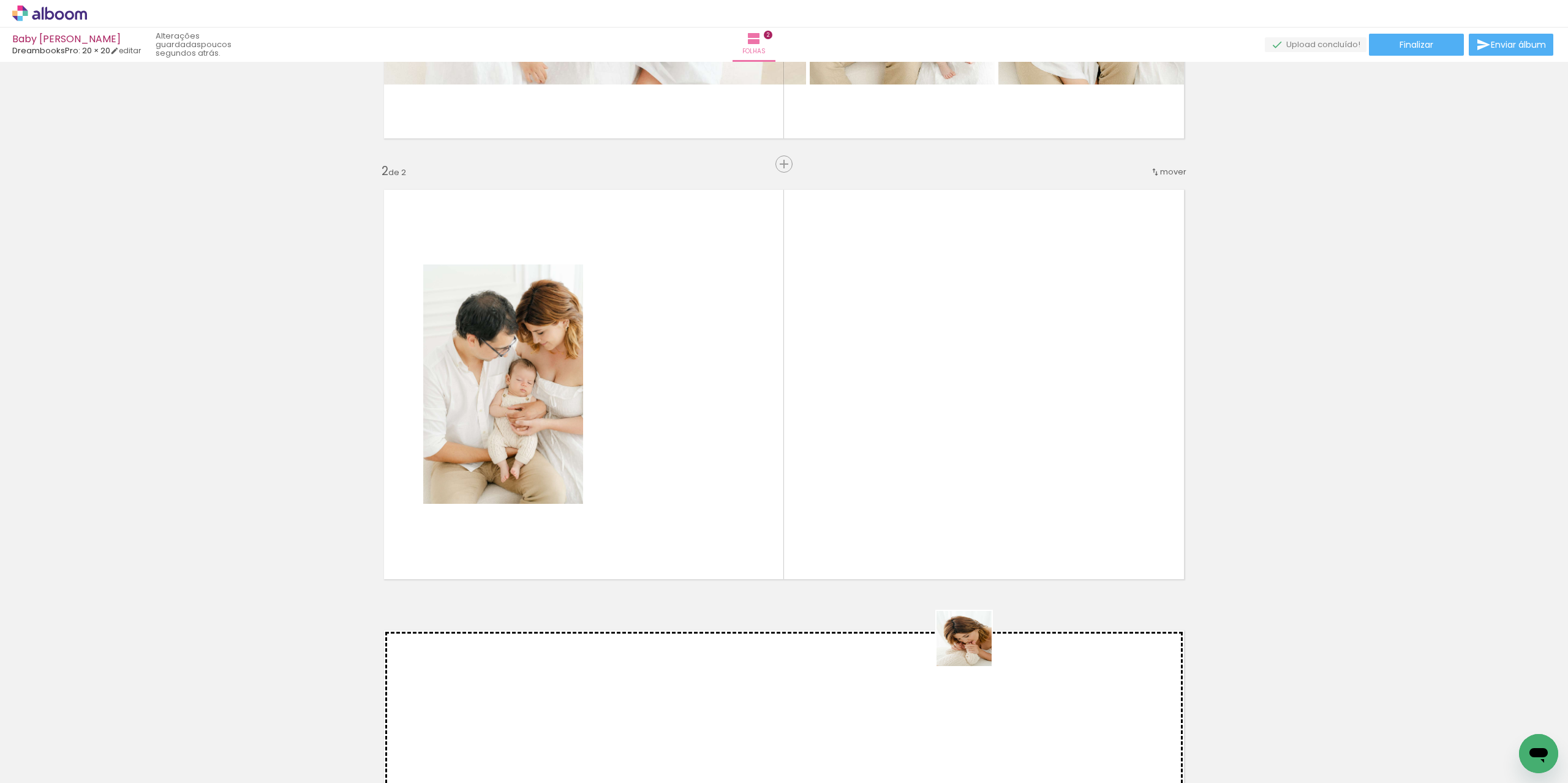
drag, startPoint x: 1024, startPoint y: 752, endPoint x: 919, endPoint y: 520, distance: 254.7
click at [789, 437] on quentale-workspace at bounding box center [784, 392] width 1568 height 783
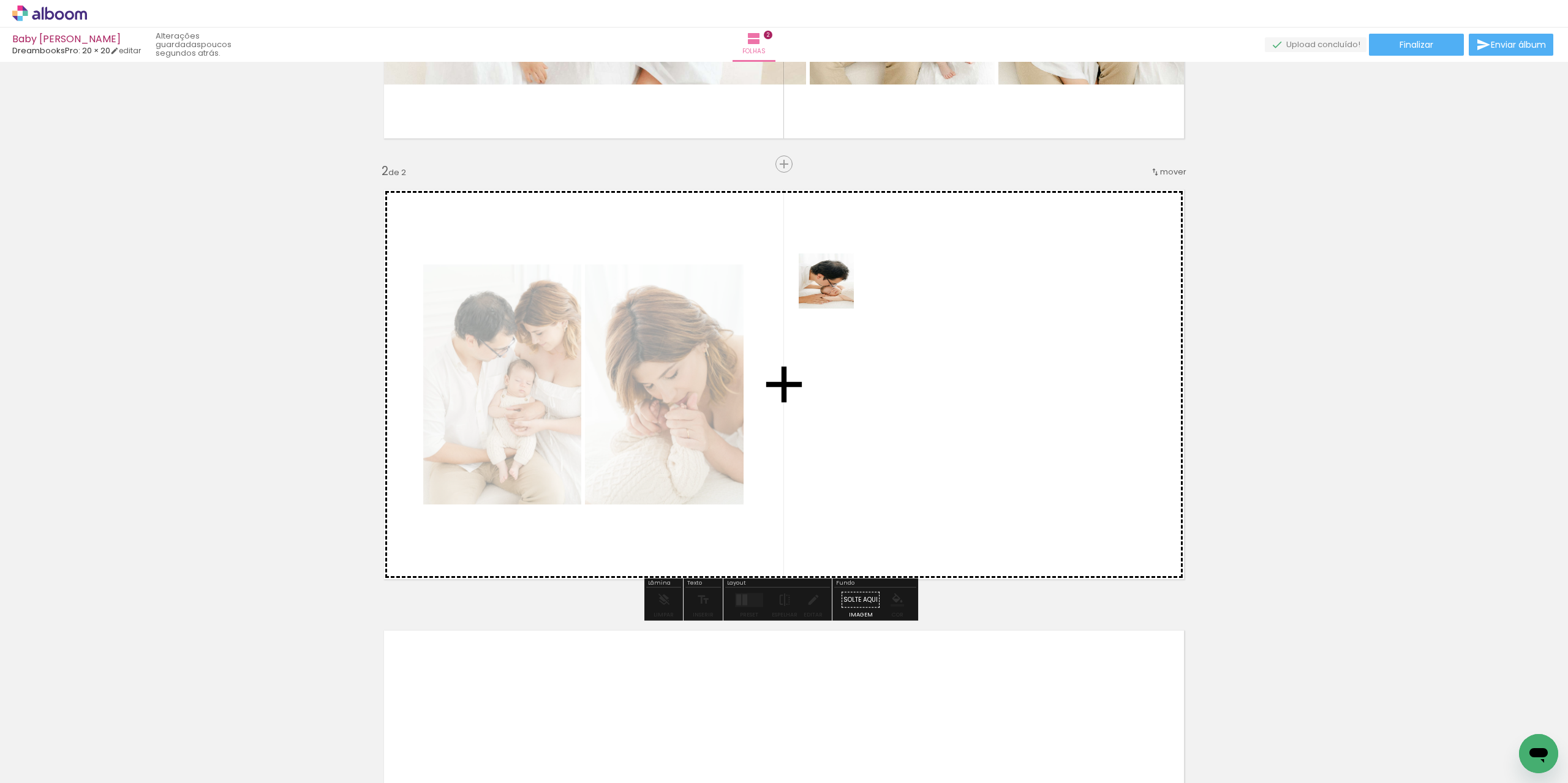
drag, startPoint x: 1083, startPoint y: 741, endPoint x: 830, endPoint y: 311, distance: 498.9
click at [834, 290] on quentale-workspace at bounding box center [784, 392] width 1568 height 783
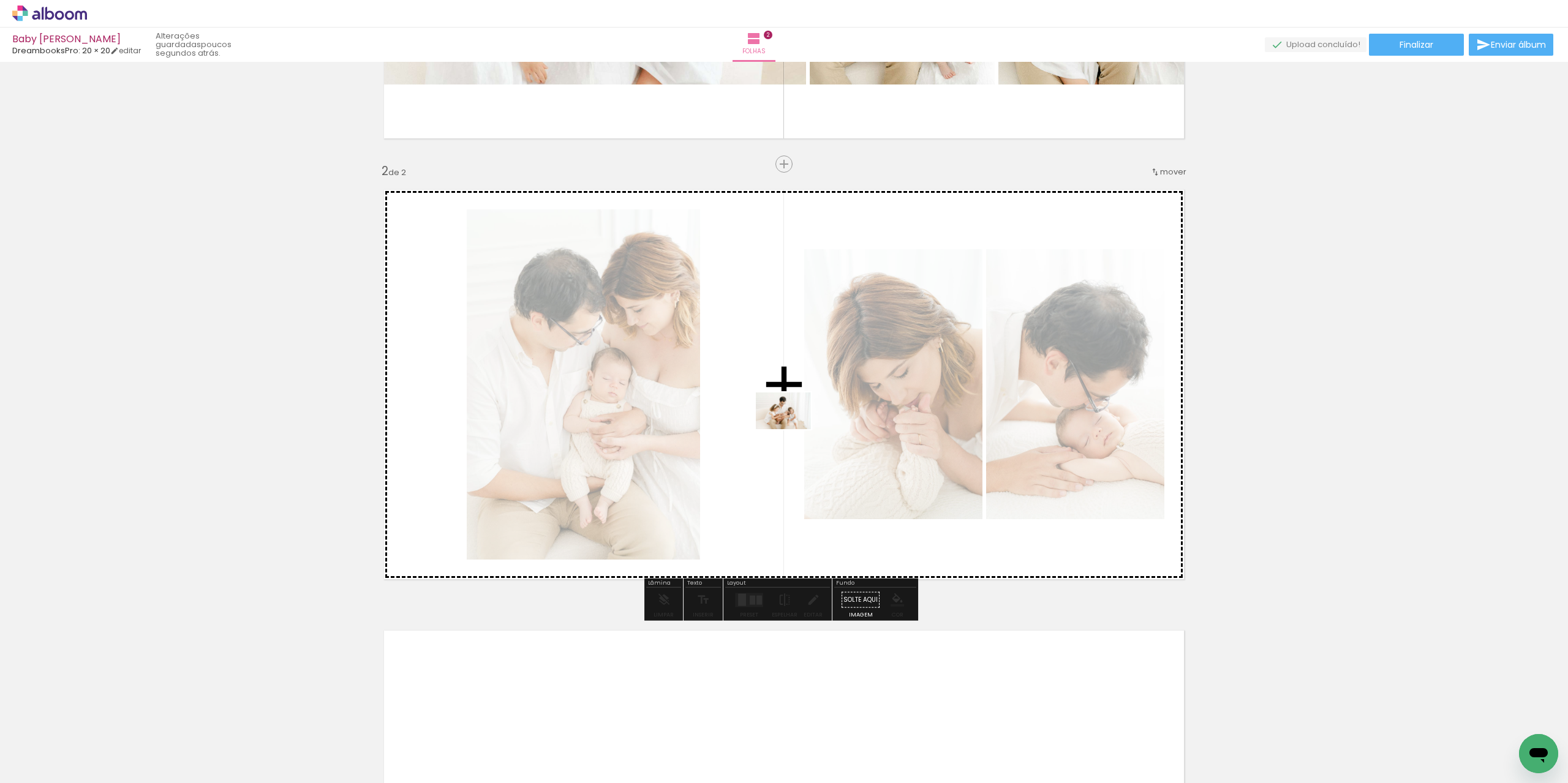
drag, startPoint x: 467, startPoint y: 748, endPoint x: 793, endPoint y: 429, distance: 456.1
click at [793, 429] on quentale-workspace at bounding box center [784, 392] width 1568 height 783
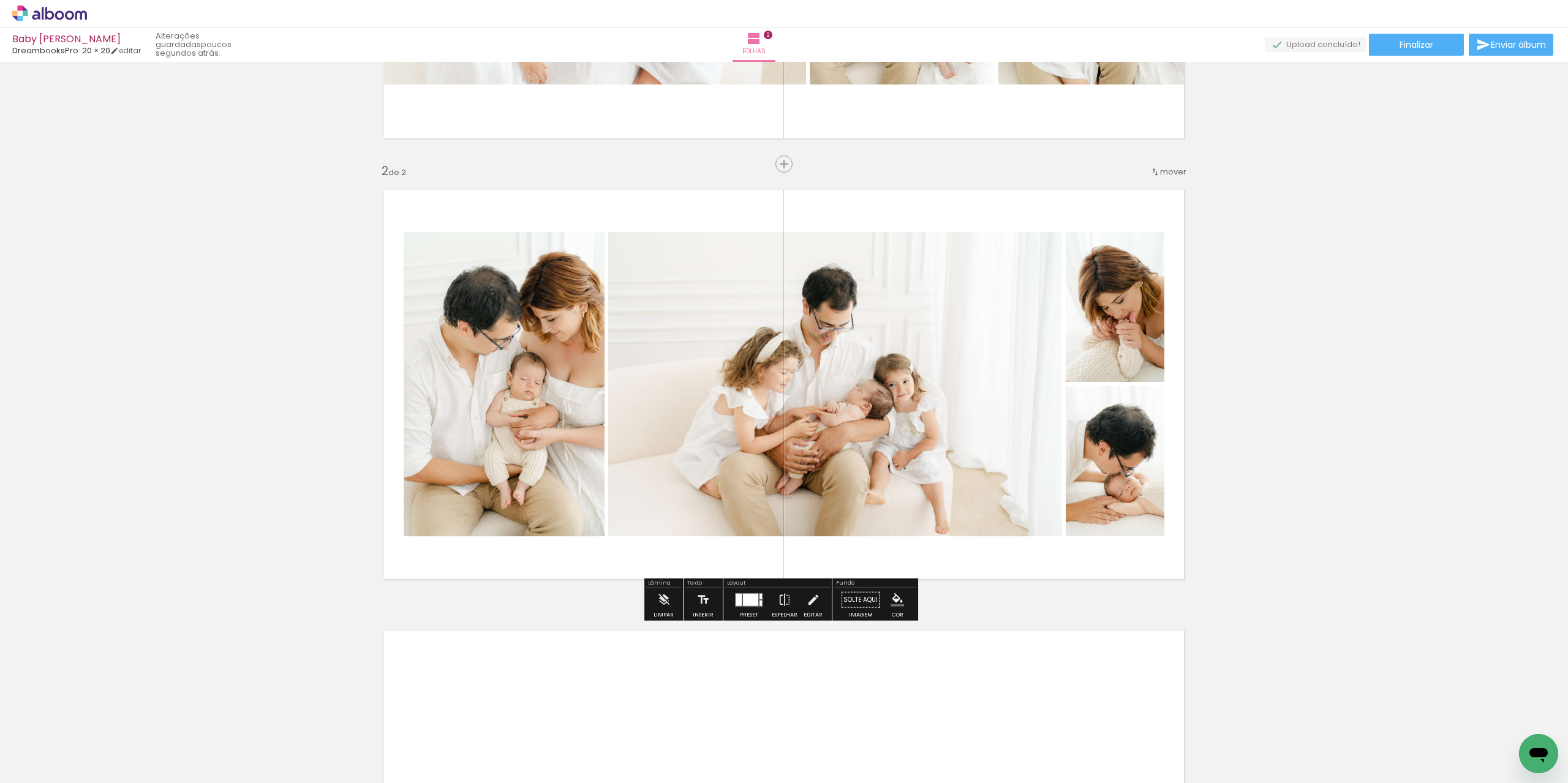
click at [746, 603] on div at bounding box center [750, 599] width 15 height 13
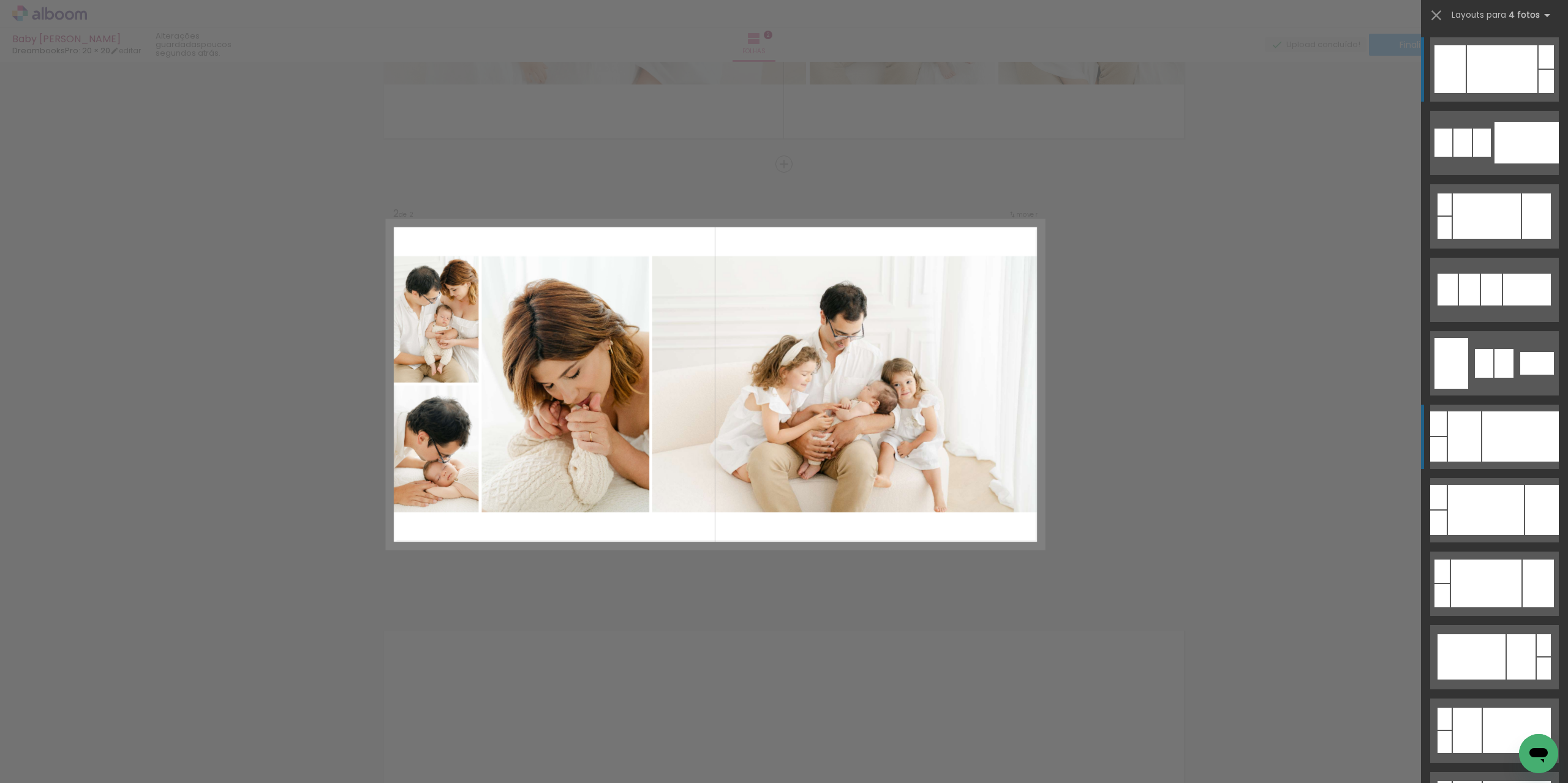
click at [1496, 439] on div at bounding box center [1520, 437] width 76 height 50
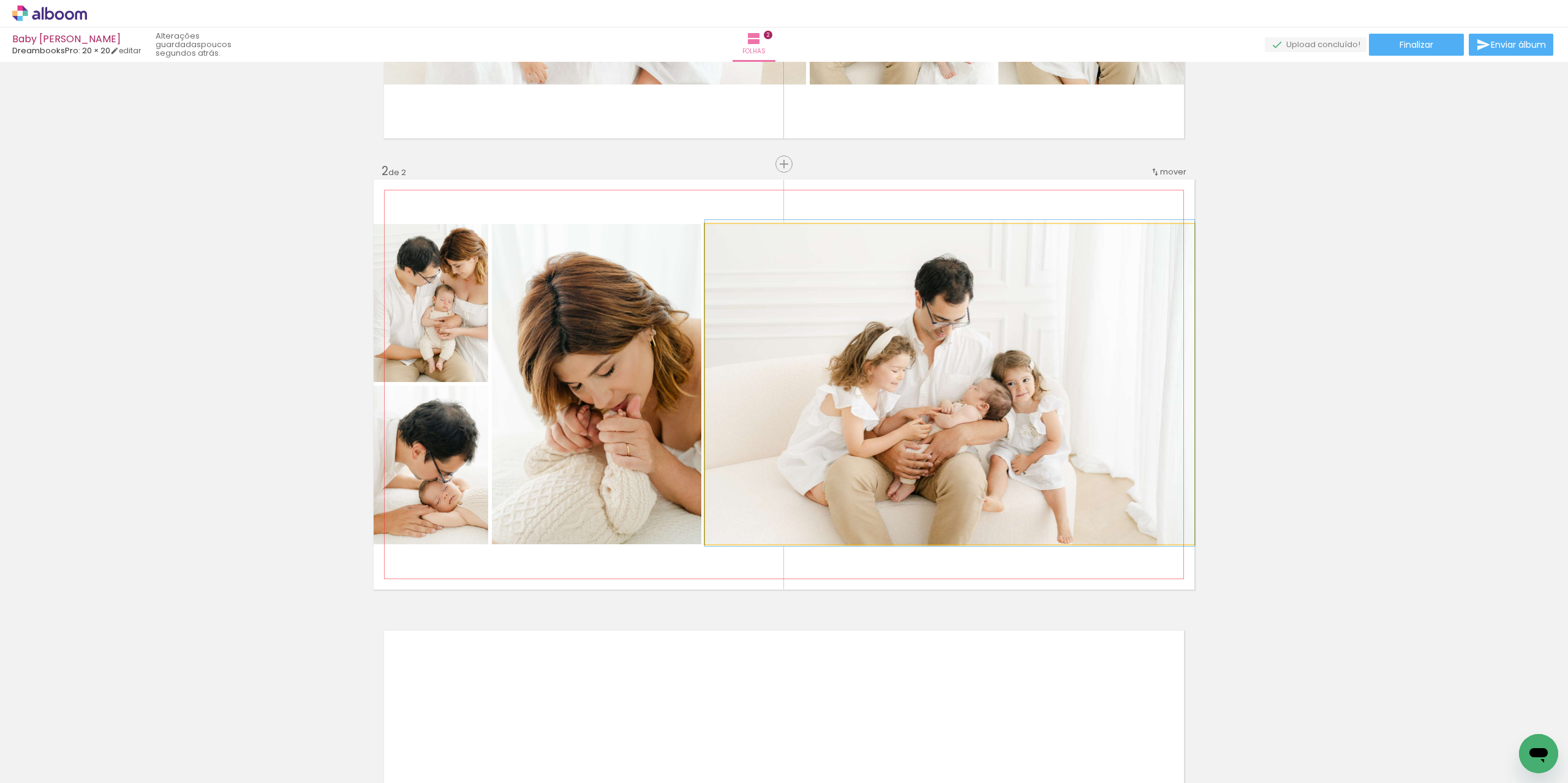
drag, startPoint x: 1046, startPoint y: 465, endPoint x: 1089, endPoint y: 464, distance: 43.0
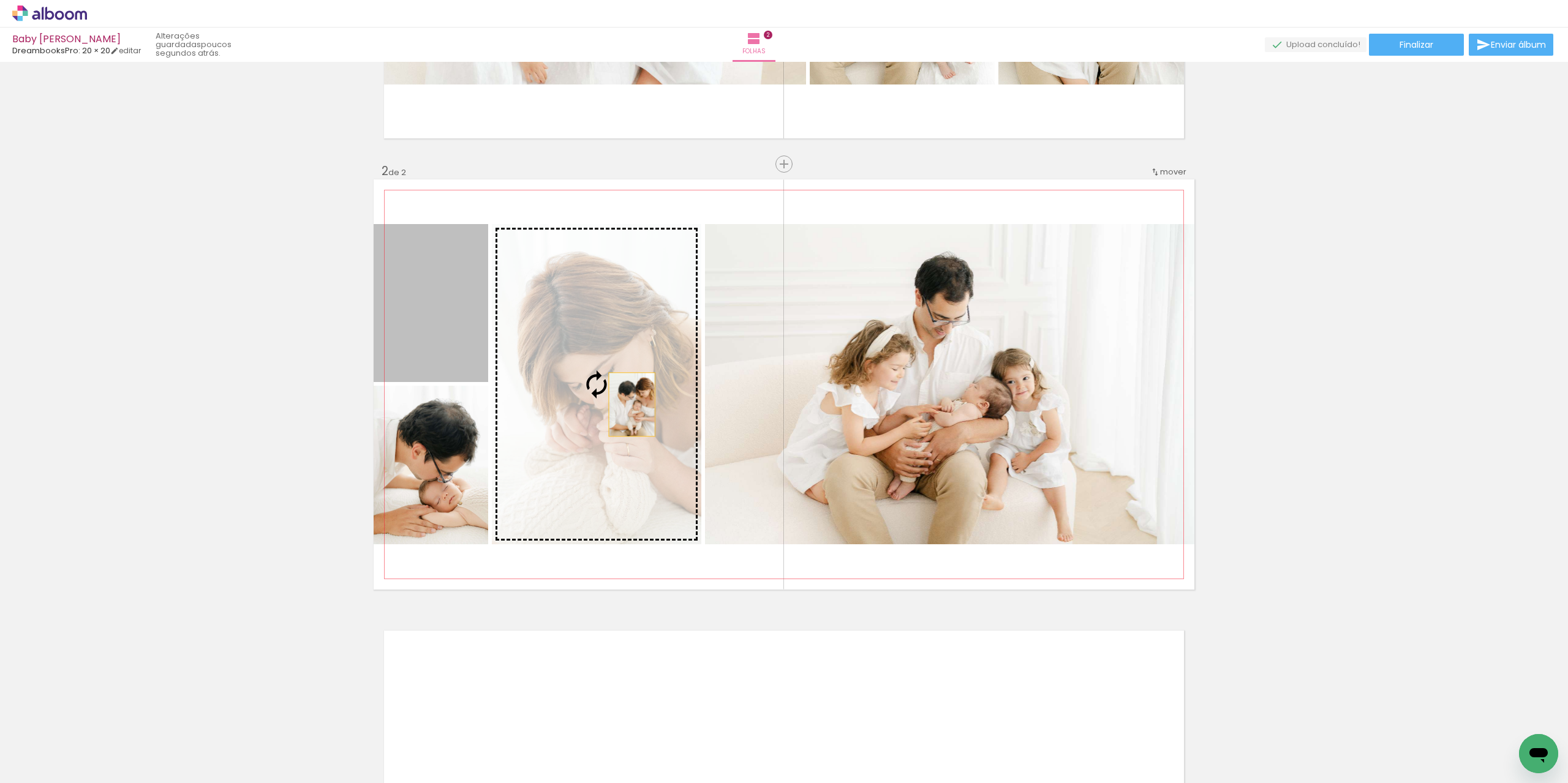
drag, startPoint x: 437, startPoint y: 343, endPoint x: 627, endPoint y: 404, distance: 199.6
click at [0, 0] on slot at bounding box center [0, 0] width 0 height 0
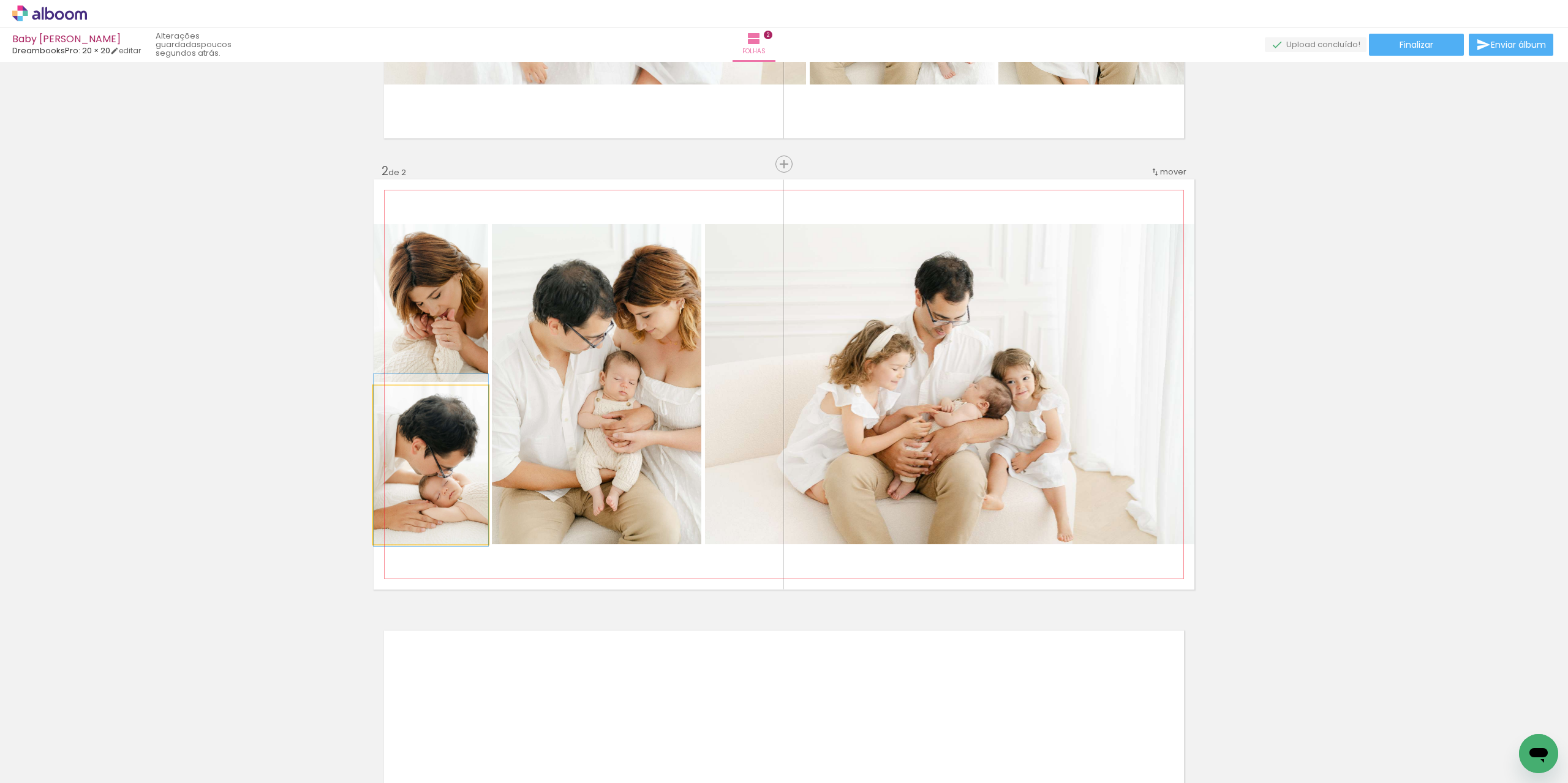
drag, startPoint x: 428, startPoint y: 466, endPoint x: 467, endPoint y: 461, distance: 39.3
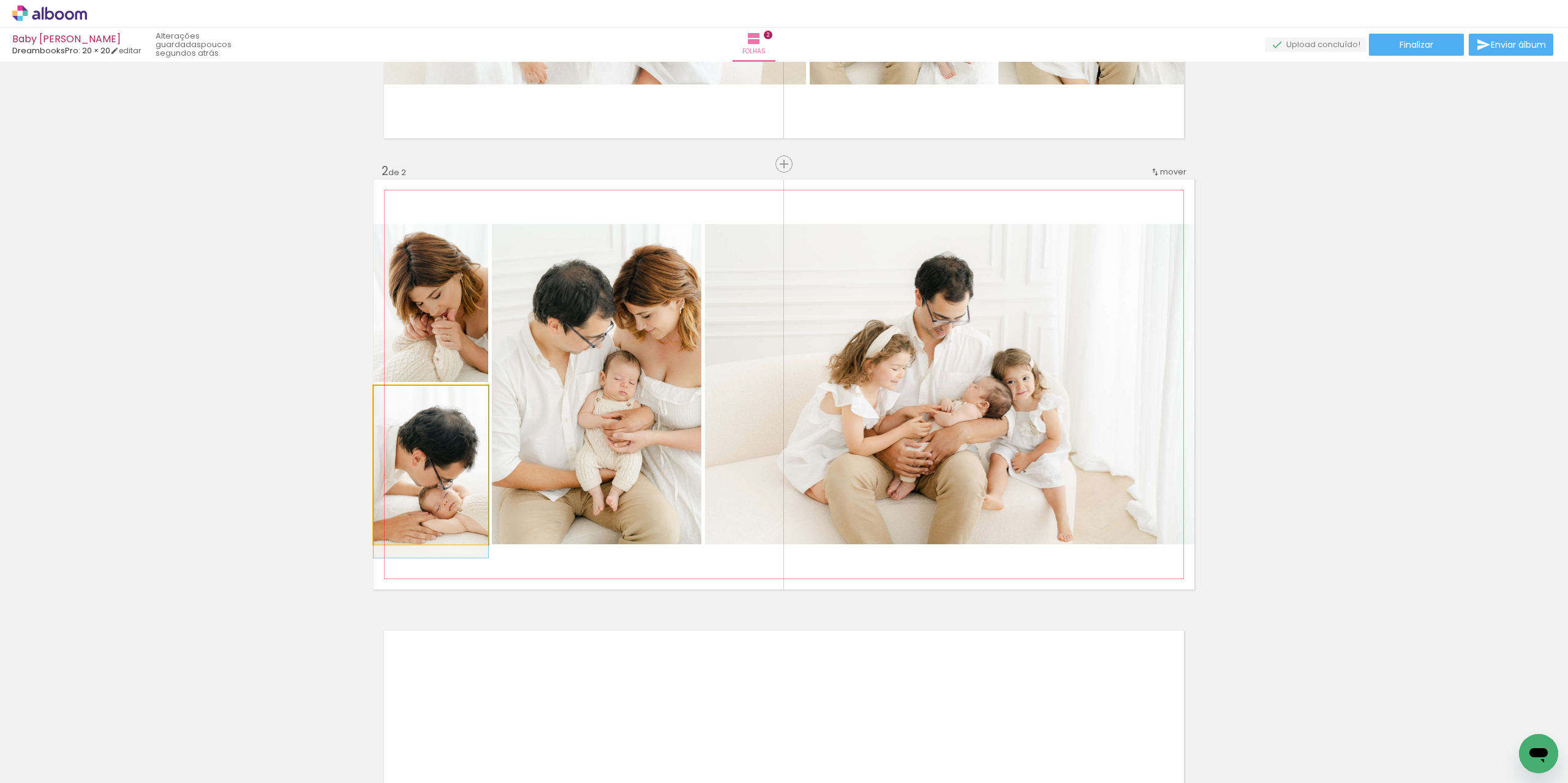
drag, startPoint x: 453, startPoint y: 439, endPoint x: 452, endPoint y: 455, distance: 16.0
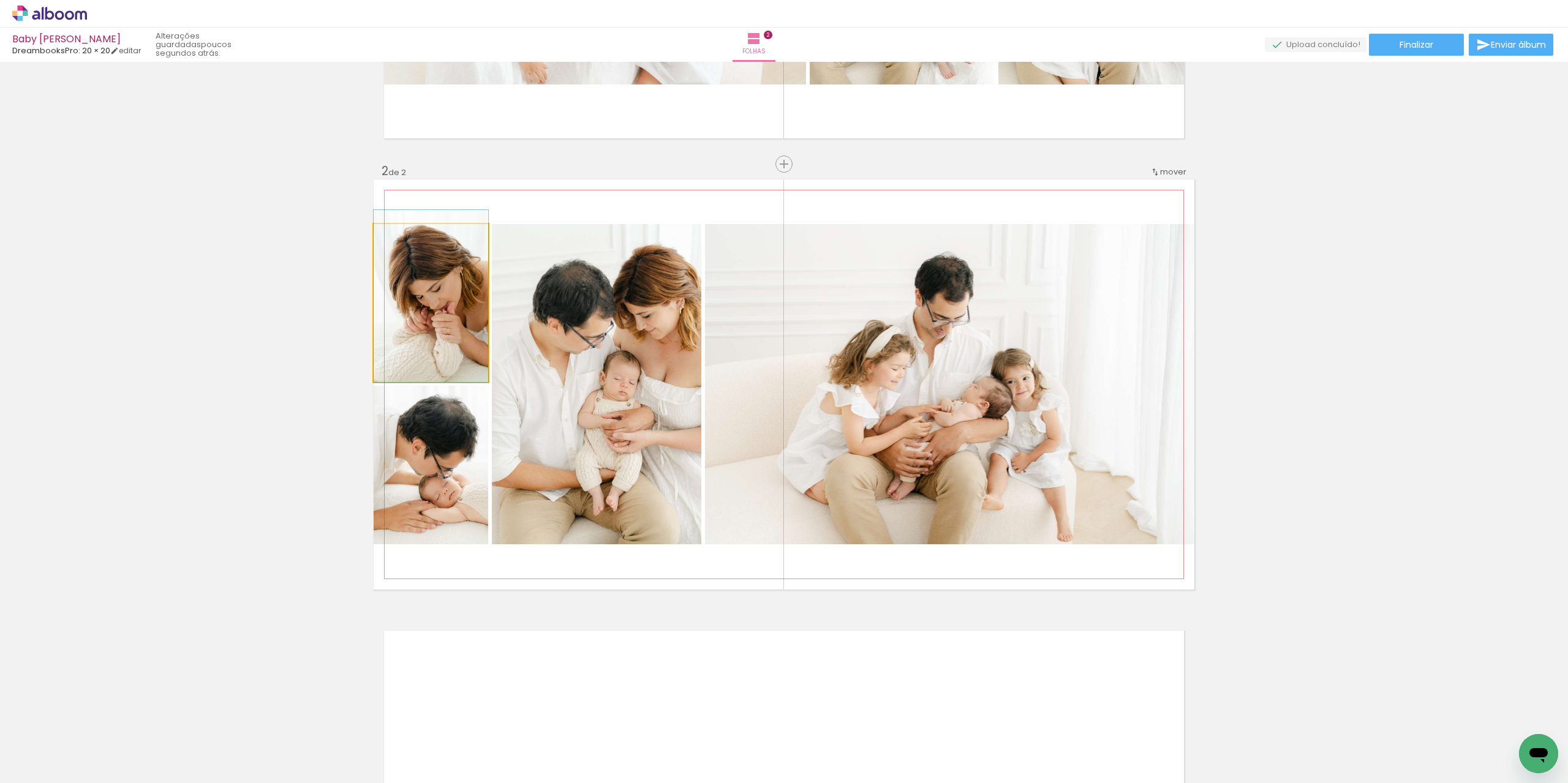
drag, startPoint x: 451, startPoint y: 332, endPoint x: 458, endPoint y: 323, distance: 11.4
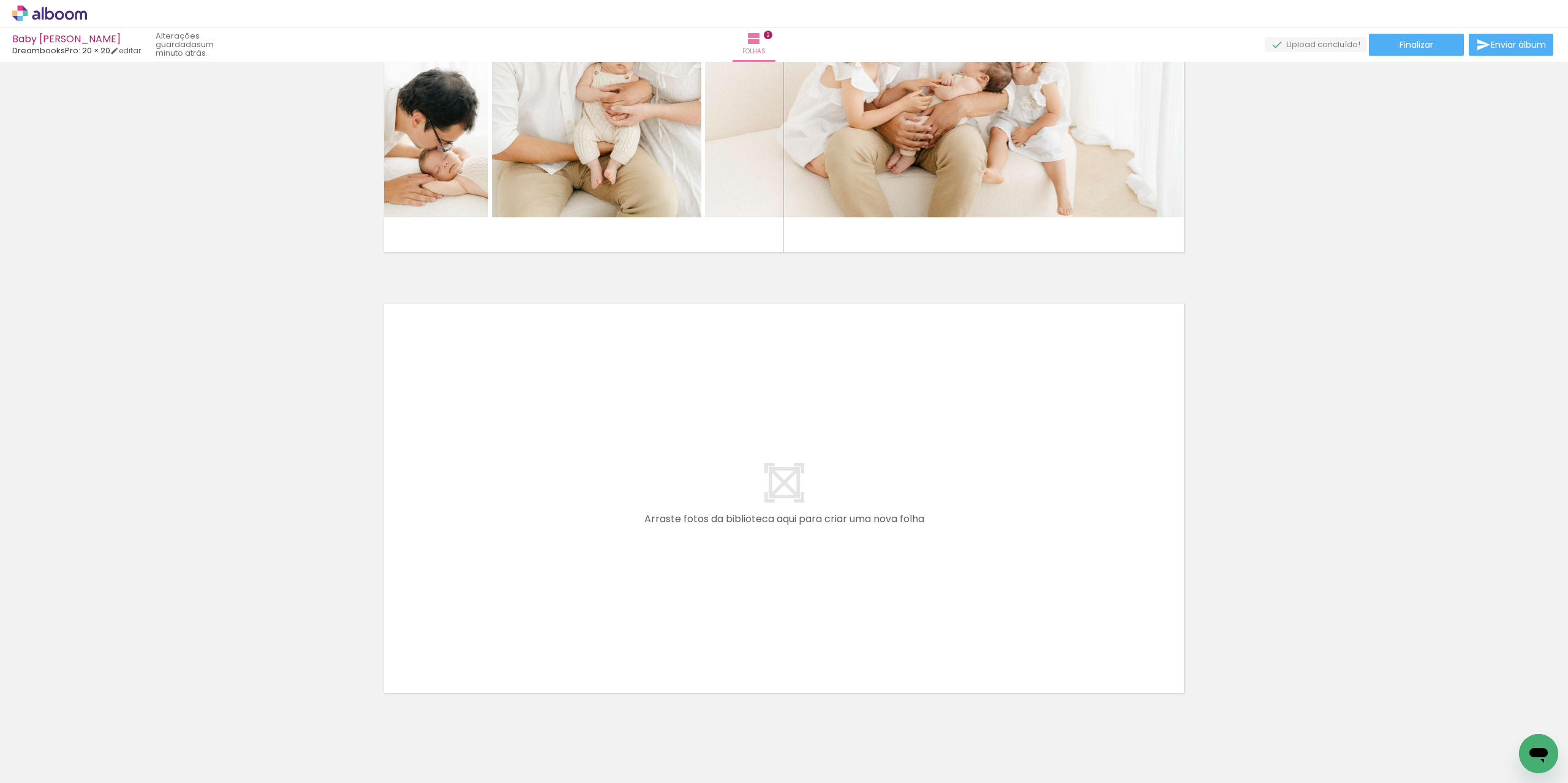
scroll to position [725, 0]
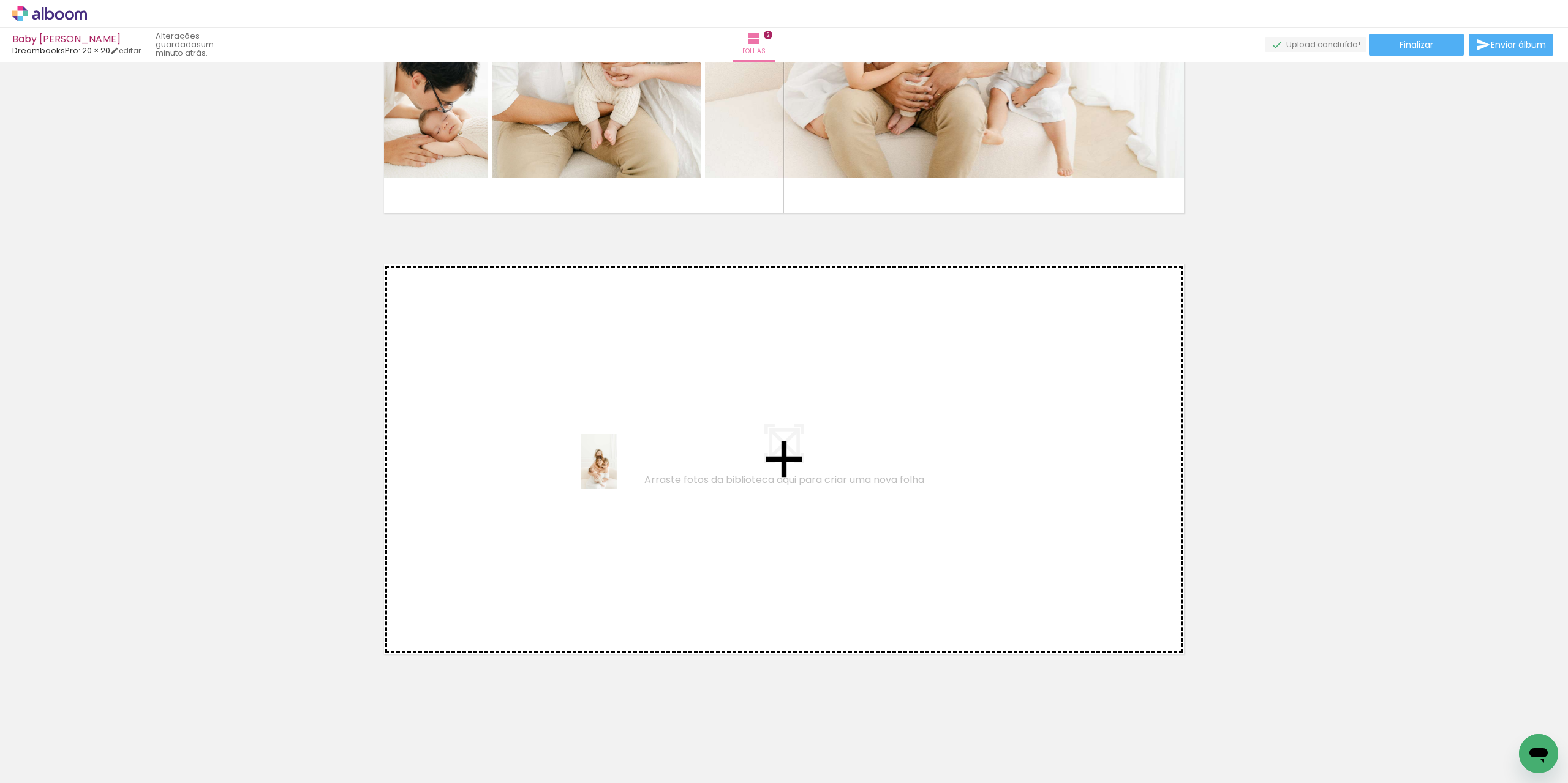
drag, startPoint x: 339, startPoint y: 752, endPoint x: 618, endPoint y: 469, distance: 397.4
click at [618, 469] on quentale-workspace at bounding box center [784, 392] width 1568 height 783
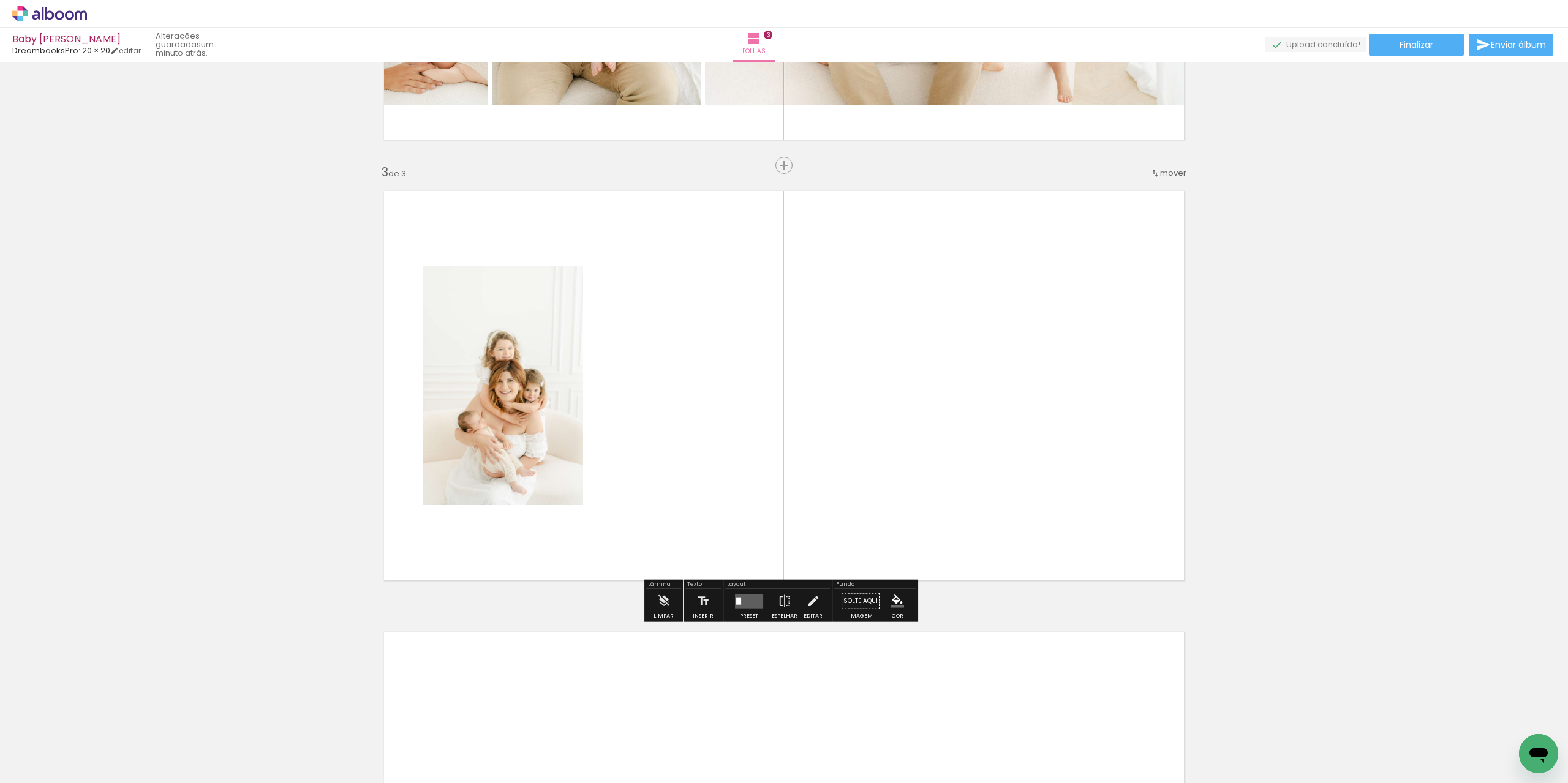
scroll to position [800, 0]
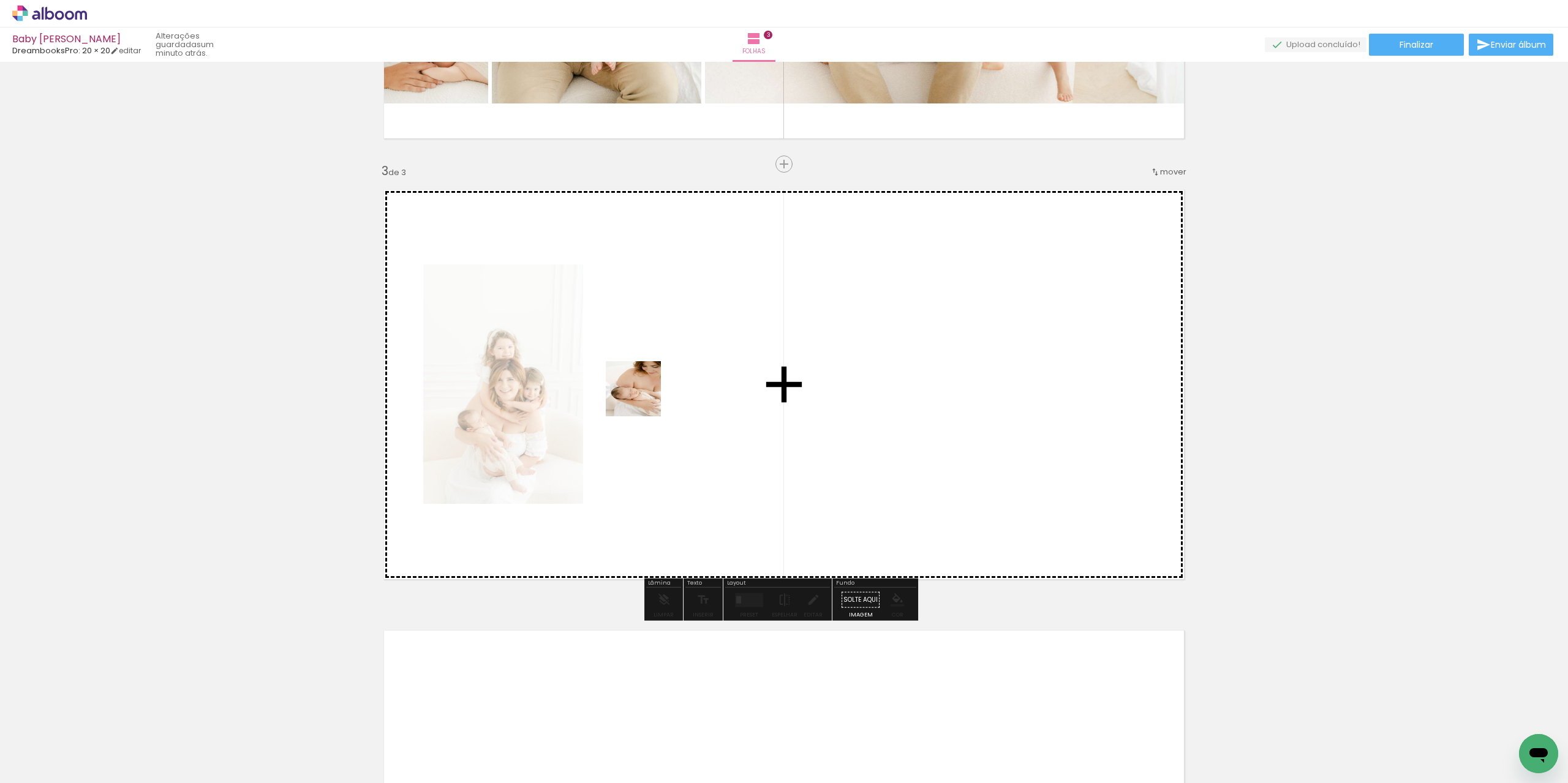
drag, startPoint x: 394, startPoint y: 732, endPoint x: 704, endPoint y: 318, distance: 517.2
click at [704, 318] on quentale-workspace at bounding box center [784, 392] width 1568 height 783
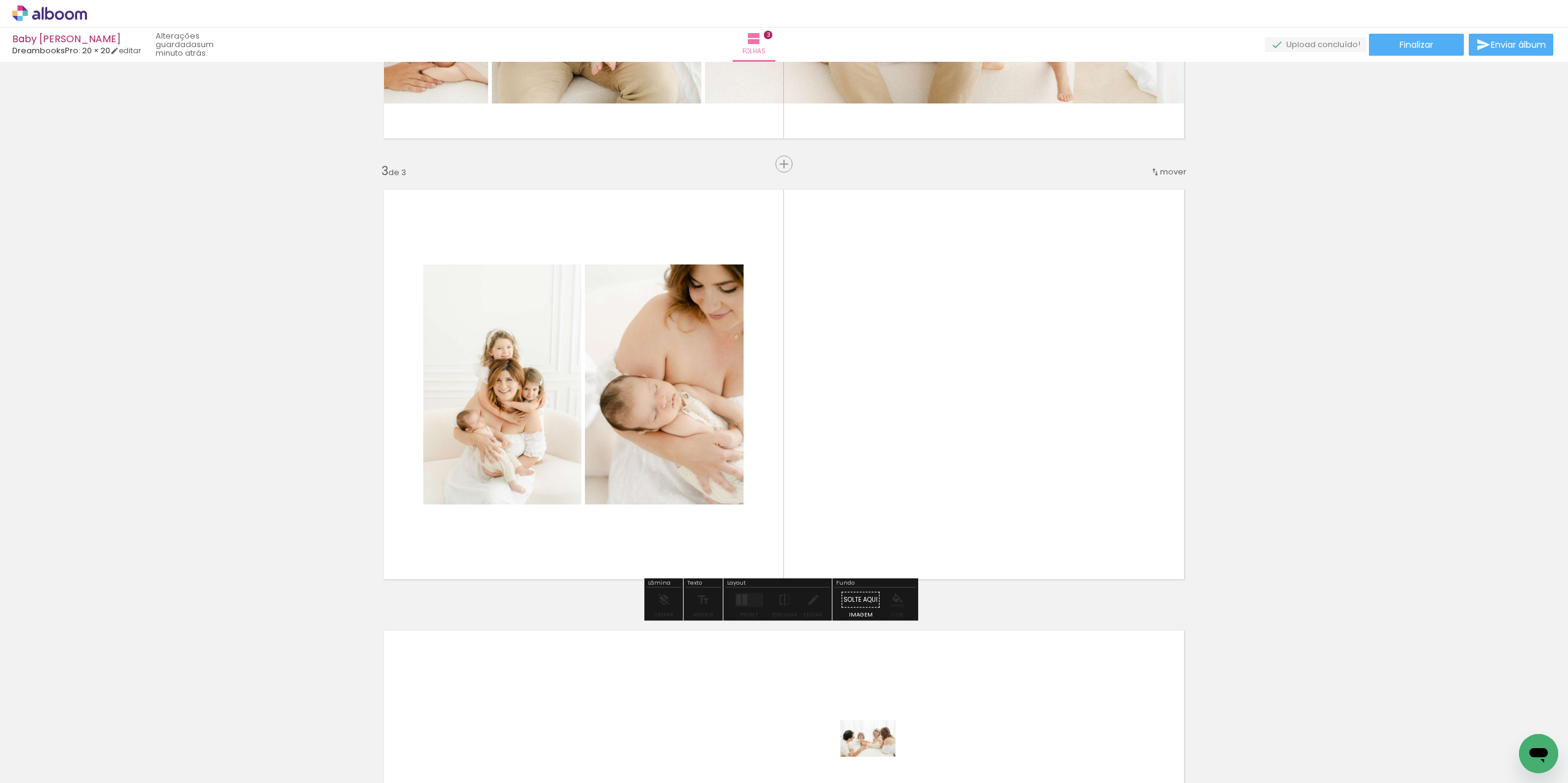
drag, startPoint x: 880, startPoint y: 748, endPoint x: 877, endPoint y: 757, distance: 9.5
click at [877, 757] on div at bounding box center [877, 742] width 60 height 40
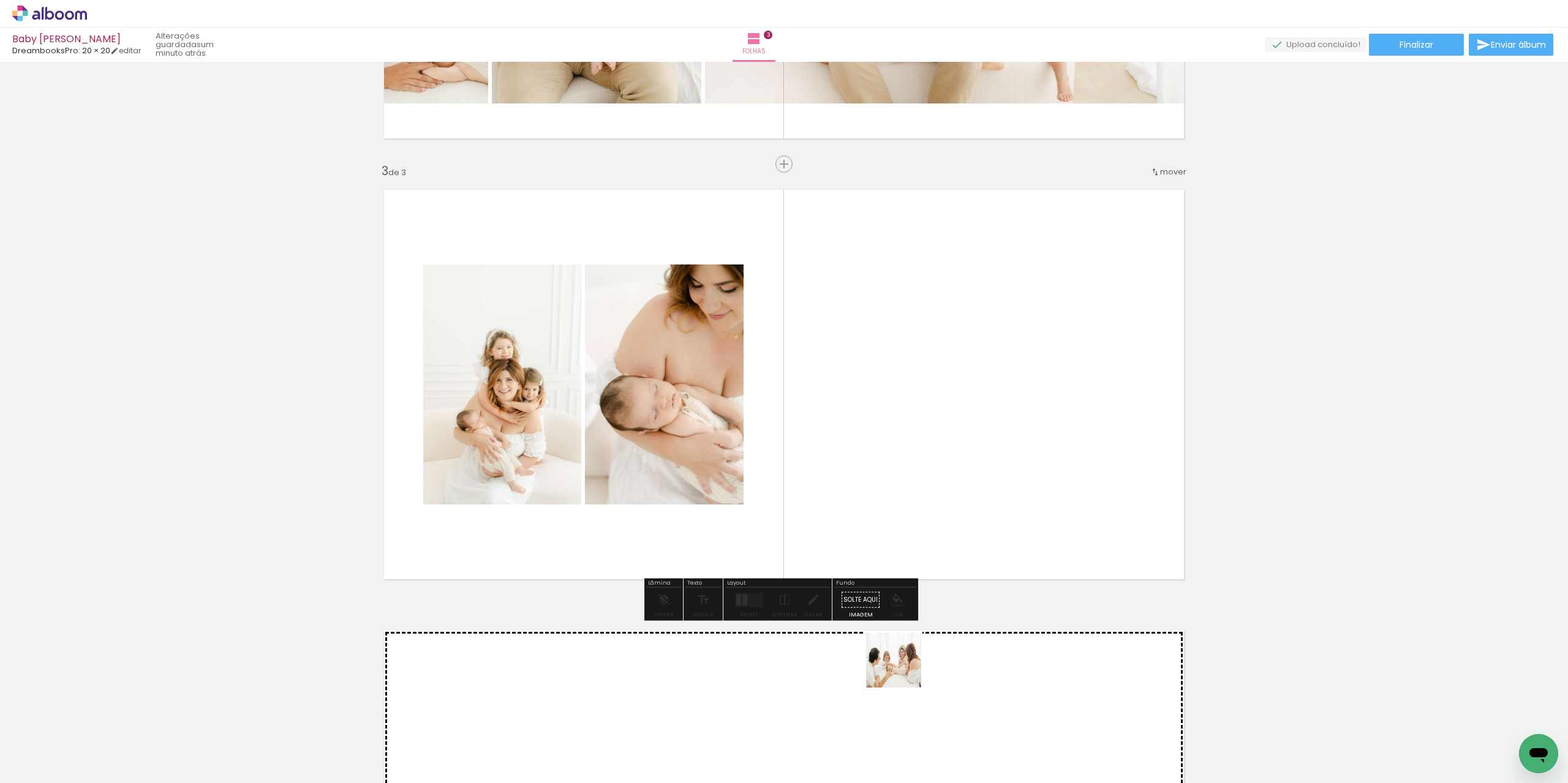
drag, startPoint x: 887, startPoint y: 761, endPoint x: 947, endPoint y: 401, distance: 365.0
click at [947, 401] on quentale-workspace at bounding box center [784, 392] width 1568 height 783
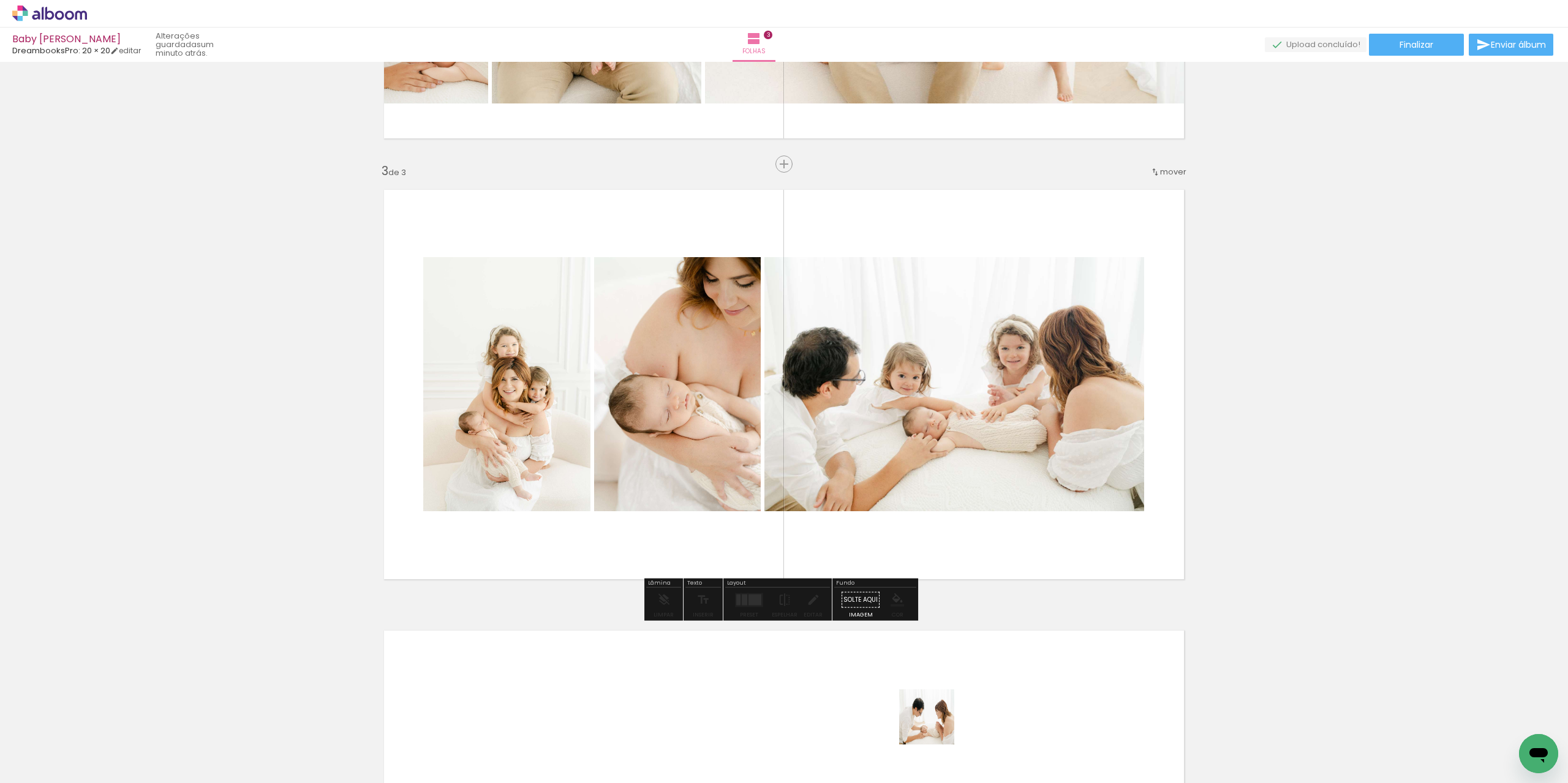
drag, startPoint x: 936, startPoint y: 726, endPoint x: 826, endPoint y: 516, distance: 237.1
click at [895, 393] on quentale-workspace at bounding box center [784, 392] width 1568 height 783
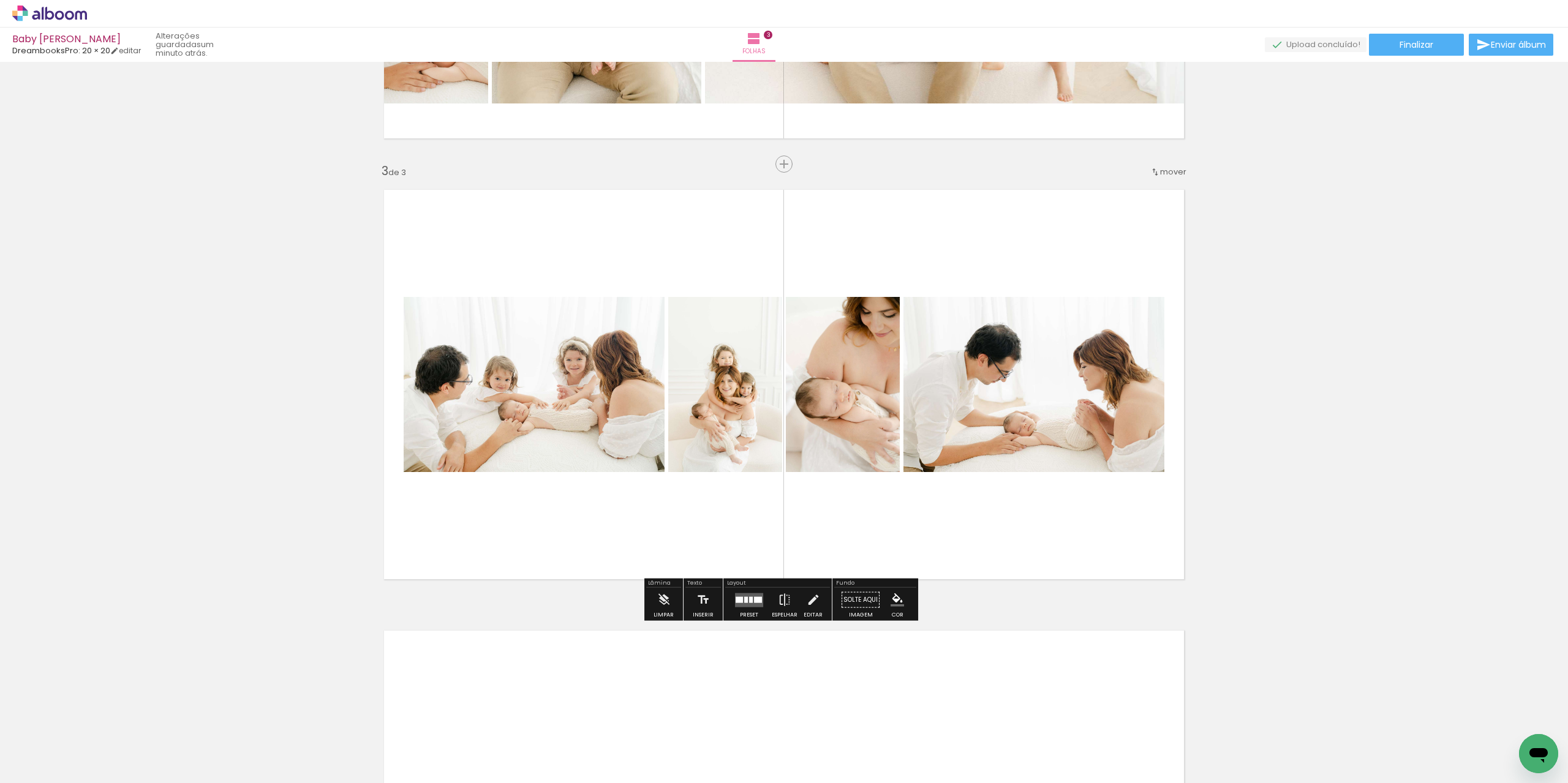
click at [746, 603] on quentale-layouter at bounding box center [749, 599] width 29 height 14
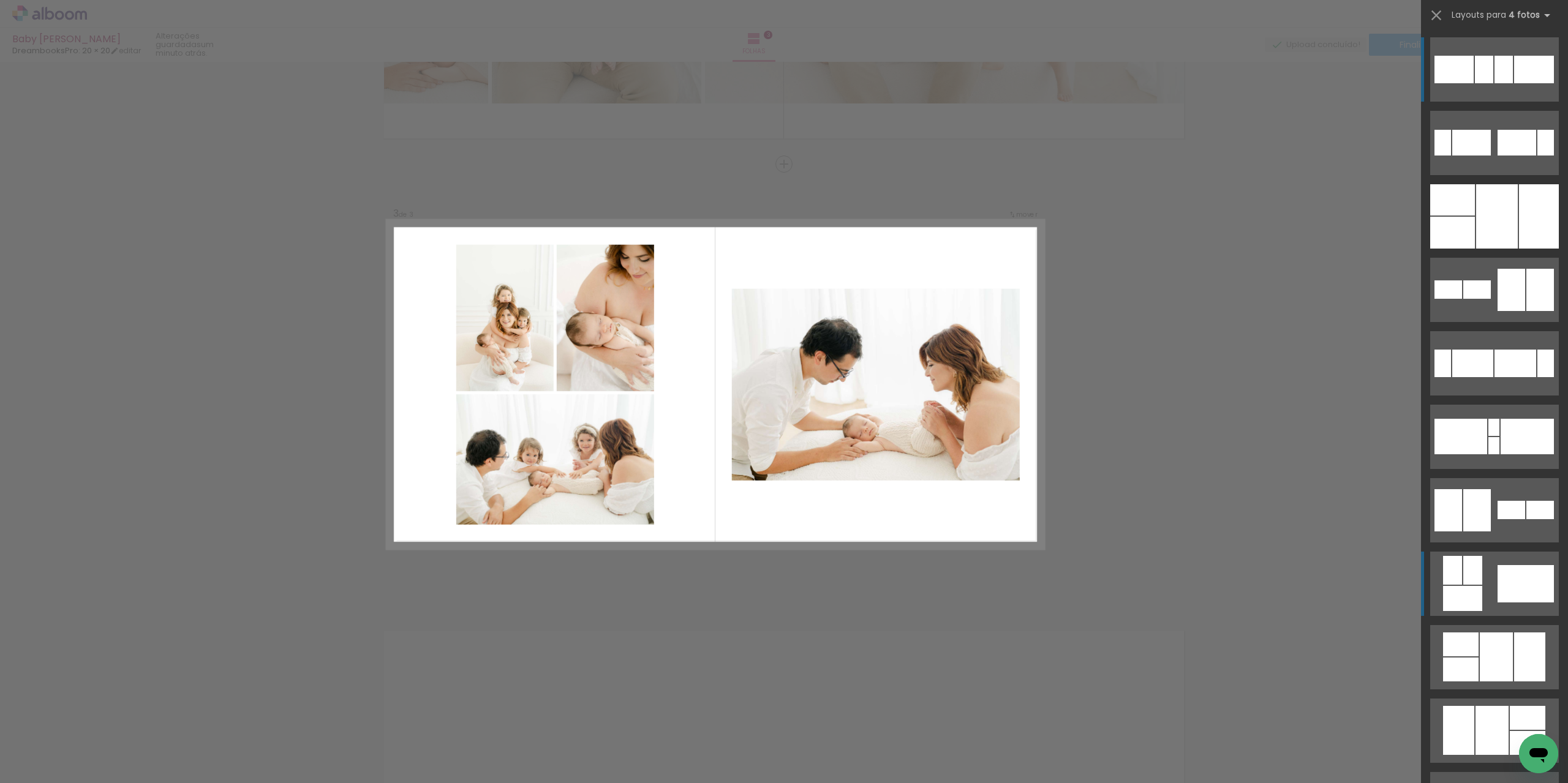
click at [1514, 83] on div at bounding box center [1533, 70] width 40 height 28
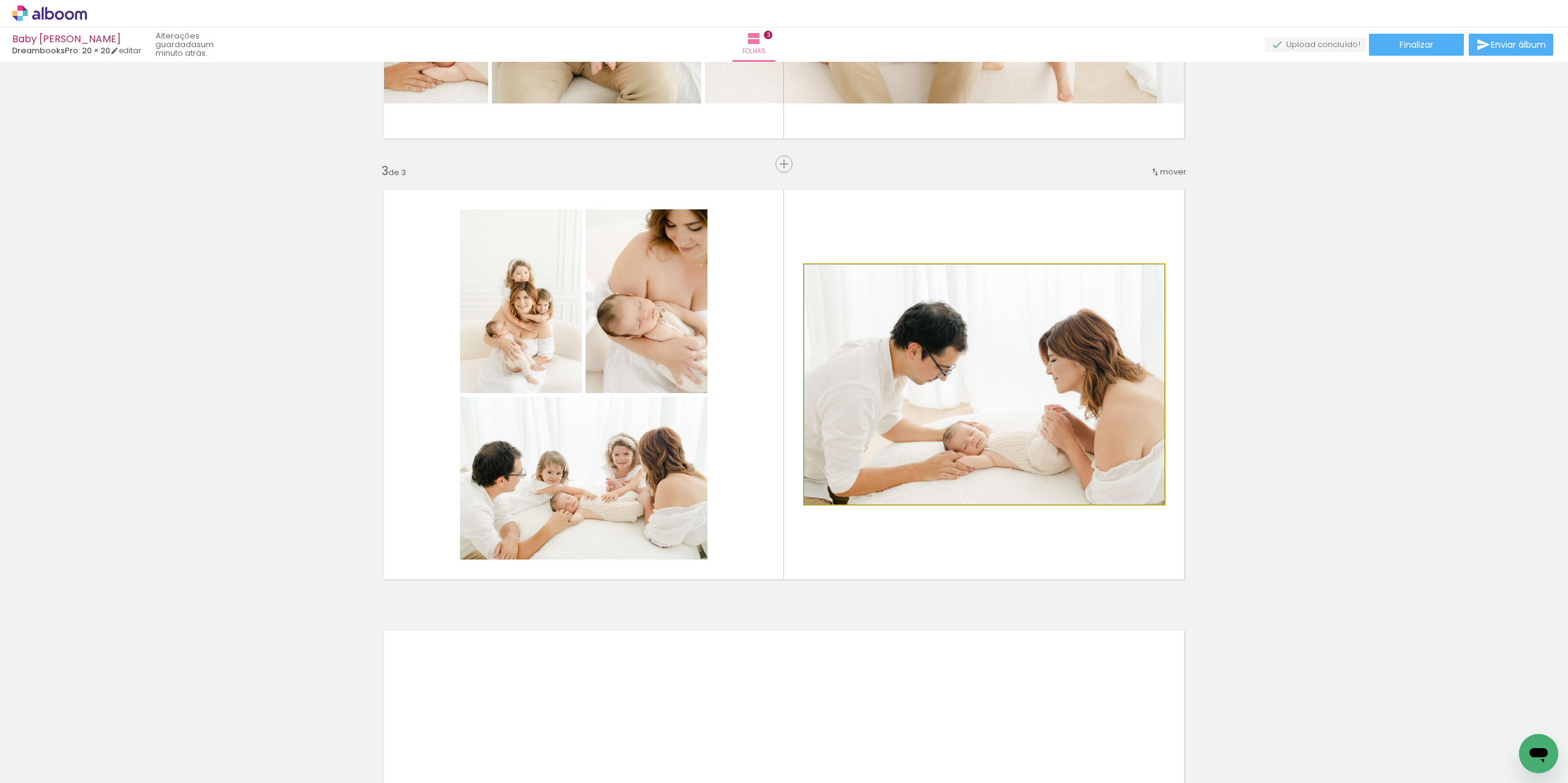
drag, startPoint x: 964, startPoint y: 398, endPoint x: 1014, endPoint y: 396, distance: 50.0
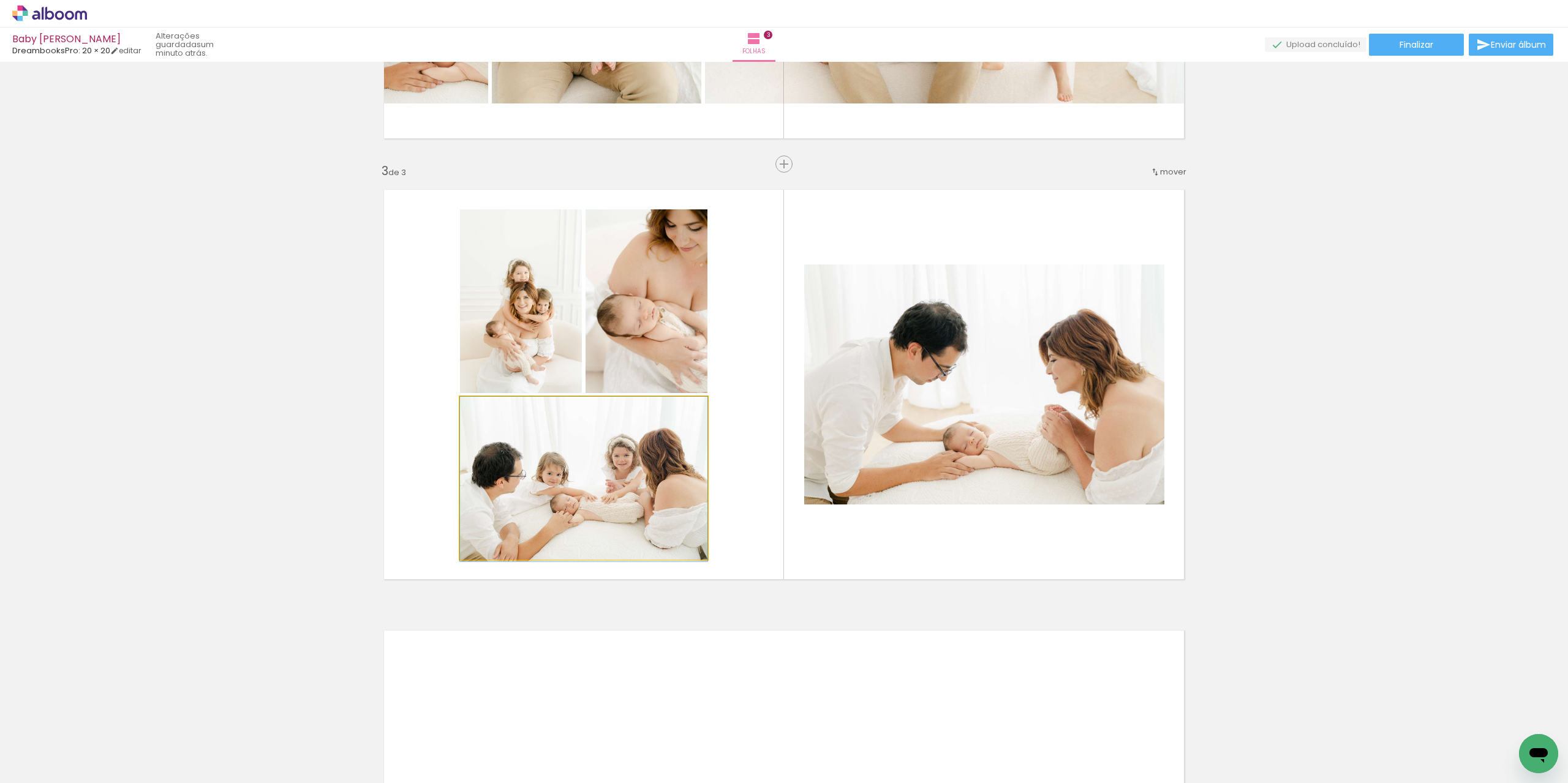
drag, startPoint x: 639, startPoint y: 505, endPoint x: 591, endPoint y: 508, distance: 48.1
drag, startPoint x: 531, startPoint y: 325, endPoint x: 506, endPoint y: 330, distance: 25.5
drag, startPoint x: 650, startPoint y: 323, endPoint x: 608, endPoint y: 351, distance: 50.5
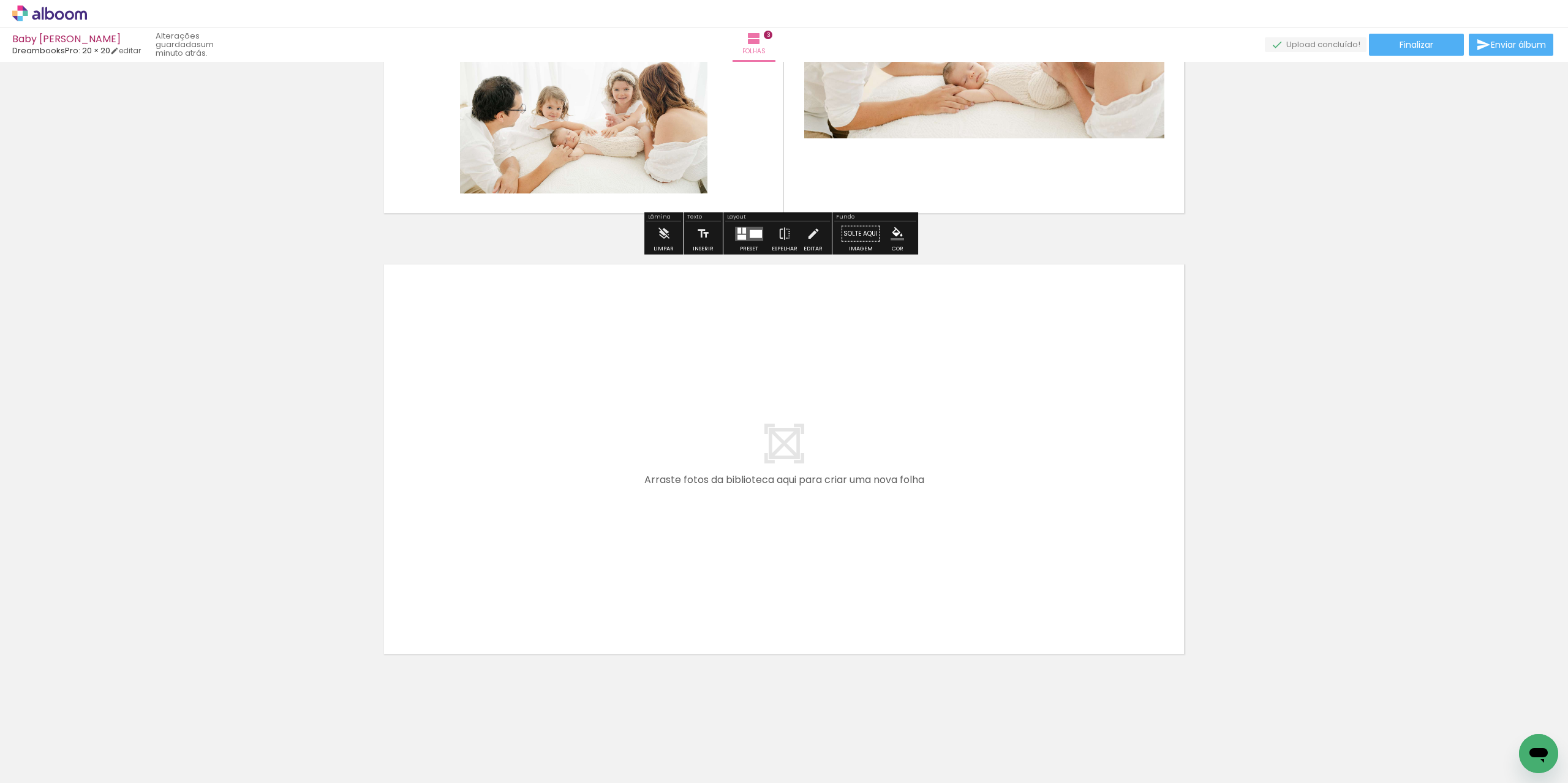
scroll to position [1166, 0]
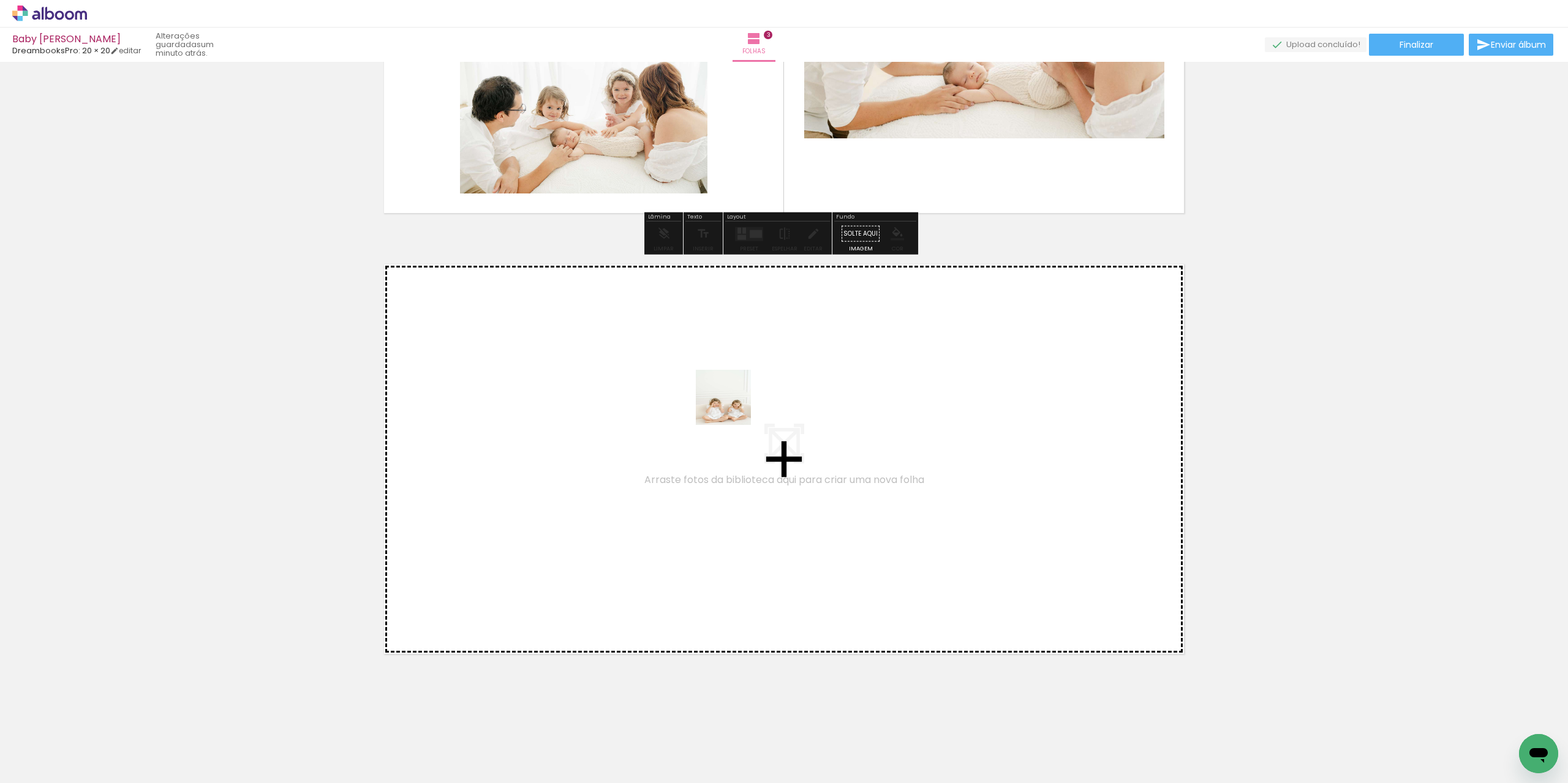
drag, startPoint x: 605, startPoint y: 749, endPoint x: 732, endPoint y: 406, distance: 365.8
click at [732, 406] on quentale-workspace at bounding box center [784, 392] width 1568 height 783
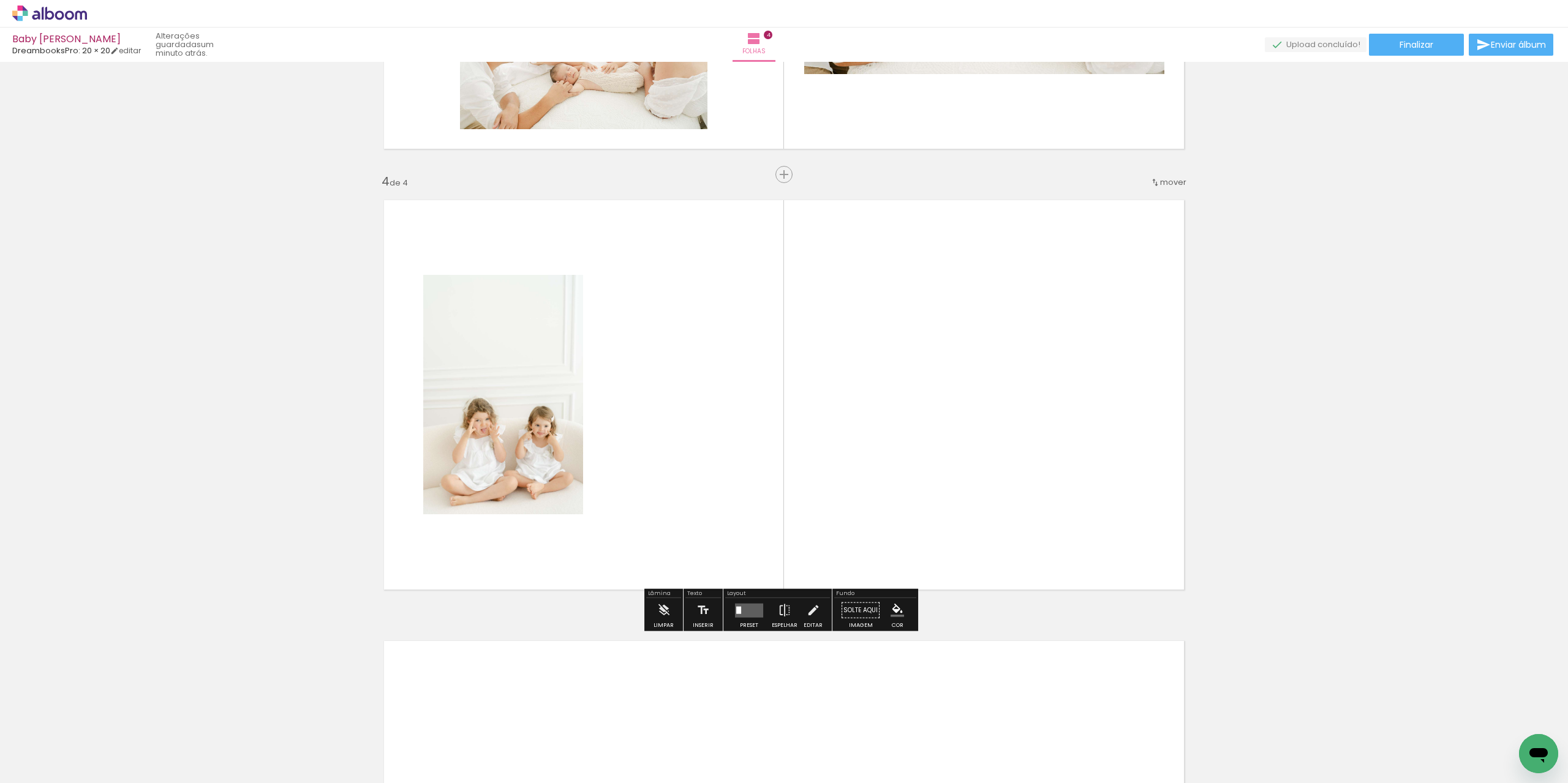
scroll to position [1241, 0]
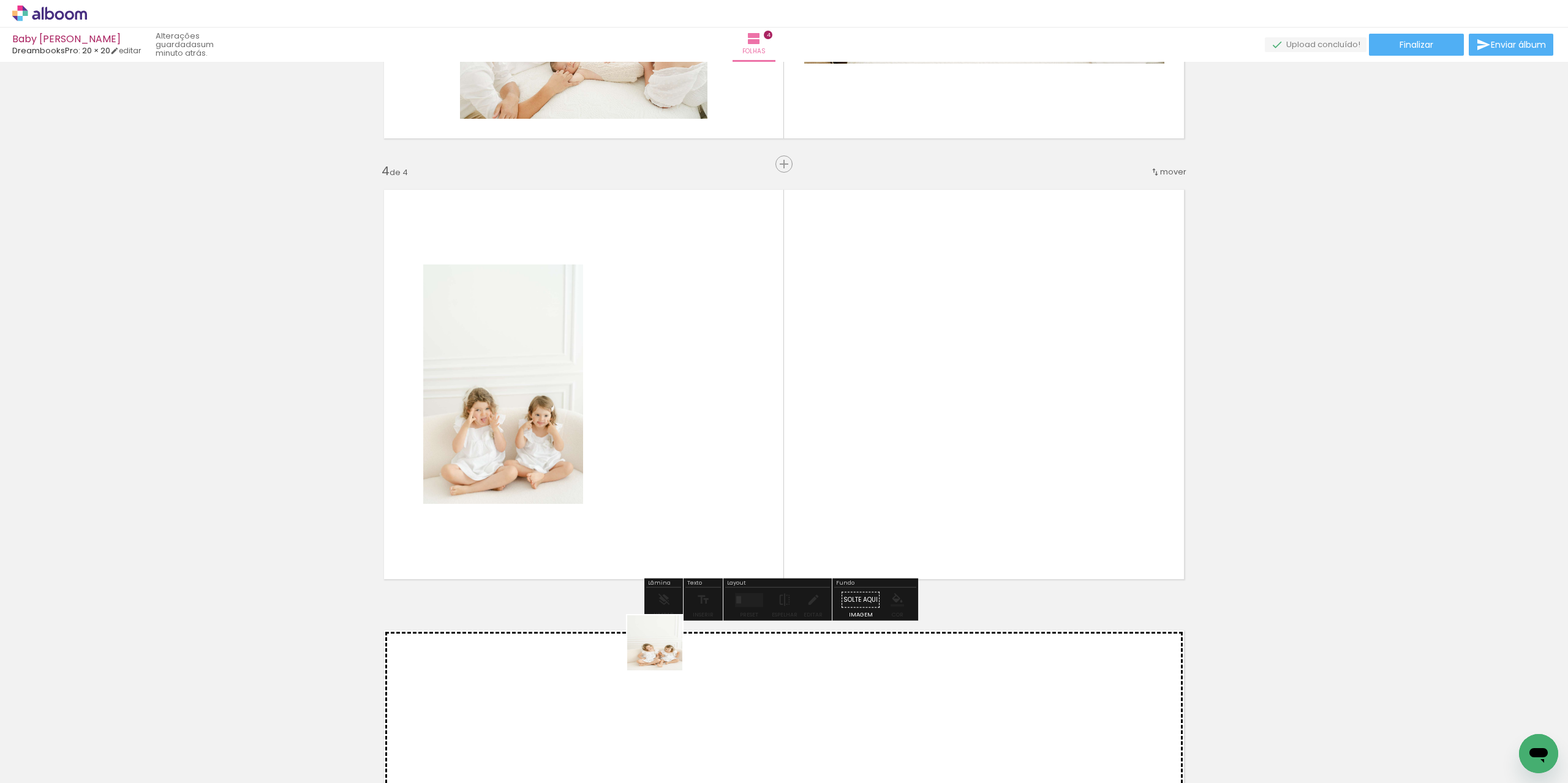
drag, startPoint x: 680, startPoint y: 746, endPoint x: 709, endPoint y: 557, distance: 191.2
click at [652, 329] on quentale-workspace at bounding box center [784, 392] width 1568 height 783
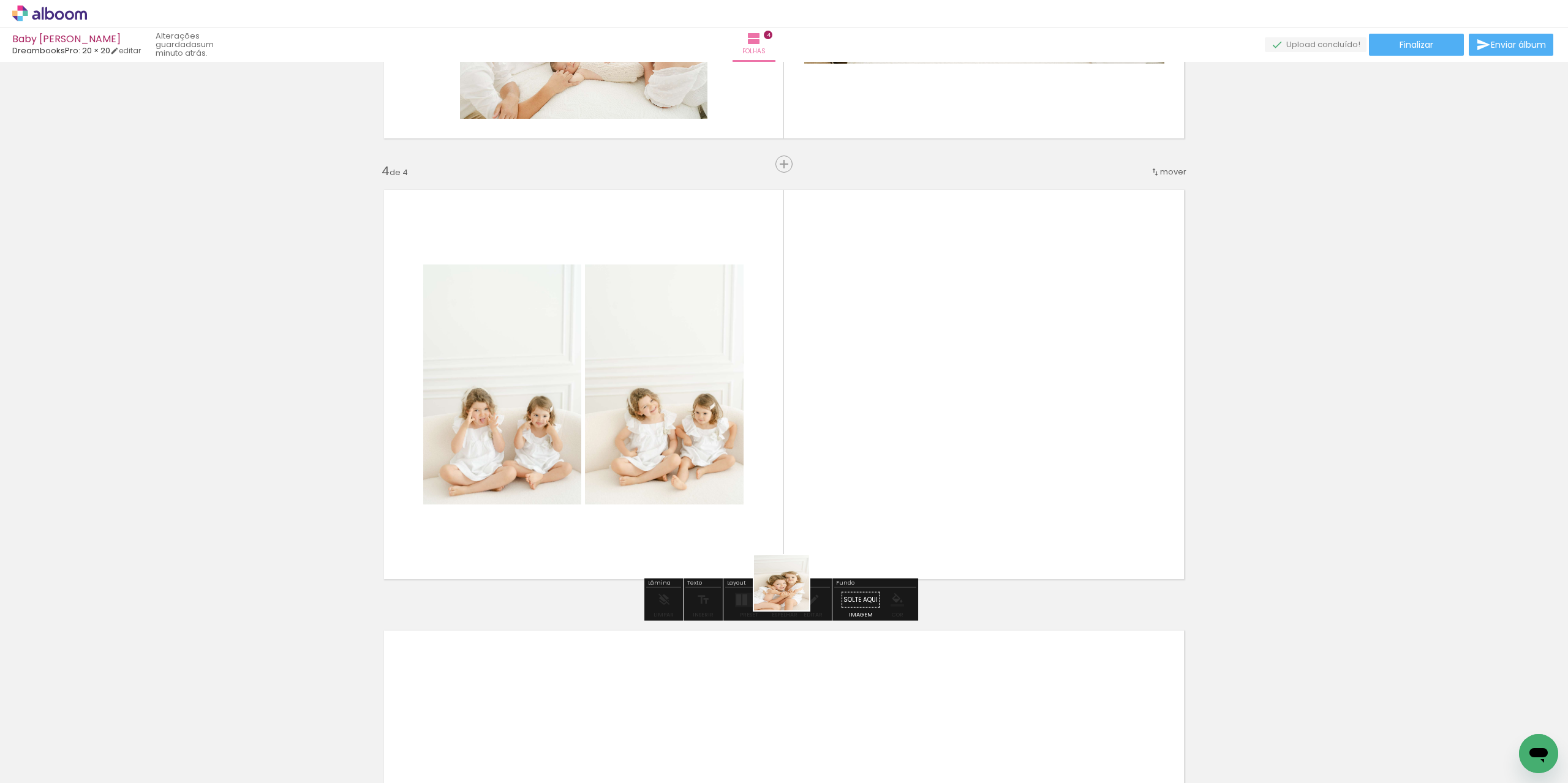
drag, startPoint x: 738, startPoint y: 730, endPoint x: 839, endPoint y: 503, distance: 248.5
click at [845, 380] on quentale-workspace at bounding box center [784, 392] width 1568 height 783
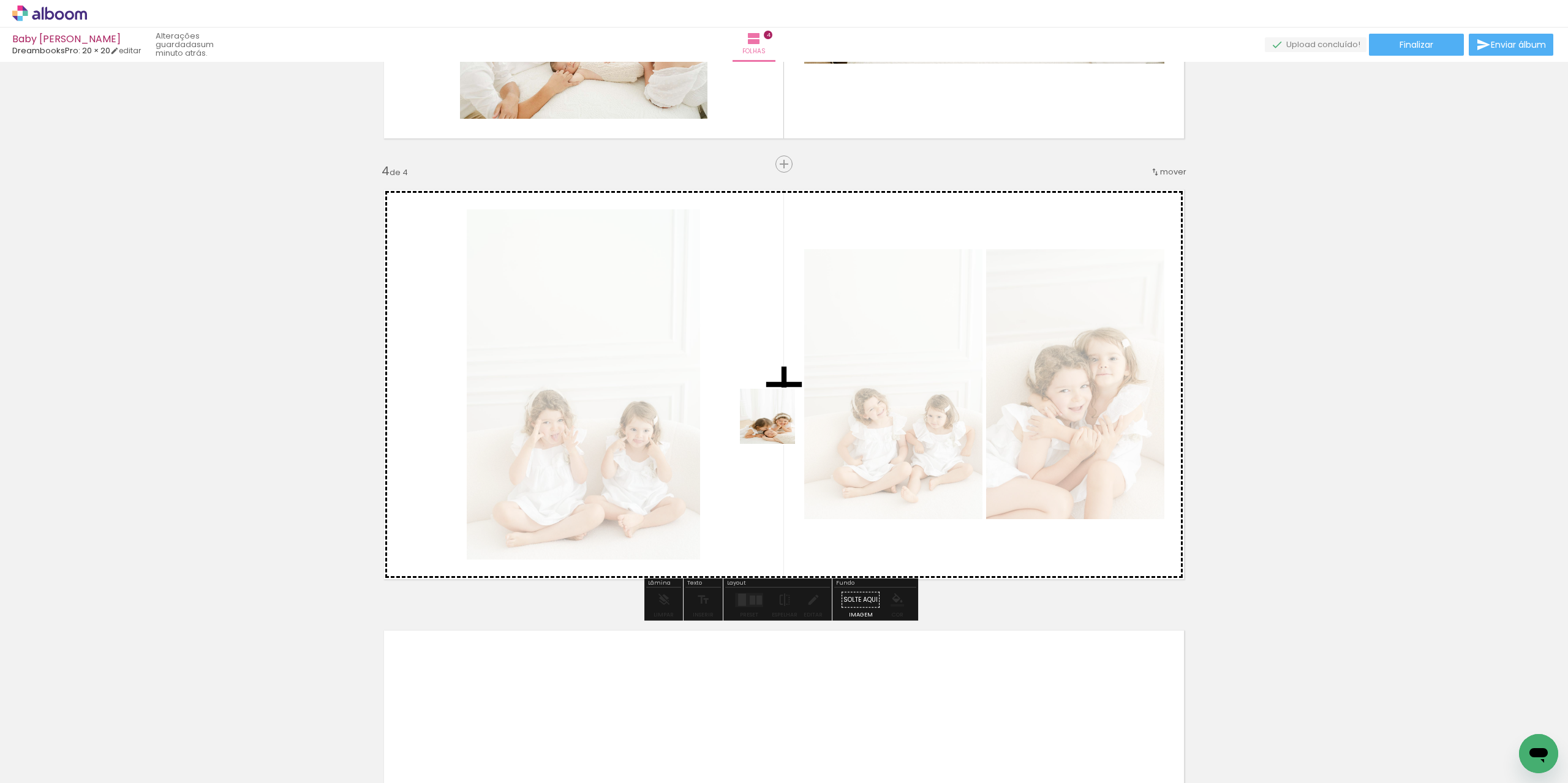
drag, startPoint x: 812, startPoint y: 738, endPoint x: 777, endPoint y: 421, distance: 318.9
click at [777, 421] on quentale-workspace at bounding box center [784, 392] width 1568 height 783
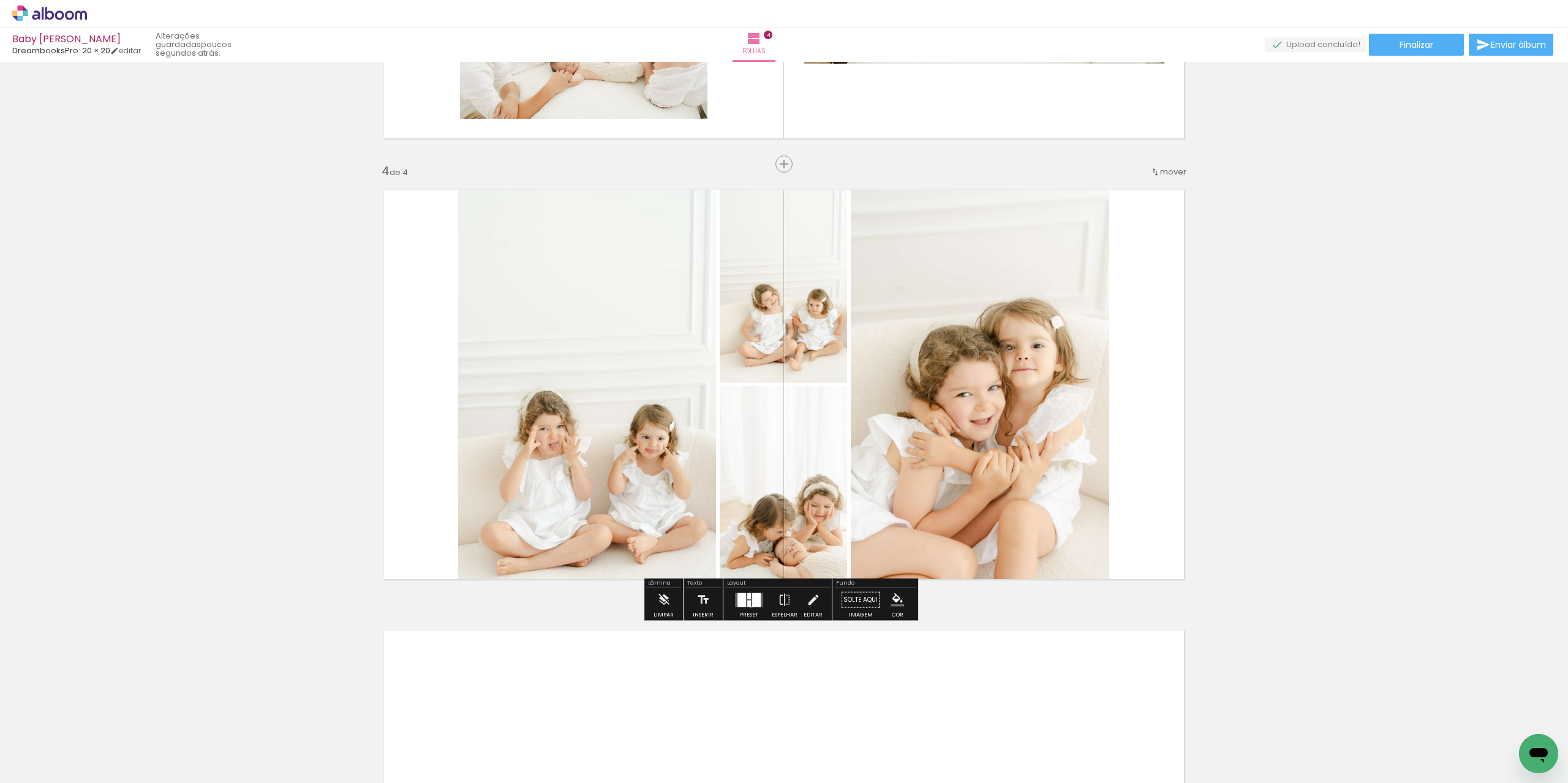
click at [748, 606] on div at bounding box center [749, 599] width 33 height 24
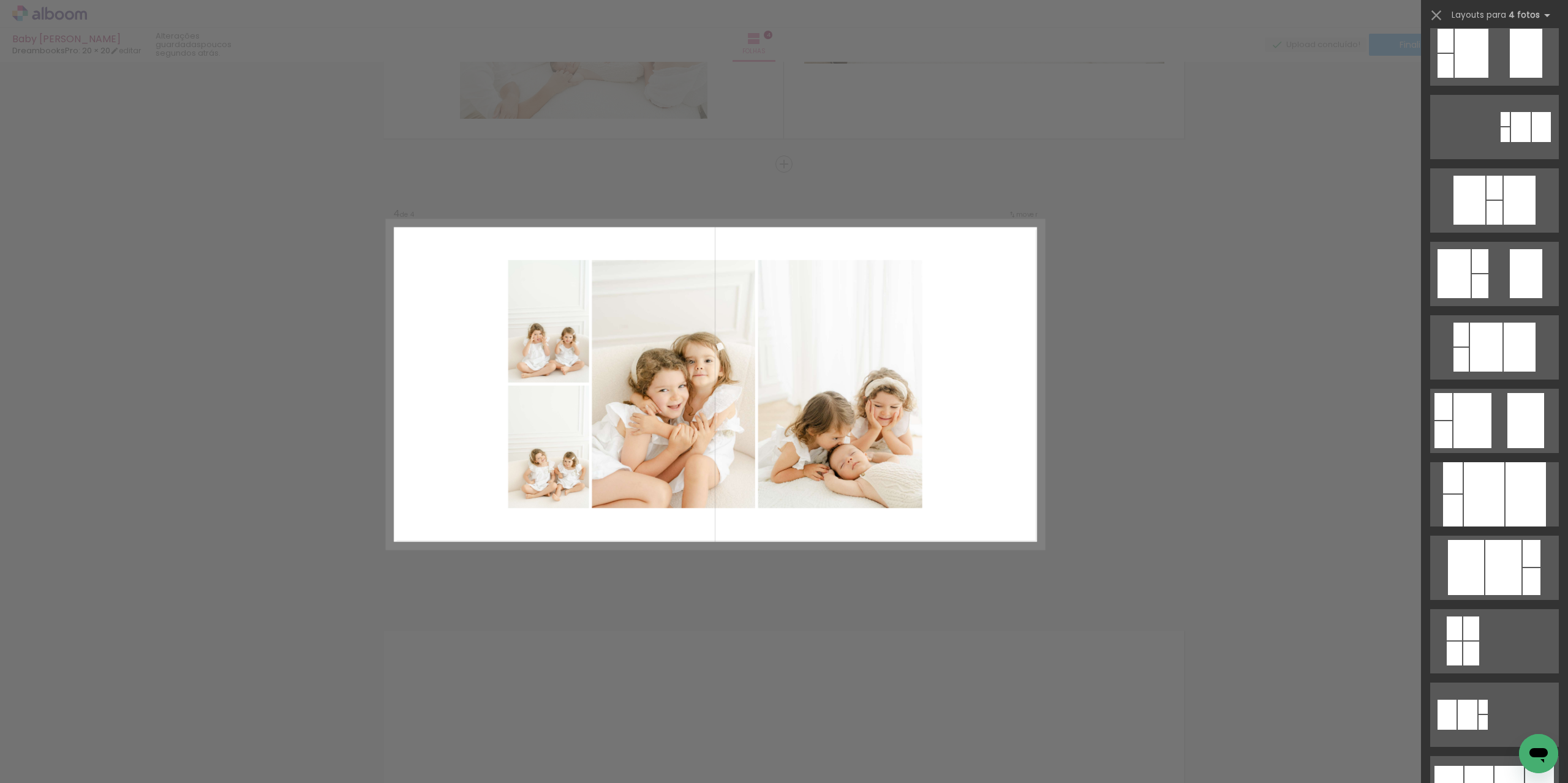
scroll to position [326, 0]
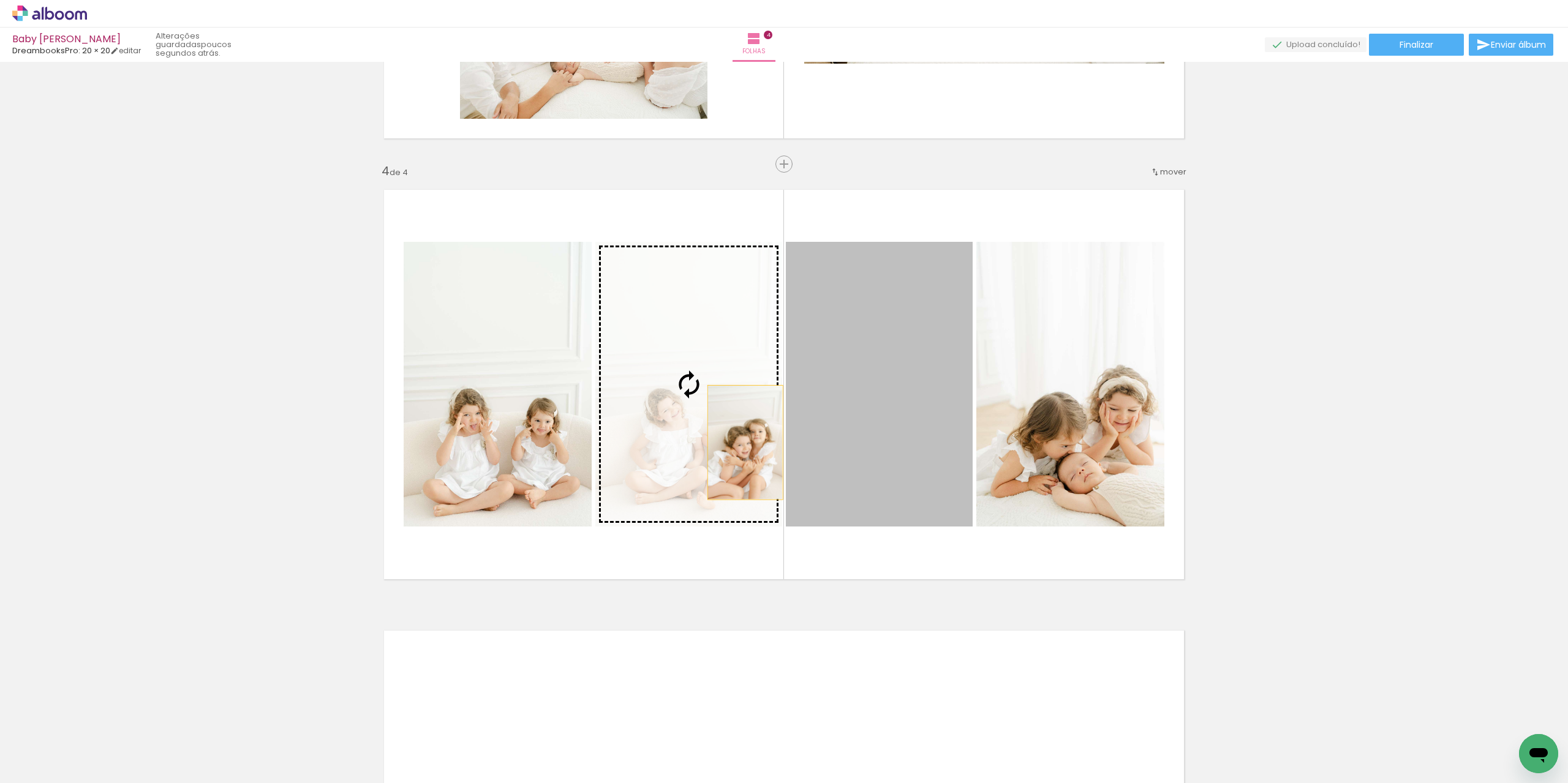
drag, startPoint x: 910, startPoint y: 437, endPoint x: 741, endPoint y: 442, distance: 169.1
click at [0, 0] on slot at bounding box center [0, 0] width 0 height 0
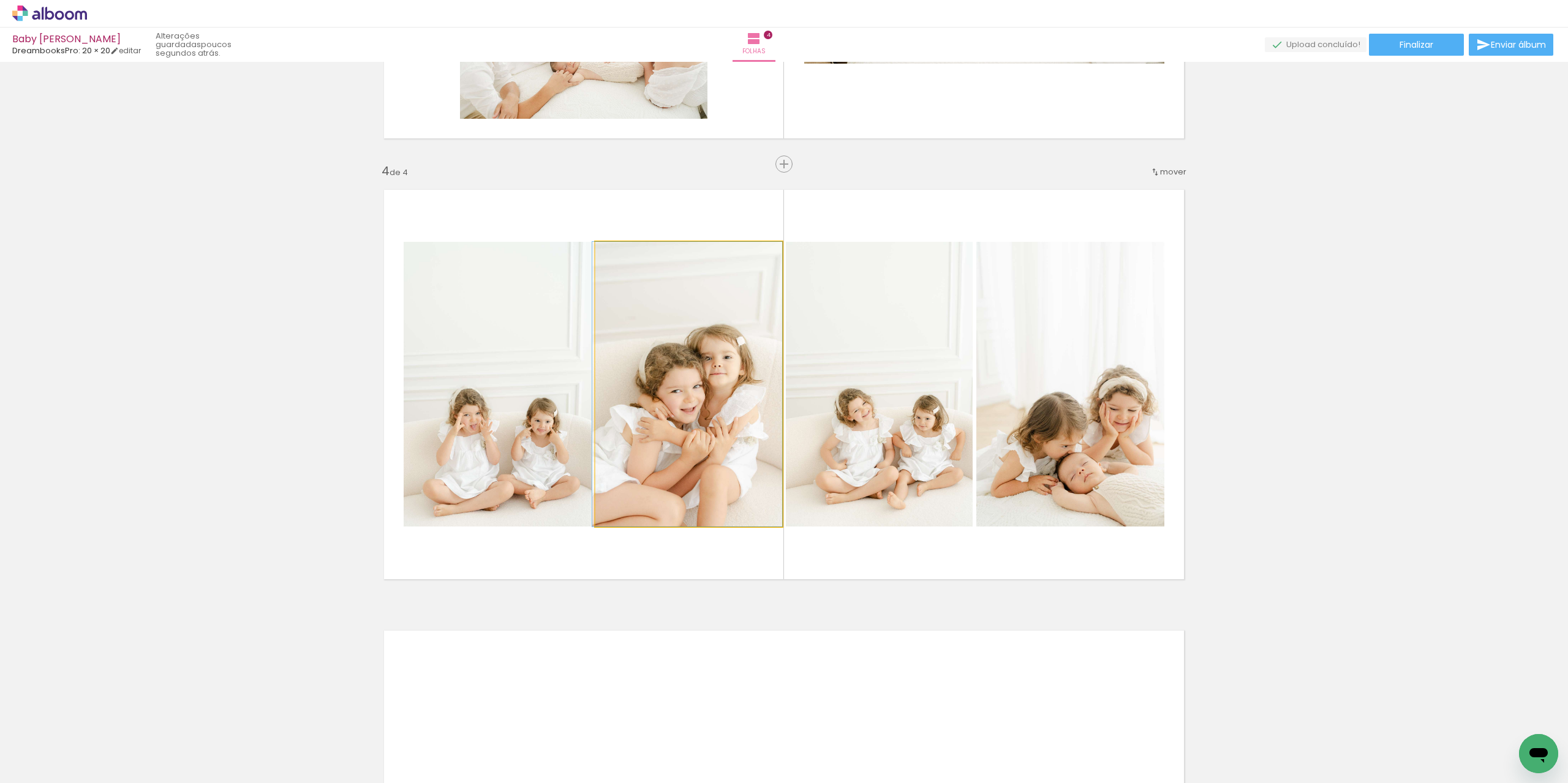
drag, startPoint x: 709, startPoint y: 444, endPoint x: 685, endPoint y: 442, distance: 24.1
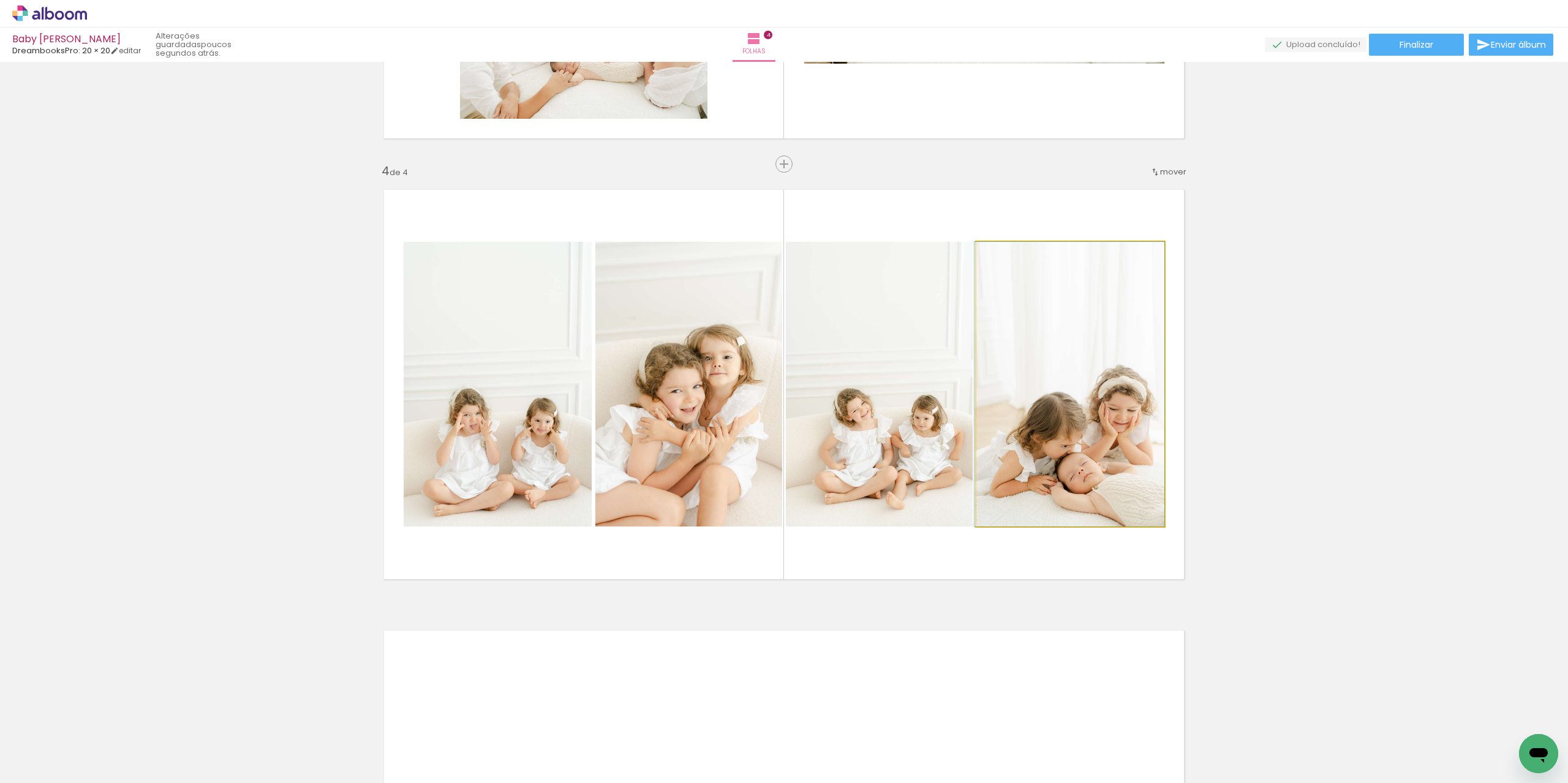
drag, startPoint x: 1106, startPoint y: 469, endPoint x: 1037, endPoint y: 466, distance: 69.1
drag, startPoint x: 1101, startPoint y: 465, endPoint x: 935, endPoint y: 455, distance: 166.3
click at [0, 0] on slot at bounding box center [0, 0] width 0 height 0
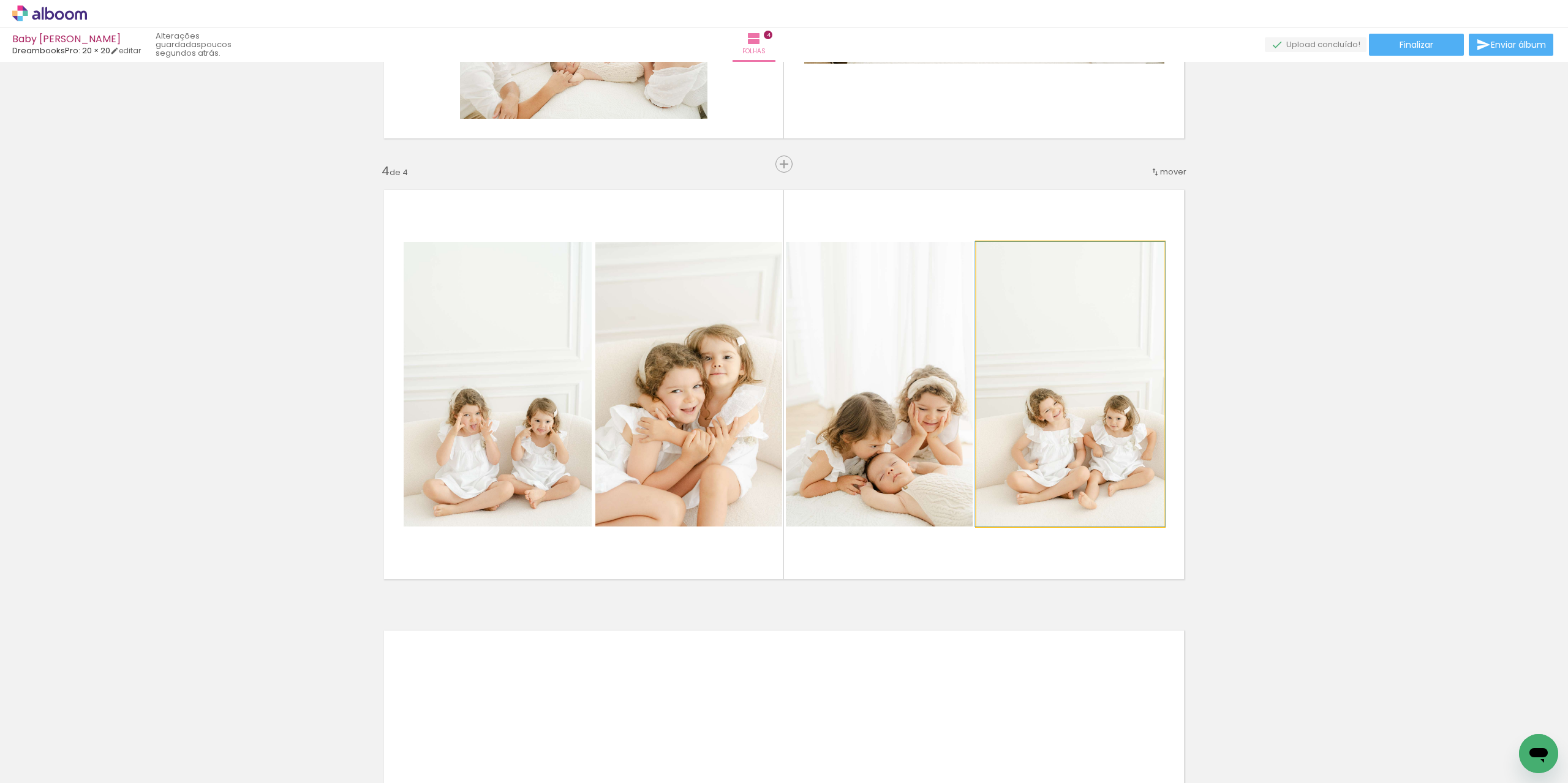
drag, startPoint x: 1046, startPoint y: 453, endPoint x: 1016, endPoint y: 451, distance: 30.1
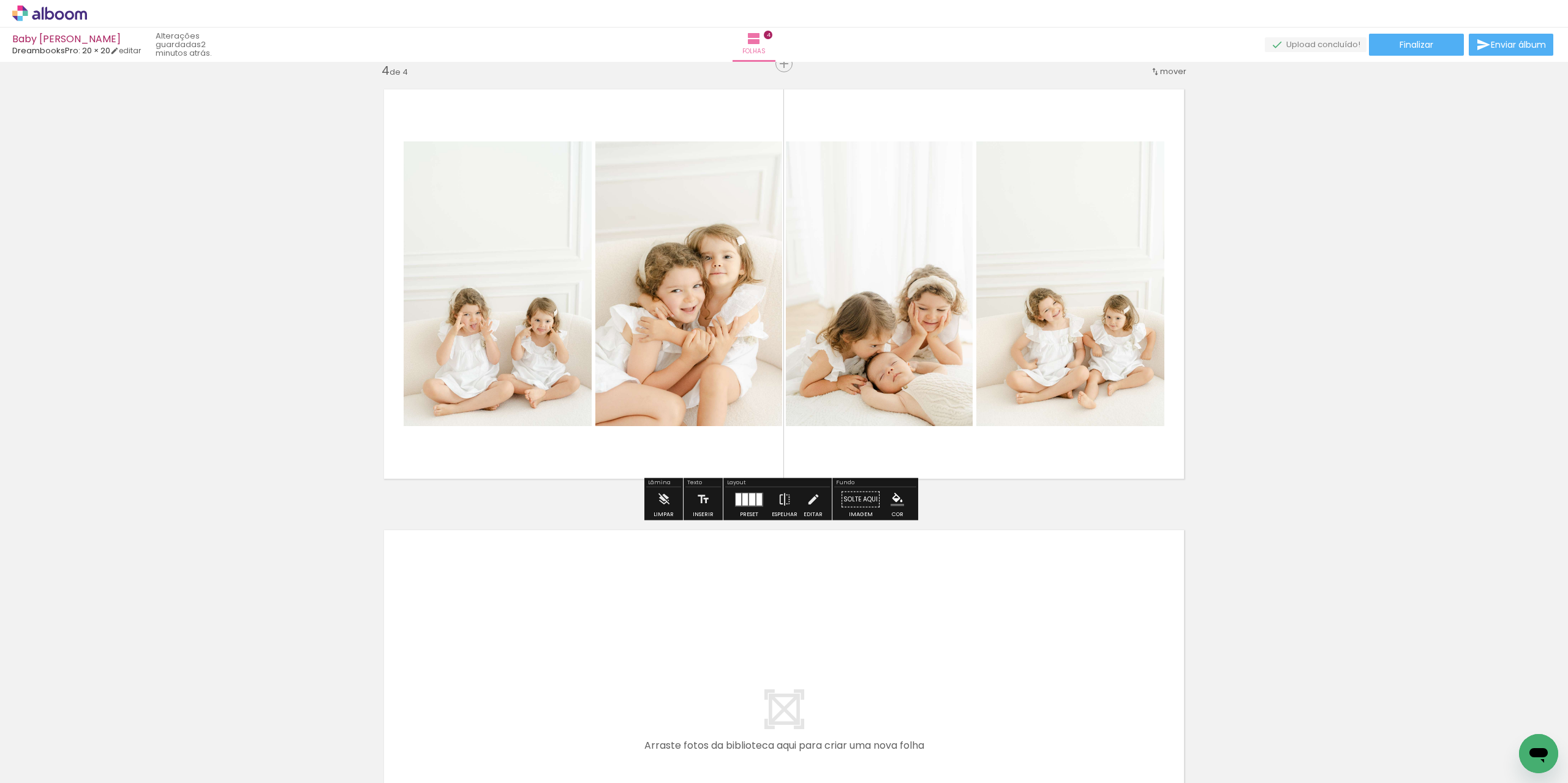
scroll to position [1526, 0]
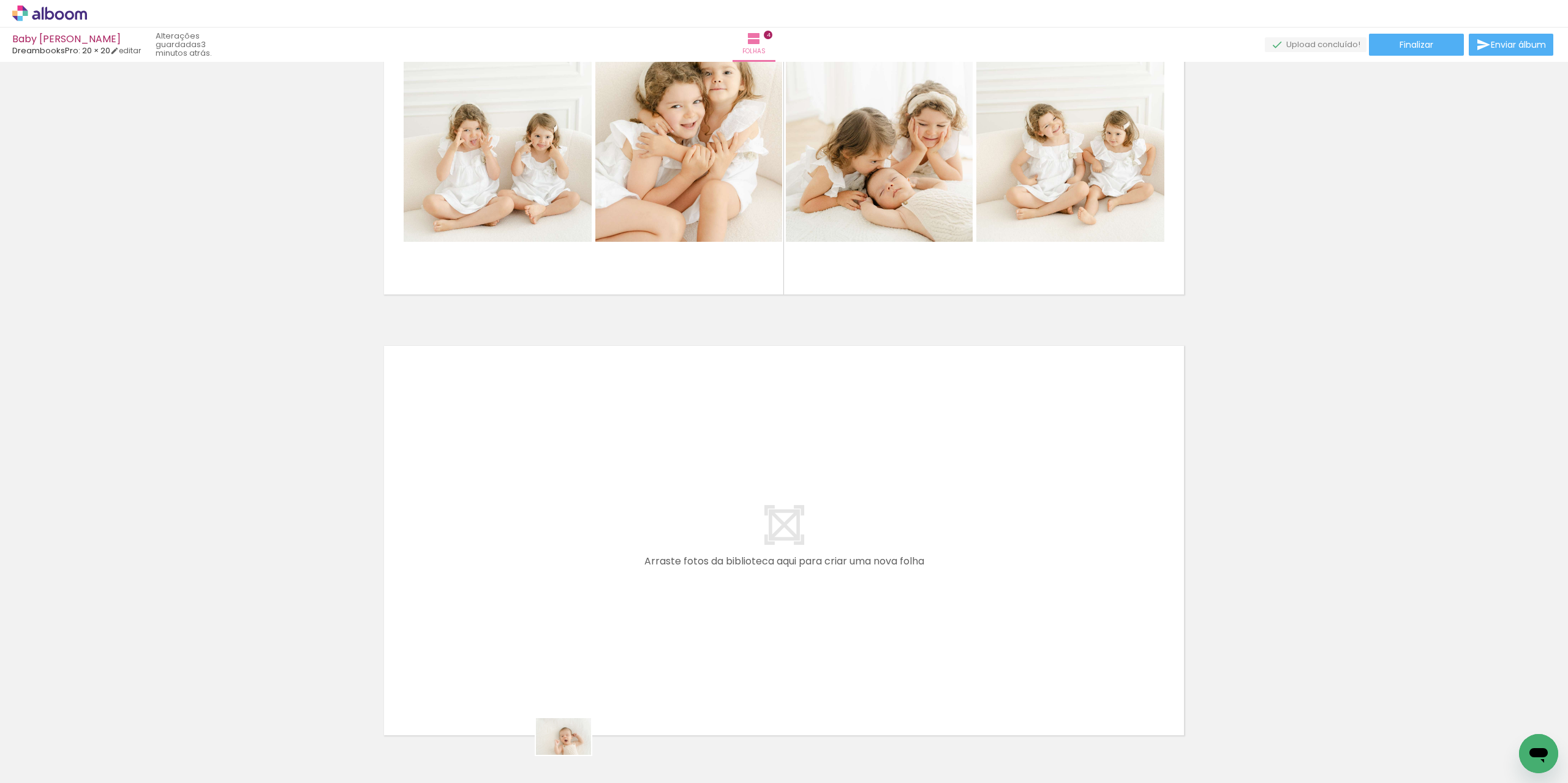
drag, startPoint x: 579, startPoint y: 757, endPoint x: 573, endPoint y: 769, distance: 13.4
click at [573, 762] on div at bounding box center [557, 742] width 60 height 40
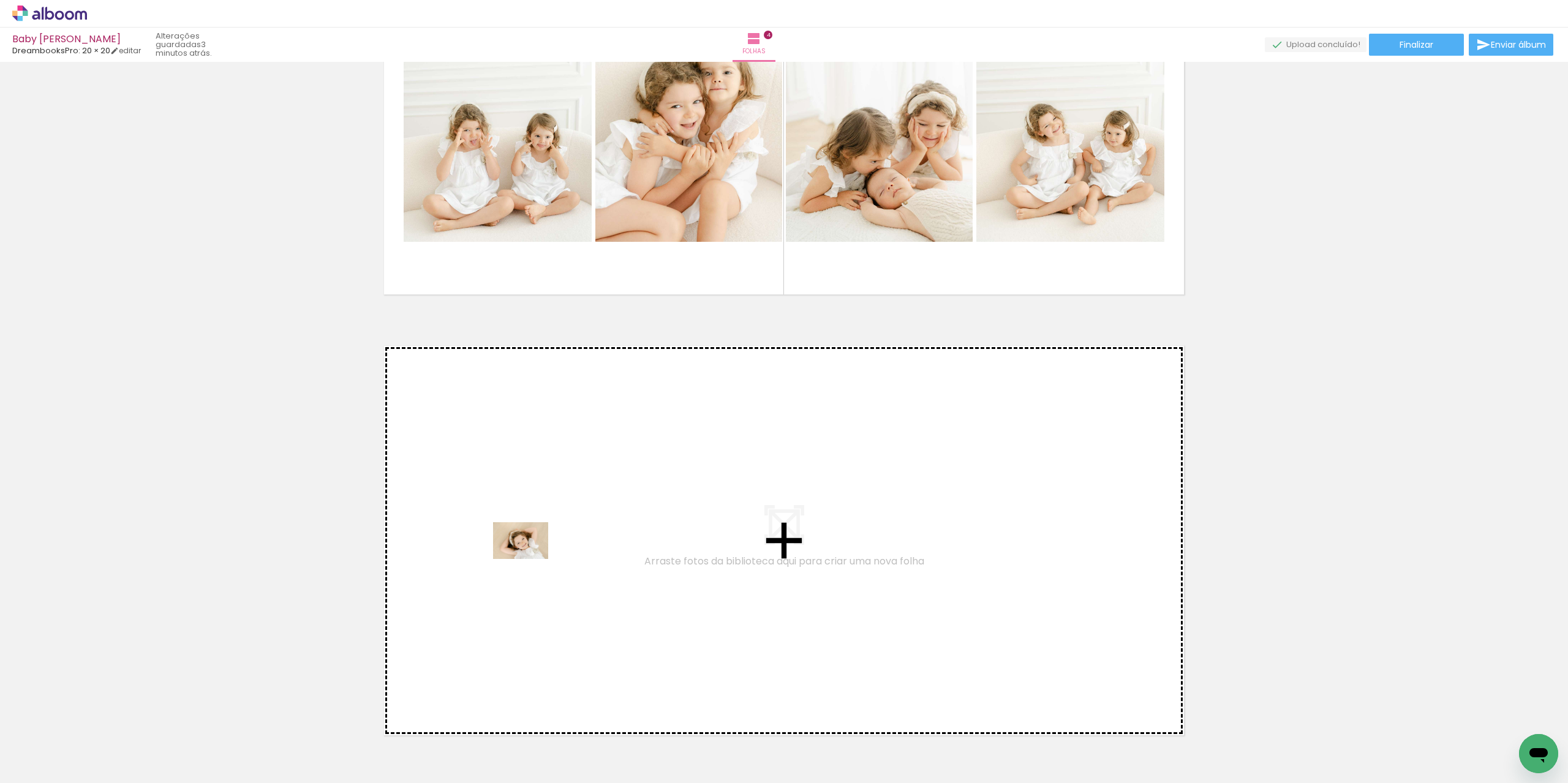
drag, startPoint x: 519, startPoint y: 696, endPoint x: 530, endPoint y: 559, distance: 137.4
click at [530, 559] on quentale-workspace at bounding box center [784, 392] width 1568 height 783
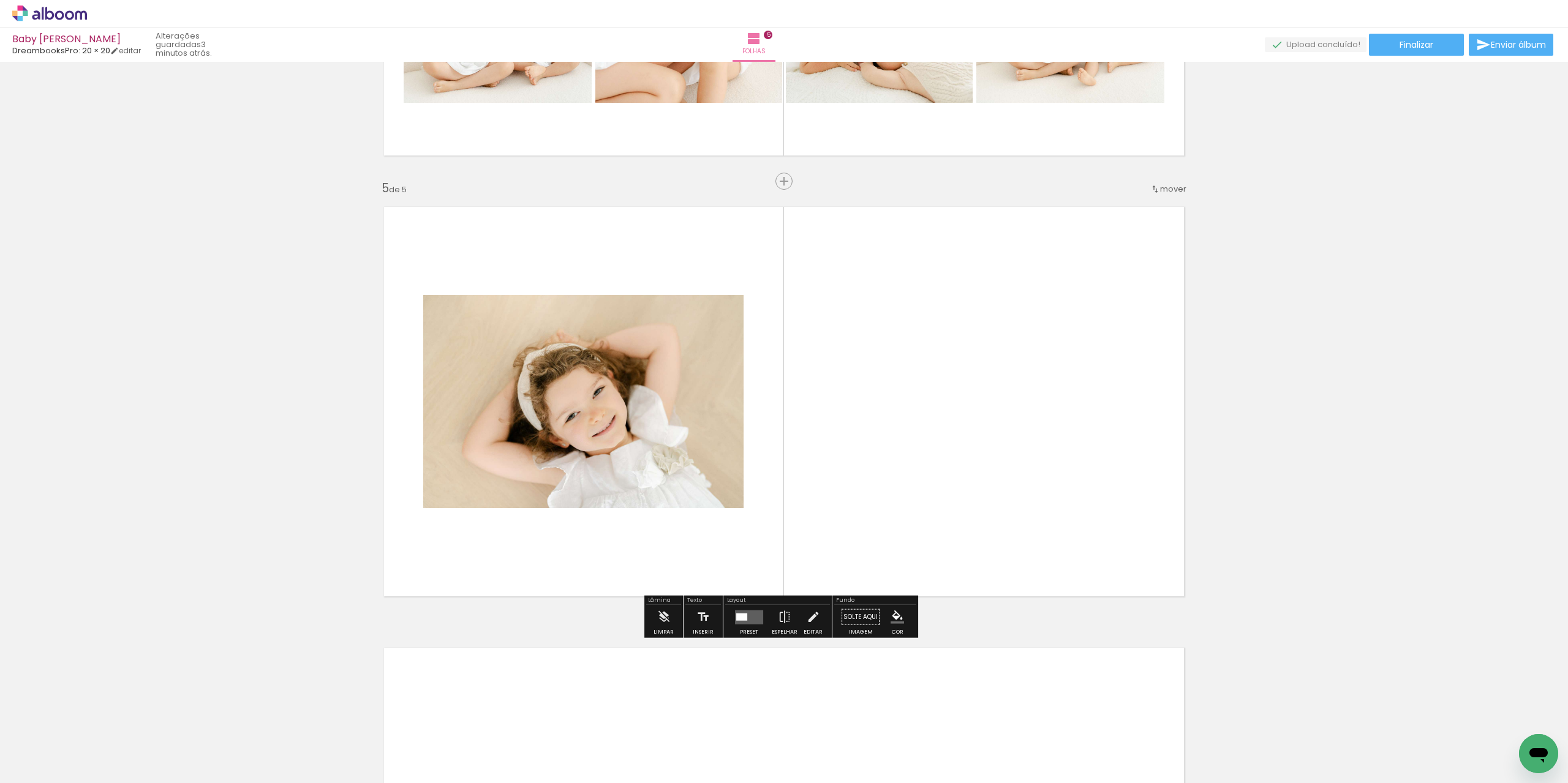
scroll to position [1681, 0]
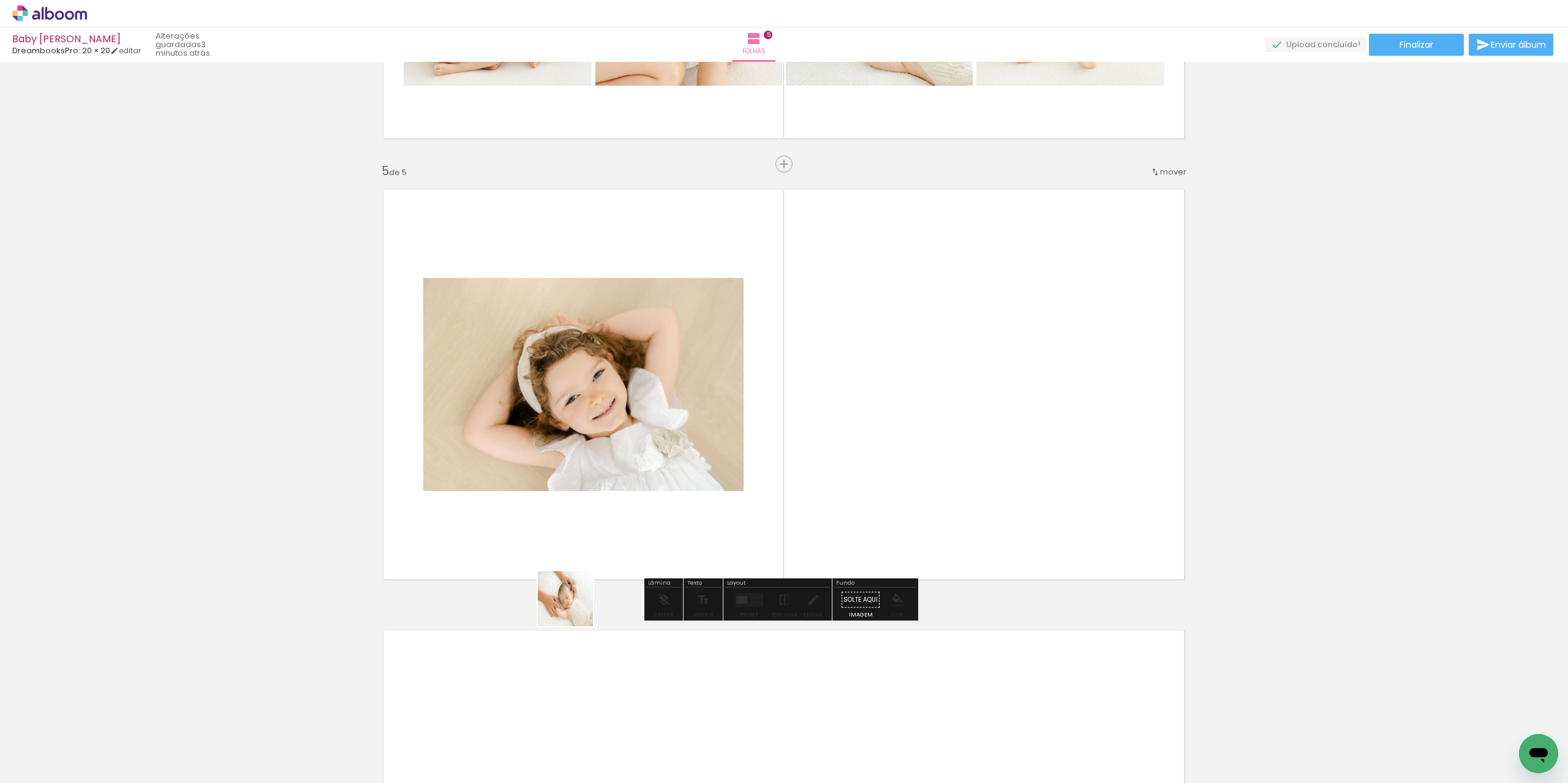
drag, startPoint x: 426, startPoint y: 752, endPoint x: 684, endPoint y: 445, distance: 401.0
click at [684, 445] on quentale-workspace at bounding box center [784, 392] width 1568 height 783
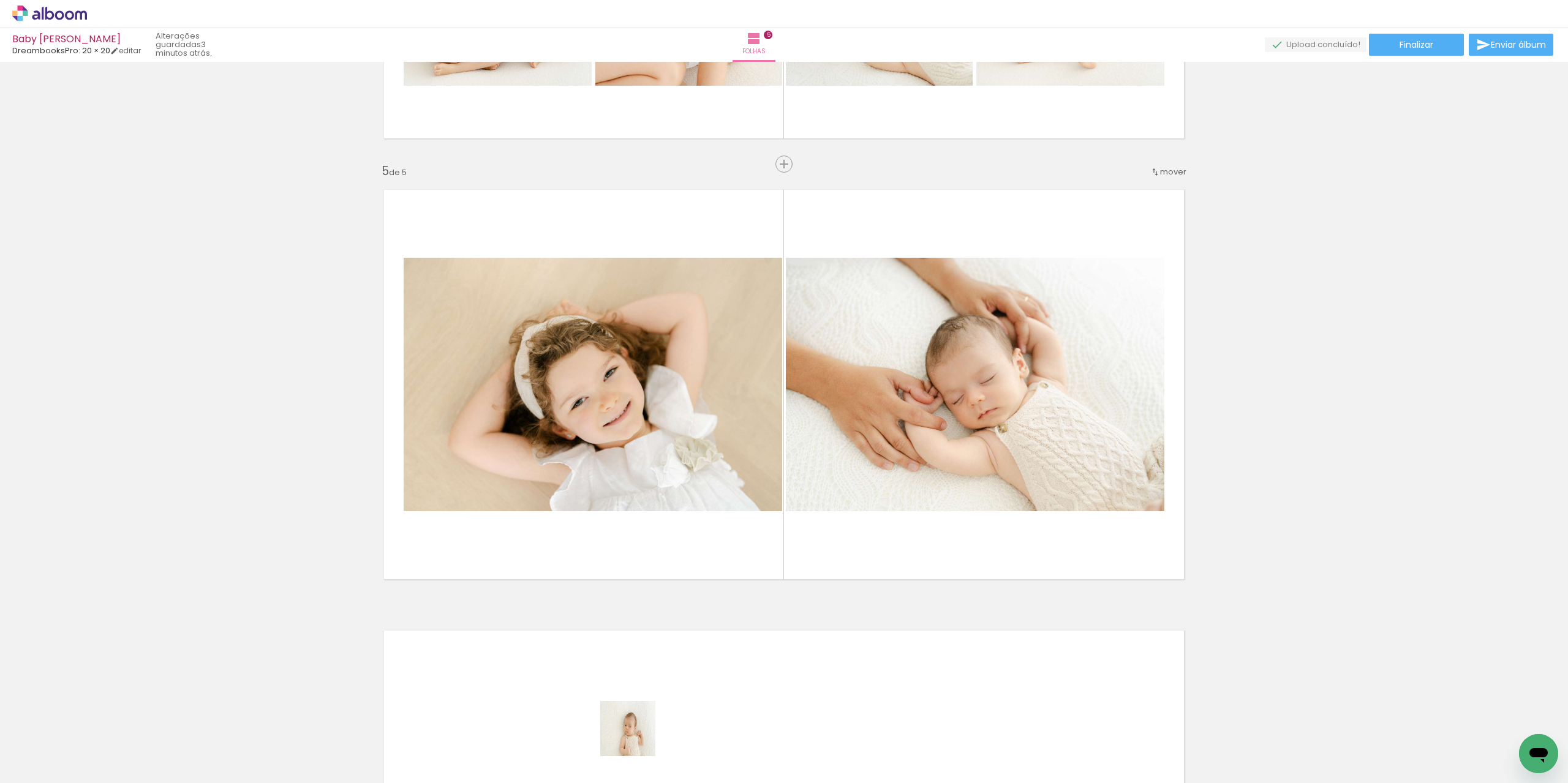
drag, startPoint x: 633, startPoint y: 753, endPoint x: 634, endPoint y: 745, distance: 8.1
click at [634, 745] on div at bounding box center [626, 742] width 60 height 40
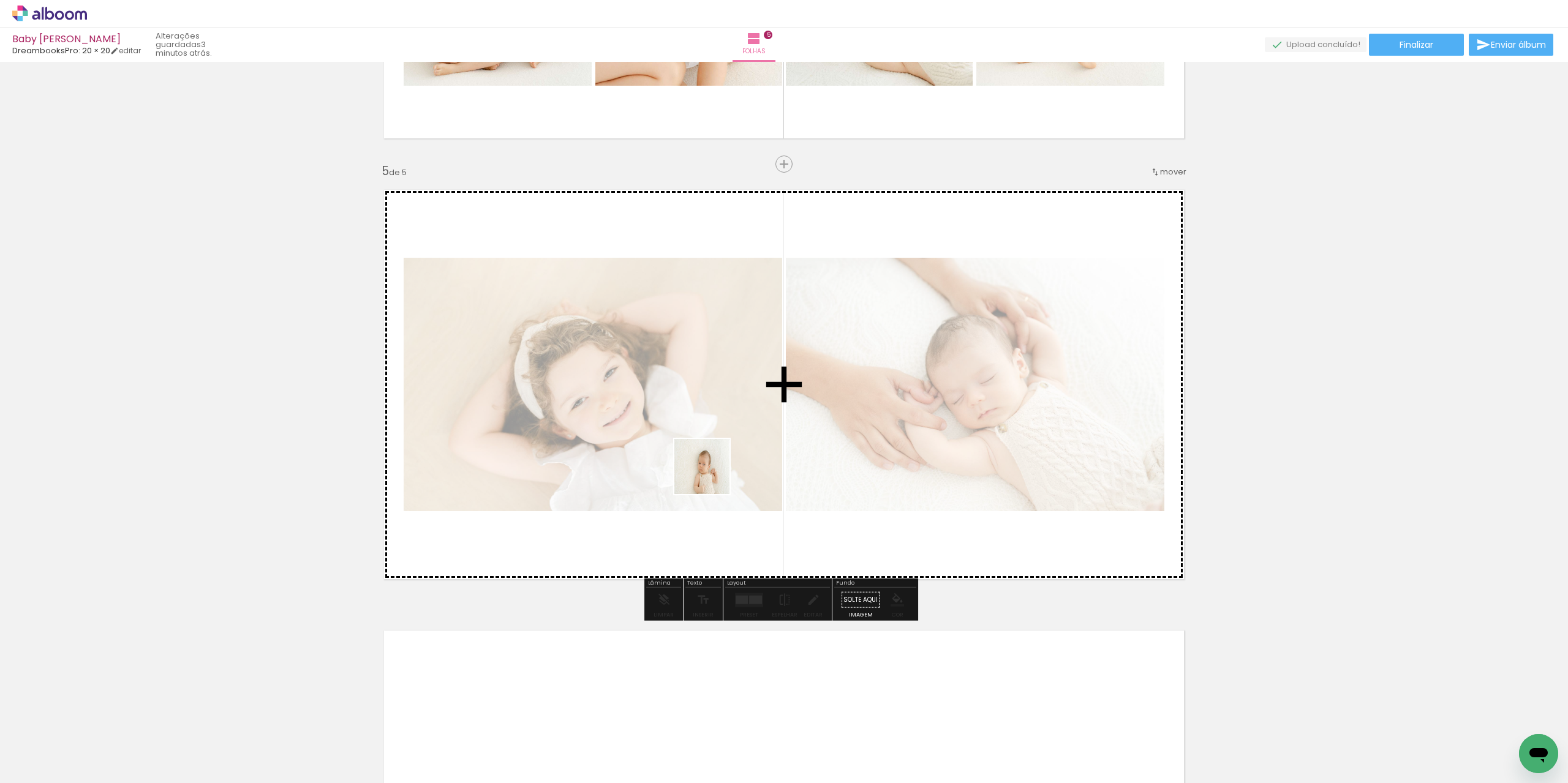
drag, startPoint x: 642, startPoint y: 739, endPoint x: 720, endPoint y: 454, distance: 295.5
click at [720, 448] on quentale-workspace at bounding box center [784, 392] width 1568 height 783
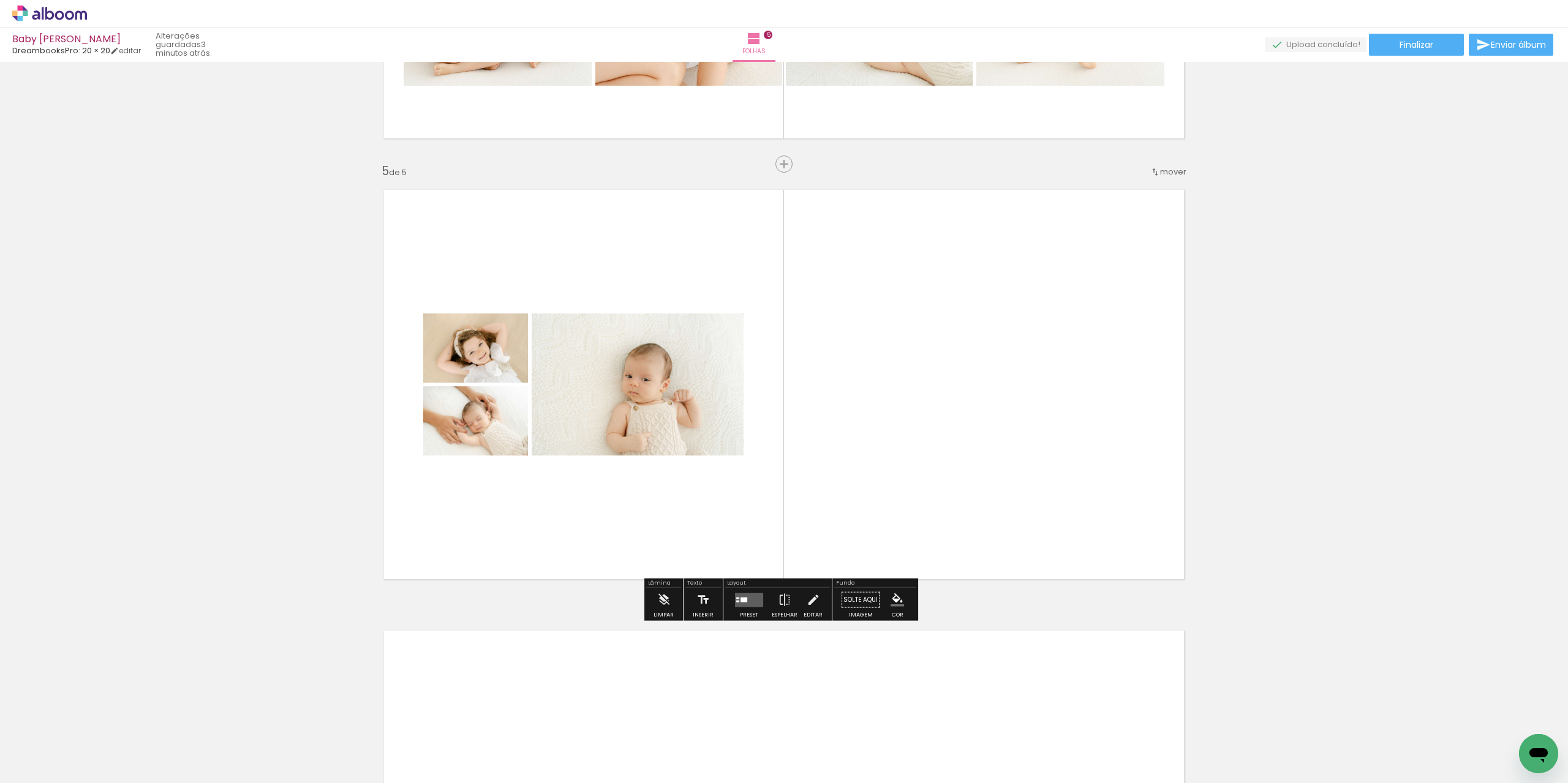
click at [745, 600] on quentale-layouter at bounding box center [749, 599] width 29 height 14
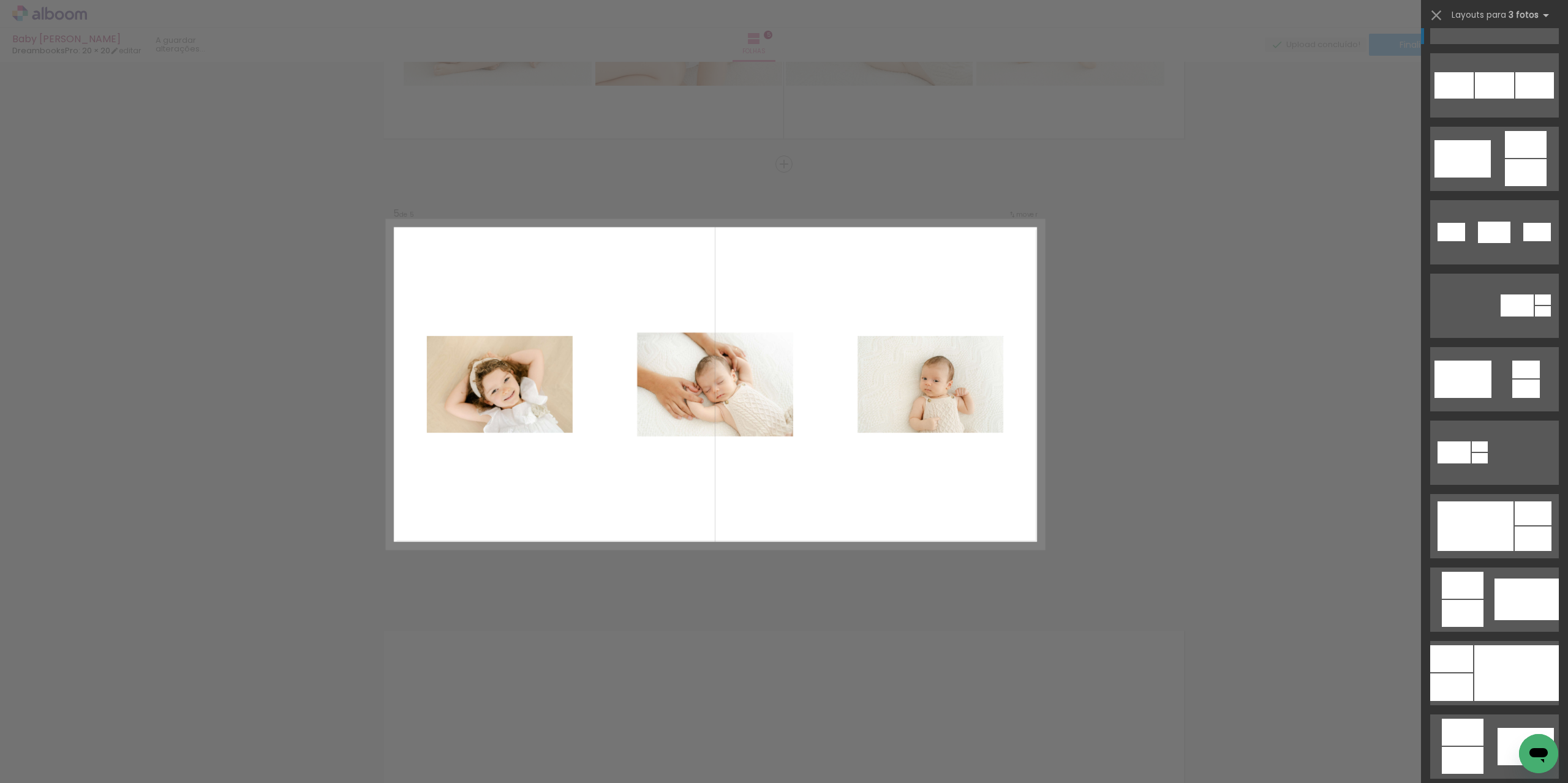
scroll to position [245, 0]
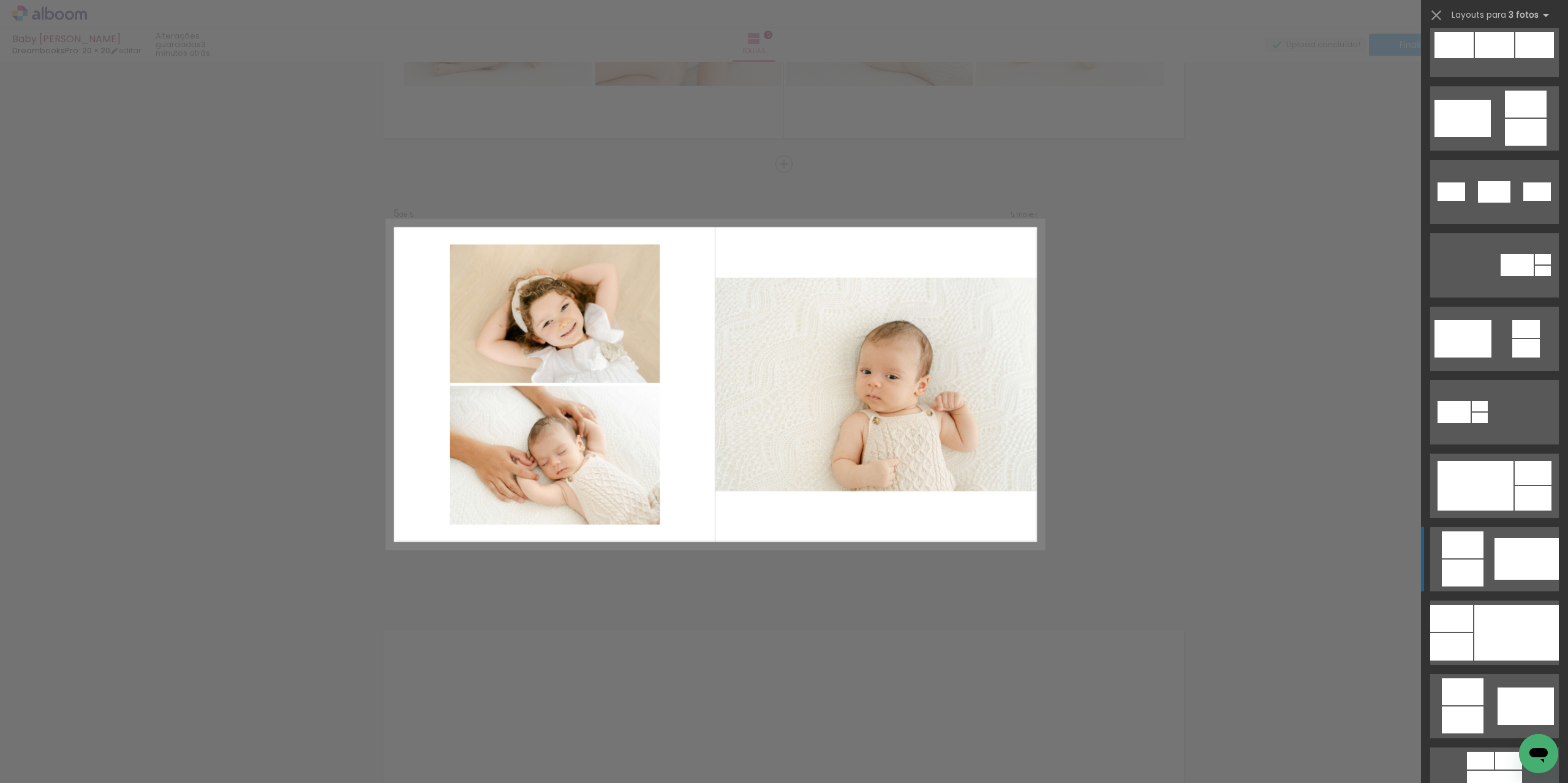
click at [1510, 560] on div at bounding box center [1526, 559] width 64 height 42
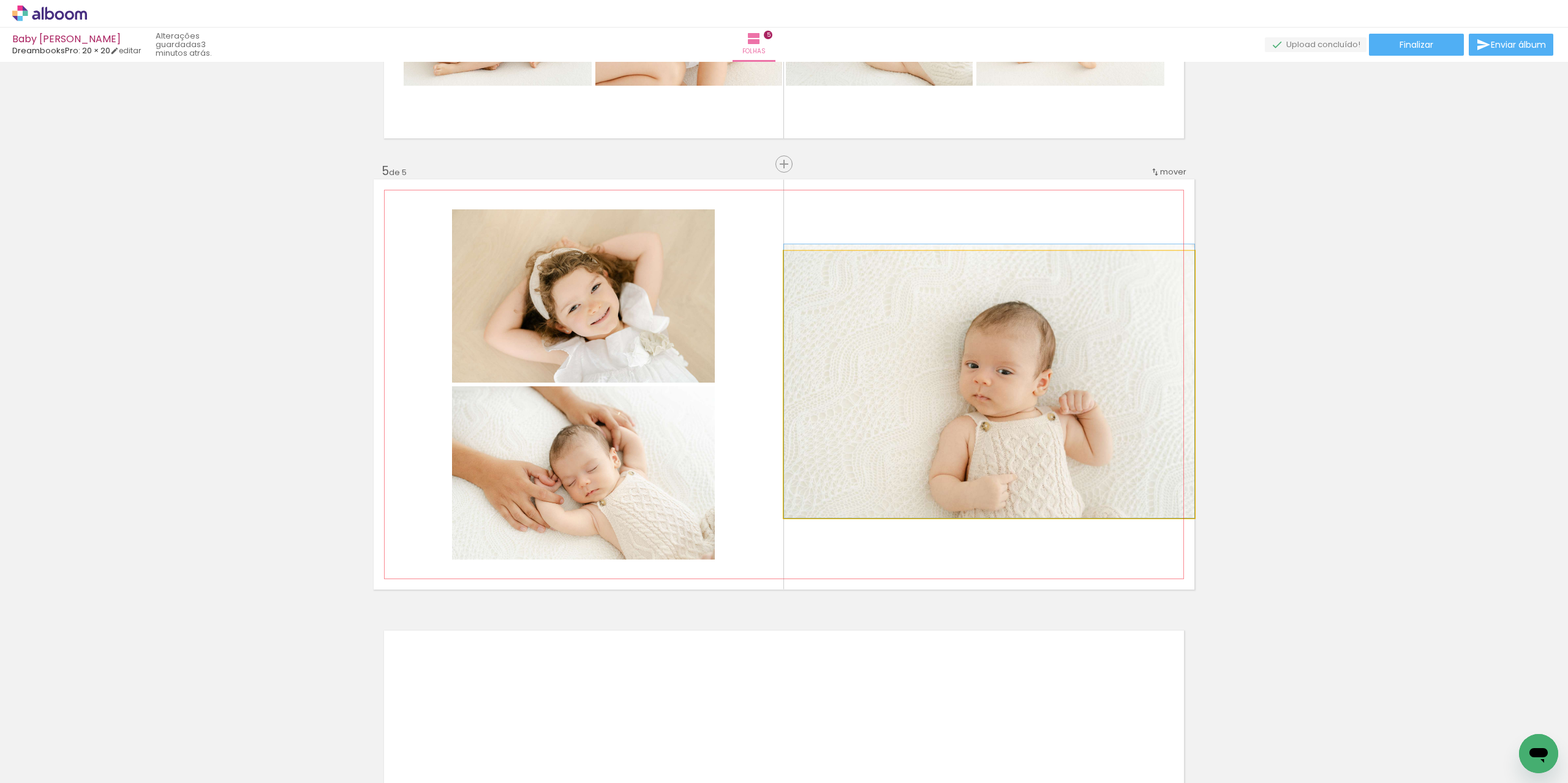
drag, startPoint x: 1003, startPoint y: 402, endPoint x: 955, endPoint y: 396, distance: 48.4
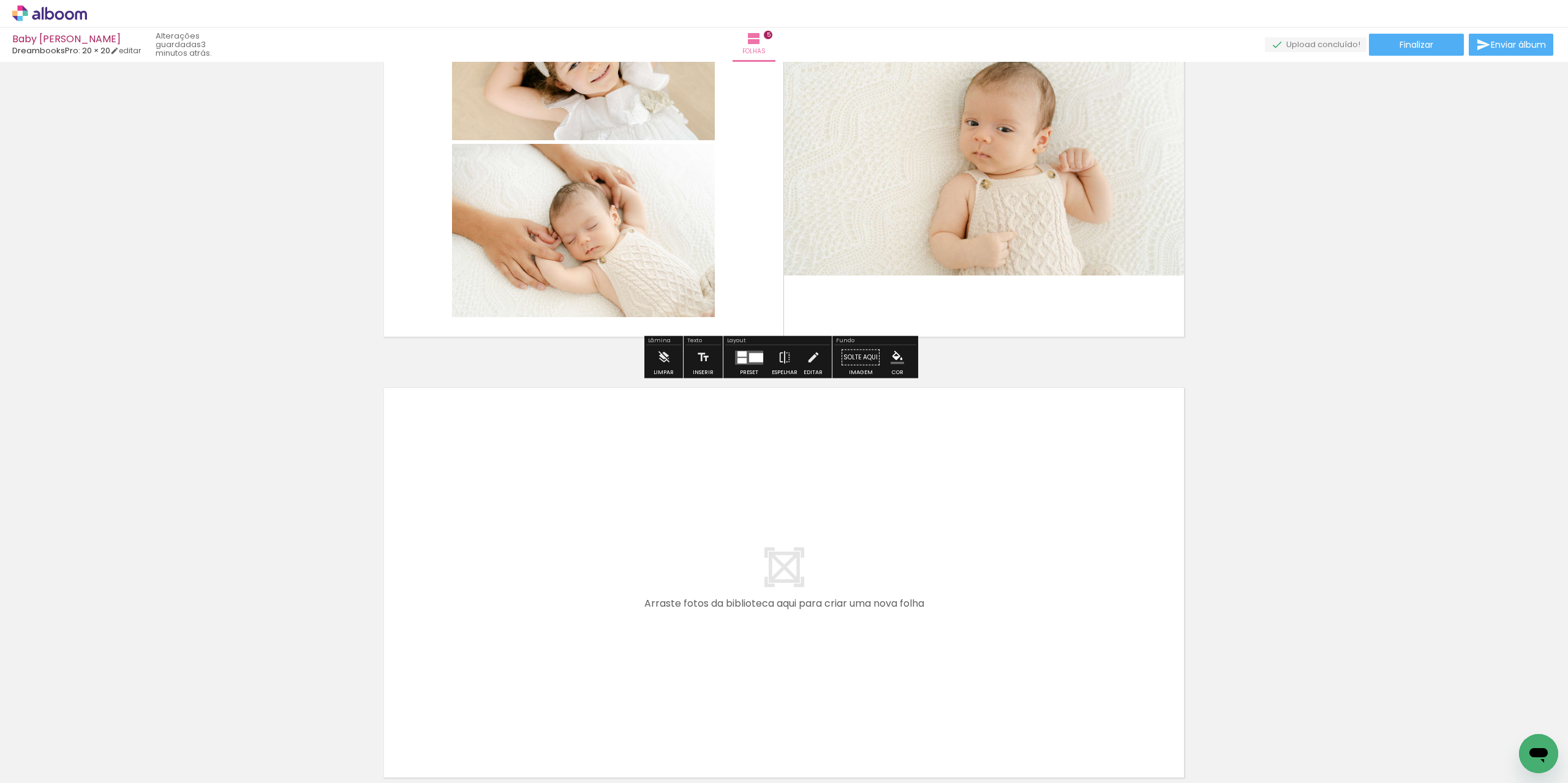
scroll to position [2009, 0]
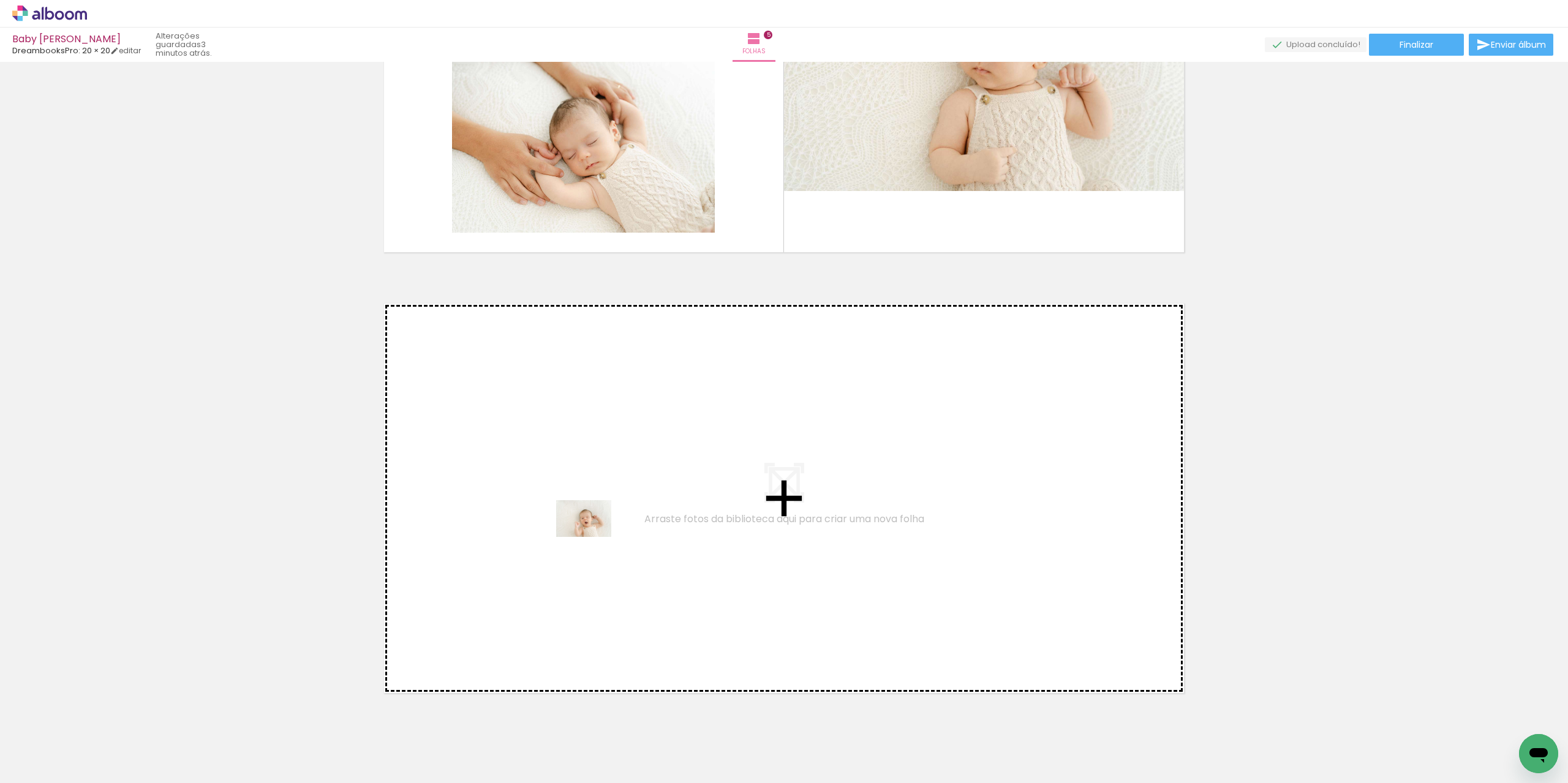
drag, startPoint x: 558, startPoint y: 752, endPoint x: 592, endPoint y: 537, distance: 217.7
click at [592, 537] on quentale-workspace at bounding box center [784, 392] width 1568 height 783
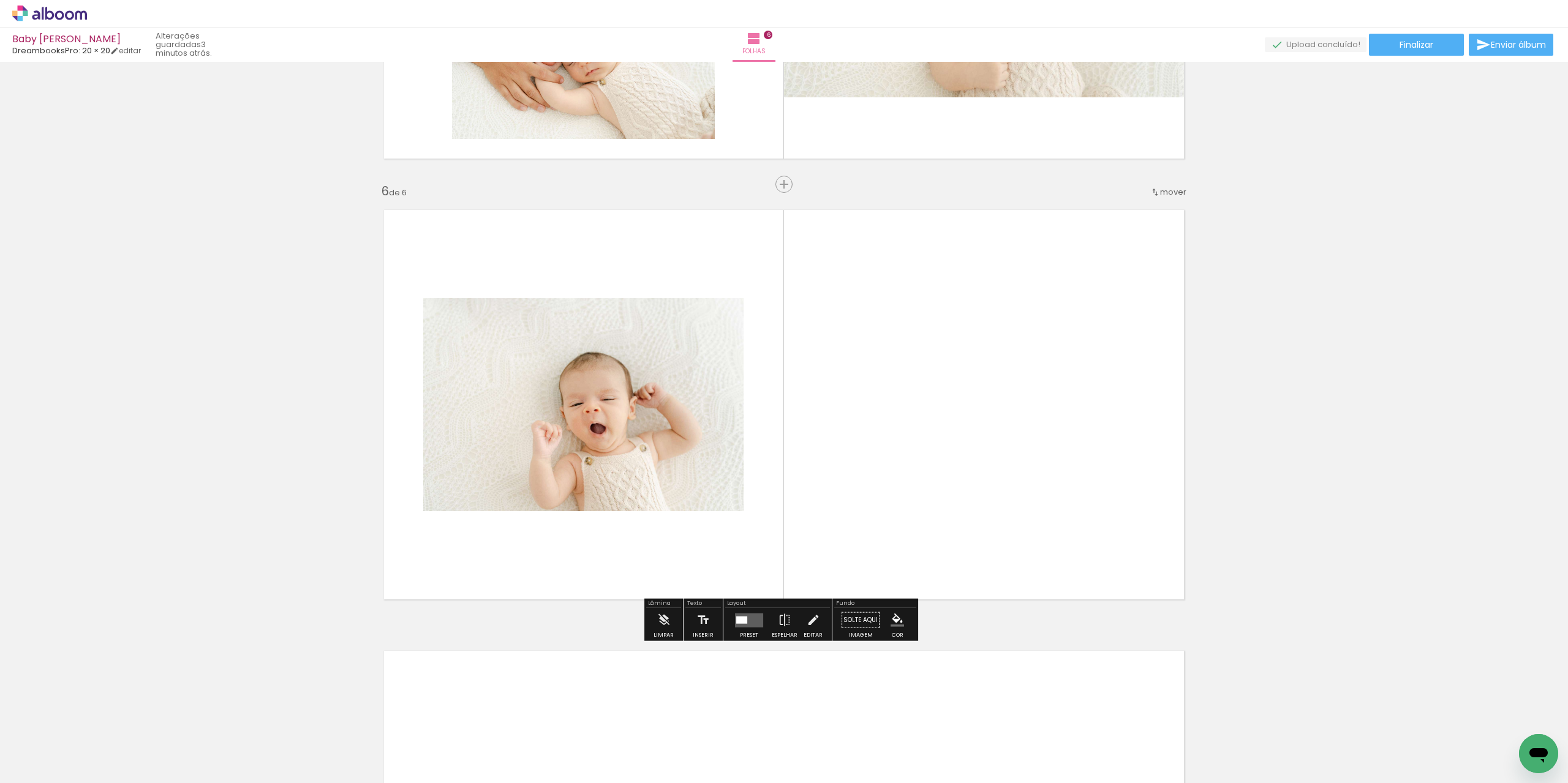
scroll to position [2122, 0]
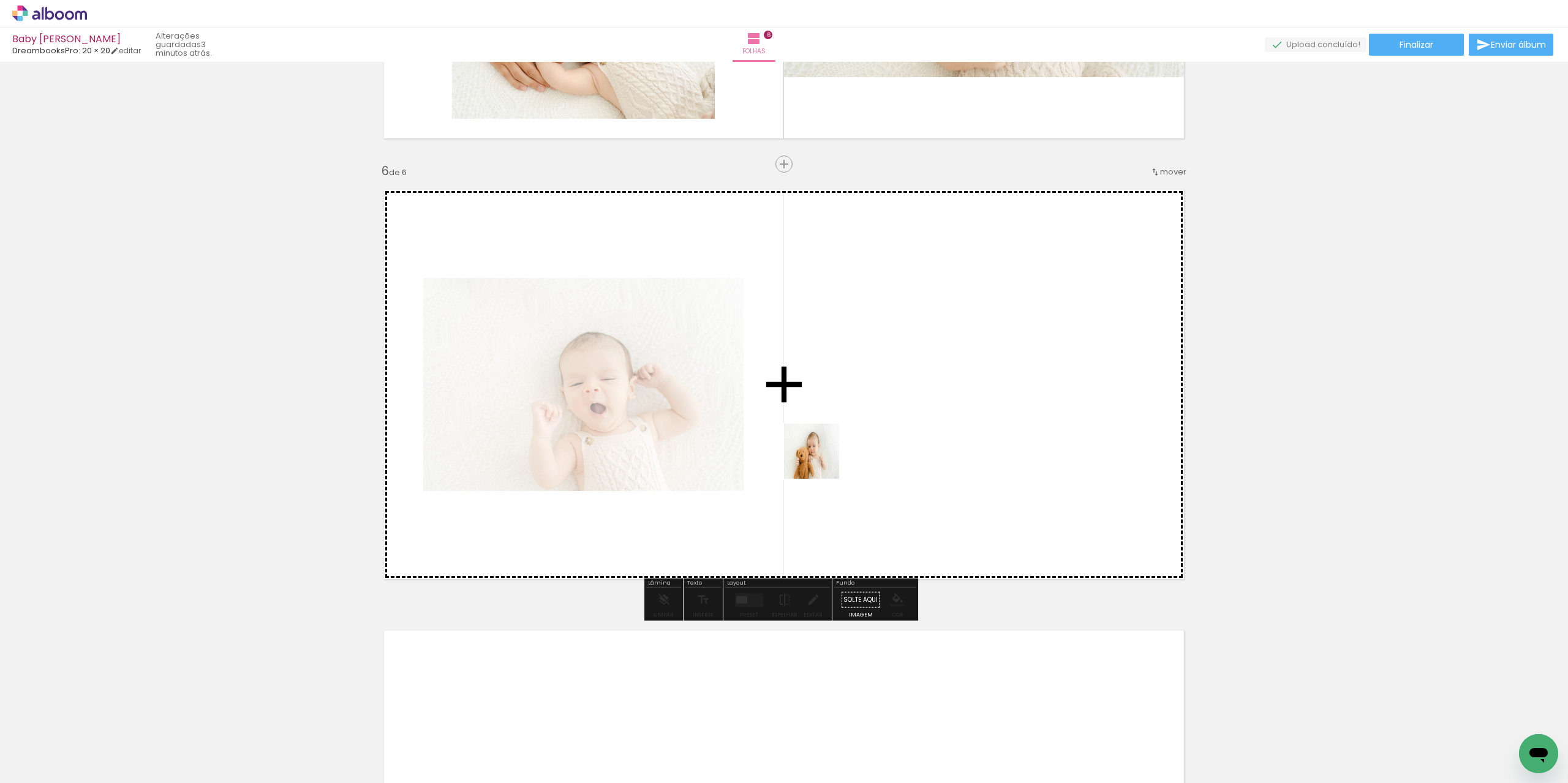
drag, startPoint x: 694, startPoint y: 757, endPoint x: 837, endPoint y: 435, distance: 352.3
click at [837, 435] on quentale-workspace at bounding box center [784, 392] width 1568 height 783
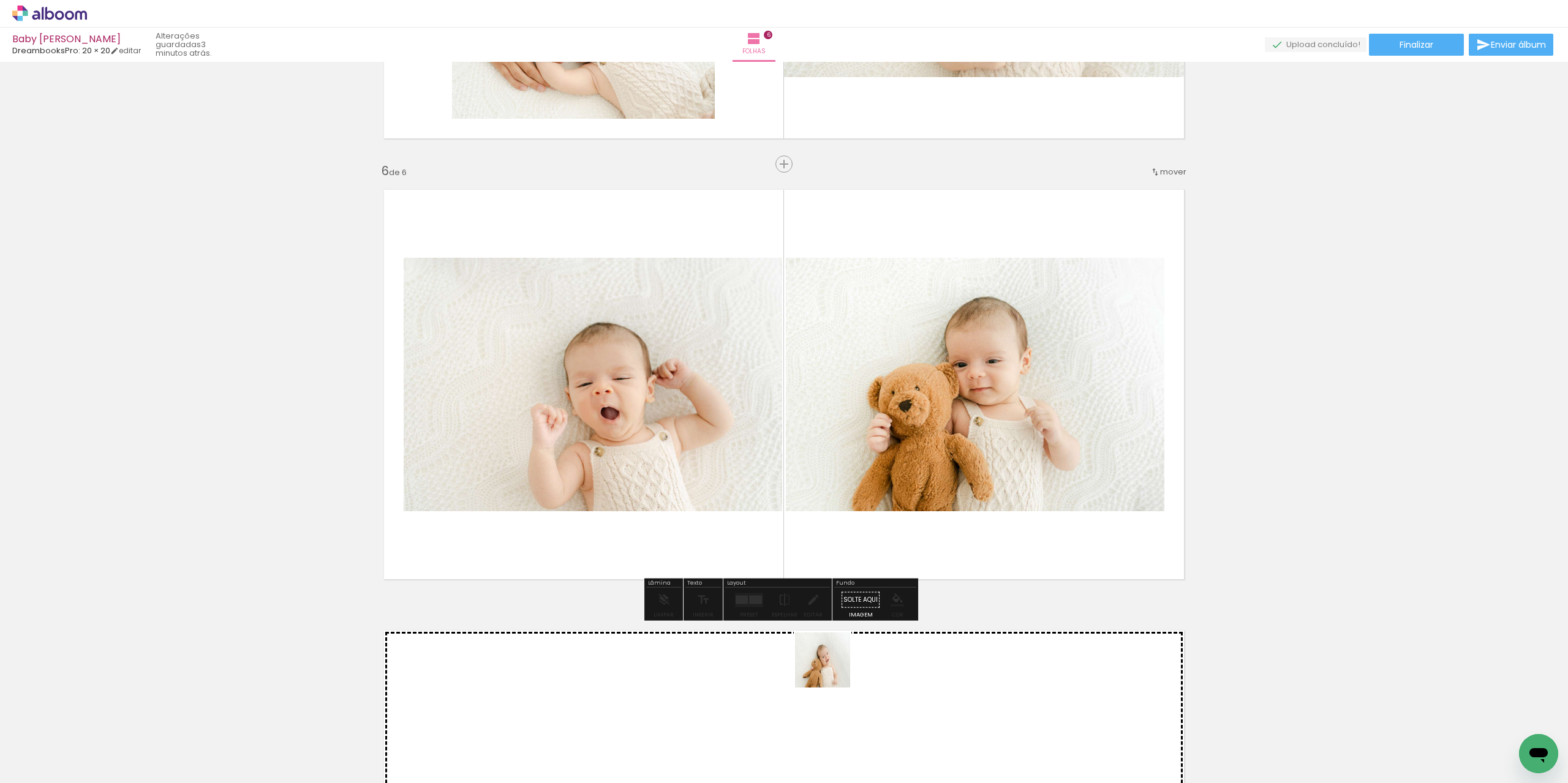
drag, startPoint x: 777, startPoint y: 757, endPoint x: 998, endPoint y: 421, distance: 402.2
click at [998, 421] on quentale-workspace at bounding box center [784, 392] width 1568 height 783
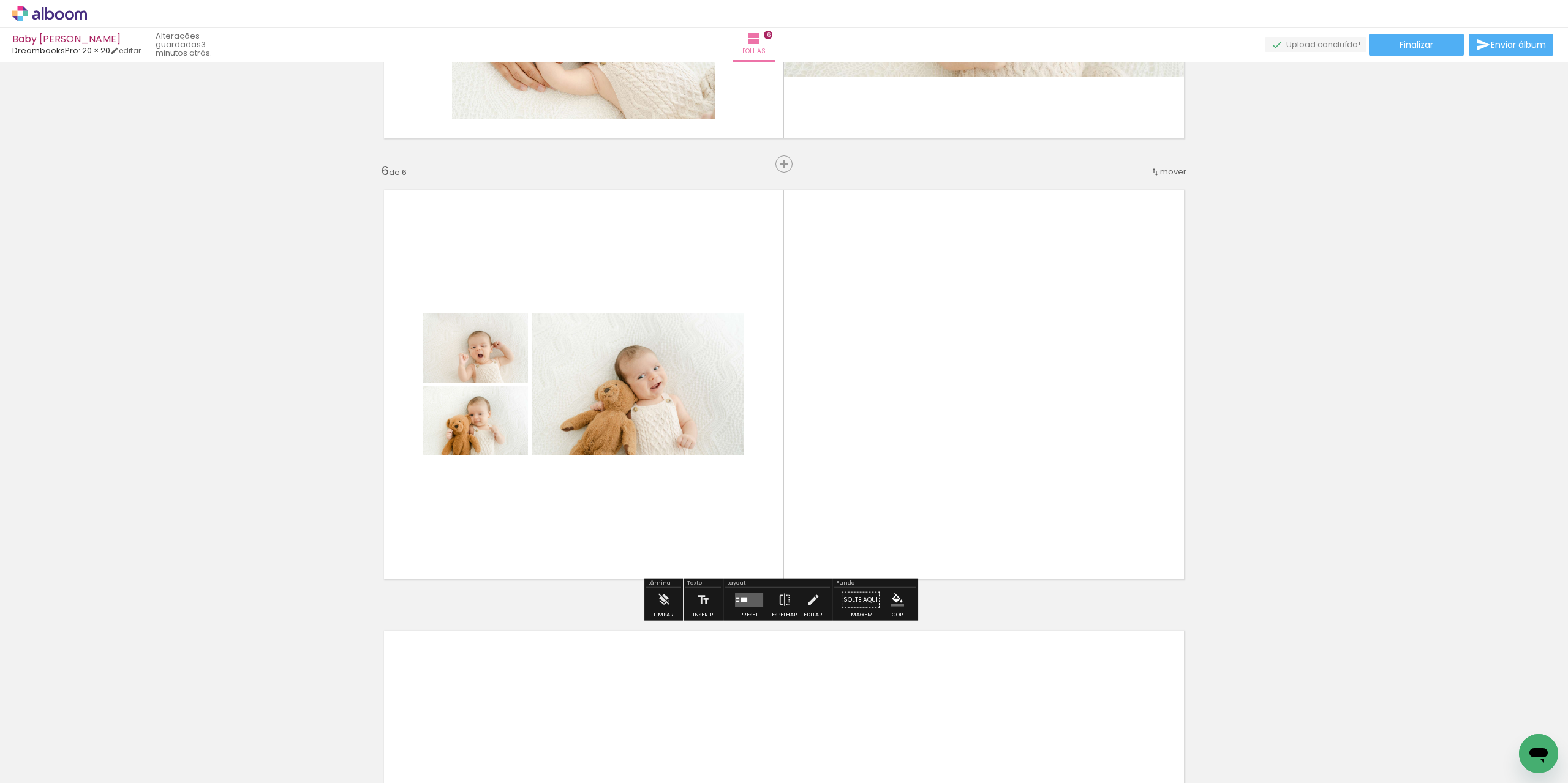
drag, startPoint x: 836, startPoint y: 752, endPoint x: 853, endPoint y: 433, distance: 319.5
click at [834, 384] on quentale-workspace at bounding box center [784, 392] width 1568 height 783
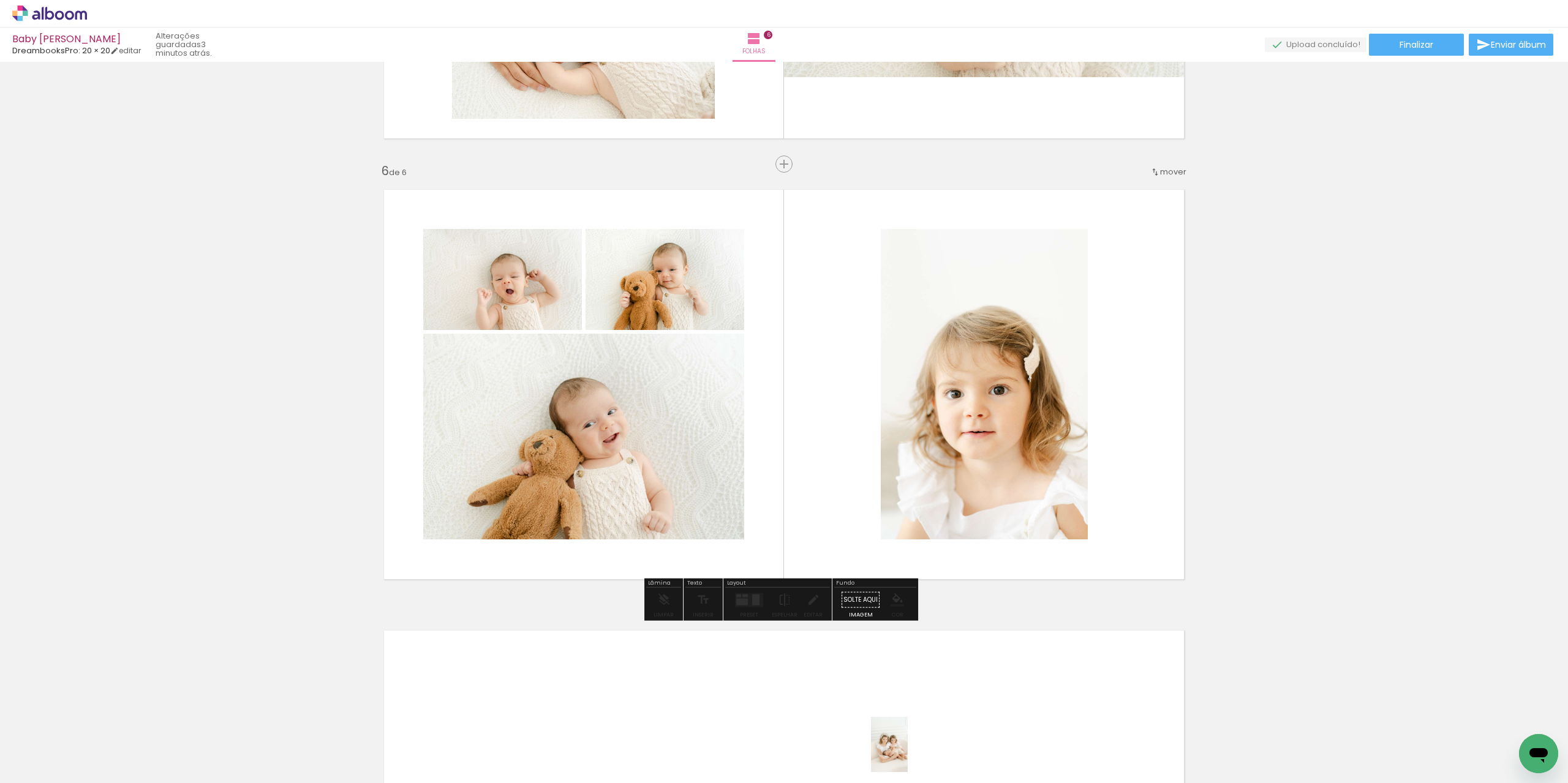
drag, startPoint x: 910, startPoint y: 736, endPoint x: 907, endPoint y: 754, distance: 18.2
click at [907, 754] on div at bounding box center [900, 741] width 40 height 60
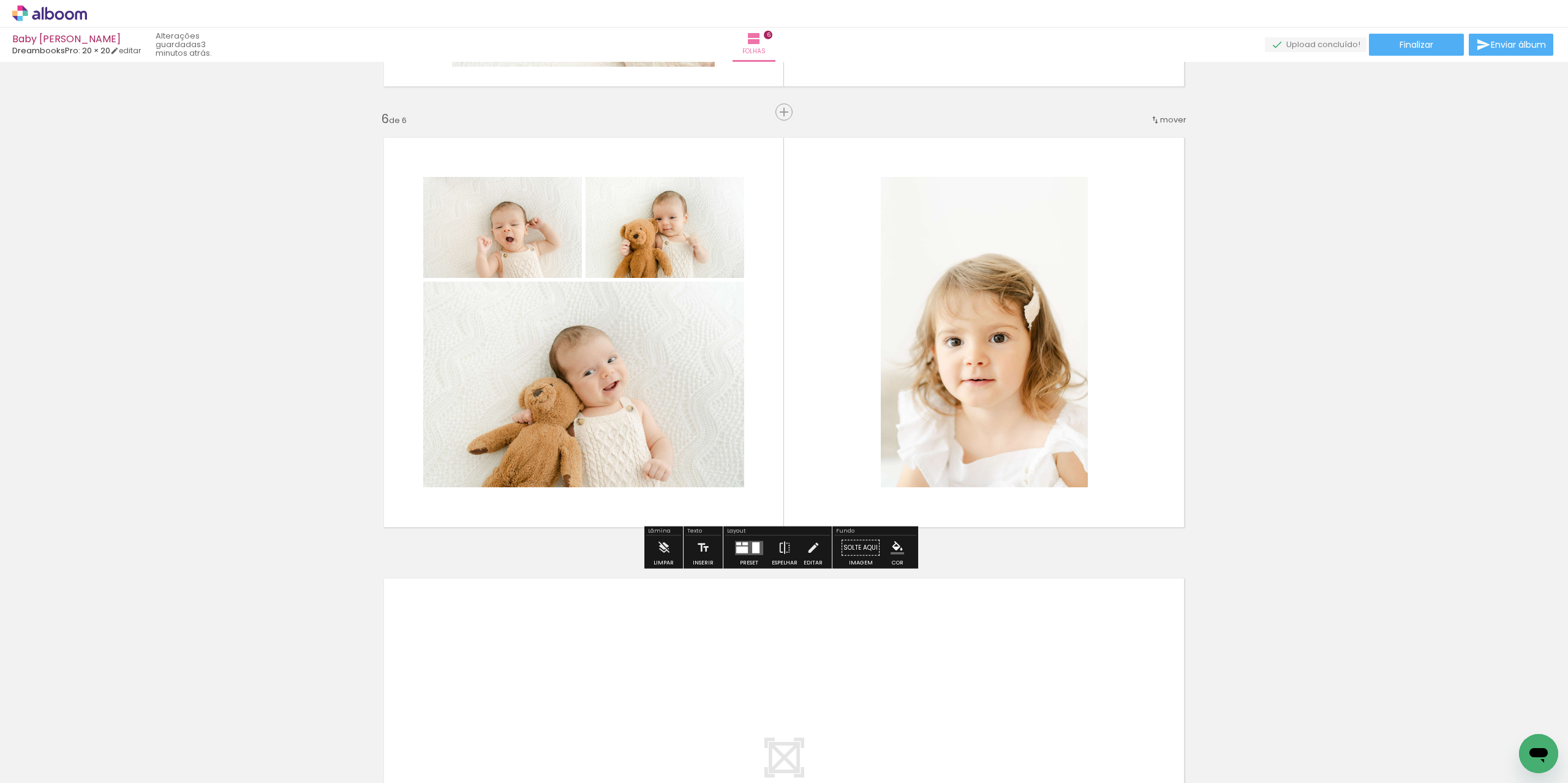
scroll to position [2204, 0]
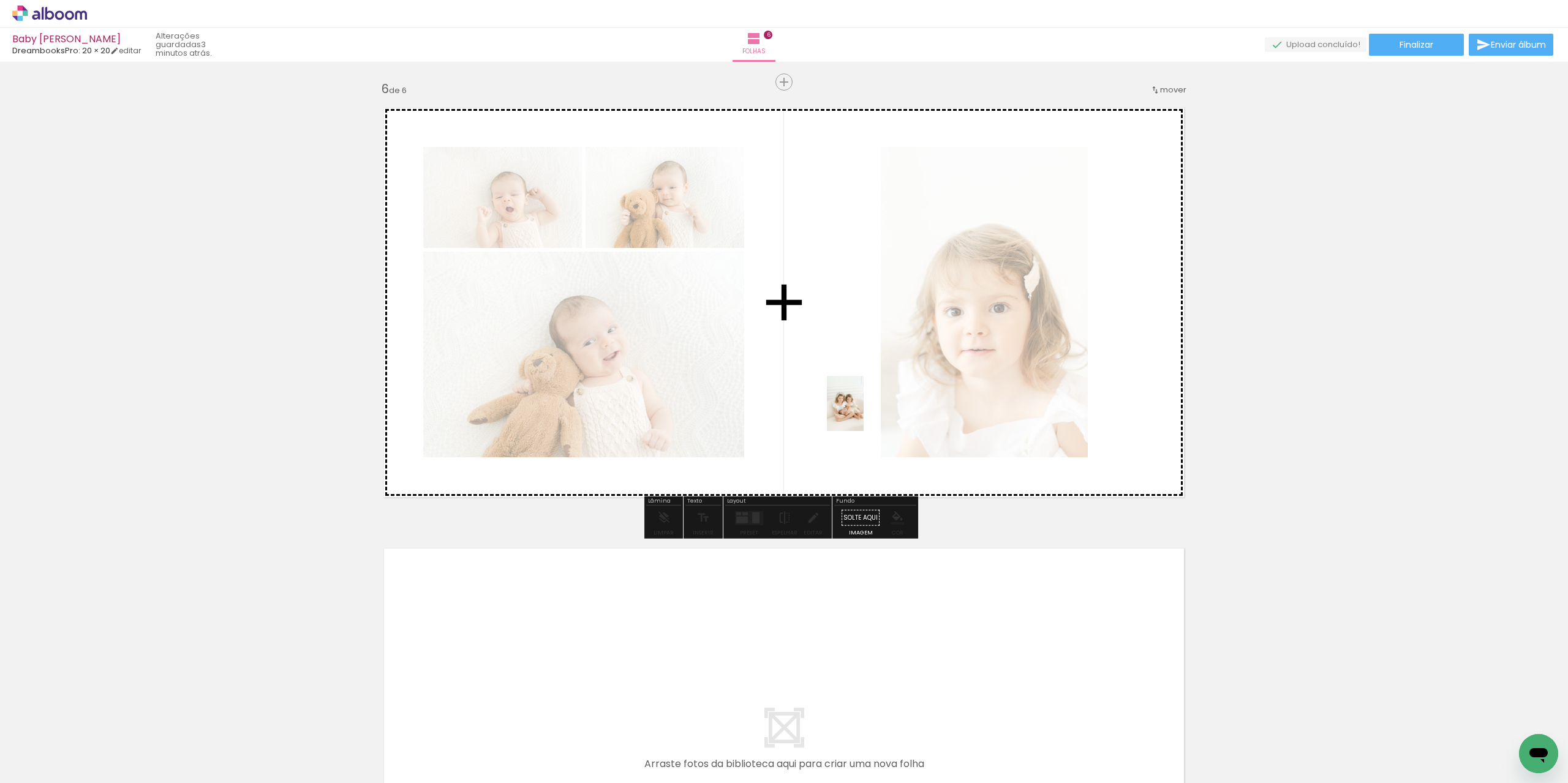
drag, startPoint x: 901, startPoint y: 740, endPoint x: 864, endPoint y: 408, distance: 334.1
click at [864, 412] on quentale-workspace at bounding box center [784, 392] width 1568 height 783
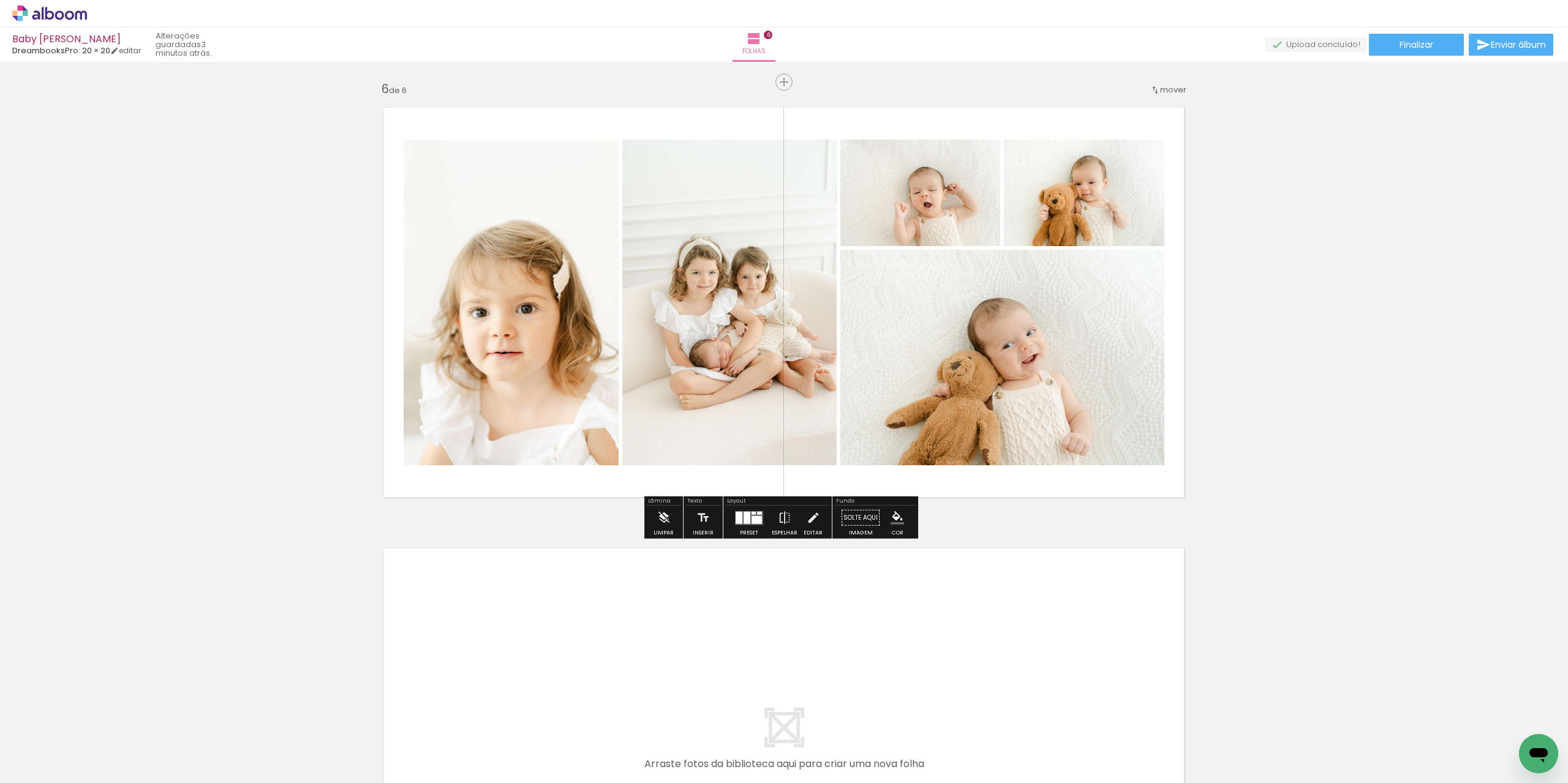
click at [744, 516] on div at bounding box center [747, 517] width 7 height 13
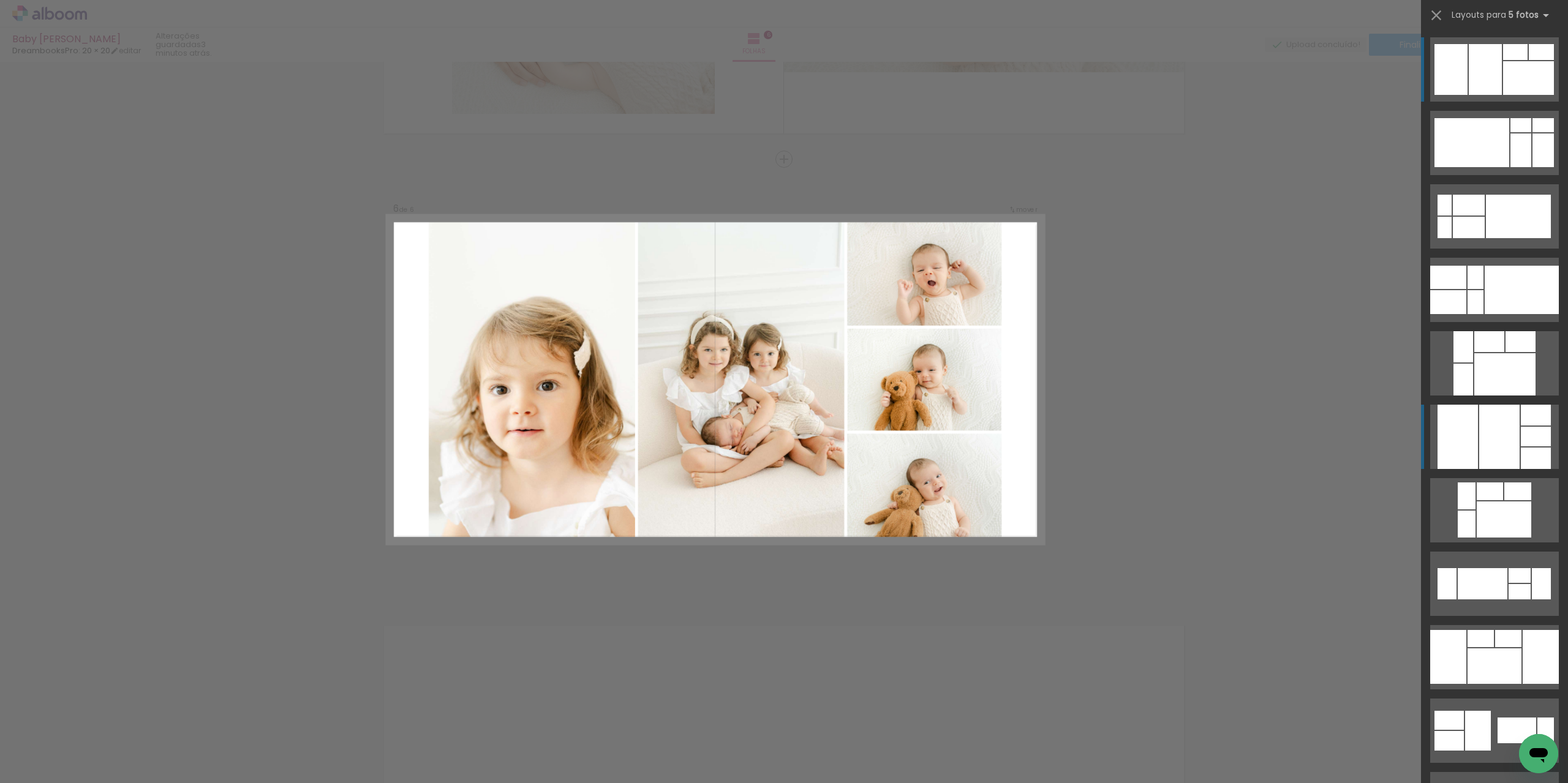
scroll to position [2122, 0]
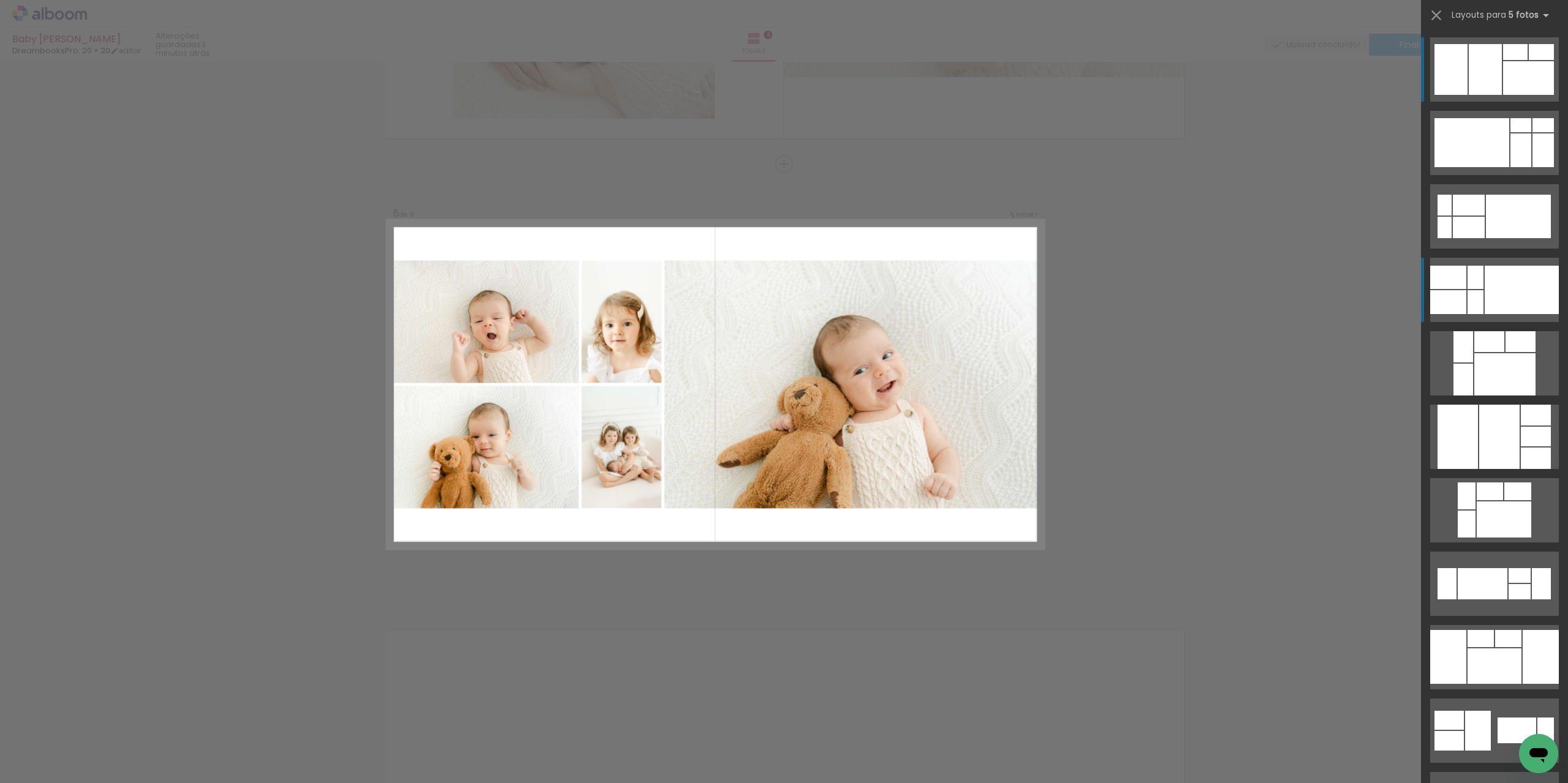
click at [1492, 300] on div at bounding box center [1521, 290] width 74 height 49
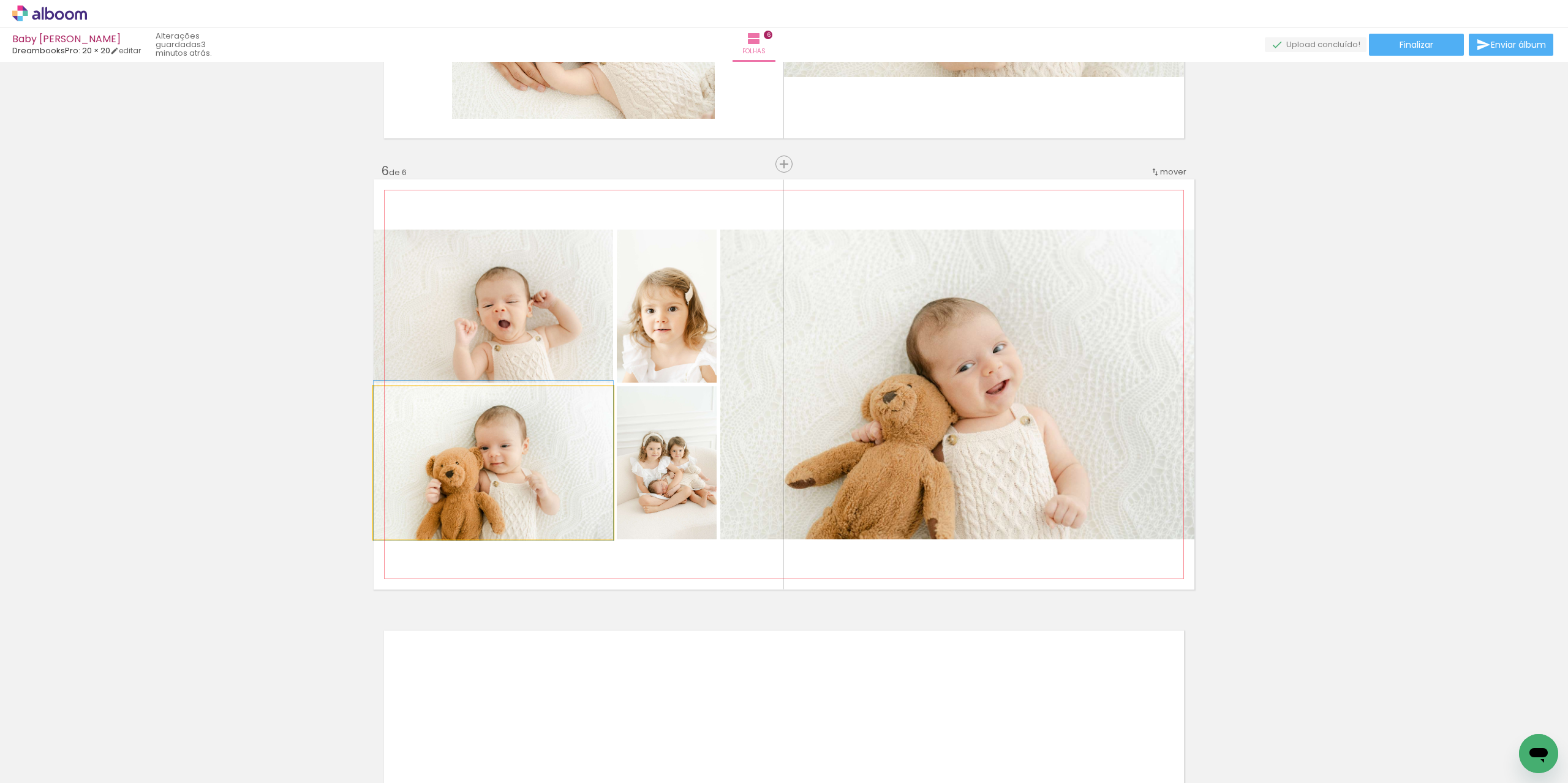
drag, startPoint x: 516, startPoint y: 453, endPoint x: 543, endPoint y: 451, distance: 27.1
drag, startPoint x: 543, startPoint y: 451, endPoint x: 570, endPoint y: 443, distance: 28.2
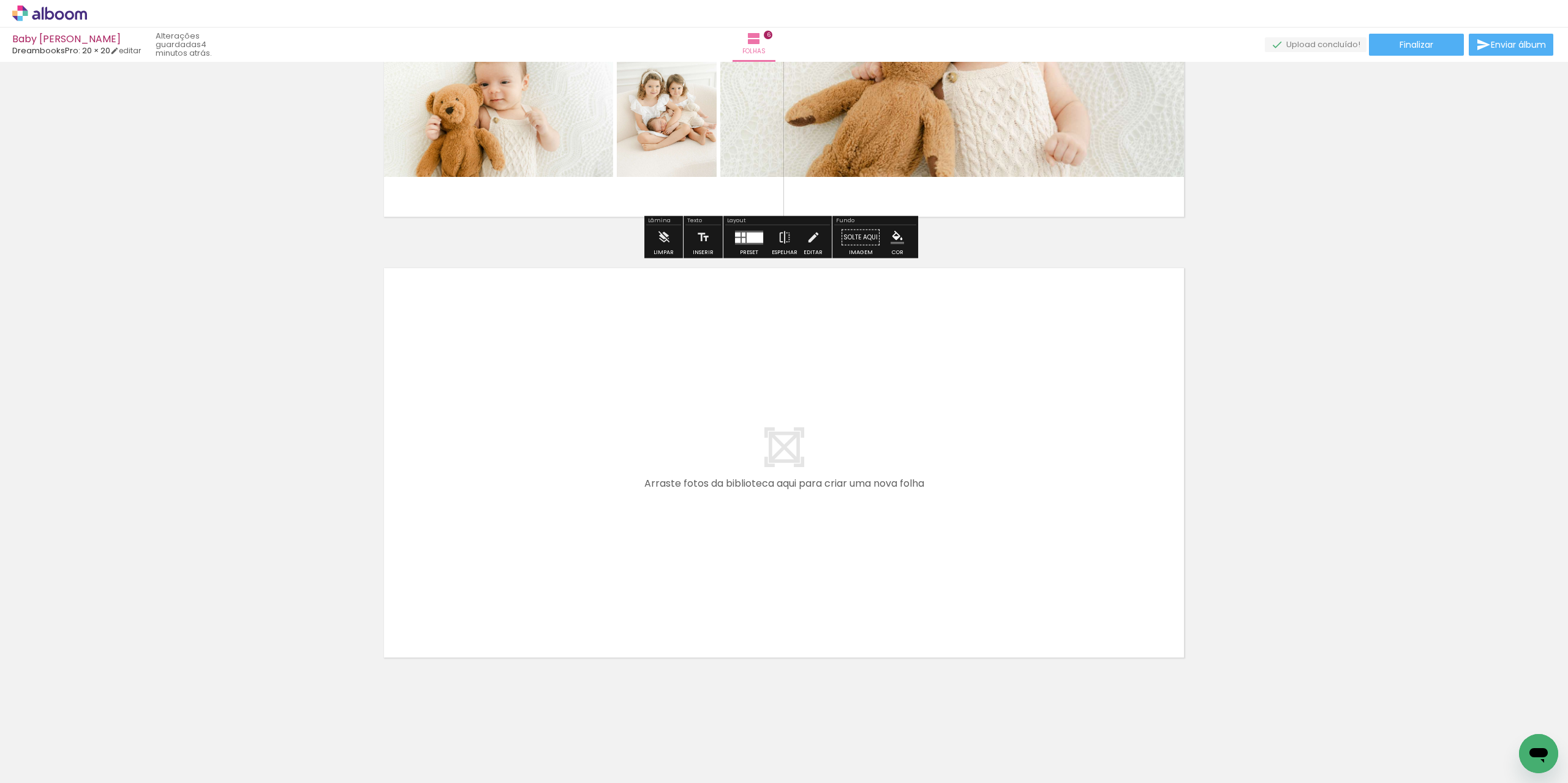
scroll to position [2489, 0]
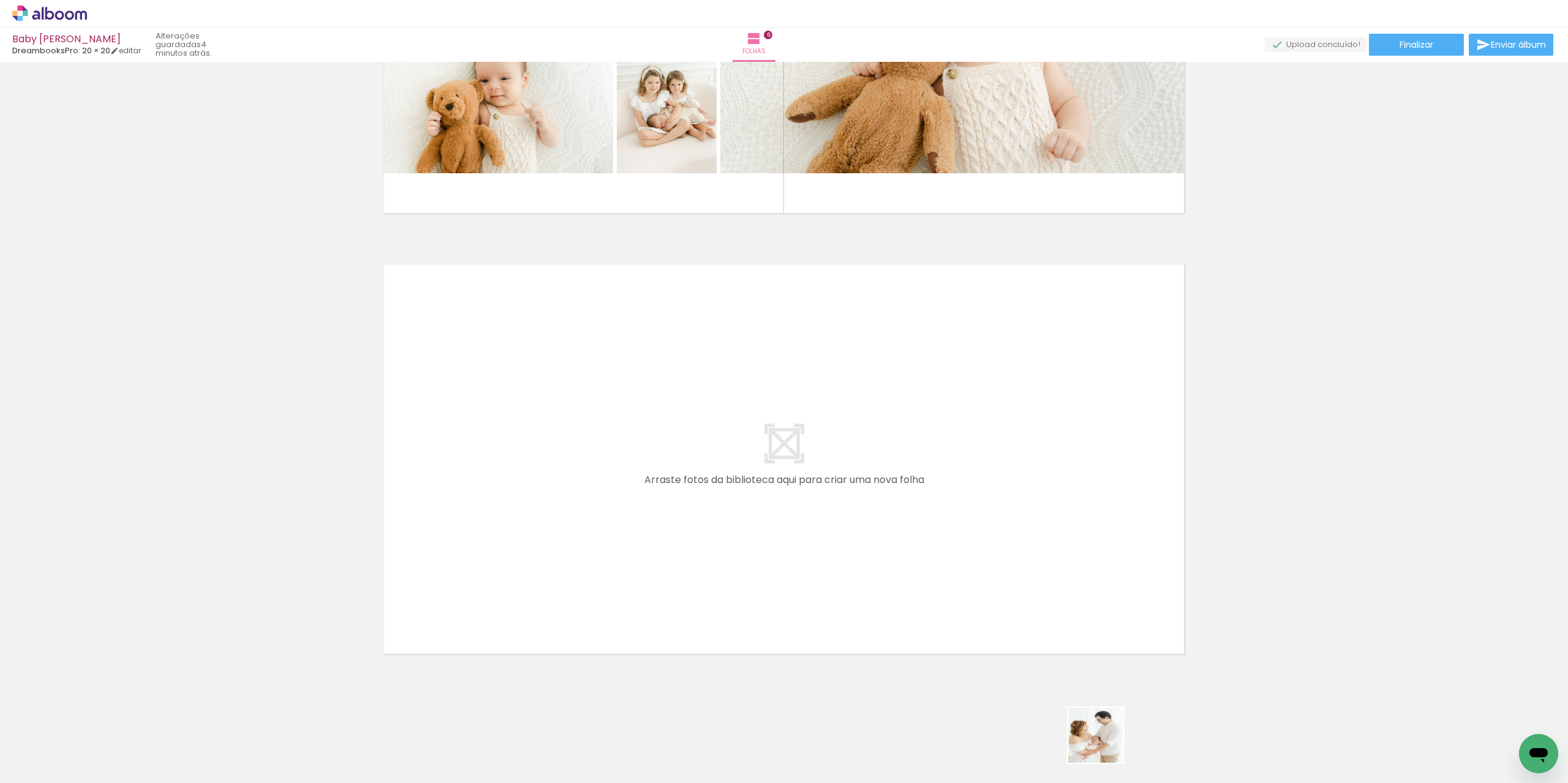
drag, startPoint x: 1107, startPoint y: 749, endPoint x: 966, endPoint y: 504, distance: 282.7
click at [966, 504] on quentale-workspace at bounding box center [784, 392] width 1568 height 783
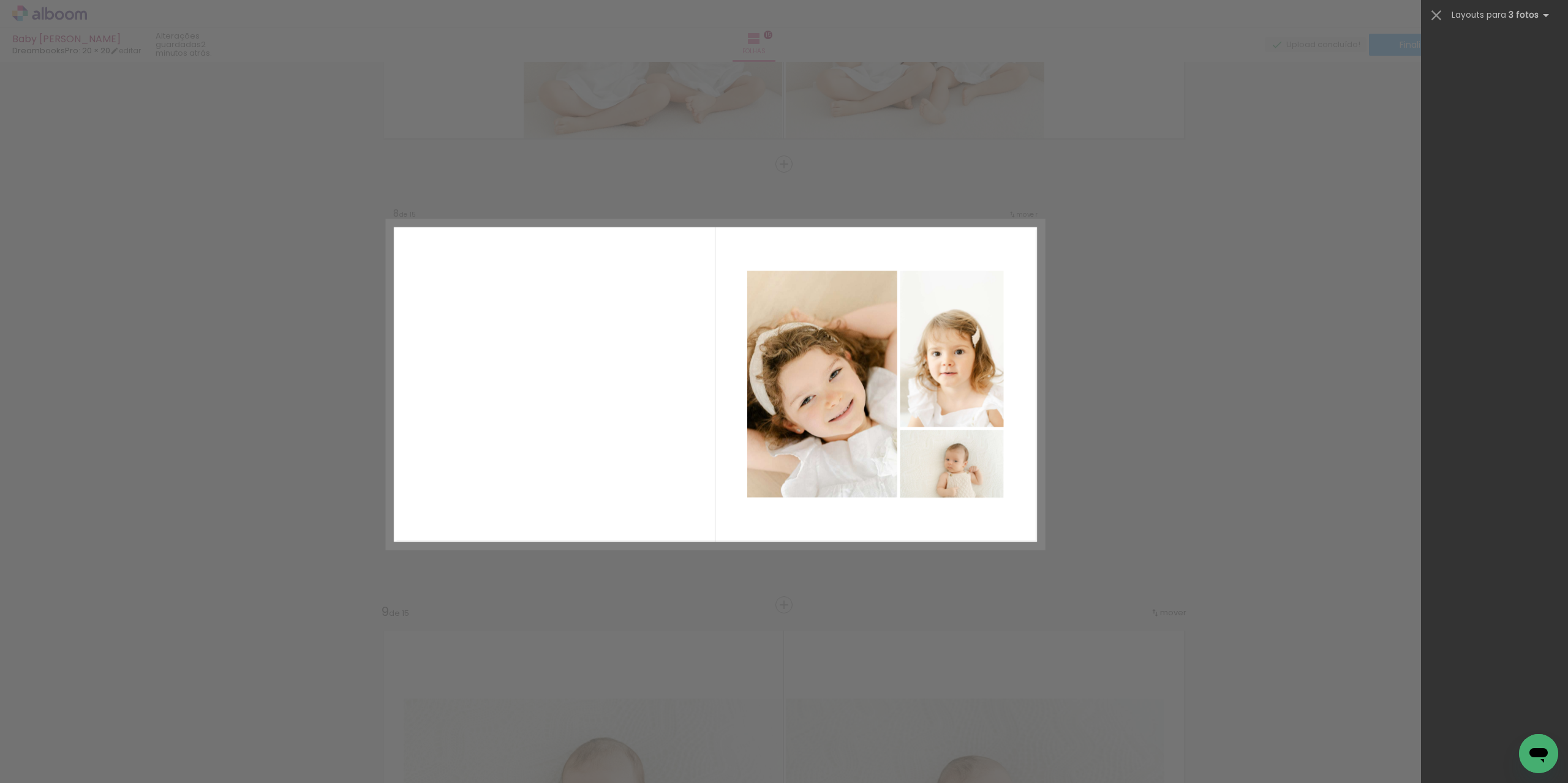
scroll to position [0, 732]
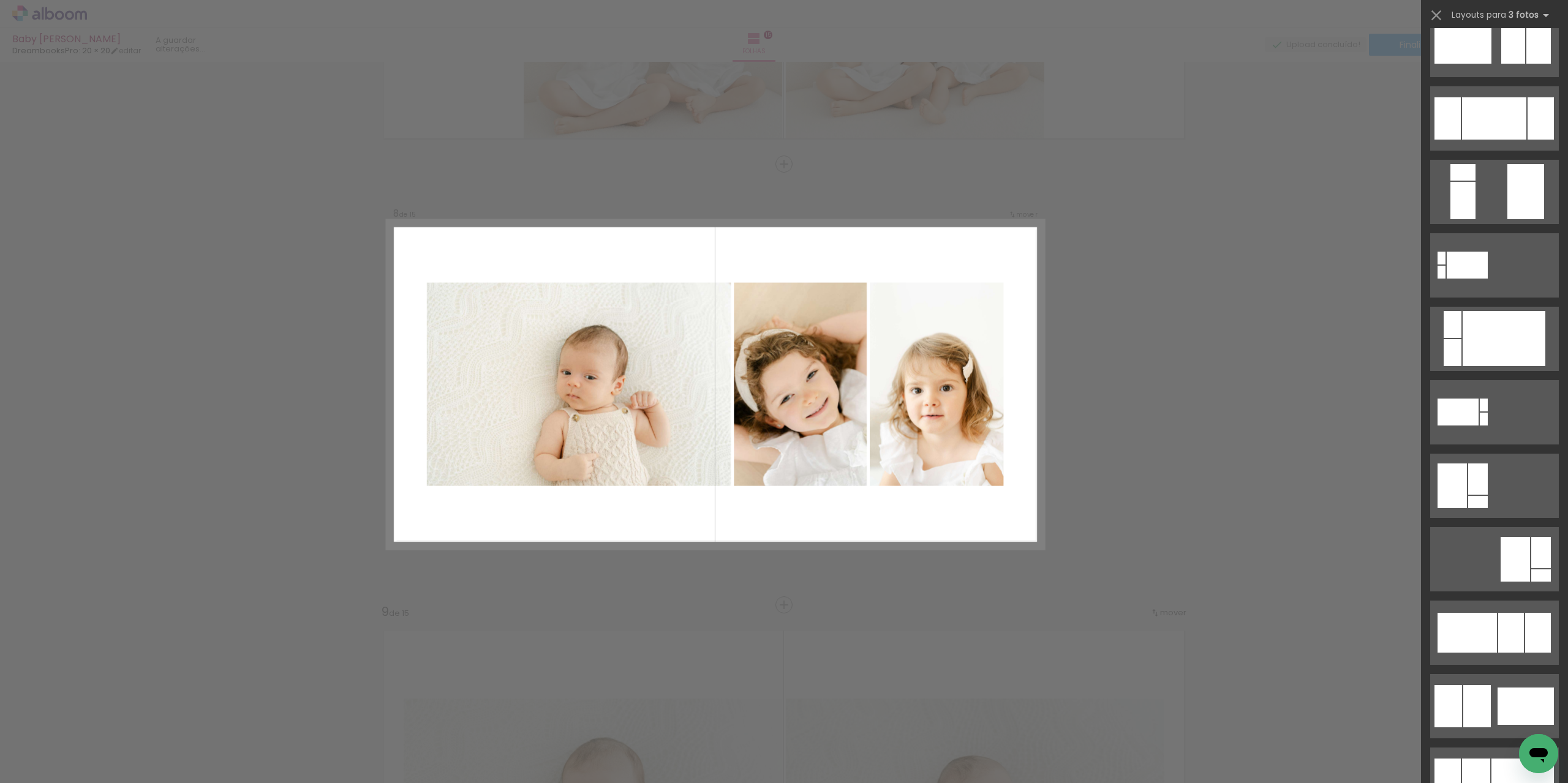
click at [1329, 446] on div "Confirmar Cancelar" at bounding box center [784, 599] width 1568 height 7085
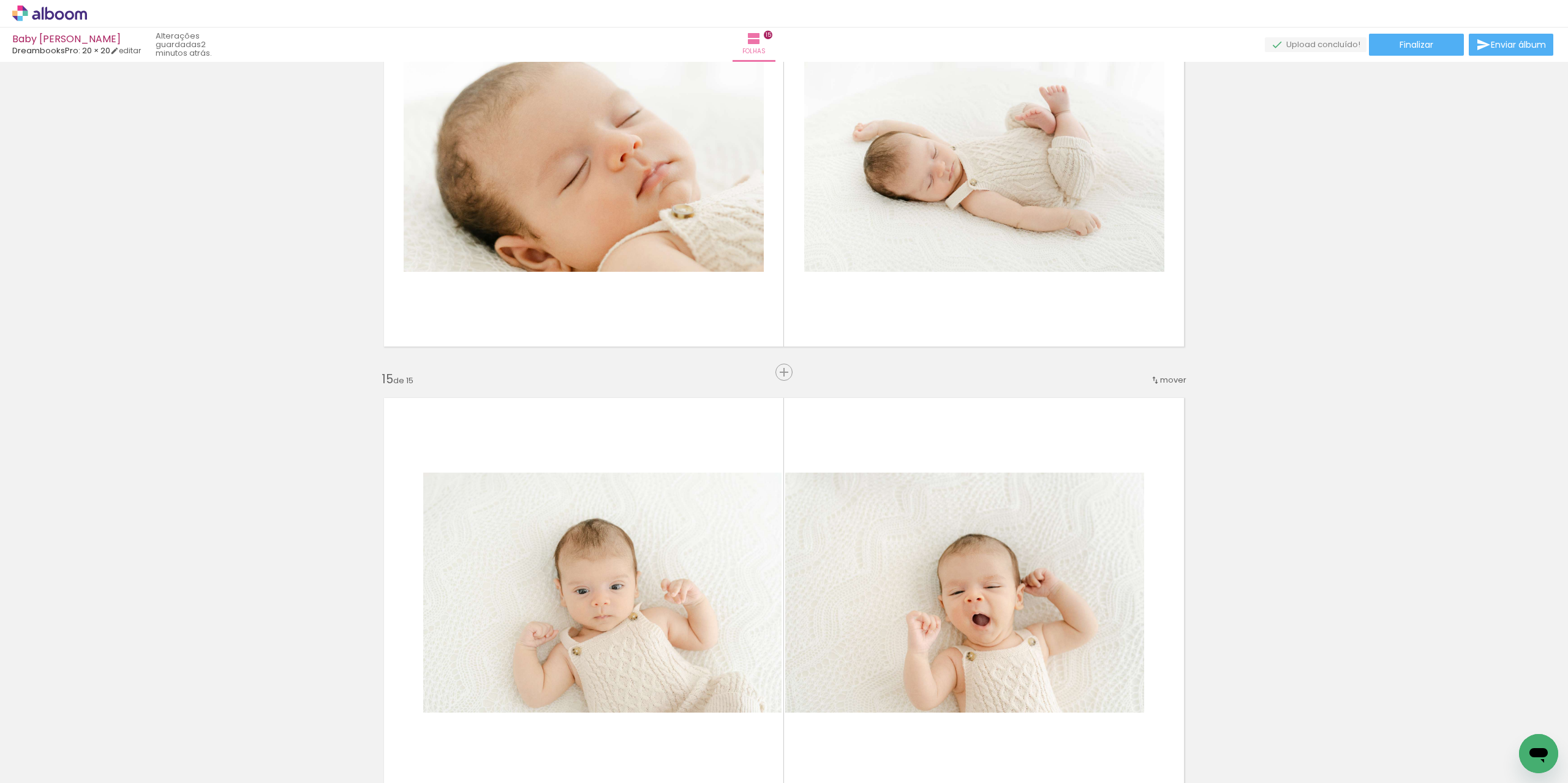
scroll to position [5944, 0]
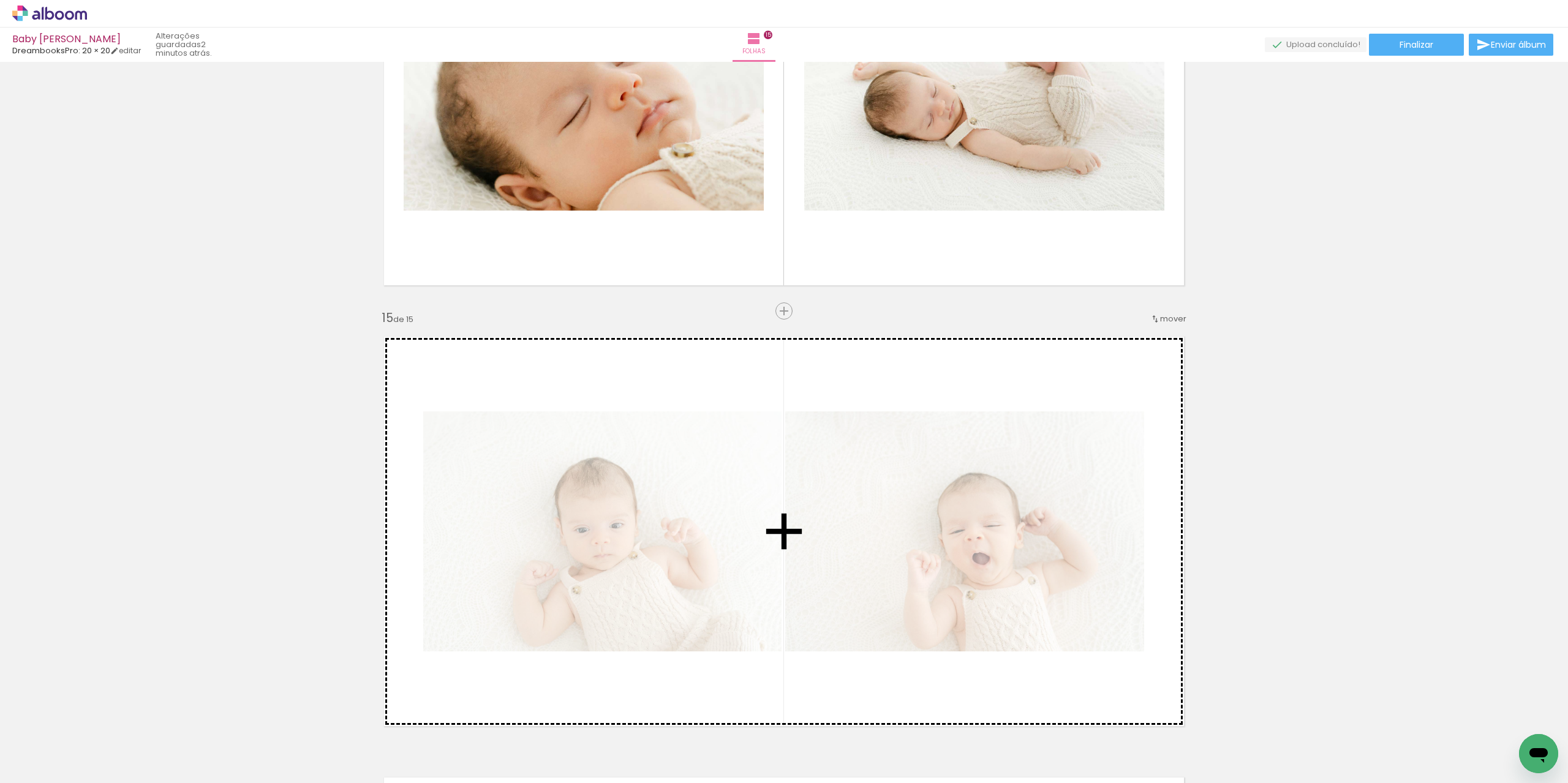
drag, startPoint x: 636, startPoint y: 417, endPoint x: 865, endPoint y: 476, distance: 236.5
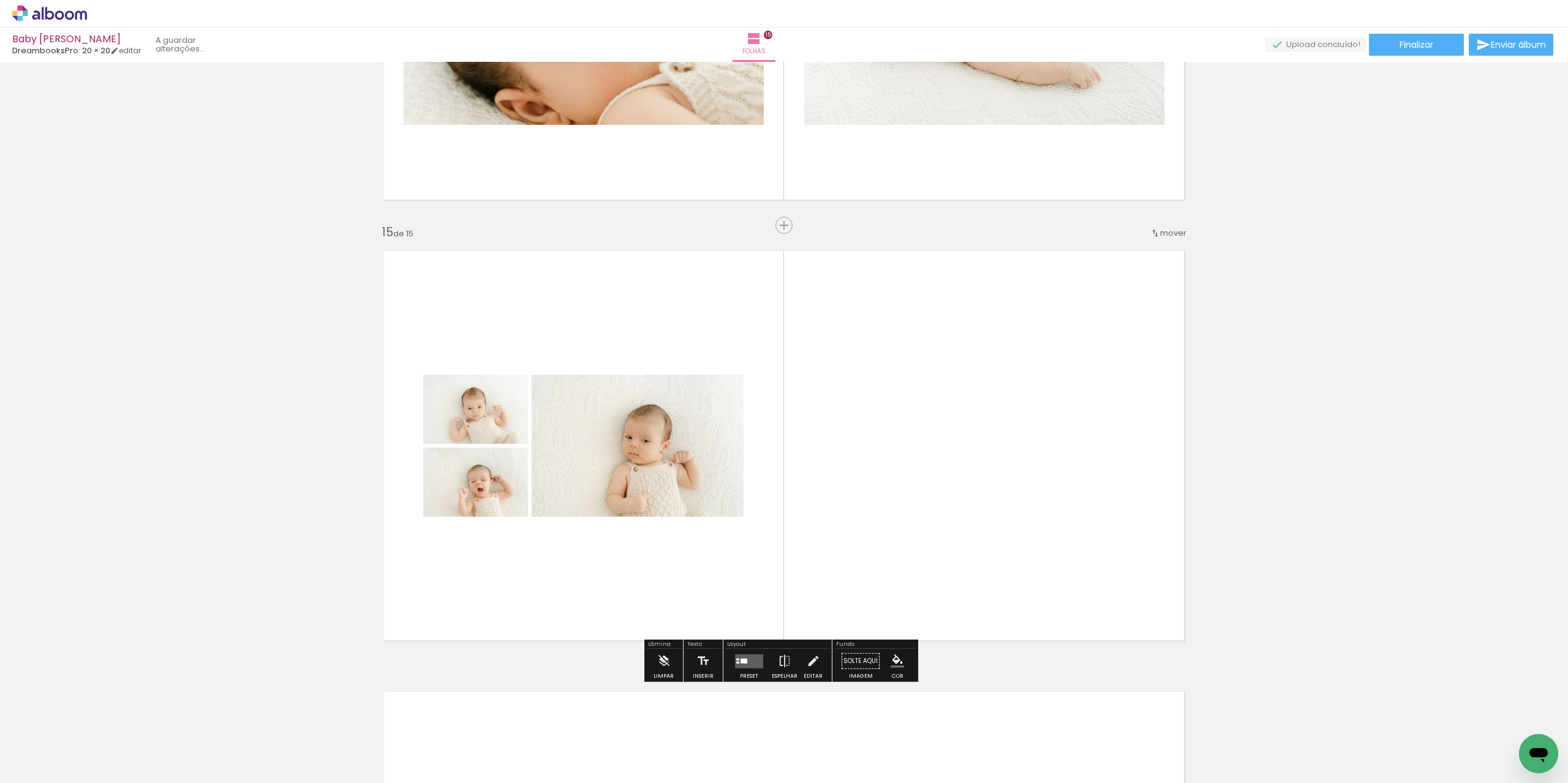
scroll to position [6108, 0]
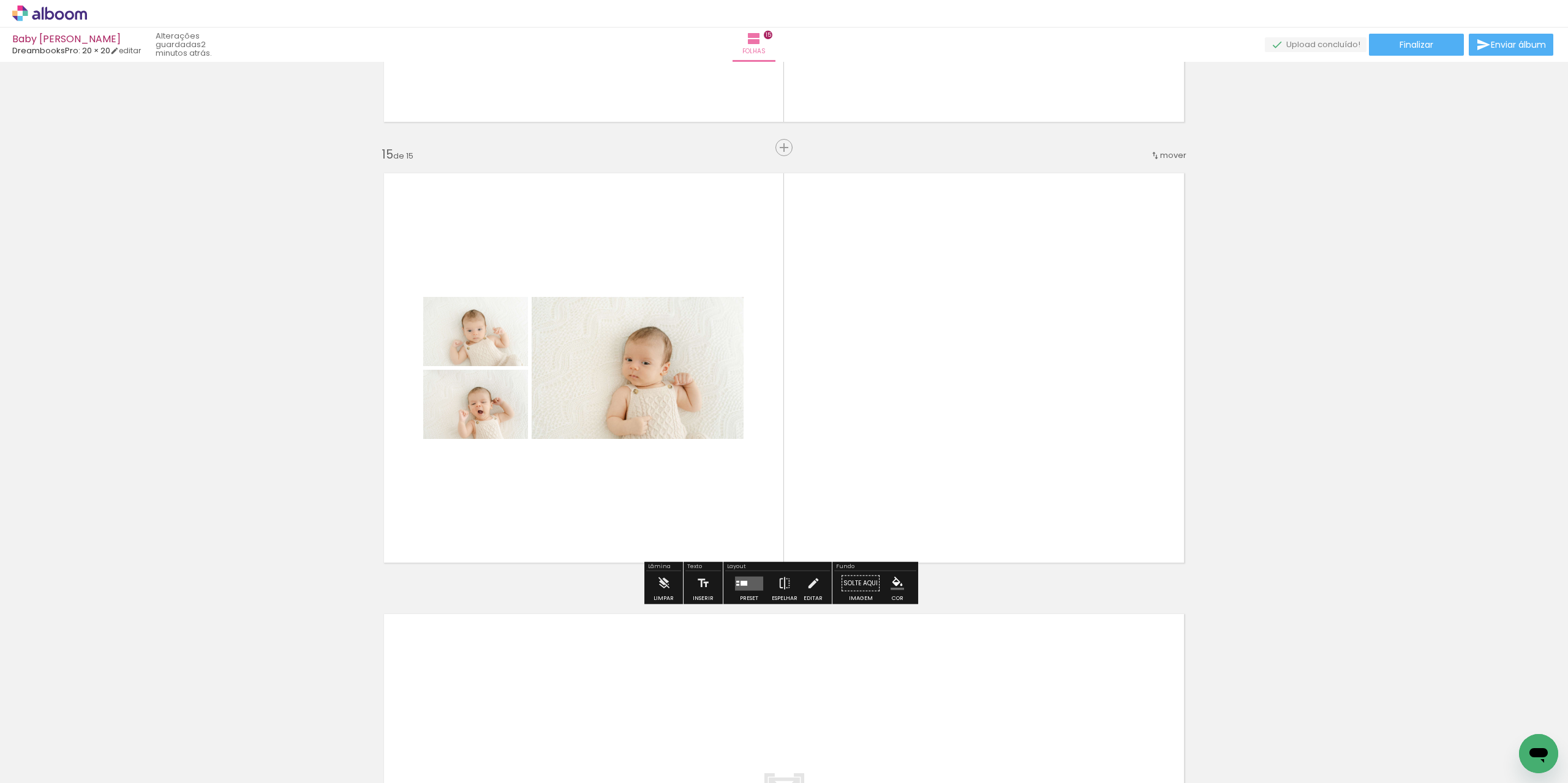
click at [743, 588] on quentale-layouter at bounding box center [749, 583] width 29 height 14
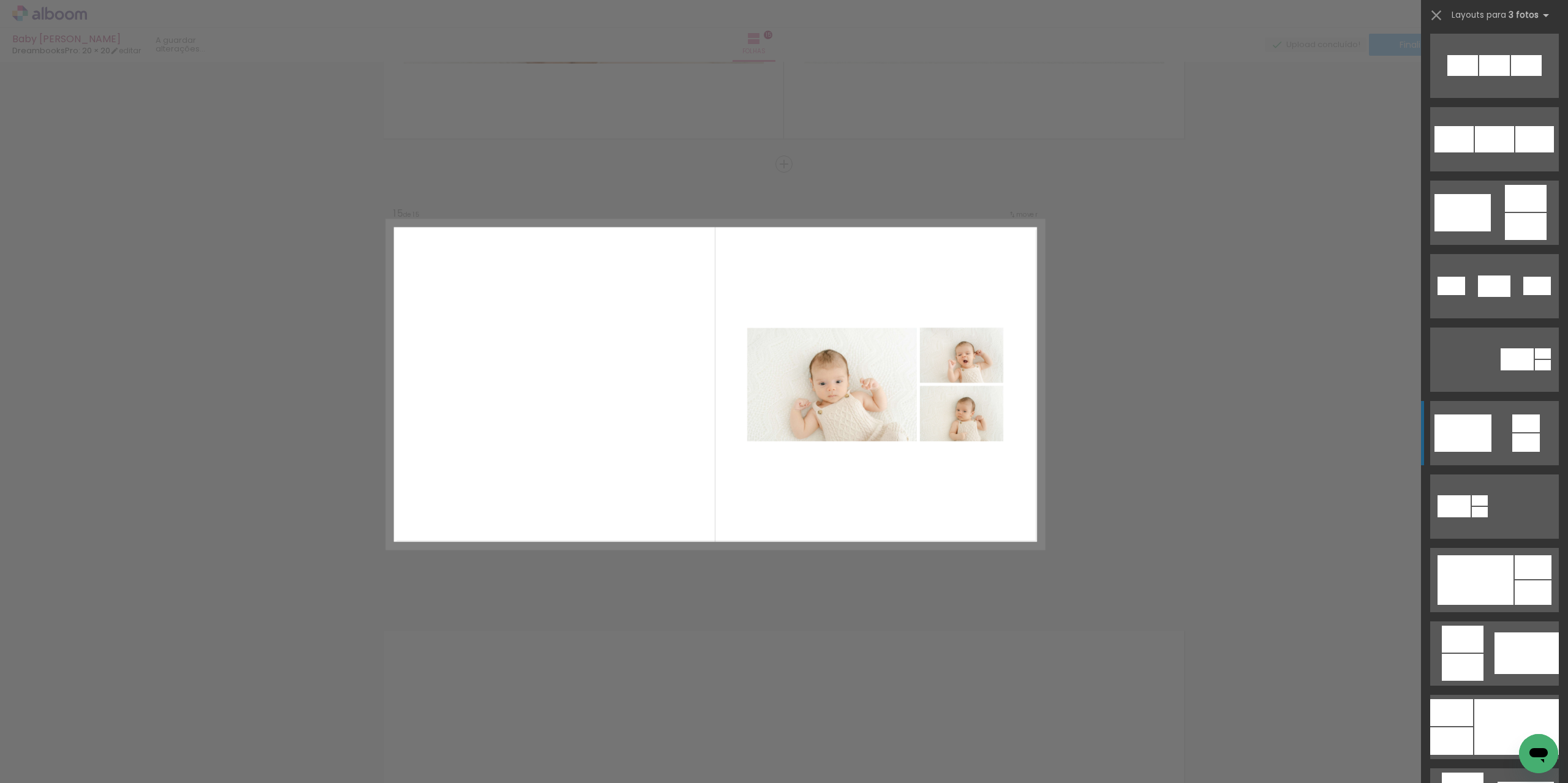
scroll to position [245, 0]
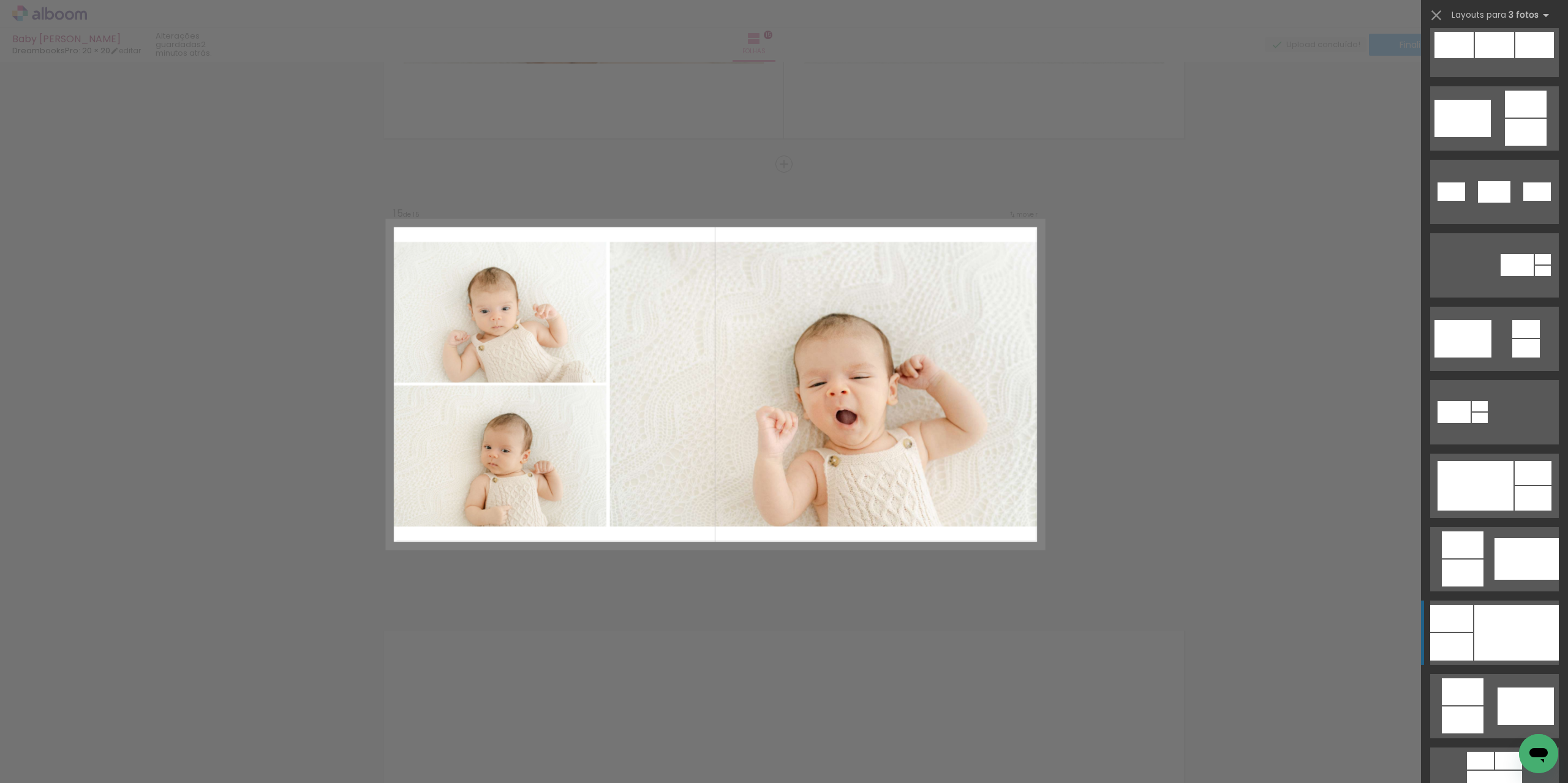
click at [1479, 626] on div at bounding box center [1517, 633] width 85 height 56
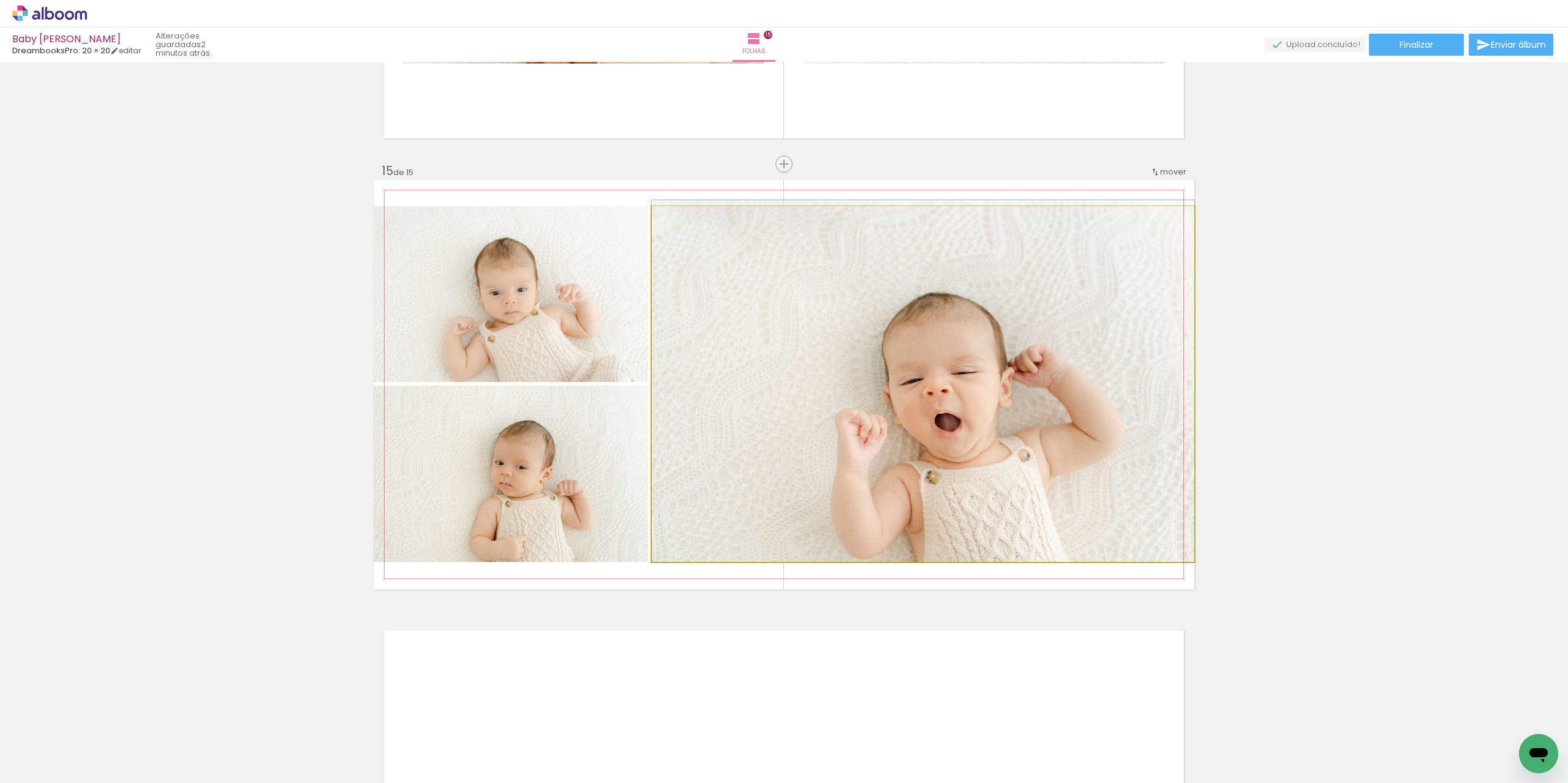
drag, startPoint x: 978, startPoint y: 461, endPoint x: 1005, endPoint y: 439, distance: 34.8
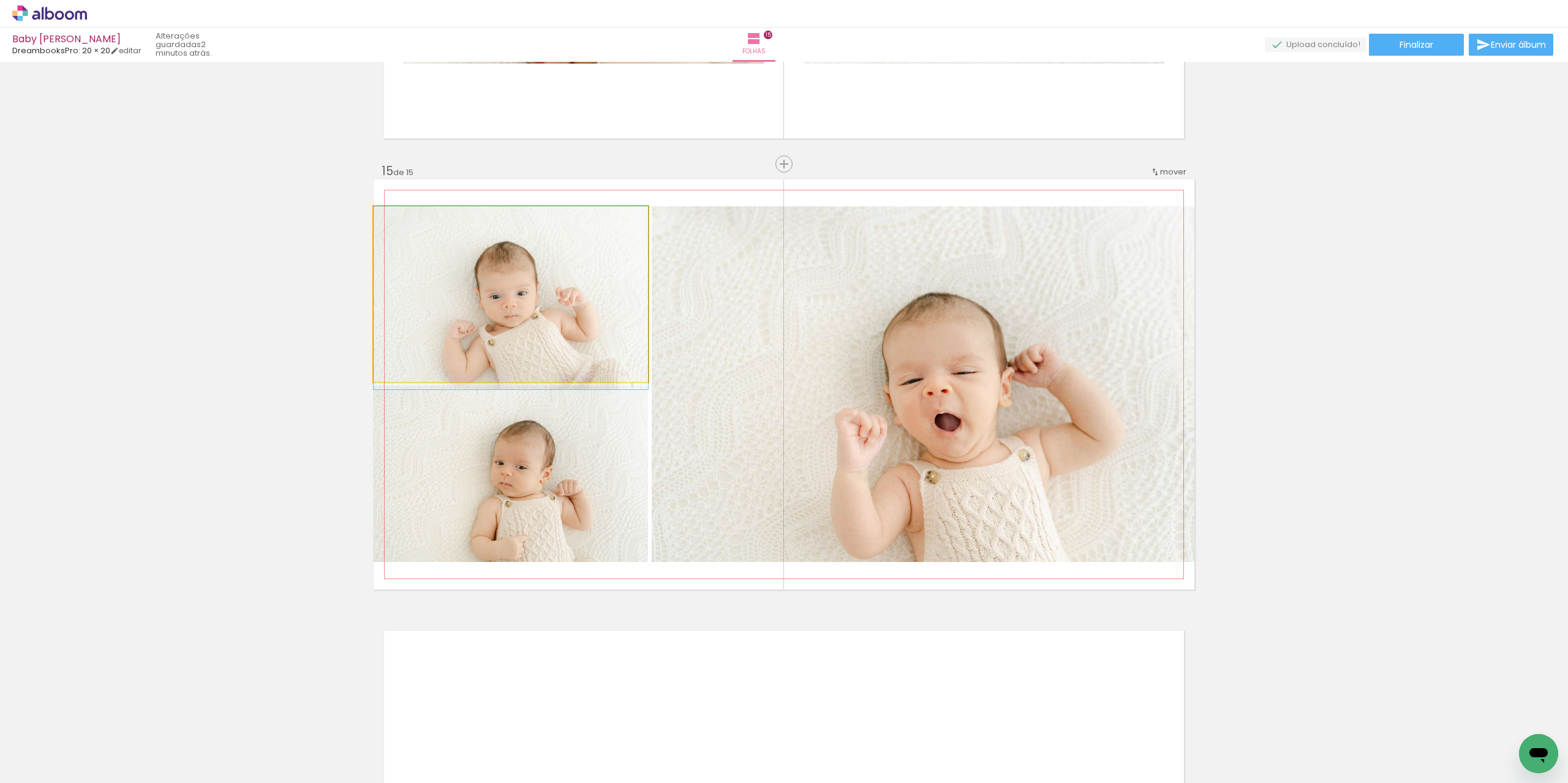
drag, startPoint x: 523, startPoint y: 248, endPoint x: 949, endPoint y: 336, distance: 435.0
click at [0, 0] on slot at bounding box center [0, 0] width 0 height 0
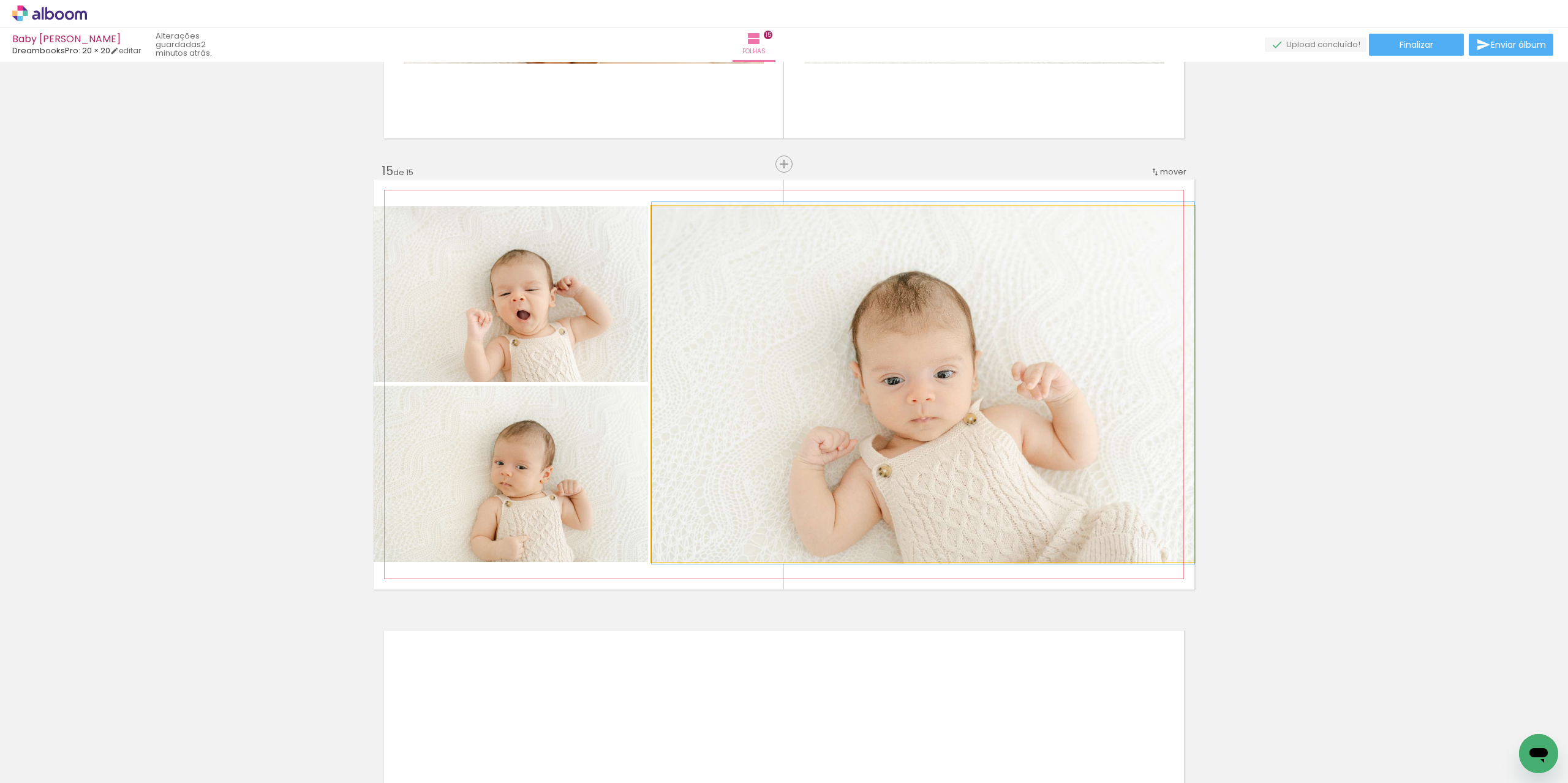
drag, startPoint x: 983, startPoint y: 367, endPoint x: 1009, endPoint y: 366, distance: 26.0
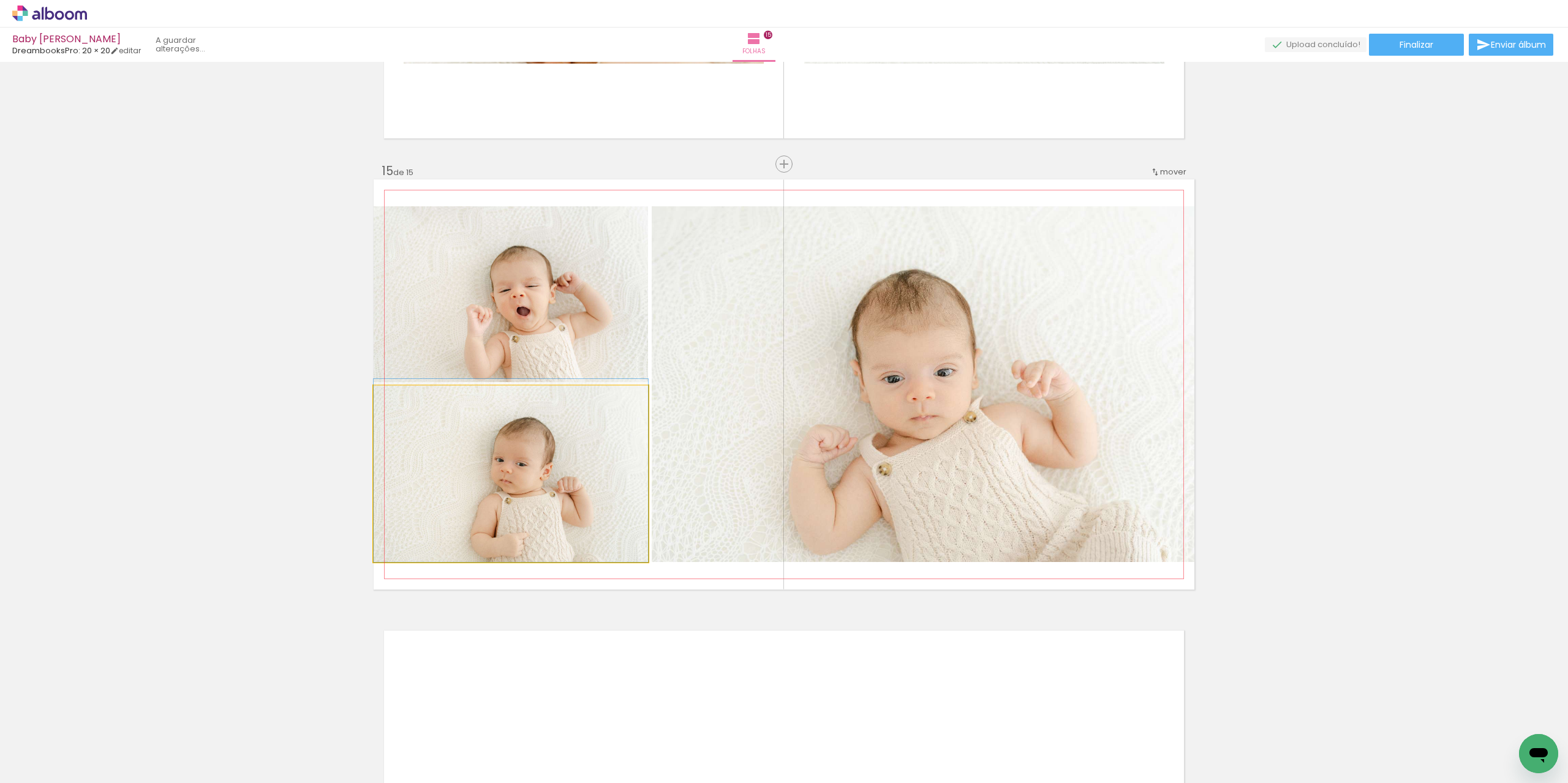
drag, startPoint x: 547, startPoint y: 455, endPoint x: 569, endPoint y: 443, distance: 25.1
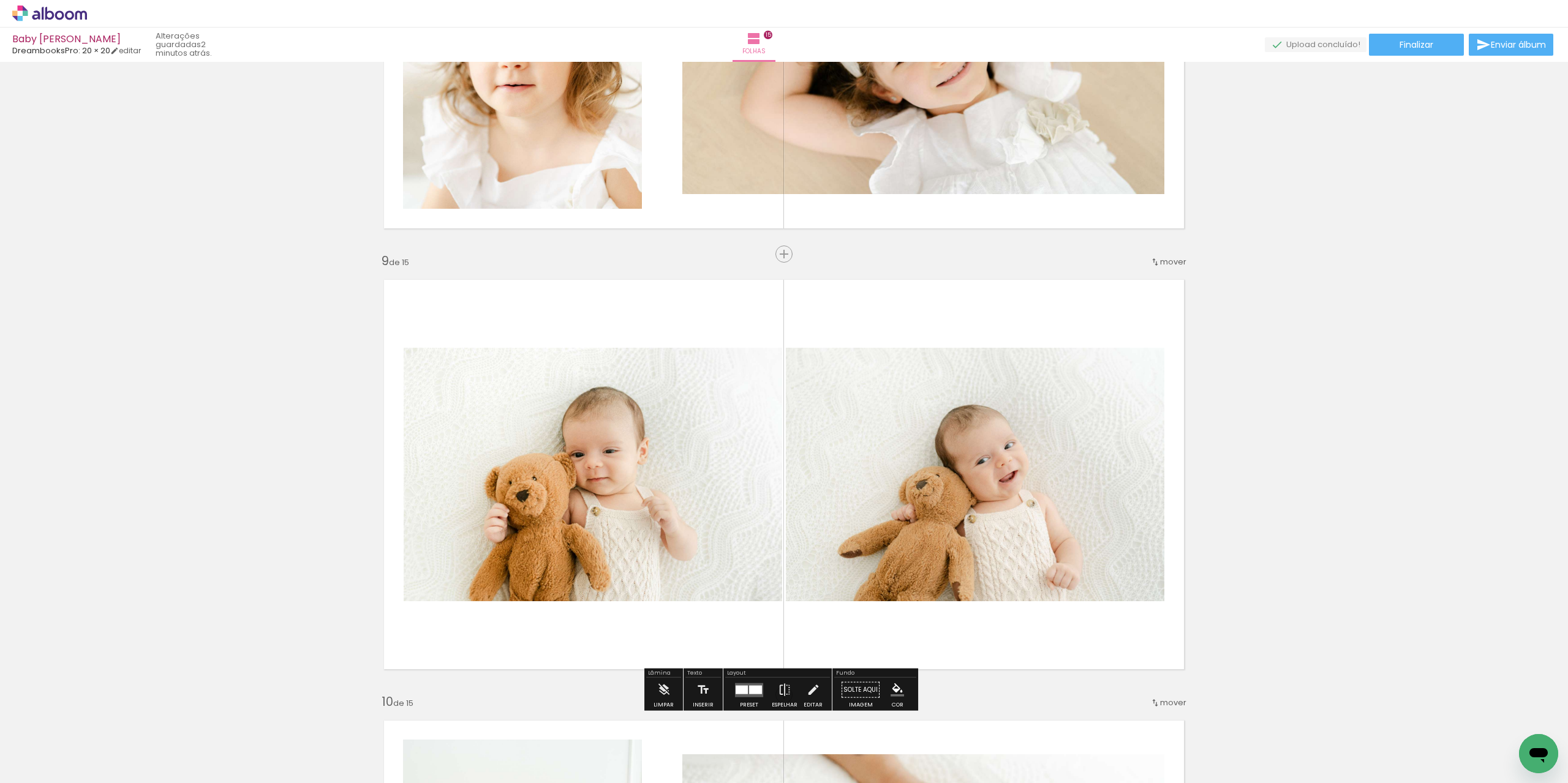
scroll to position [3070, 0]
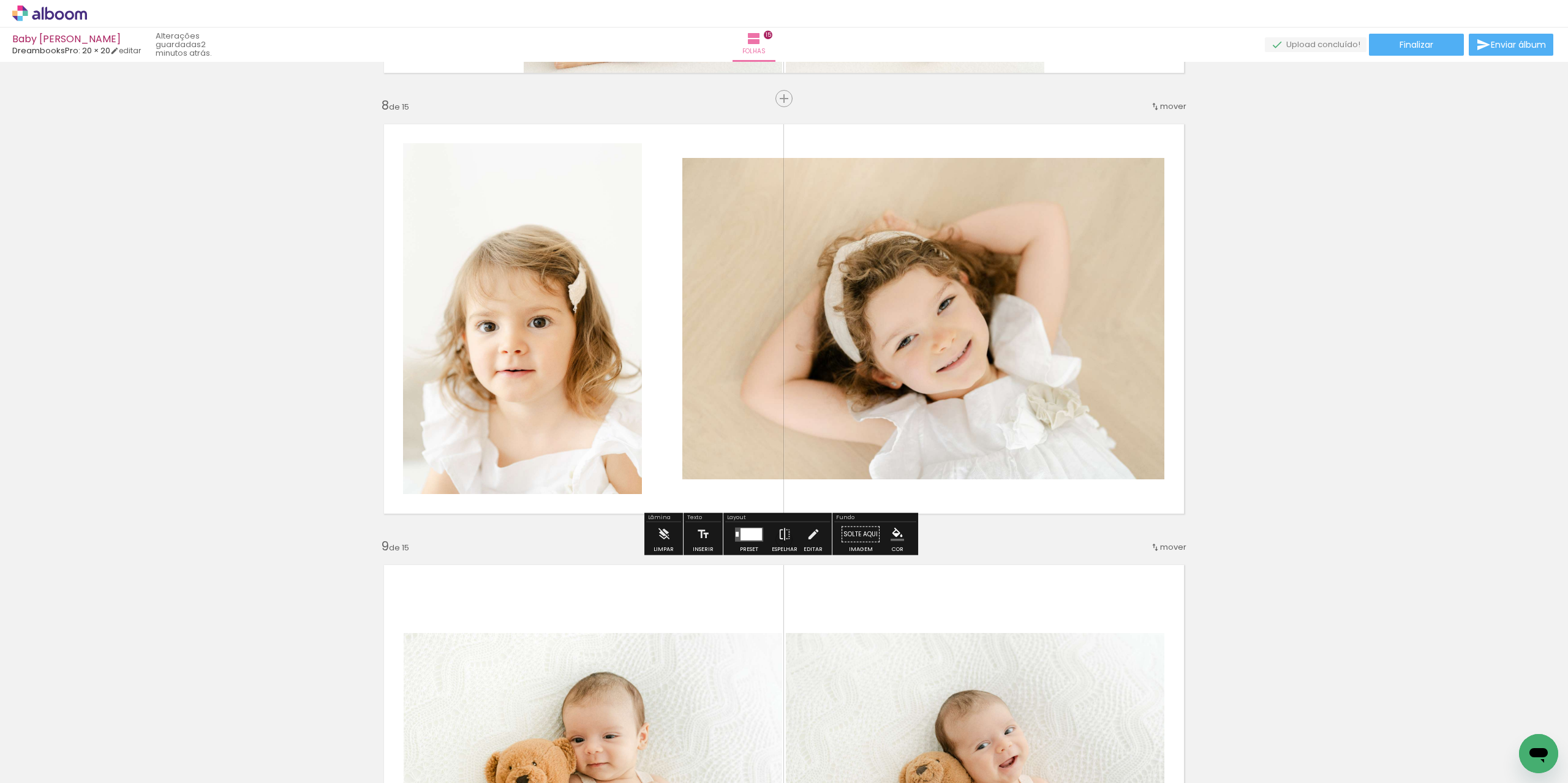
click at [747, 533] on div at bounding box center [751, 534] width 22 height 13
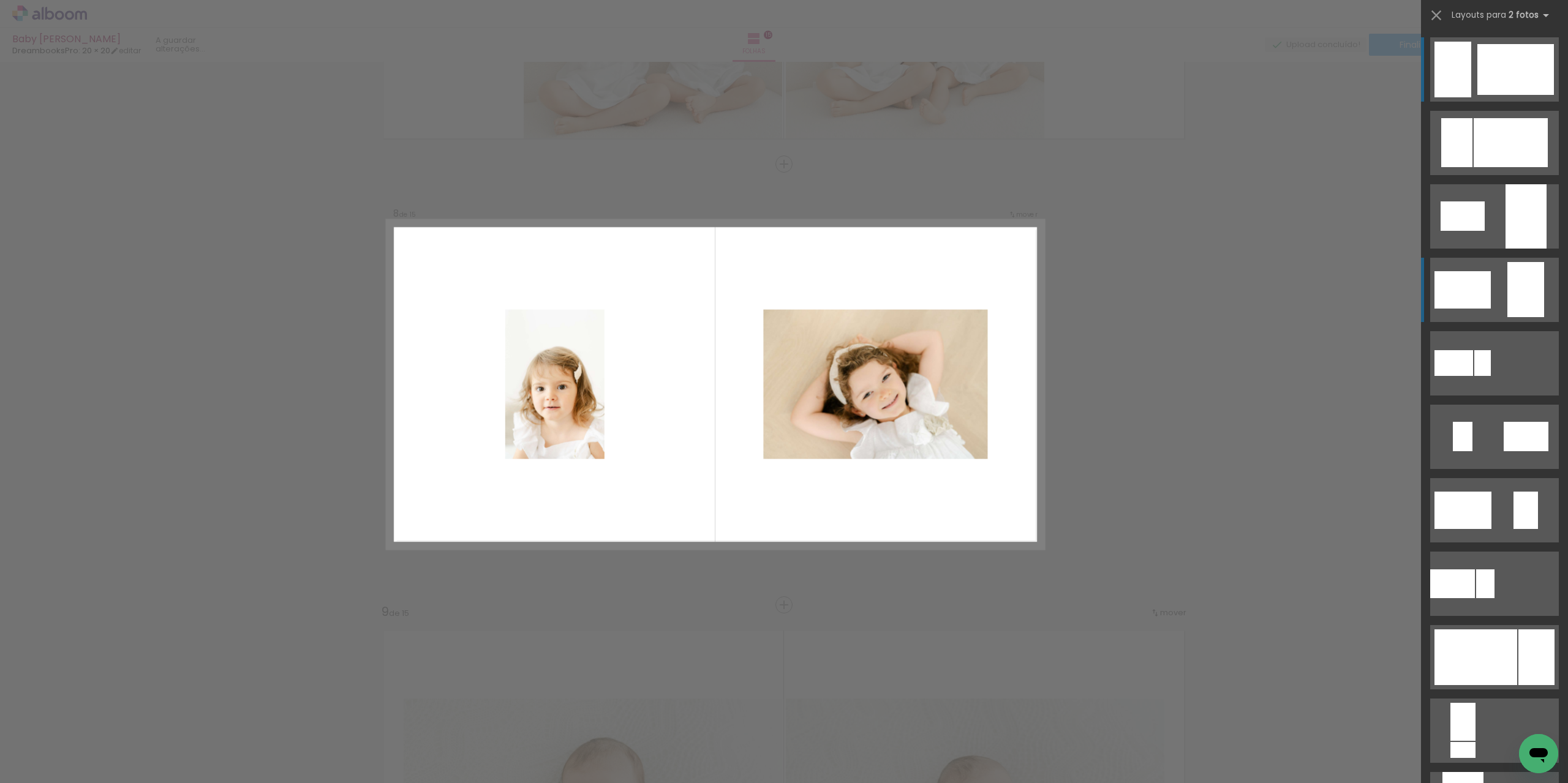
scroll to position [326, 0]
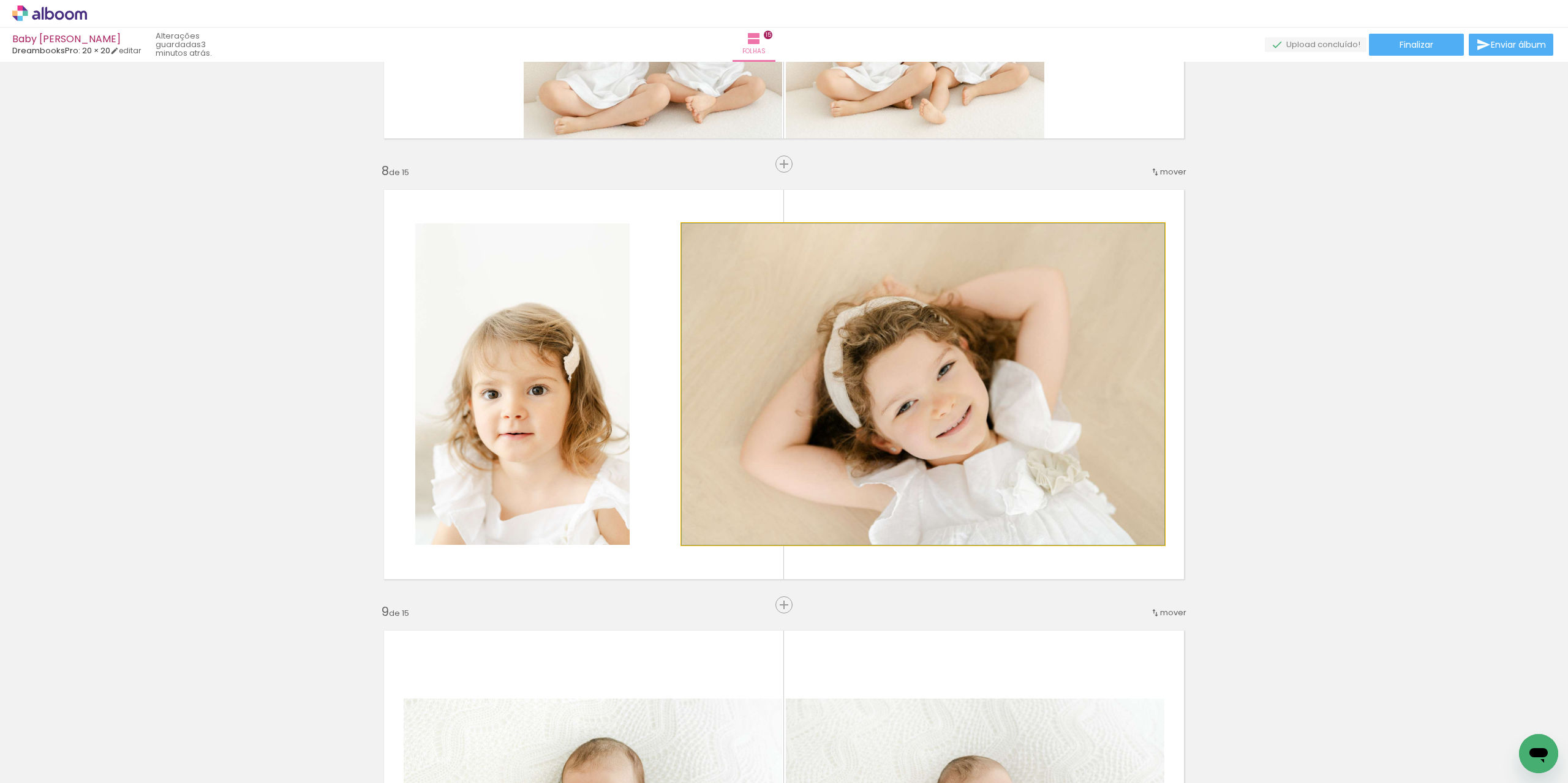
drag, startPoint x: 874, startPoint y: 485, endPoint x: 969, endPoint y: 485, distance: 95.0
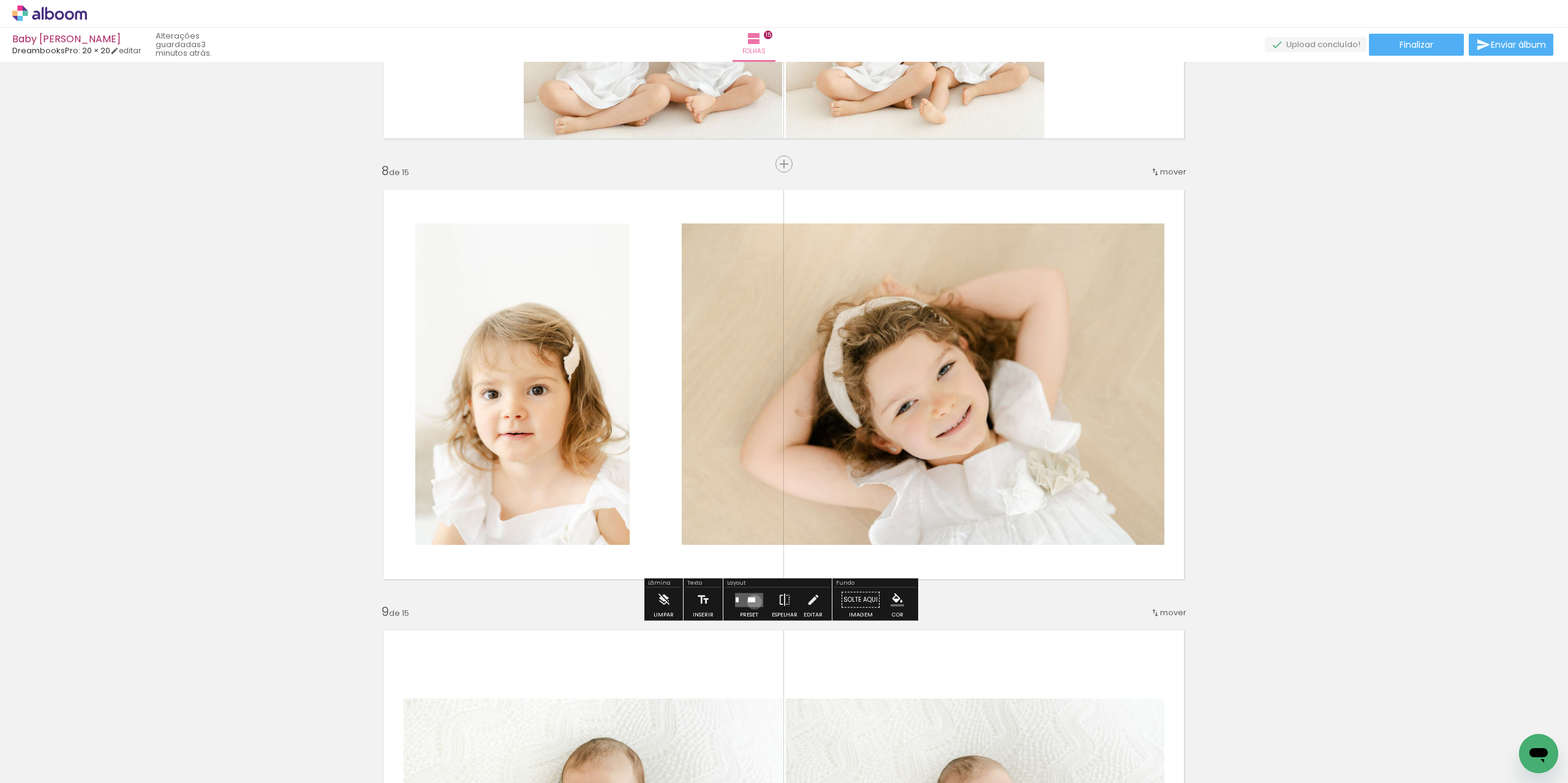
drag, startPoint x: 752, startPoint y: 602, endPoint x: 1280, endPoint y: 590, distance: 528.1
click at [752, 601] on quentale-layouter at bounding box center [749, 599] width 29 height 14
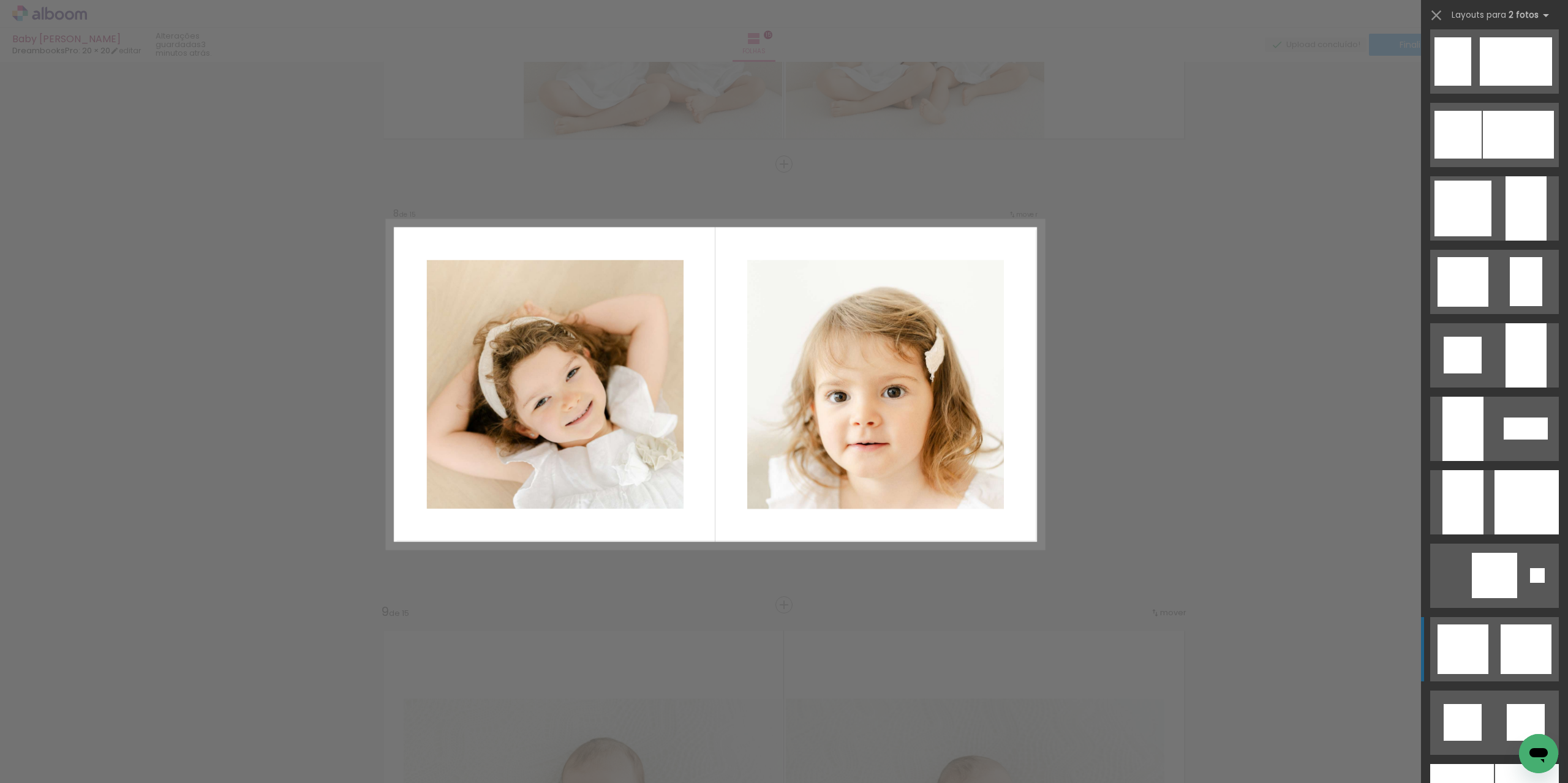
scroll to position [3005, 0]
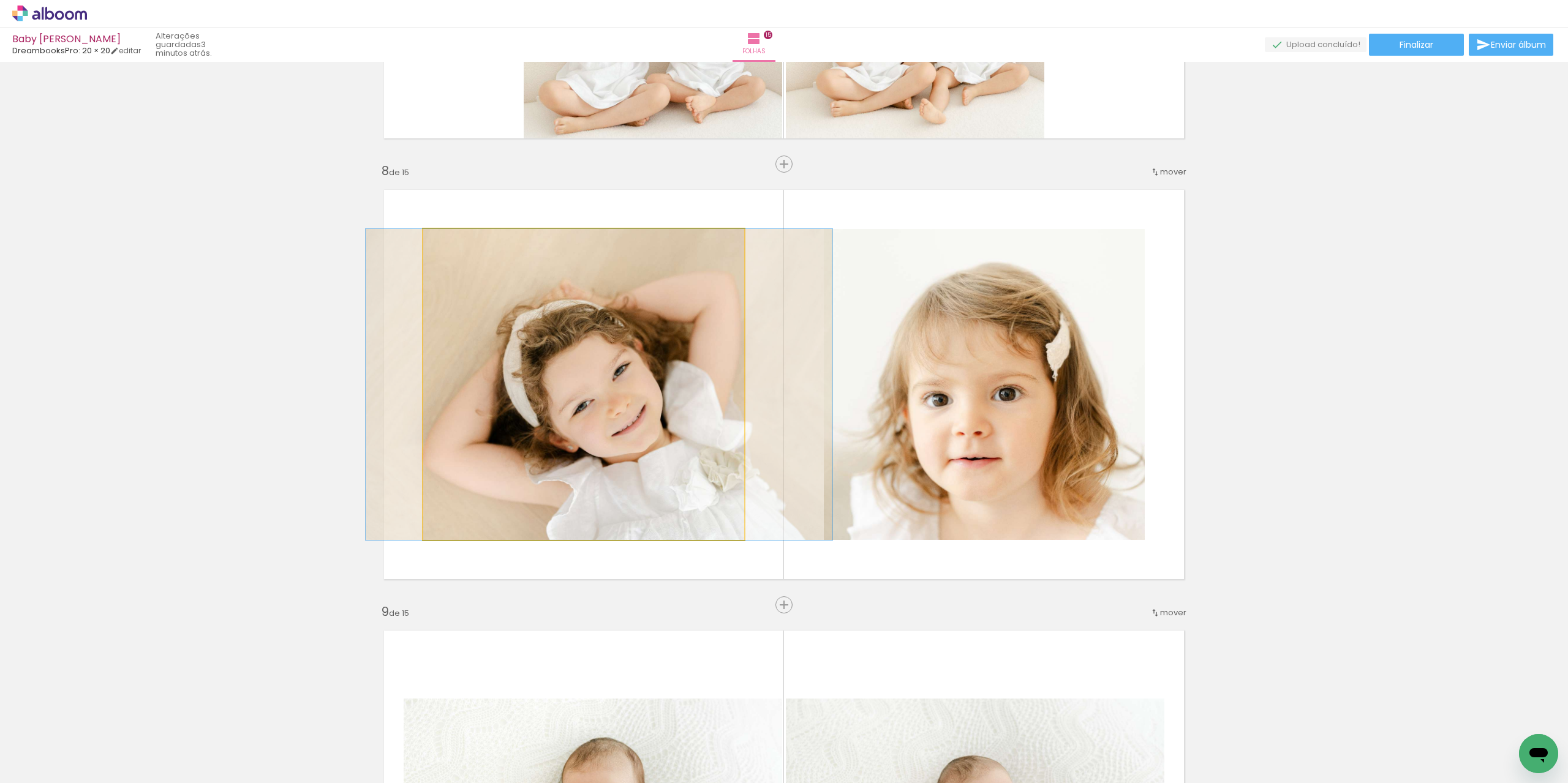
drag, startPoint x: 674, startPoint y: 419, endPoint x: 690, endPoint y: 423, distance: 16.5
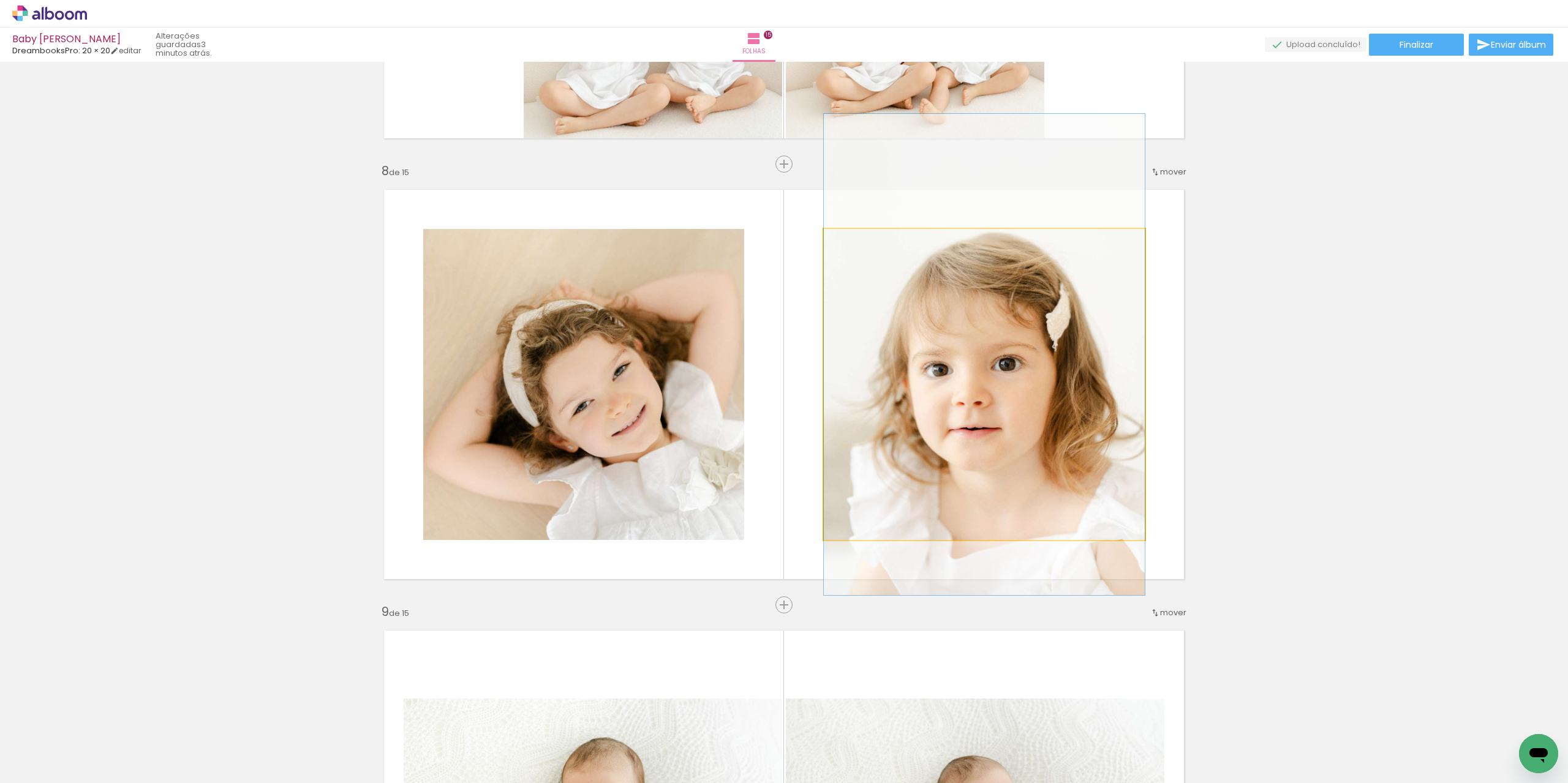
drag, startPoint x: 1031, startPoint y: 442, endPoint x: 1004, endPoint y: 412, distance: 40.4
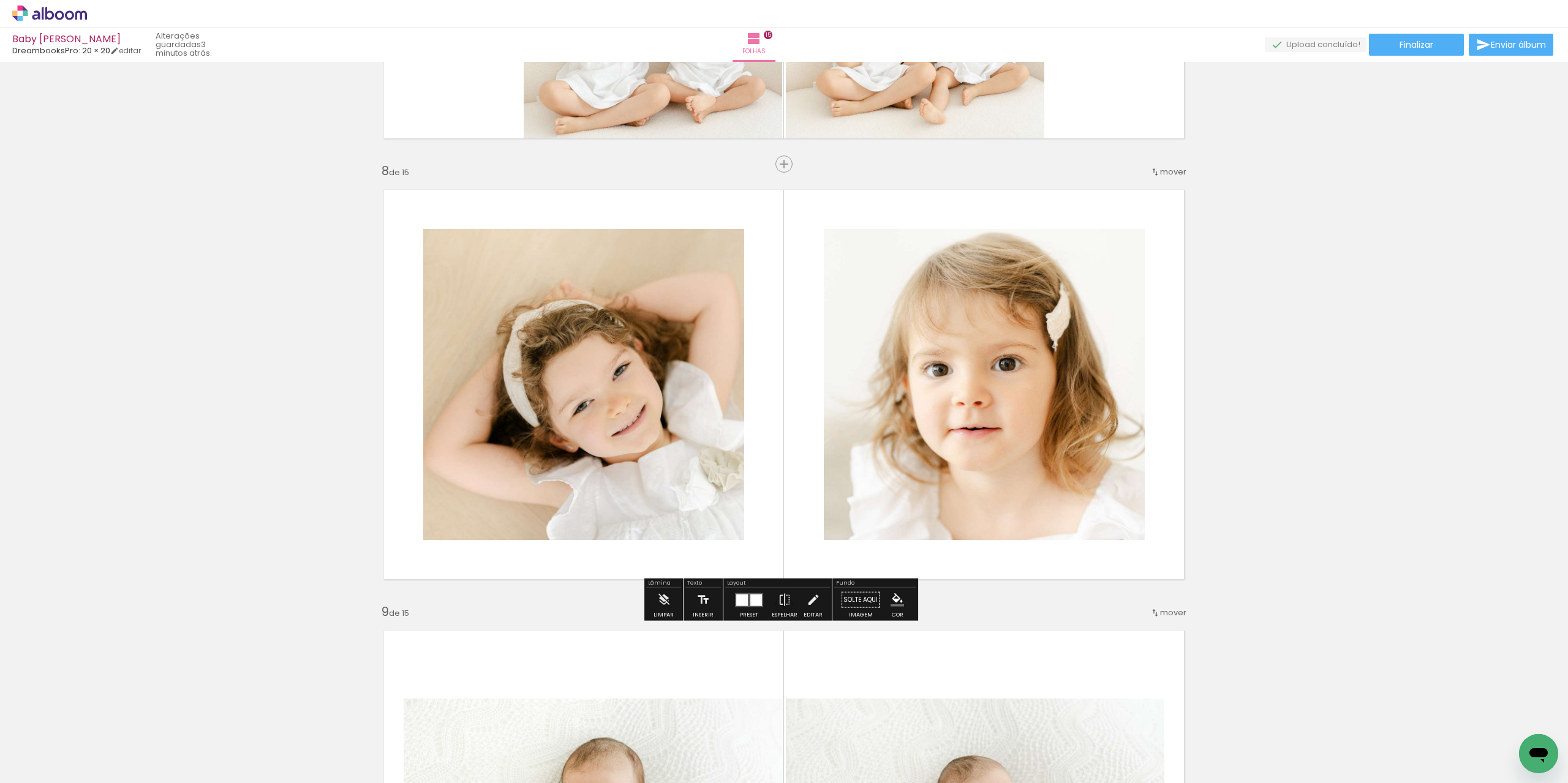
click at [1378, 394] on div "Inserir folha 1 de 15 Inserir folha 2 de 15 Inserir folha 3 de 15 Inserir folha…" at bounding box center [784, 590] width 1568 height 7055
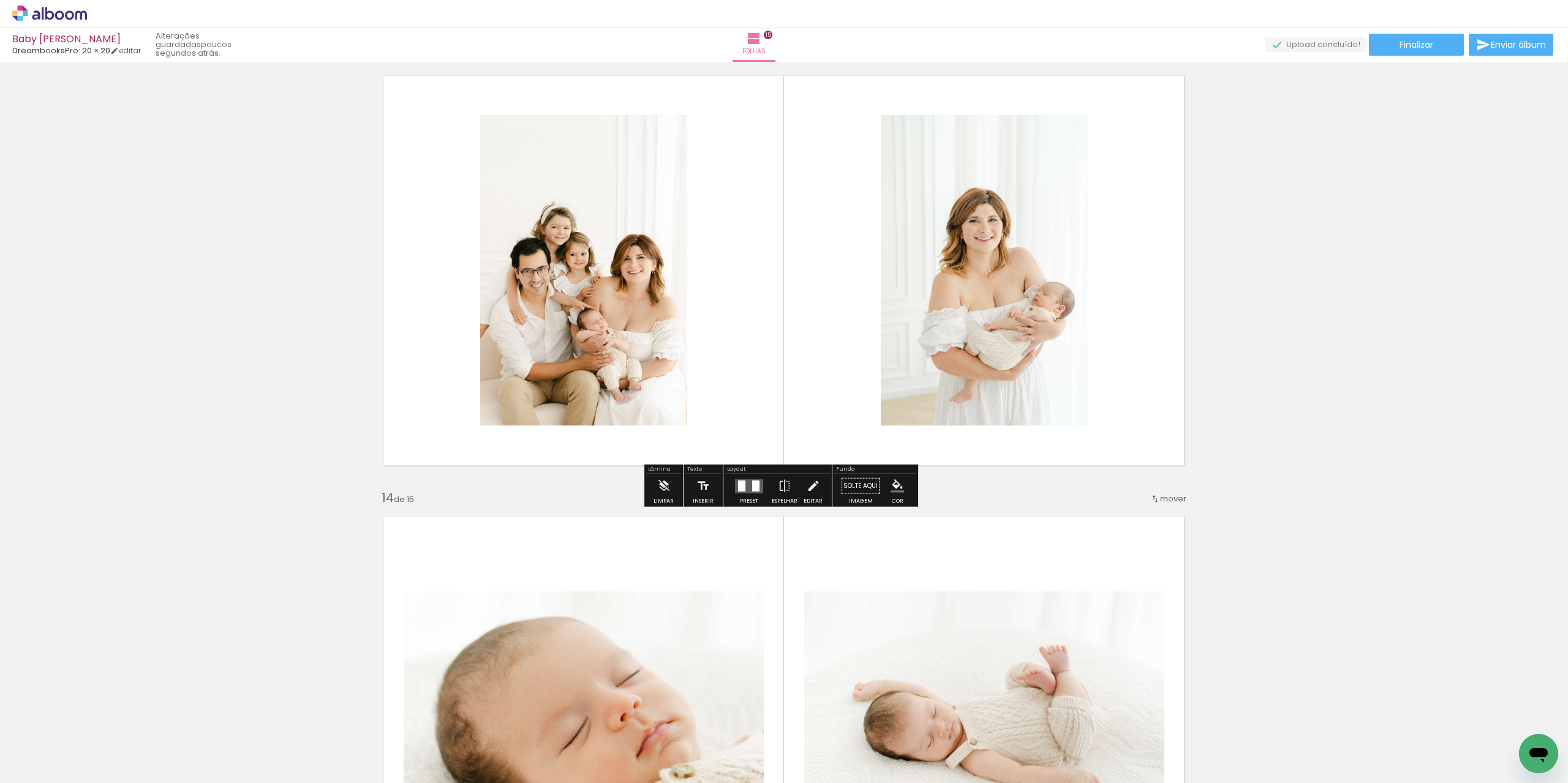
scroll to position [5290, 0]
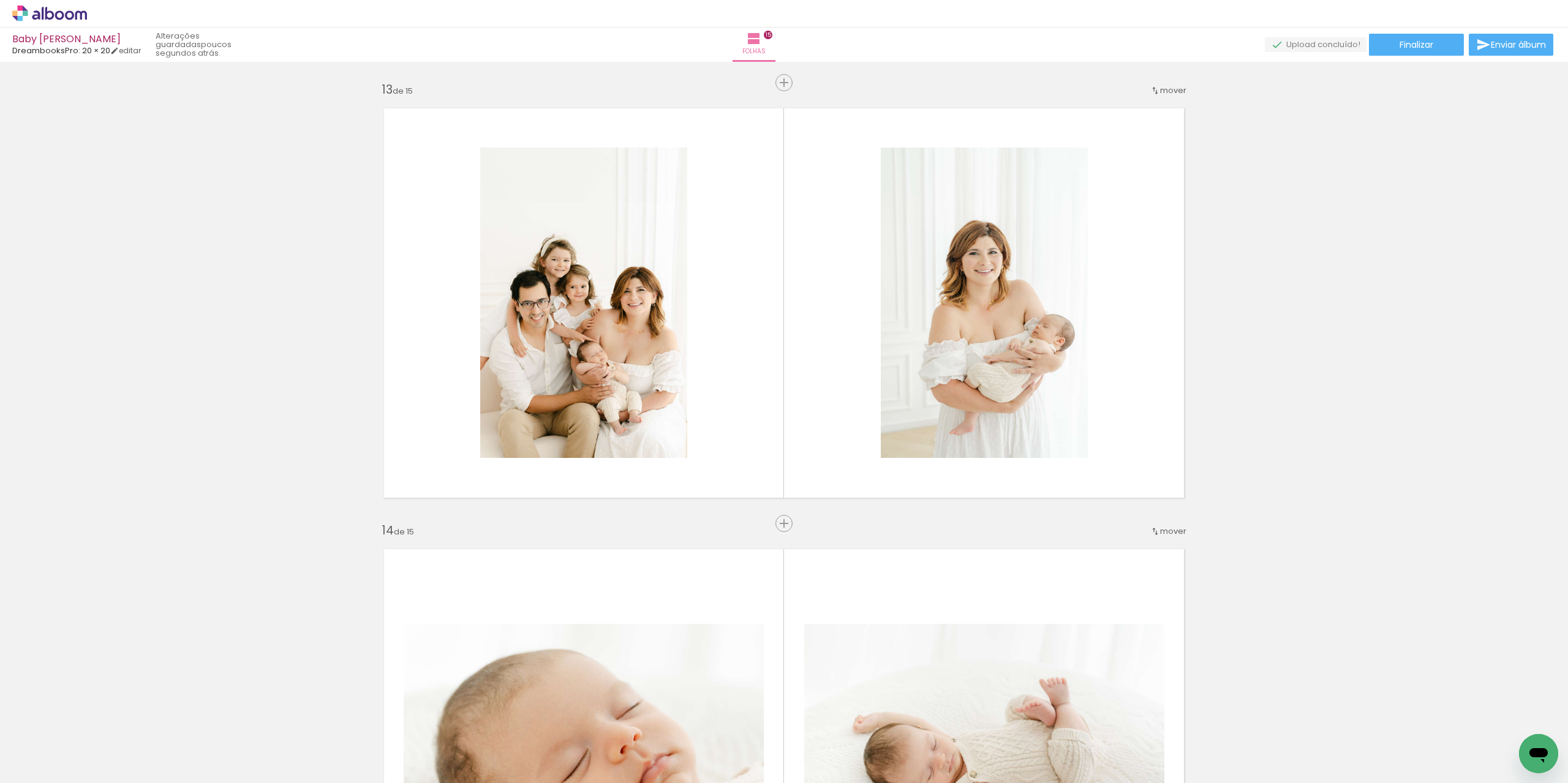
click at [1160, 529] on span "mover" at bounding box center [1173, 531] width 26 height 12
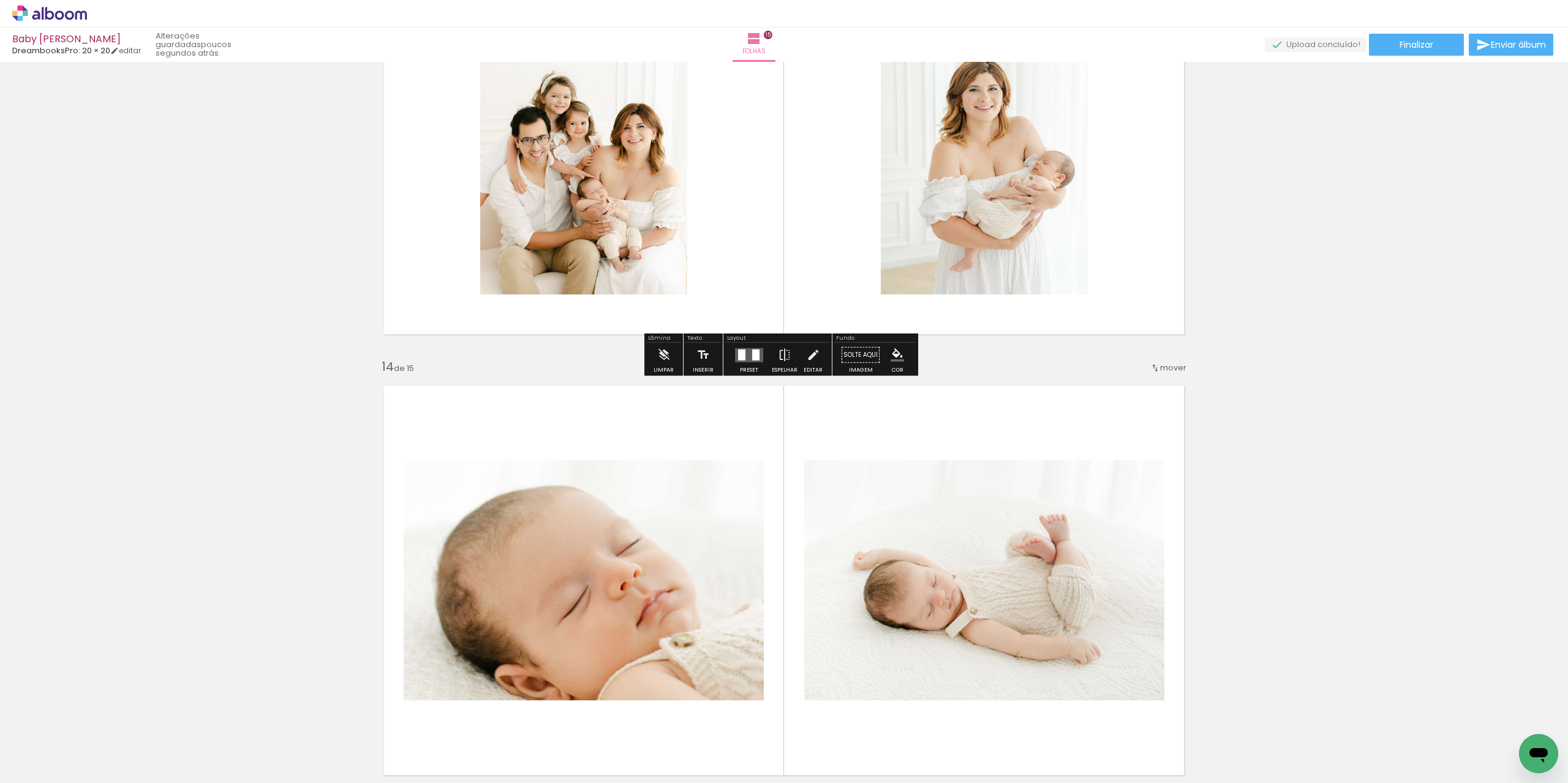
click at [752, 351] on div at bounding box center [755, 355] width 8 height 11
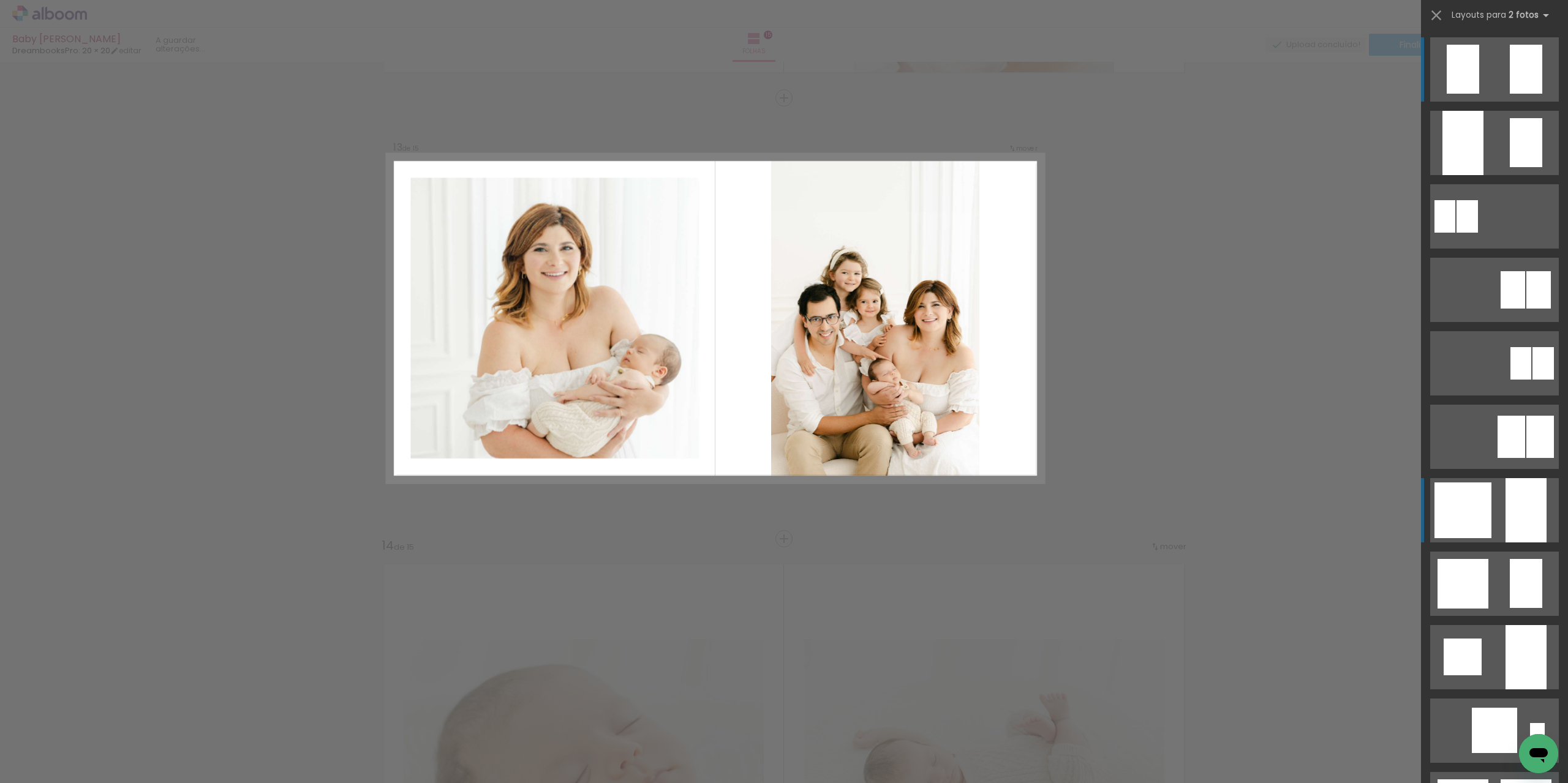
scroll to position [5209, 0]
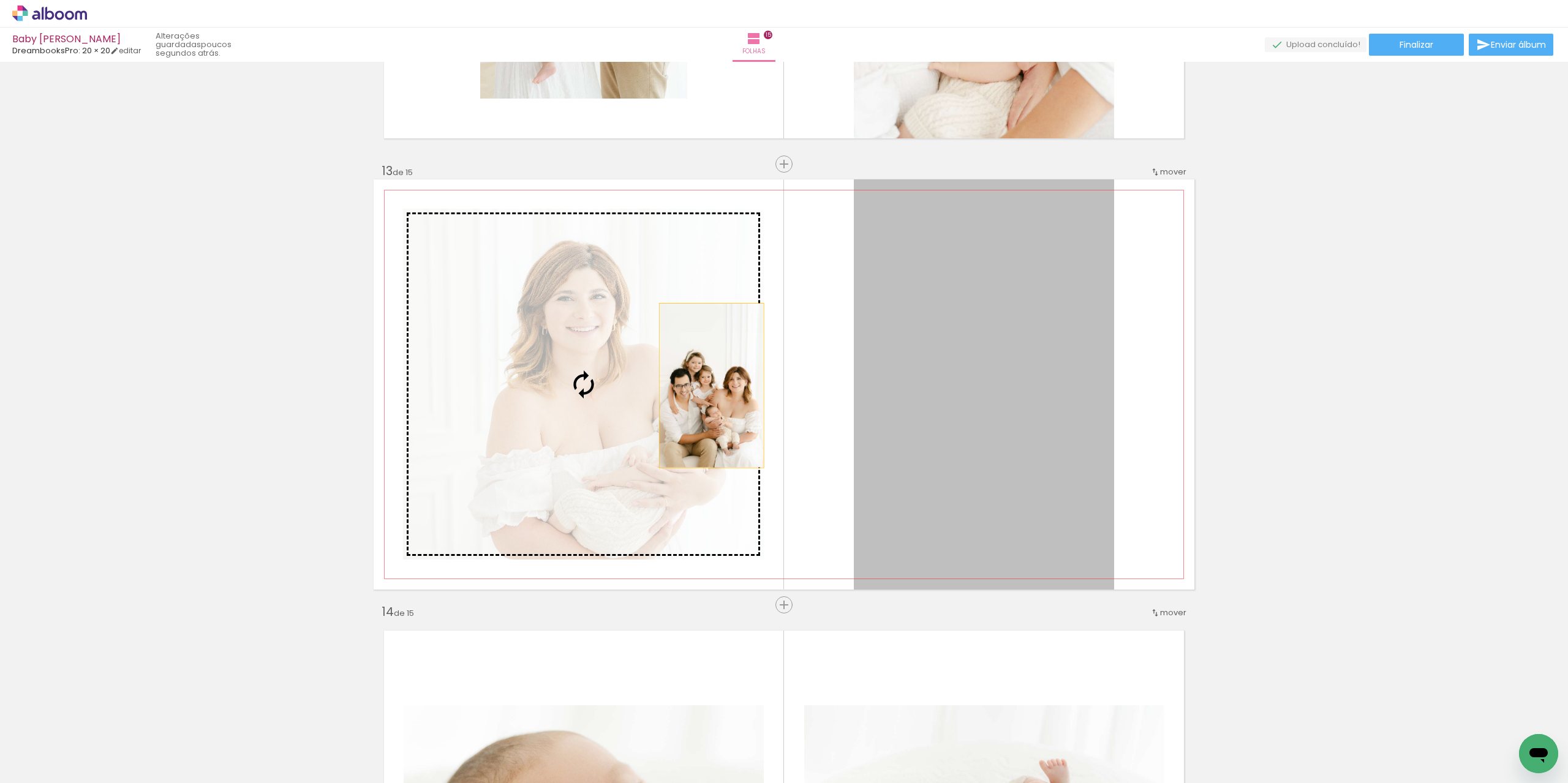
drag, startPoint x: 980, startPoint y: 419, endPoint x: 706, endPoint y: 385, distance: 276.1
click at [0, 0] on slot at bounding box center [0, 0] width 0 height 0
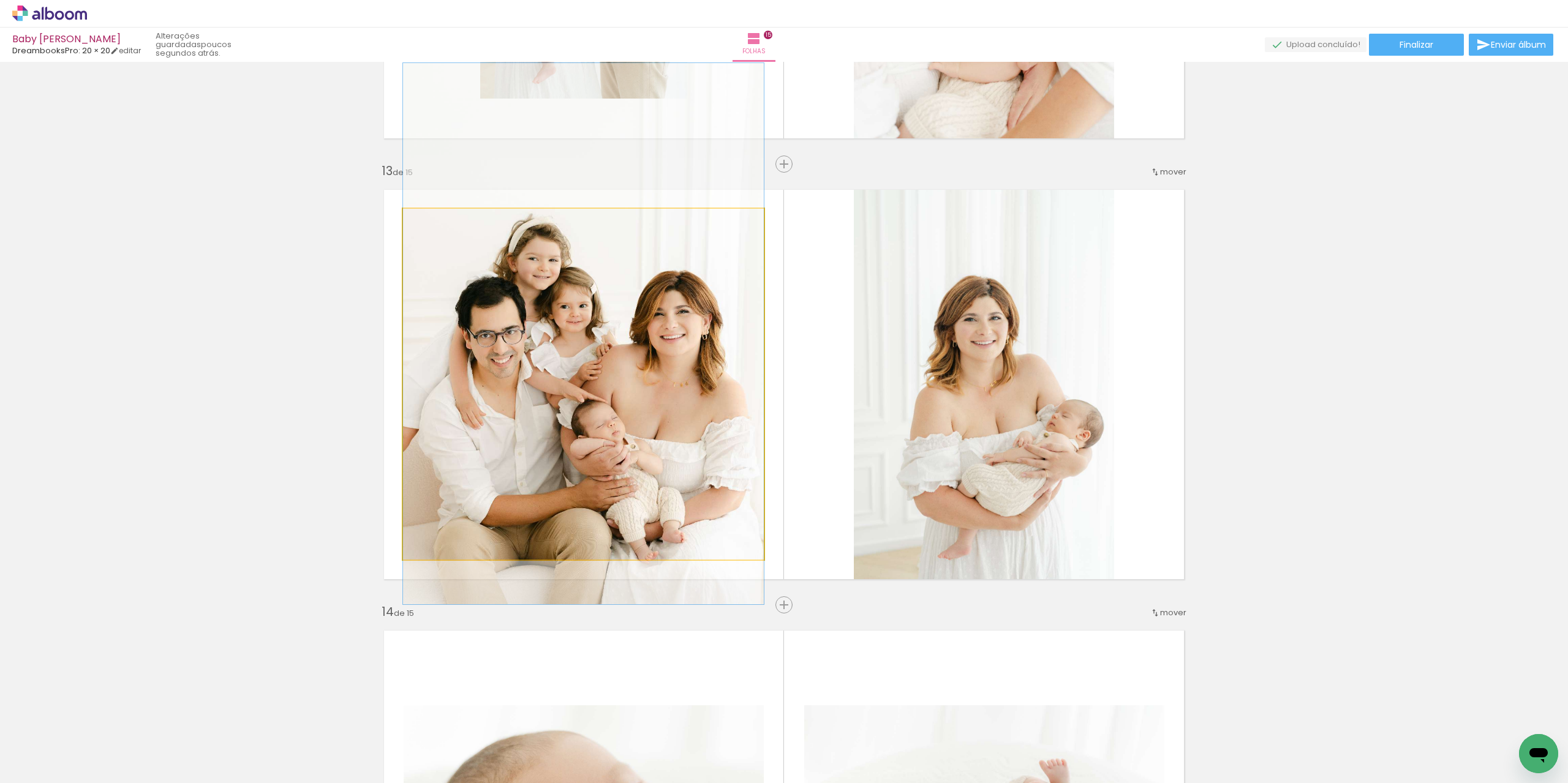
drag, startPoint x: 681, startPoint y: 376, endPoint x: 688, endPoint y: 331, distance: 45.5
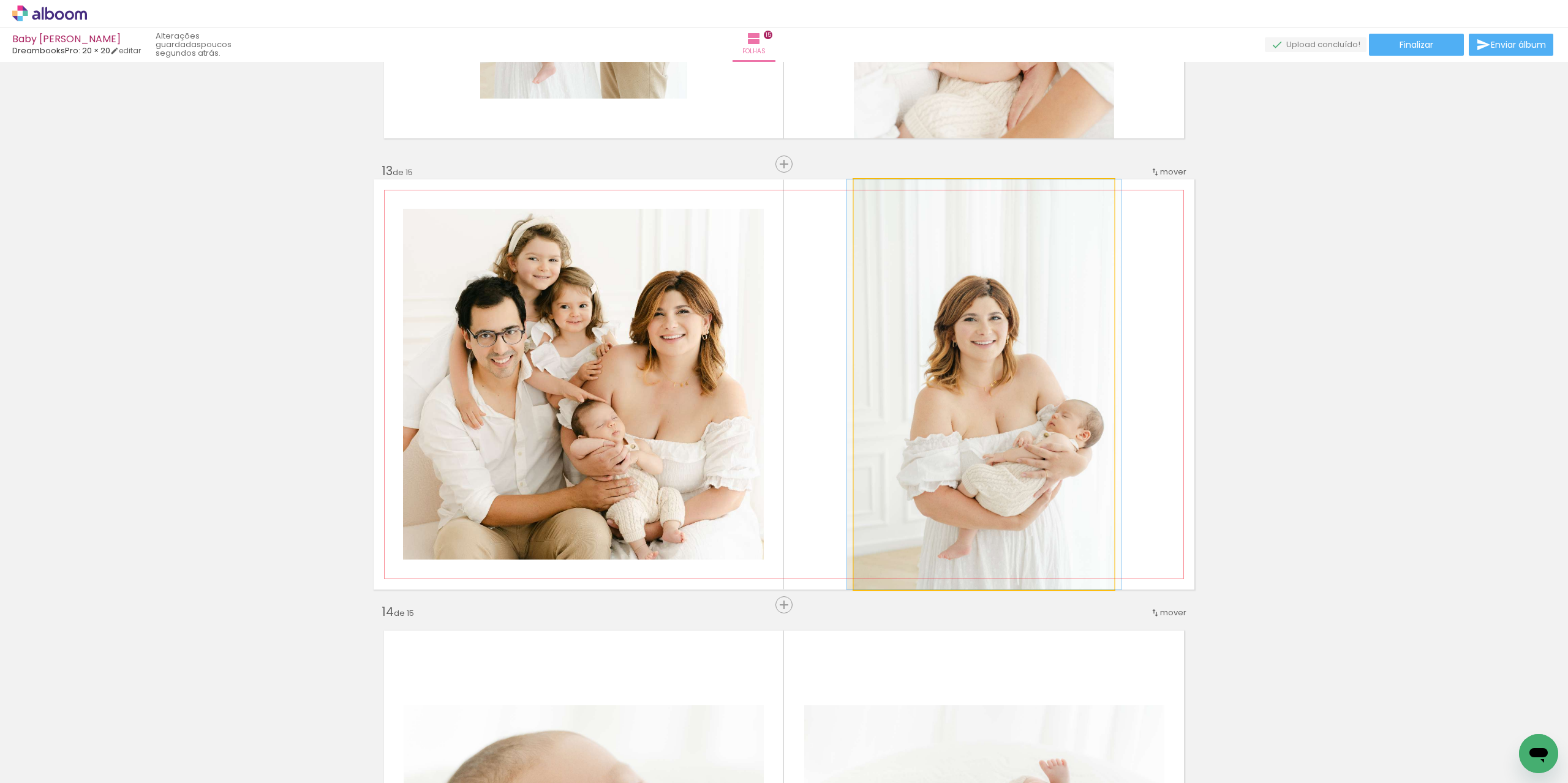
click at [1002, 433] on quentale-photo at bounding box center [984, 385] width 260 height 410
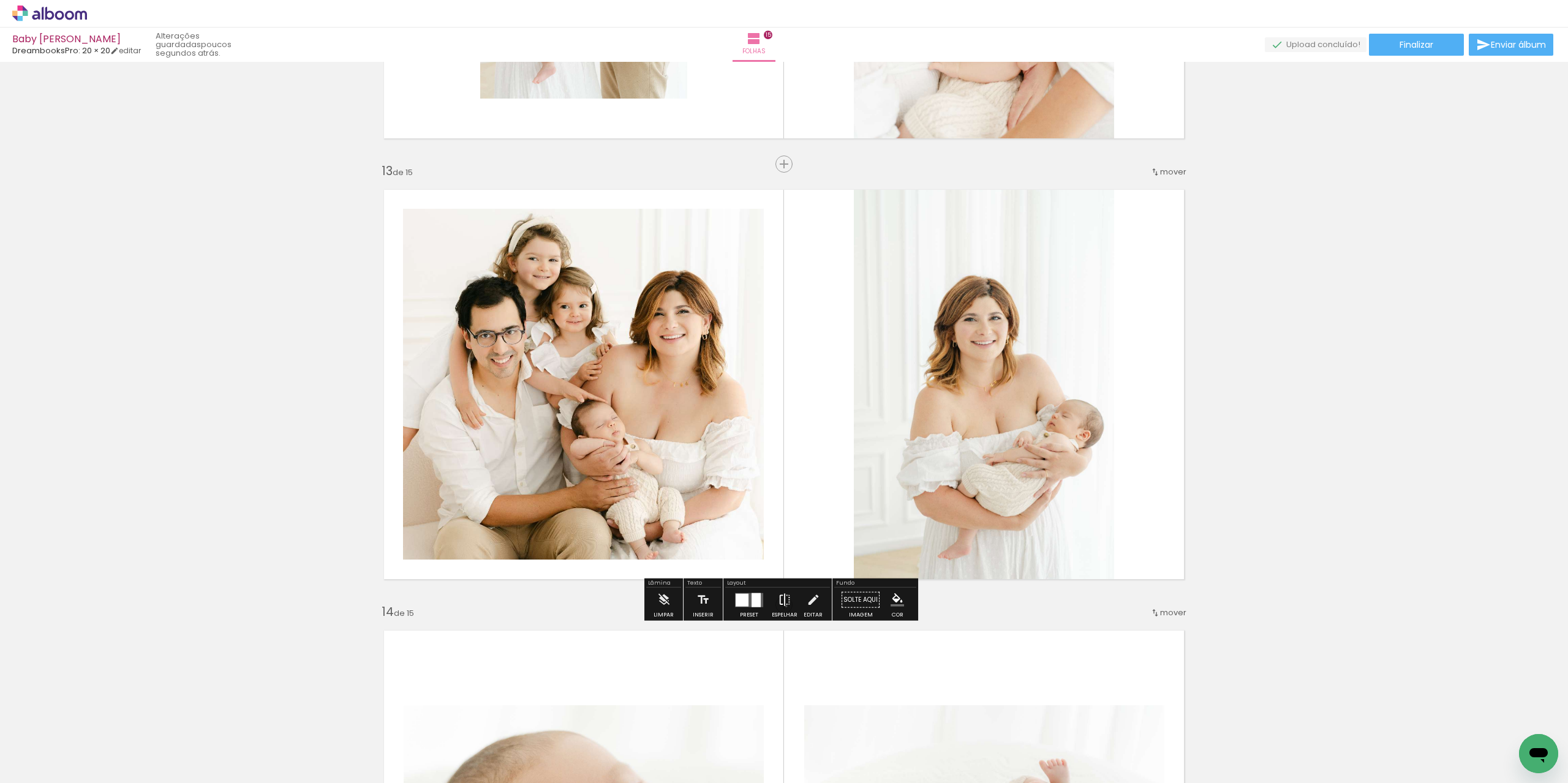
click at [783, 606] on iron-icon at bounding box center [784, 599] width 13 height 24
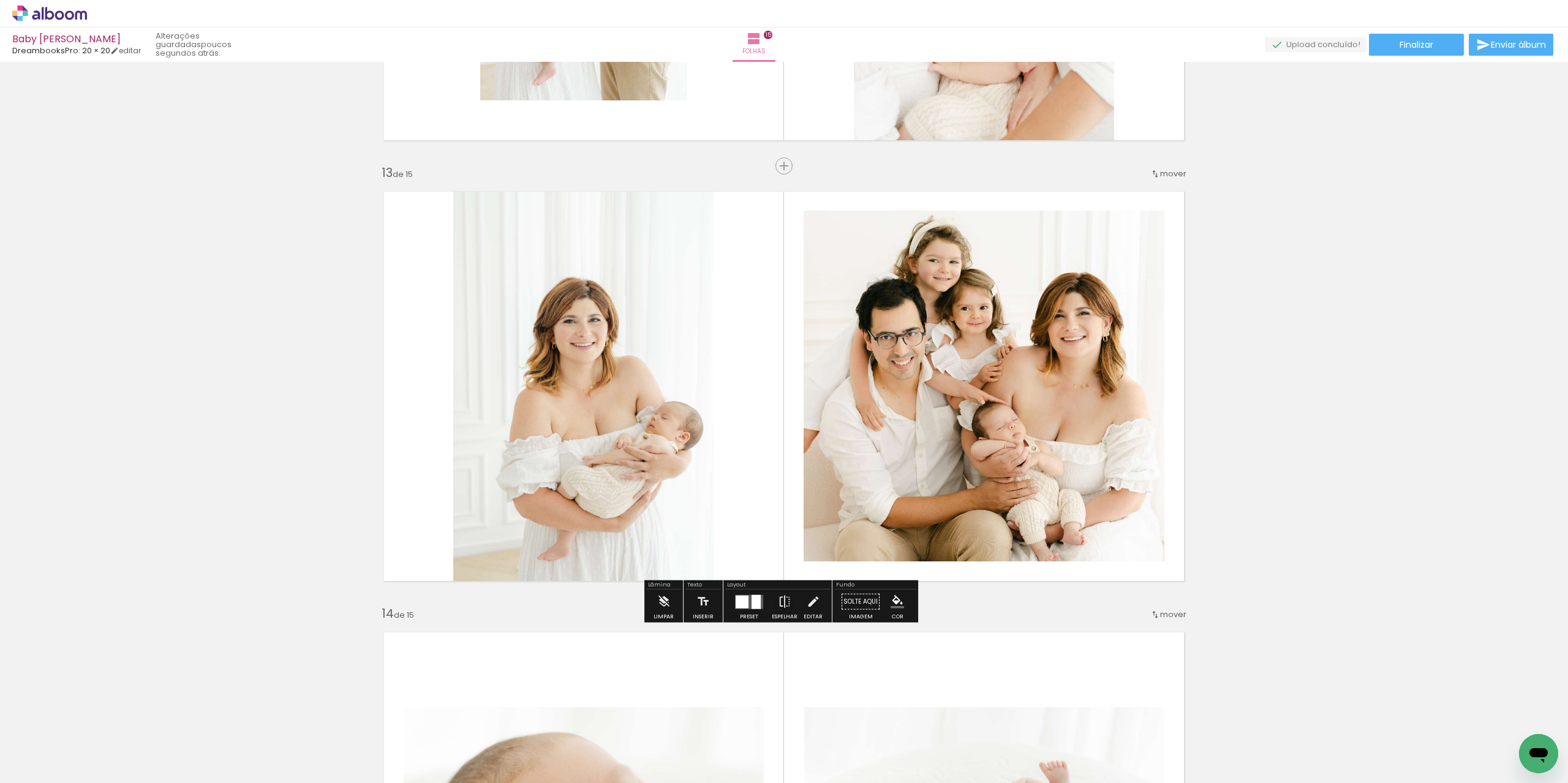
scroll to position [5128, 0]
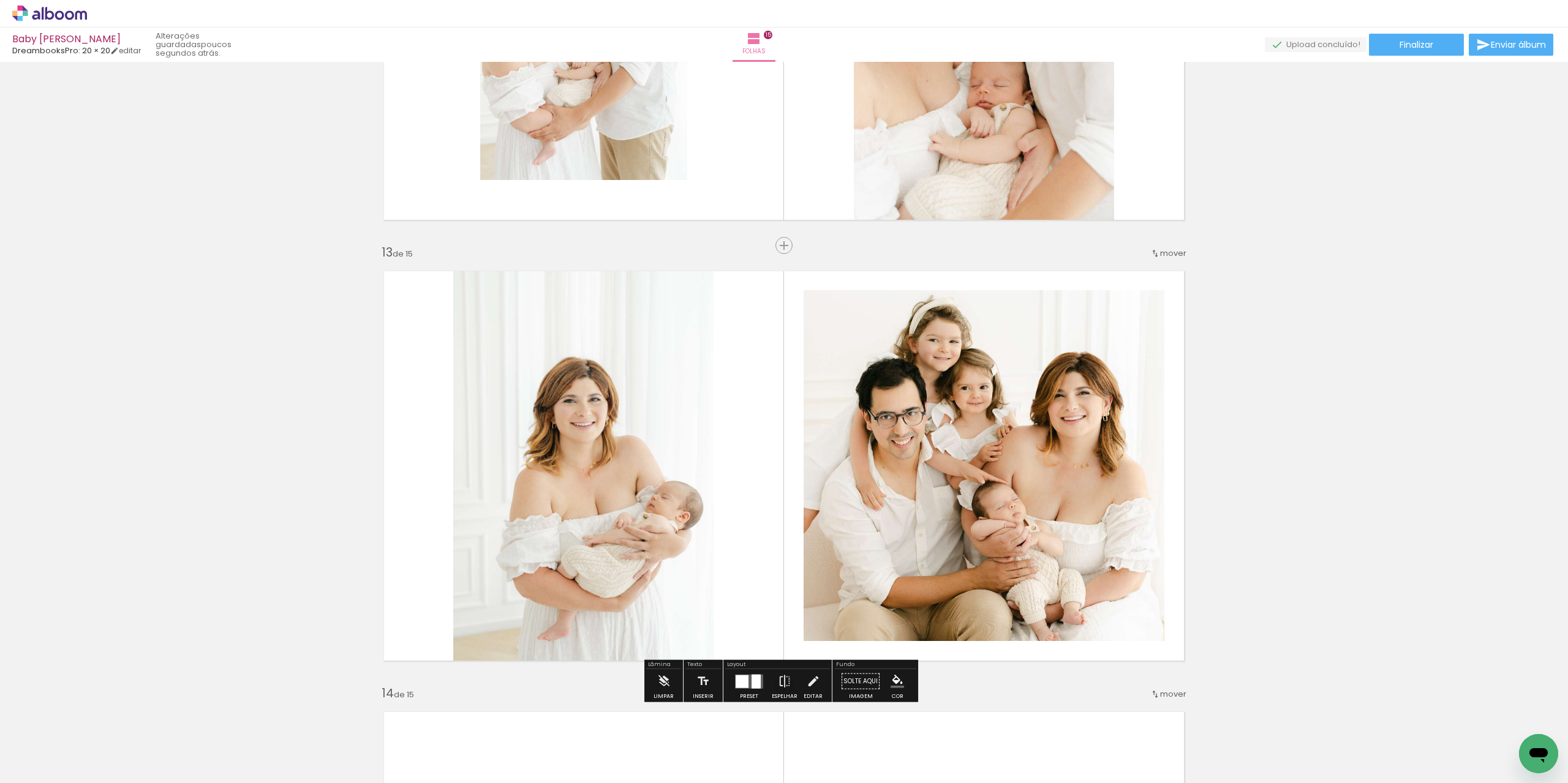
click at [1163, 258] on span "mover" at bounding box center [1173, 253] width 26 height 12
drag, startPoint x: 1137, startPoint y: 491, endPoint x: 1134, endPoint y: 501, distance: 10.4
click at [0, 0] on slot "antes da 1 antes da 2 antes da 3 antes da 4 antes da 5 antes da 6 antes da 7 an…" at bounding box center [0, 0] width 0 height 0
click at [1134, 501] on span "15" at bounding box center [1136, 505] width 10 height 20
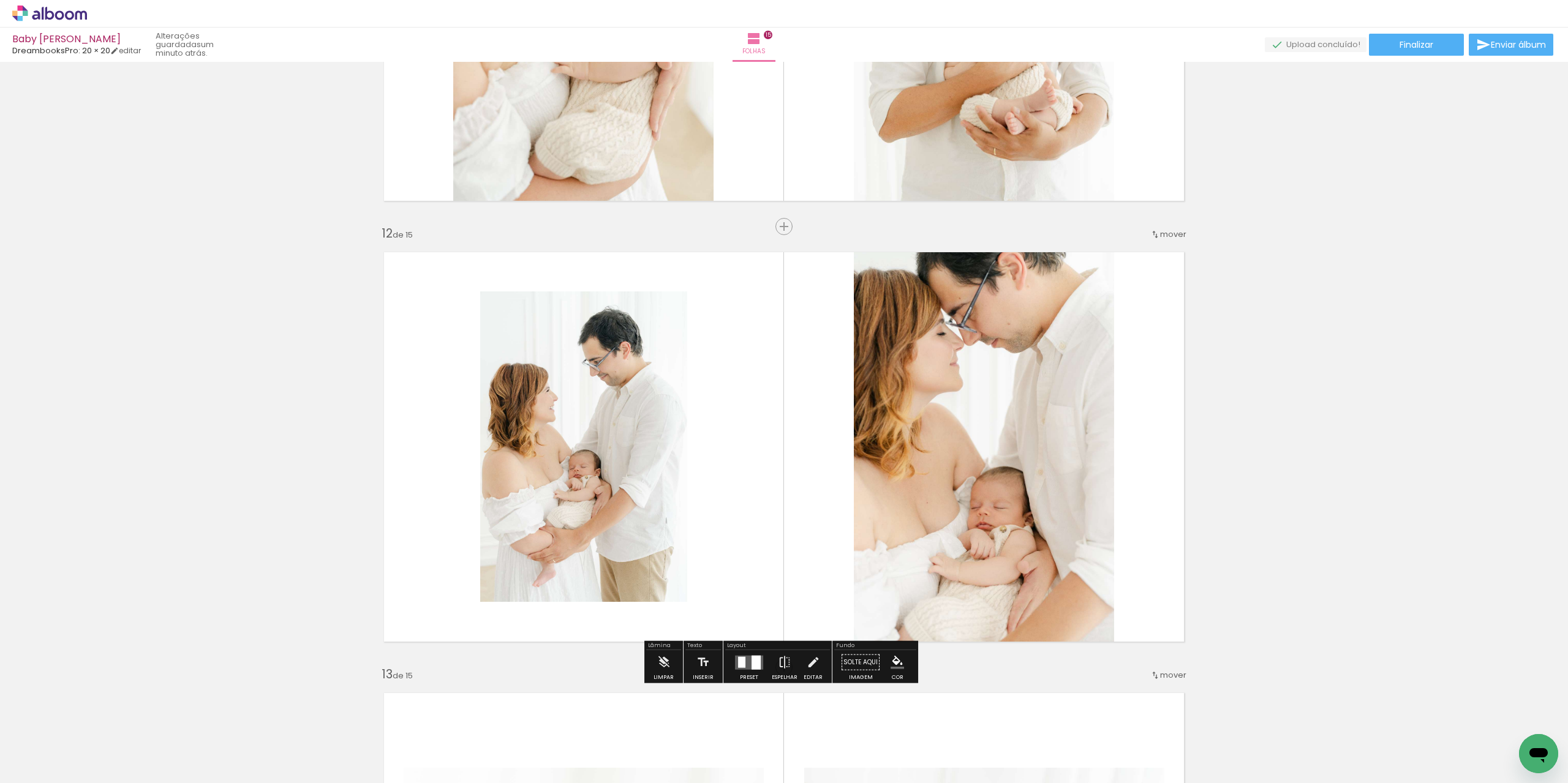
scroll to position [4704, 0]
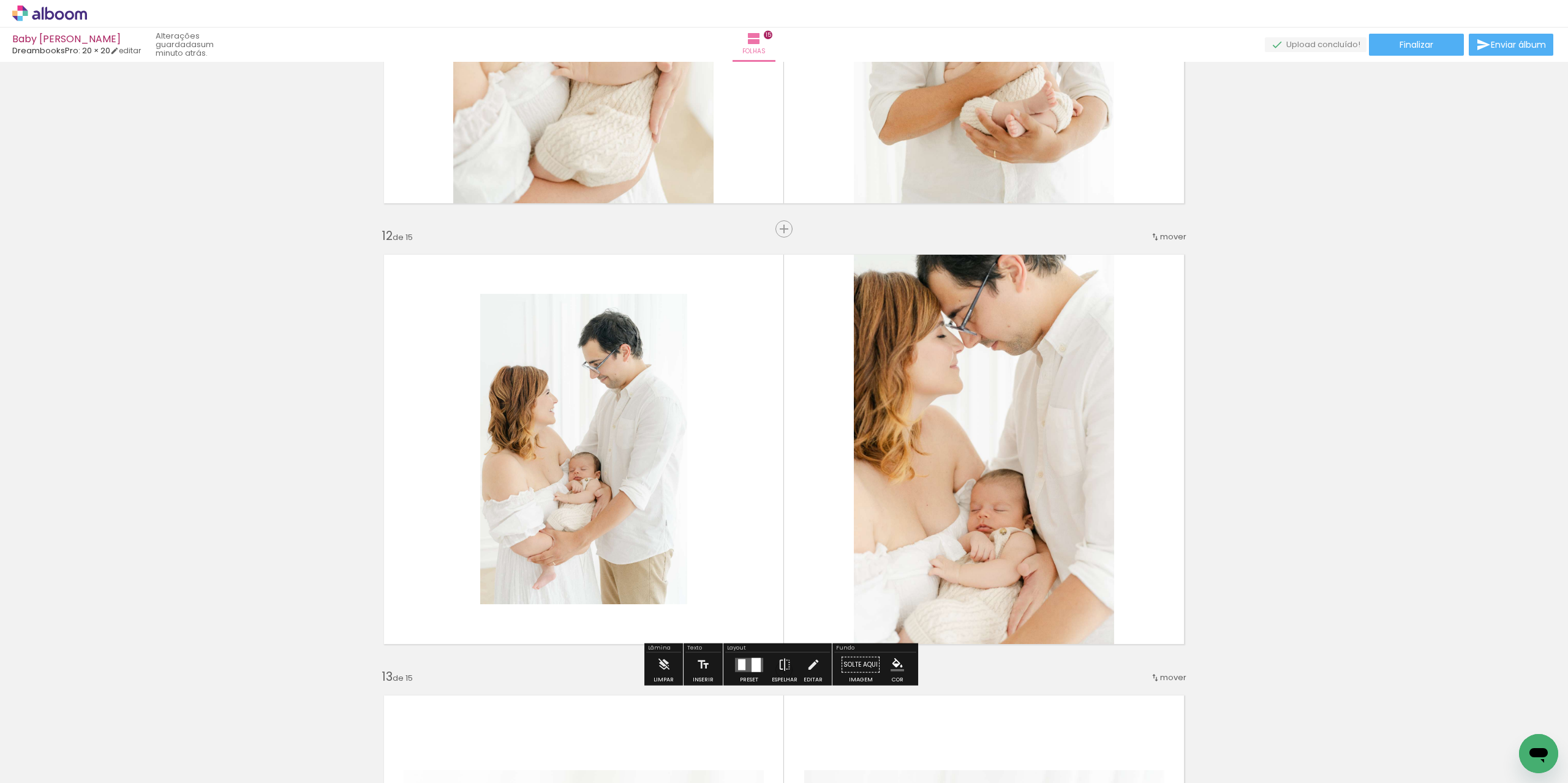
click at [1172, 240] on span "mover" at bounding box center [1173, 236] width 26 height 12
click at [1126, 477] on span "depois da" at bounding box center [1110, 477] width 41 height 20
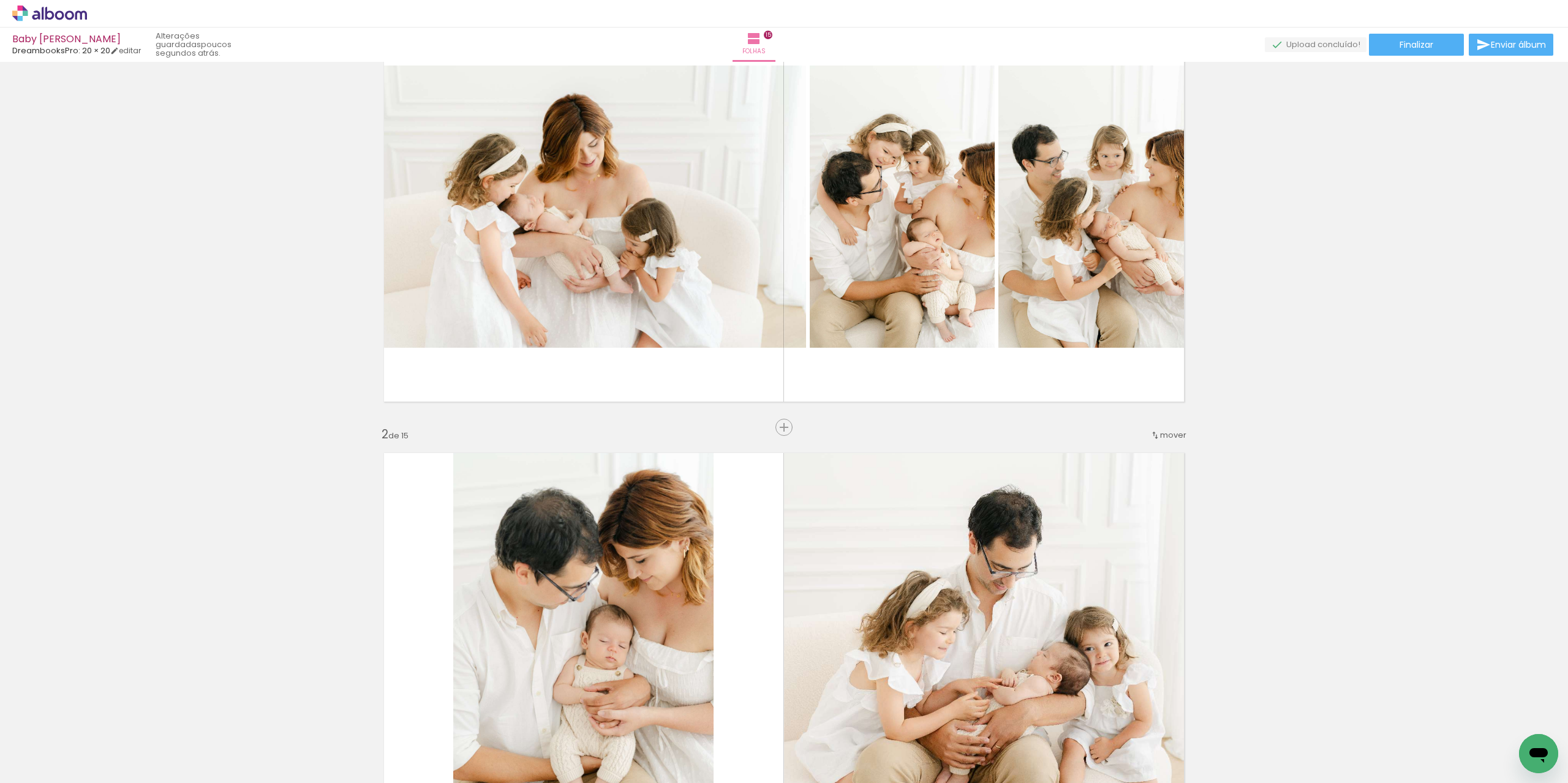
scroll to position [0, 0]
